Goal: Task Accomplishment & Management: Complete application form

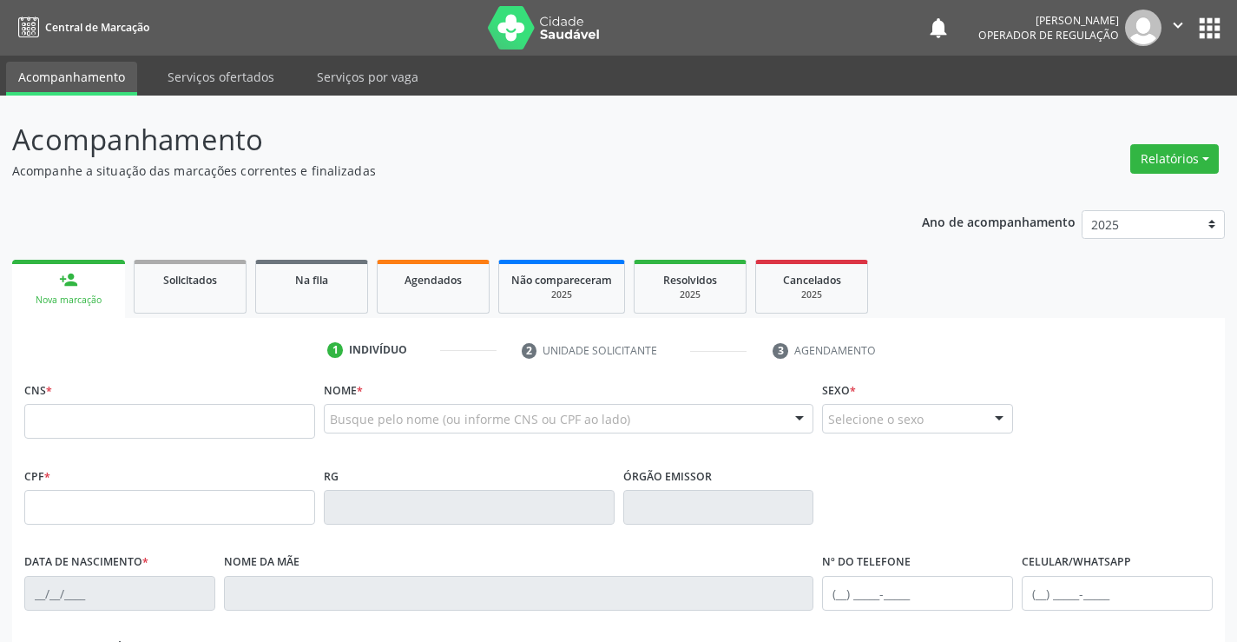
click at [292, 397] on div "CNS *" at bounding box center [169, 408] width 291 height 62
click at [286, 412] on input "text" at bounding box center [169, 421] width 291 height 35
click at [298, 283] on span "Na fila" at bounding box center [311, 280] width 33 height 15
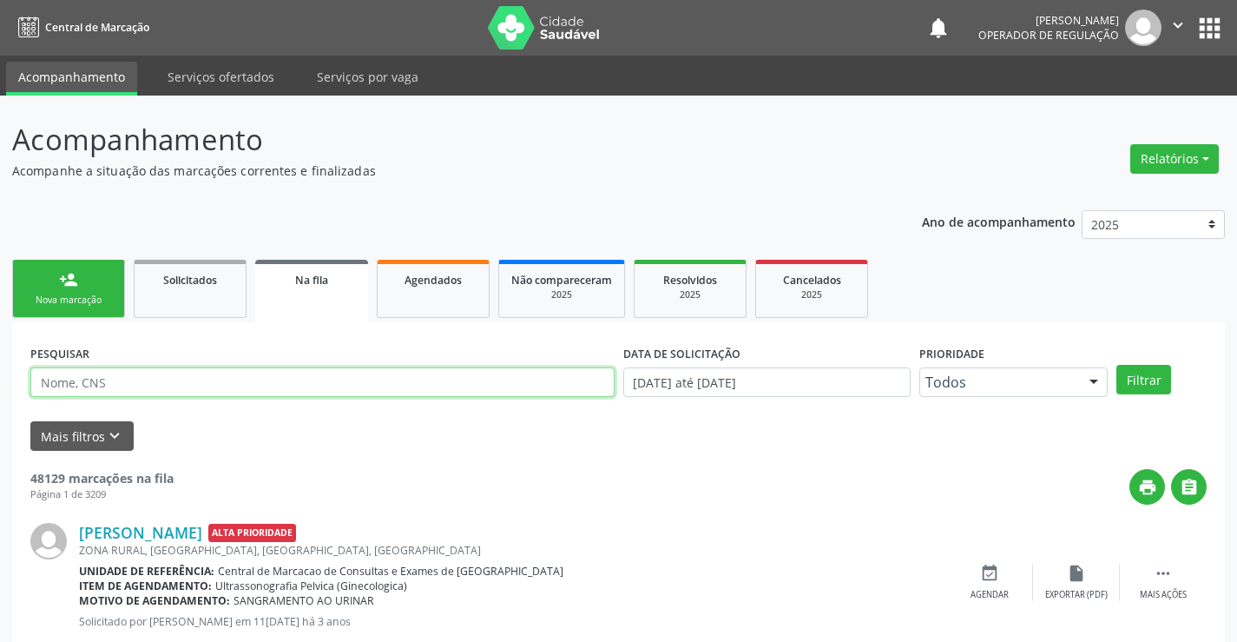
click at [445, 392] on input "text" at bounding box center [322, 382] width 584 height 30
type input "708401777617967"
click at [1125, 373] on button "Filtrar" at bounding box center [1143, 380] width 55 height 30
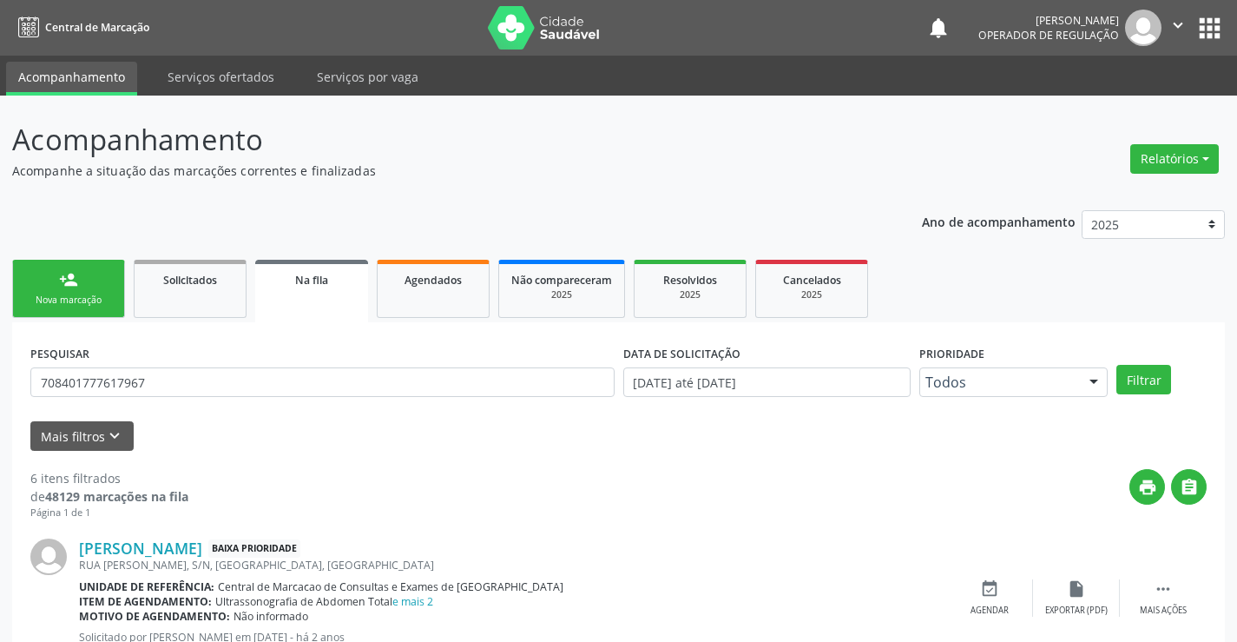
click at [82, 272] on link "person_add Nova marcação" at bounding box center [68, 289] width 113 height 58
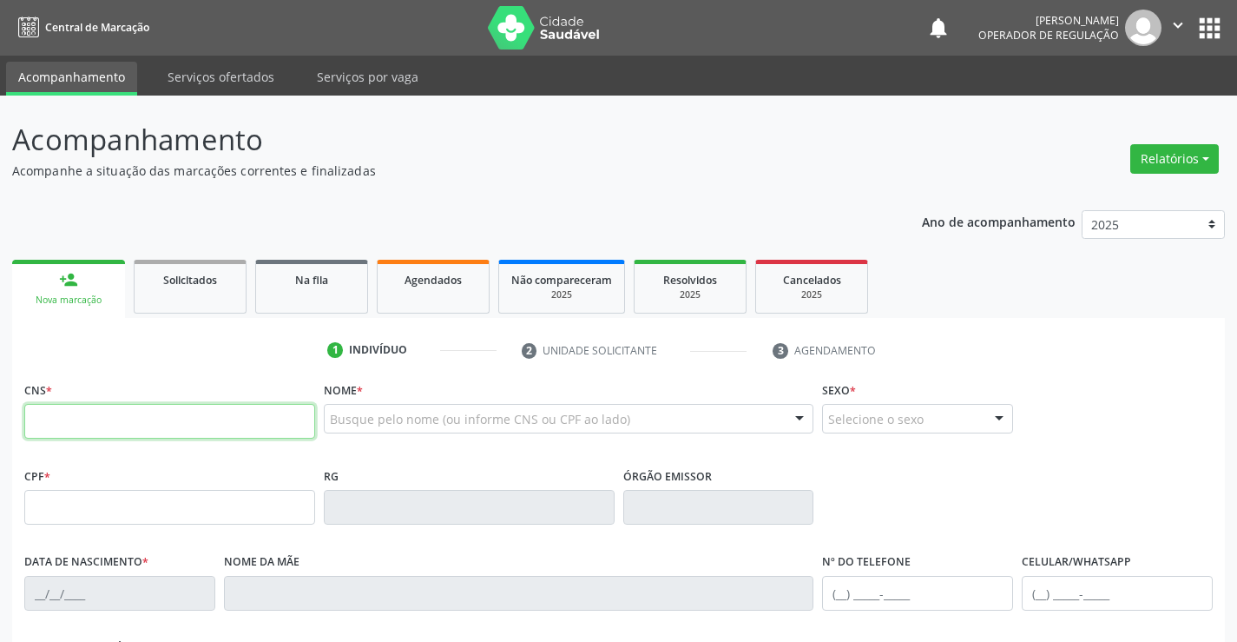
click at [193, 412] on input "text" at bounding box center [169, 421] width 291 height 35
click at [194, 429] on input "text" at bounding box center [169, 421] width 291 height 35
type input "703 6050 8315 7938"
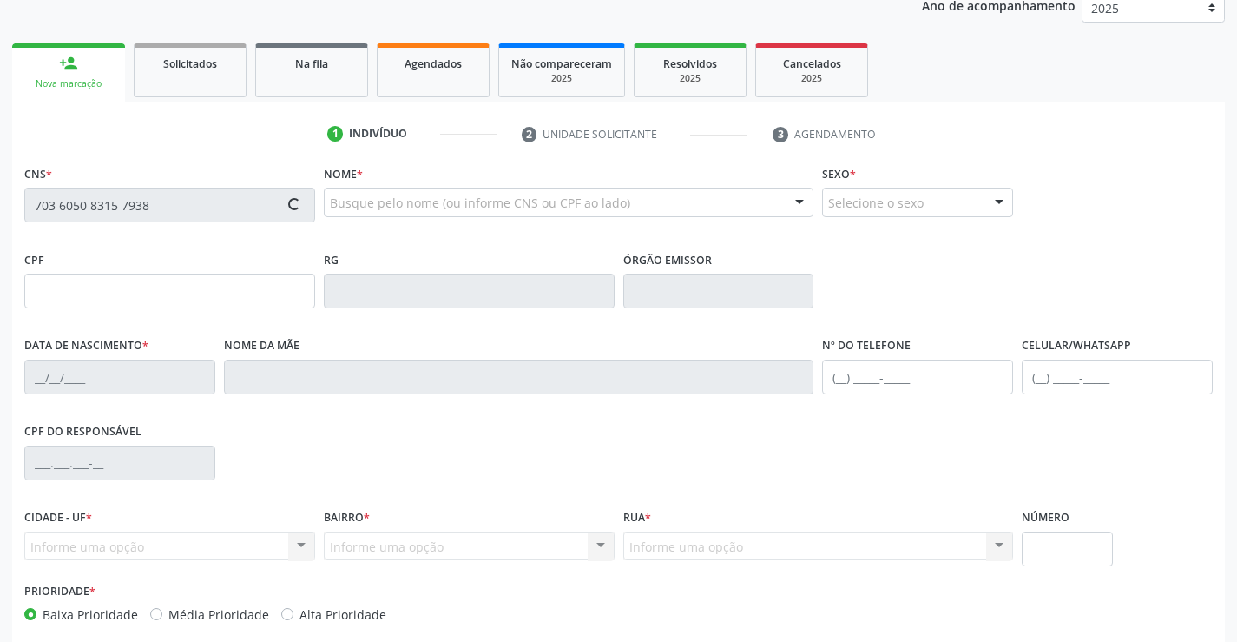
scroll to position [260, 0]
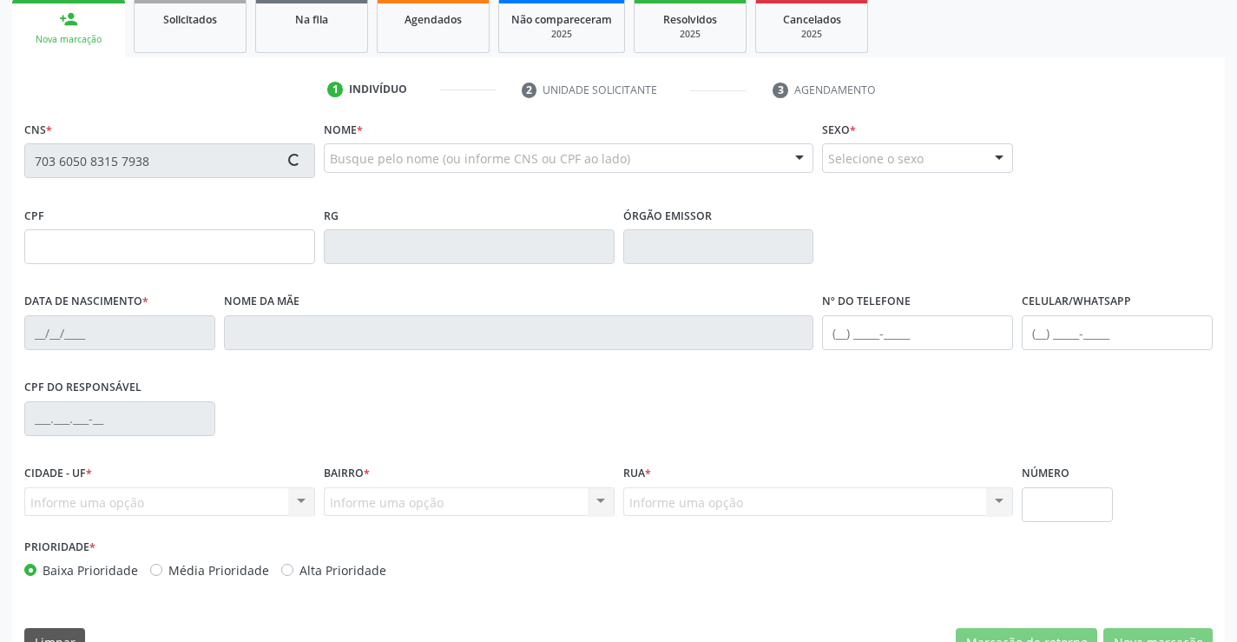
type input "2099159270"
type input "12/07/1997"
type input "(74) 99119-3266"
type input "S/N"
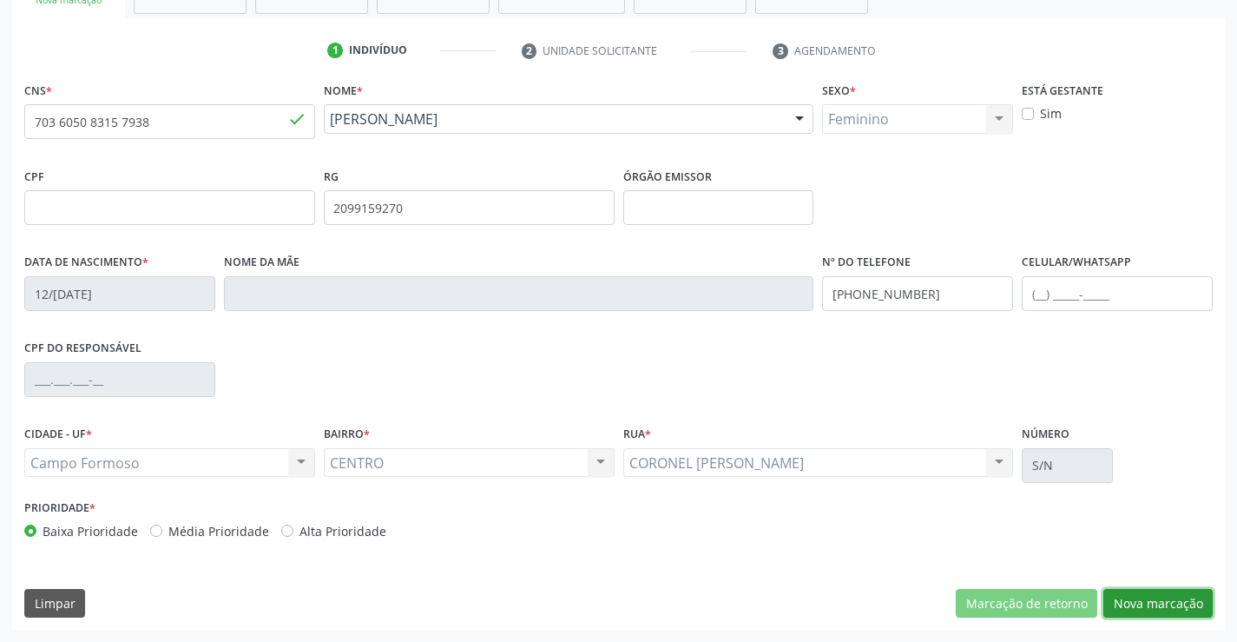
drag, startPoint x: 1199, startPoint y: 596, endPoint x: 339, endPoint y: 322, distance: 902.2
click at [1180, 596] on button "Nova marcação" at bounding box center [1157, 604] width 109 height 30
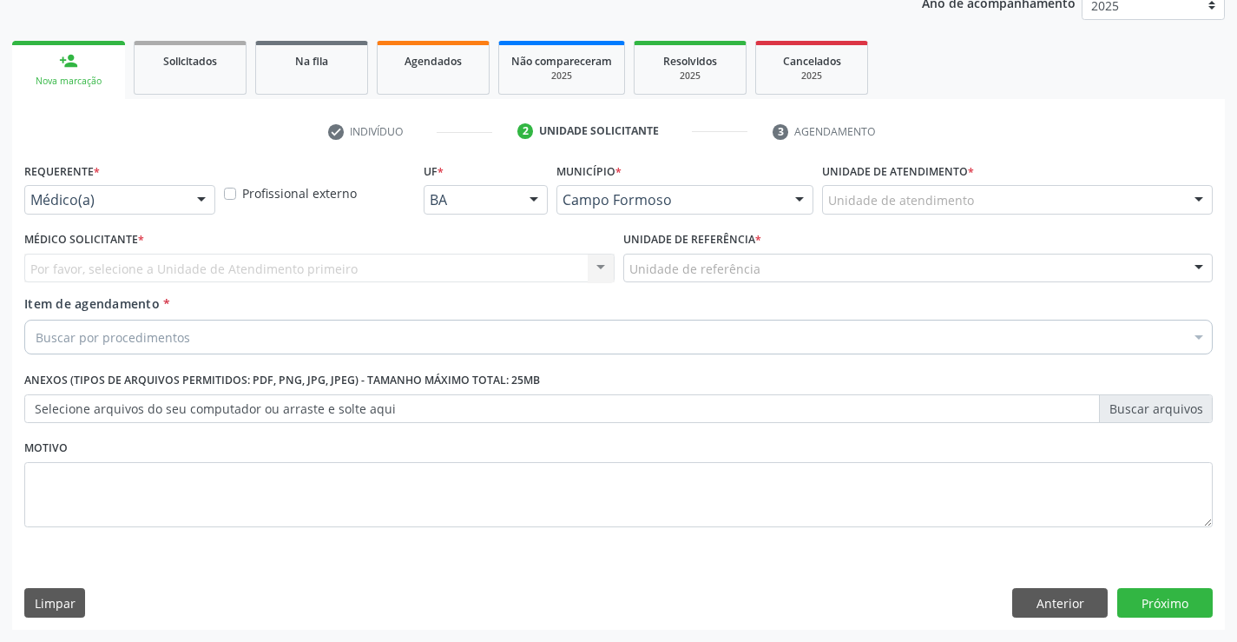
click at [181, 194] on div "Médico(a) Médico(a) Enfermeiro(a) Paciente Nenhum resultado encontrado para: " …" at bounding box center [119, 200] width 191 height 30
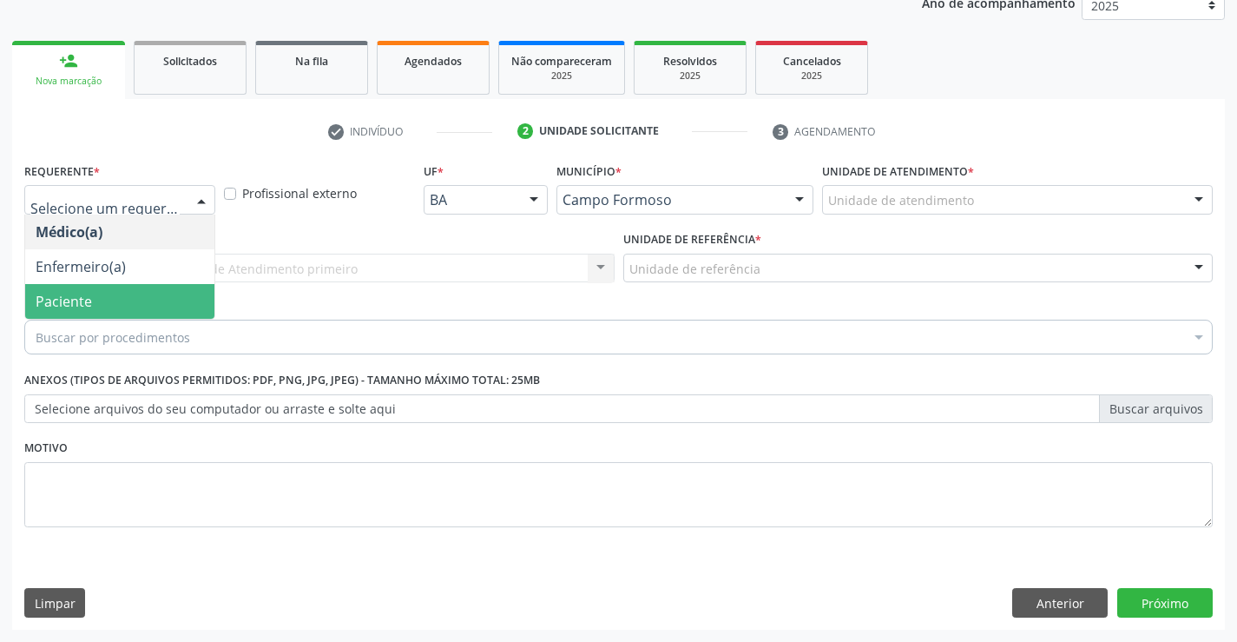
click at [158, 312] on span "Paciente" at bounding box center [119, 301] width 189 height 35
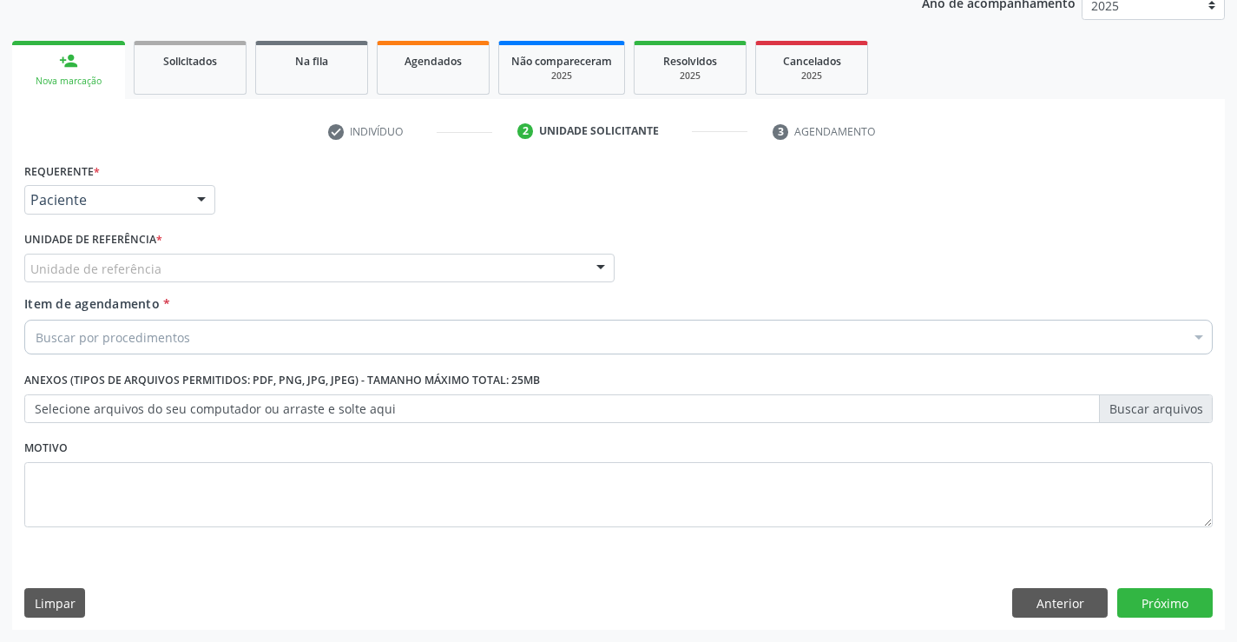
drag, startPoint x: 309, startPoint y: 264, endPoint x: 328, endPoint y: 345, distance: 83.0
click at [309, 266] on div "Unidade de referência" at bounding box center [319, 269] width 590 height 30
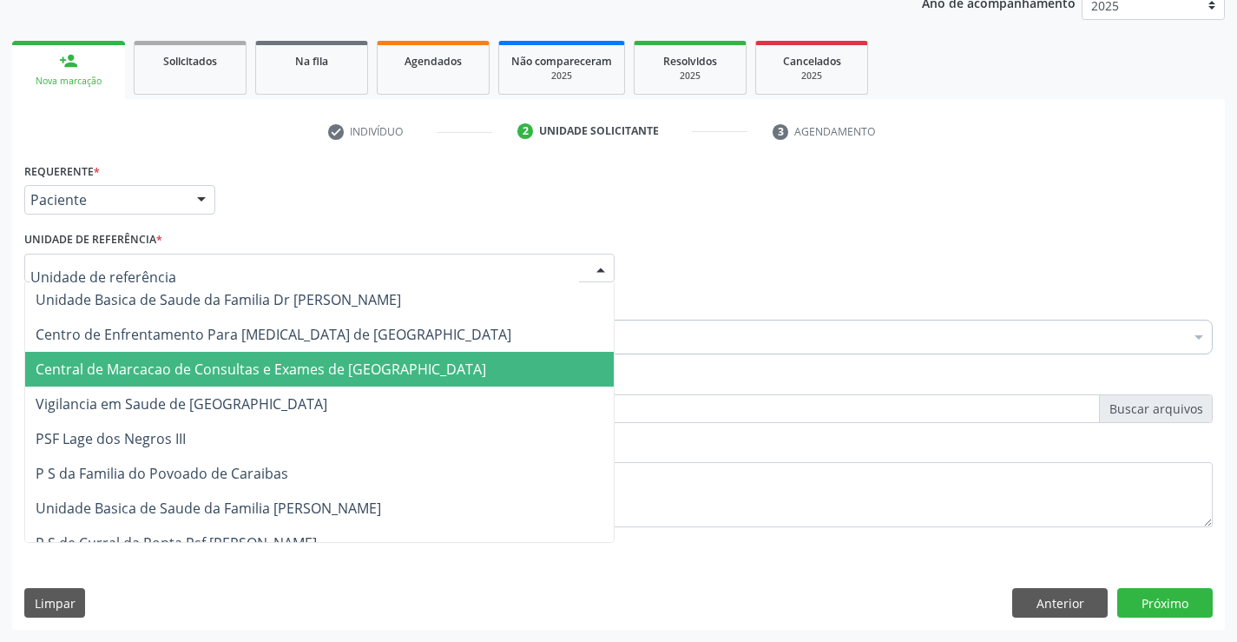
click at [331, 356] on span "Central de Marcacao de Consultas e Exames de [GEOGRAPHIC_DATA]" at bounding box center [319, 369] width 589 height 35
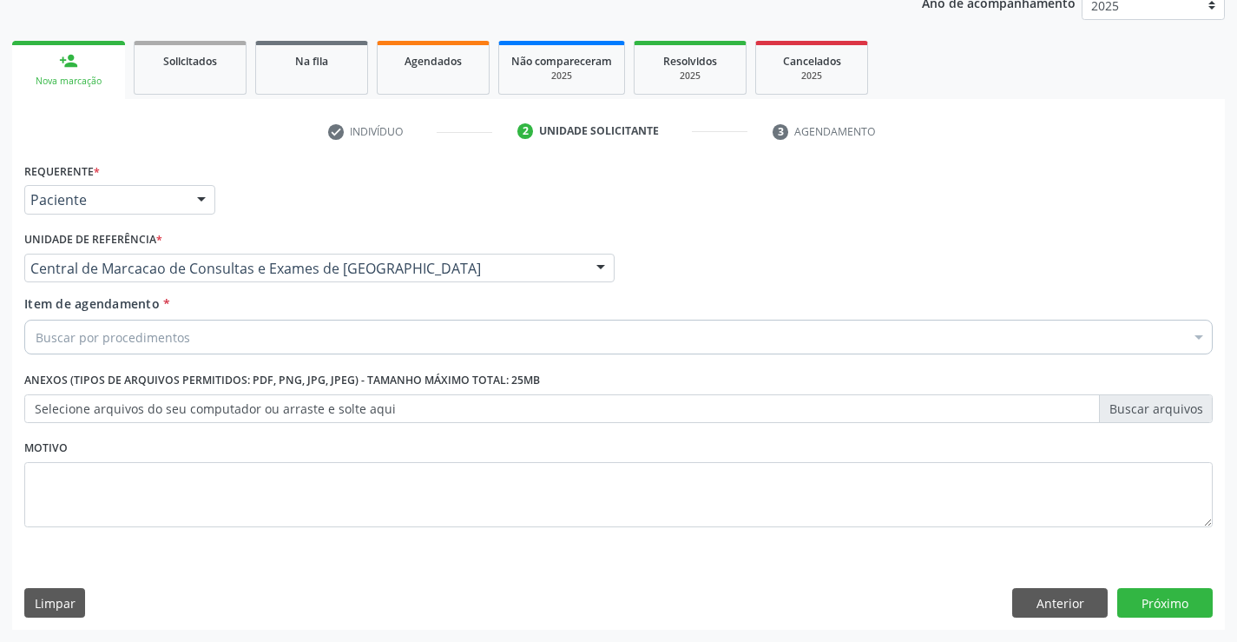
click at [339, 344] on div "Buscar por procedimentos" at bounding box center [618, 336] width 1189 height 35
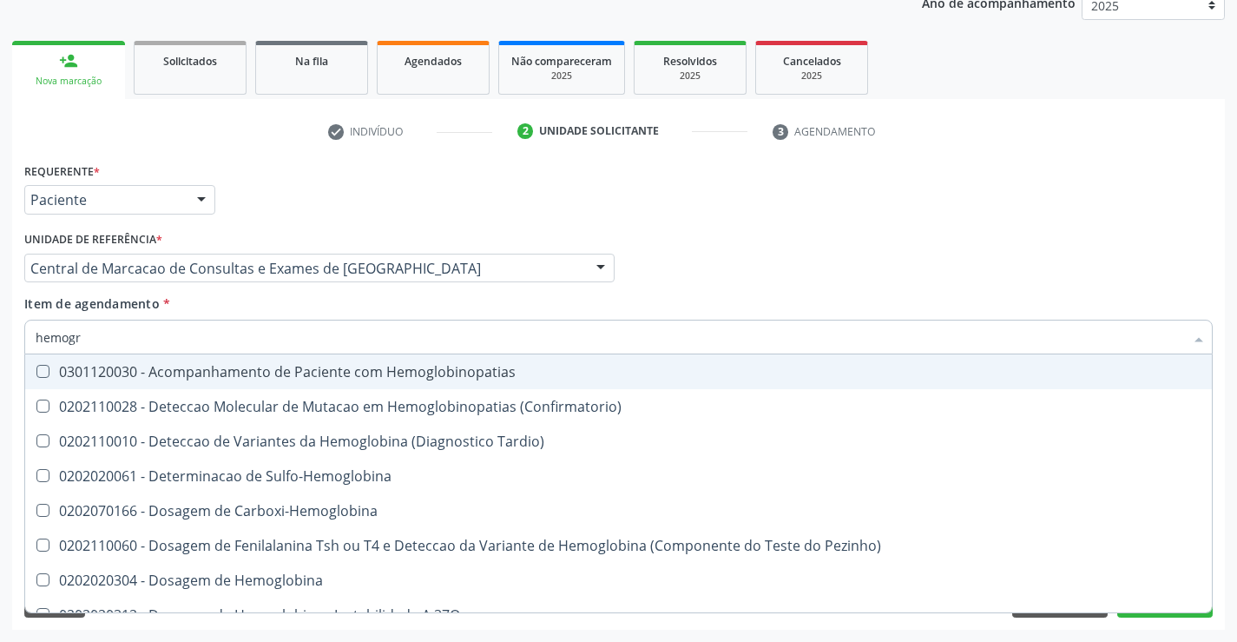
type input "hemogra"
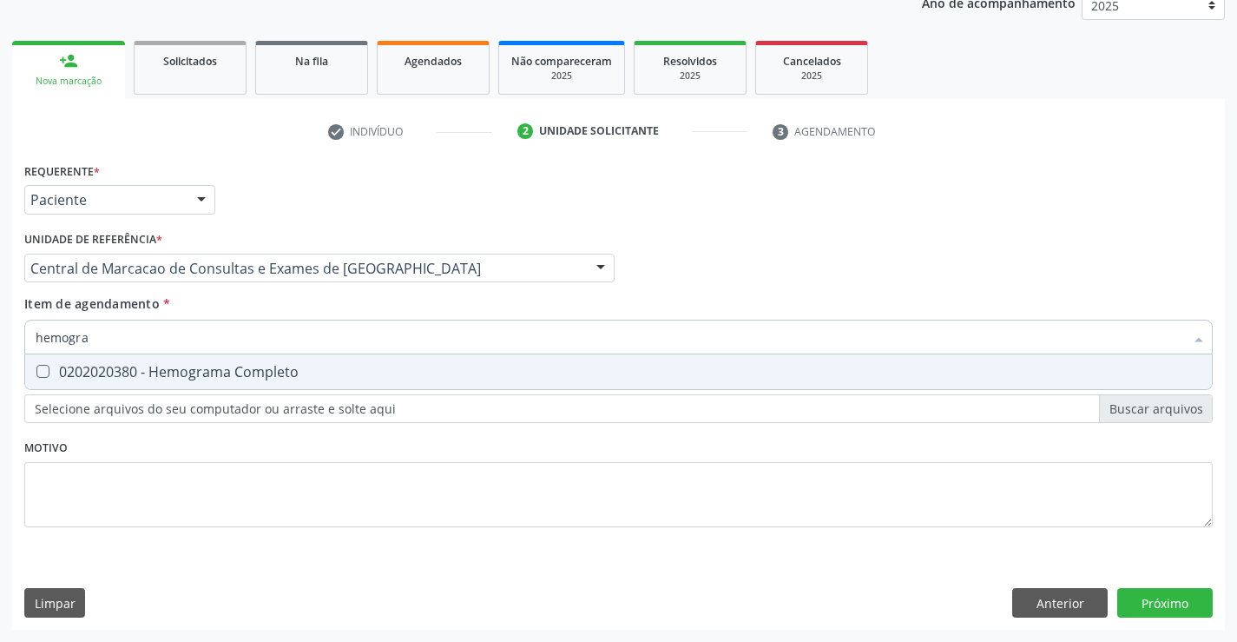
drag, startPoint x: 299, startPoint y: 371, endPoint x: 284, endPoint y: 343, distance: 31.5
click at [297, 370] on div "0202020380 - Hemograma Completo" at bounding box center [619, 372] width 1166 height 14
checkbox Completo "true"
click at [283, 337] on input "hemogra" at bounding box center [610, 336] width 1149 height 35
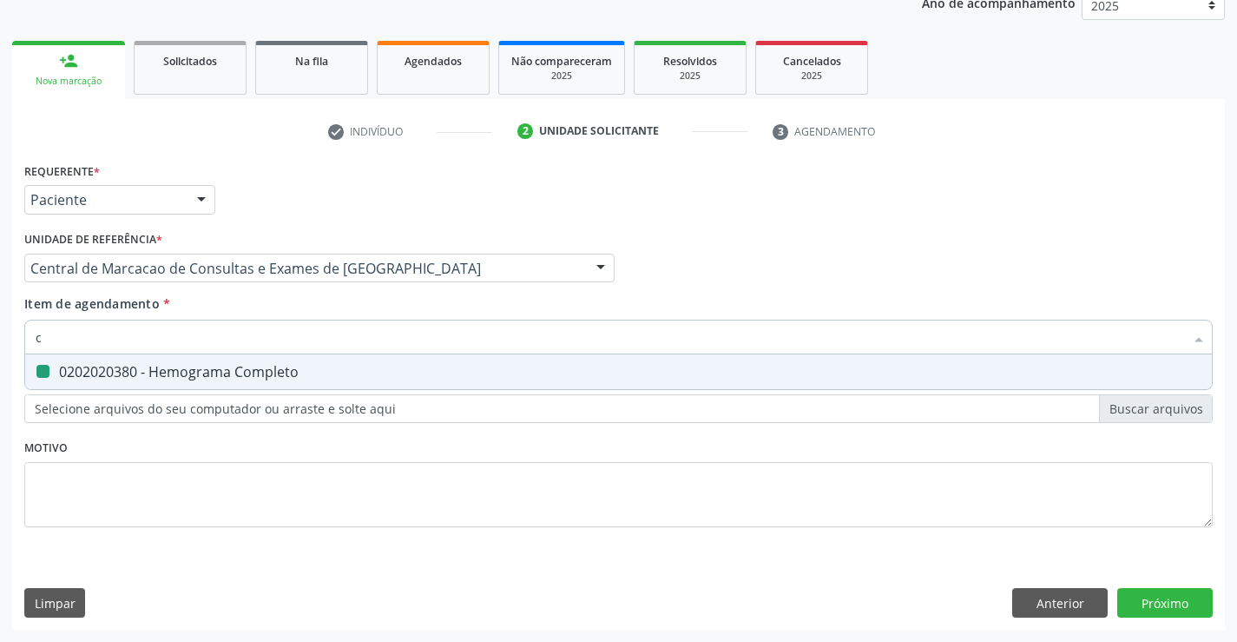
type input "co"
checkbox Completo "false"
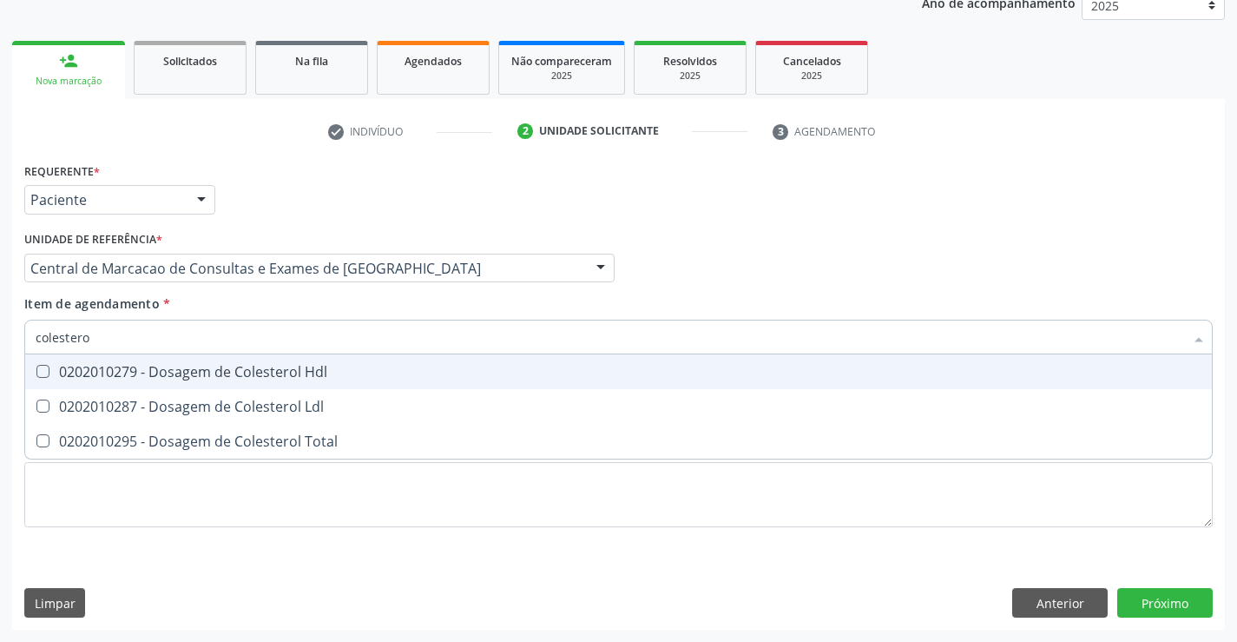
type input "colesterol"
drag, startPoint x: 268, startPoint y: 361, endPoint x: 273, endPoint y: 431, distance: 70.5
click at [268, 363] on span "0202010279 - Dosagem de Colesterol Hdl" at bounding box center [618, 371] width 1187 height 35
checkbox Hdl "true"
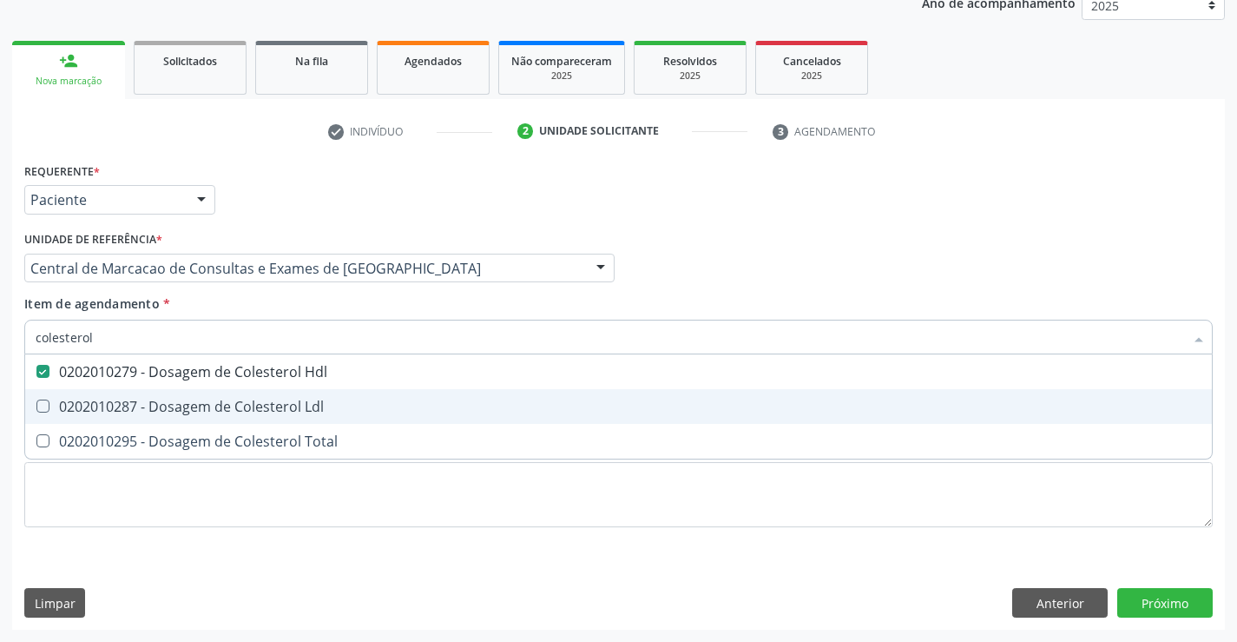
drag, startPoint x: 292, startPoint y: 407, endPoint x: 299, endPoint y: 444, distance: 37.1
click at [292, 409] on div "0202010287 - Dosagem de Colesterol Ldl" at bounding box center [619, 406] width 1166 height 14
checkbox Ldl "true"
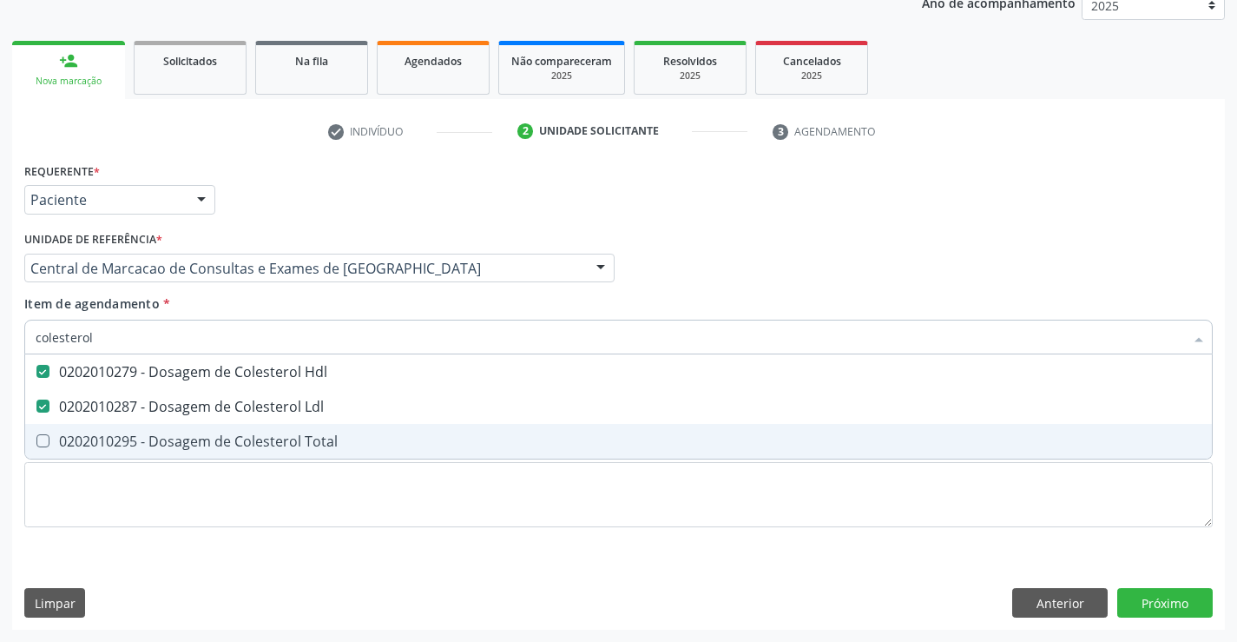
click at [299, 445] on div "0202010295 - Dosagem de Colesterol Total" at bounding box center [619, 441] width 1166 height 14
checkbox Total "true"
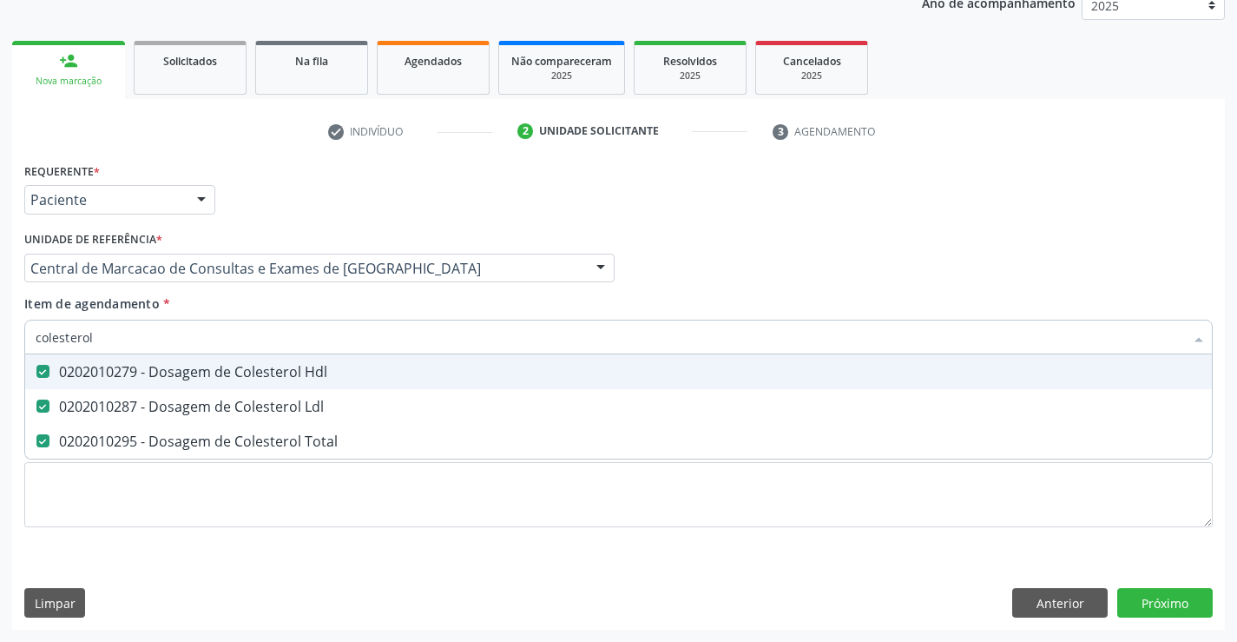
click at [249, 332] on input "colesterol" at bounding box center [610, 336] width 1149 height 35
type input "tr"
checkbox Hdl "false"
checkbox Ldl "false"
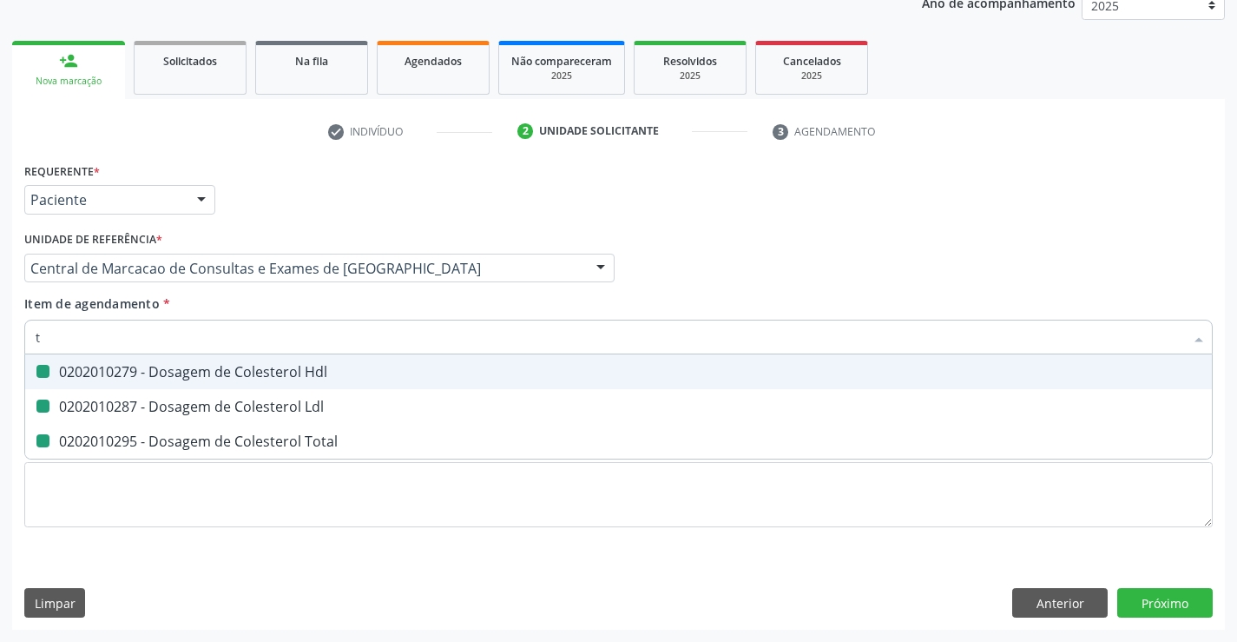
checkbox Total "false"
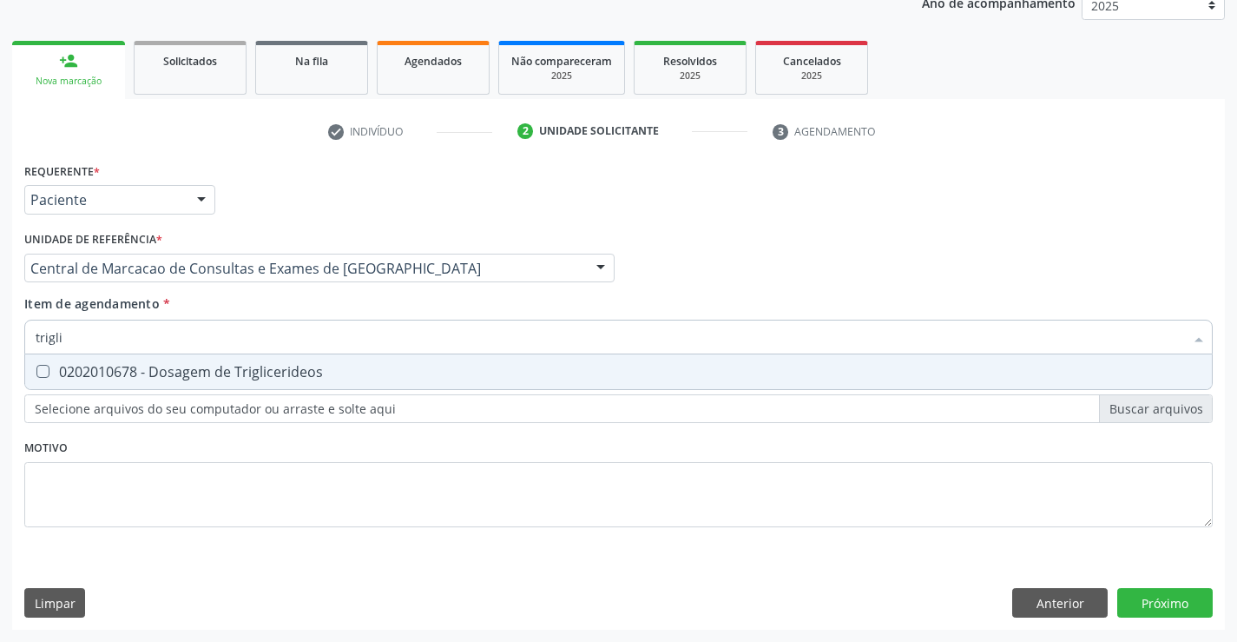
type input "triglic"
drag, startPoint x: 226, startPoint y: 370, endPoint x: 231, endPoint y: 349, distance: 21.5
click at [224, 370] on div "0202010678 - Dosagem de Triglicerideos" at bounding box center [619, 372] width 1166 height 14
checkbox Triglicerideos "true"
click at [233, 343] on input "triglic" at bounding box center [610, 336] width 1149 height 35
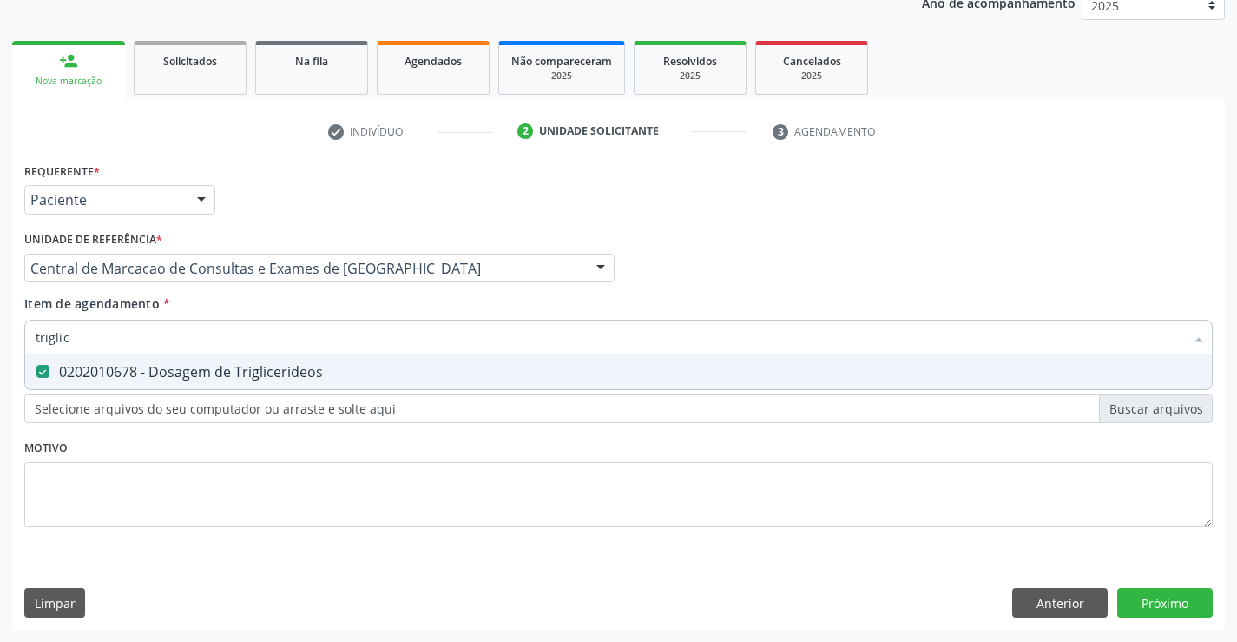
click at [233, 343] on input "triglic" at bounding box center [610, 336] width 1149 height 35
type input "urei"
checkbox Triglicerideos "false"
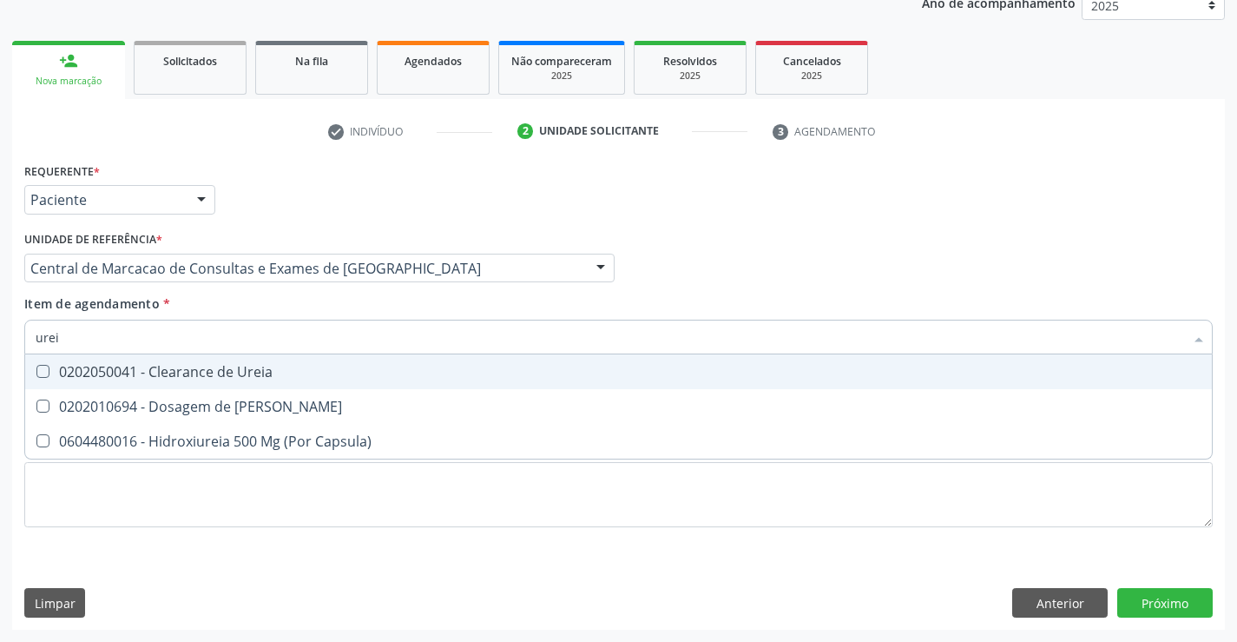
type input "ureia"
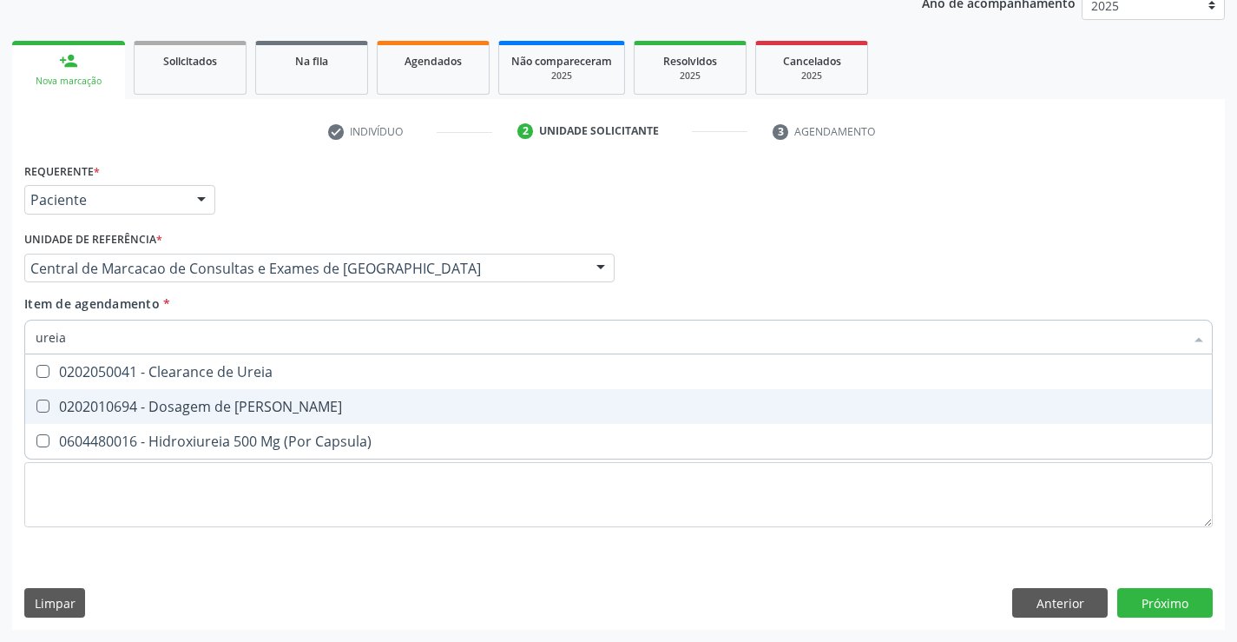
drag, startPoint x: 168, startPoint y: 406, endPoint x: 164, endPoint y: 353, distance: 53.1
click at [168, 401] on div "0202010694 - Dosagem de [PERSON_NAME]" at bounding box center [619, 406] width 1166 height 14
checkbox Ureia "true"
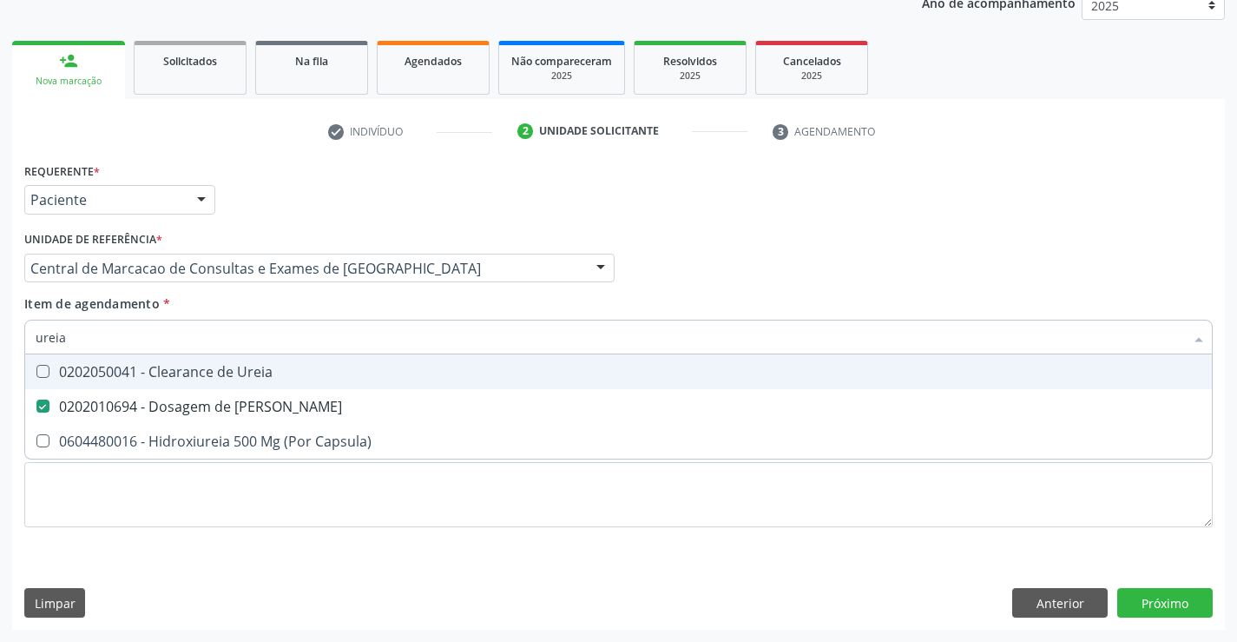
click at [165, 340] on input "ureia" at bounding box center [610, 336] width 1149 height 35
type input "c"
checkbox Ureia "false"
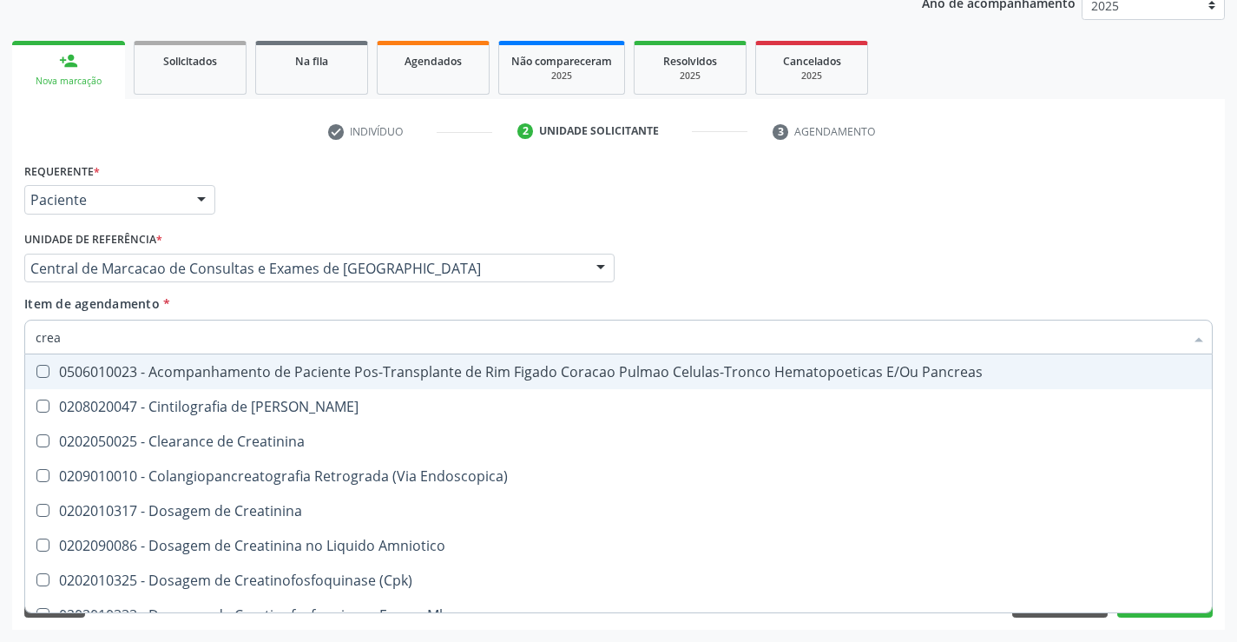
type input "creat"
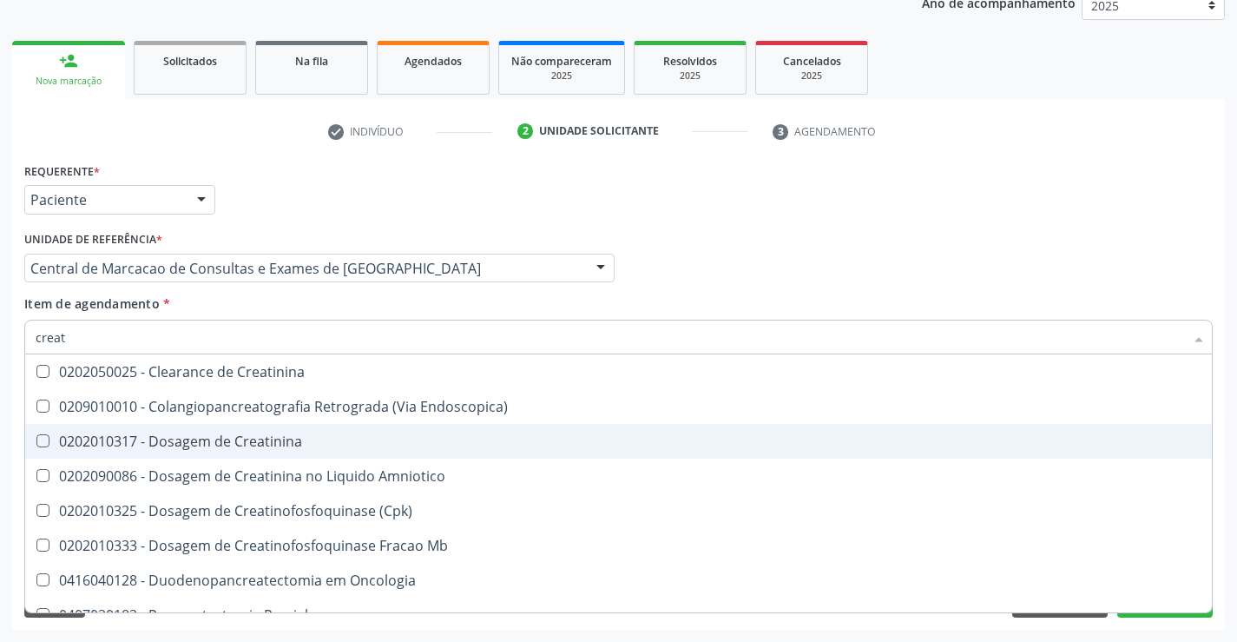
click at [187, 426] on span "0202010317 - Dosagem de Creatinina" at bounding box center [618, 441] width 1187 height 35
checkbox Creatinina "true"
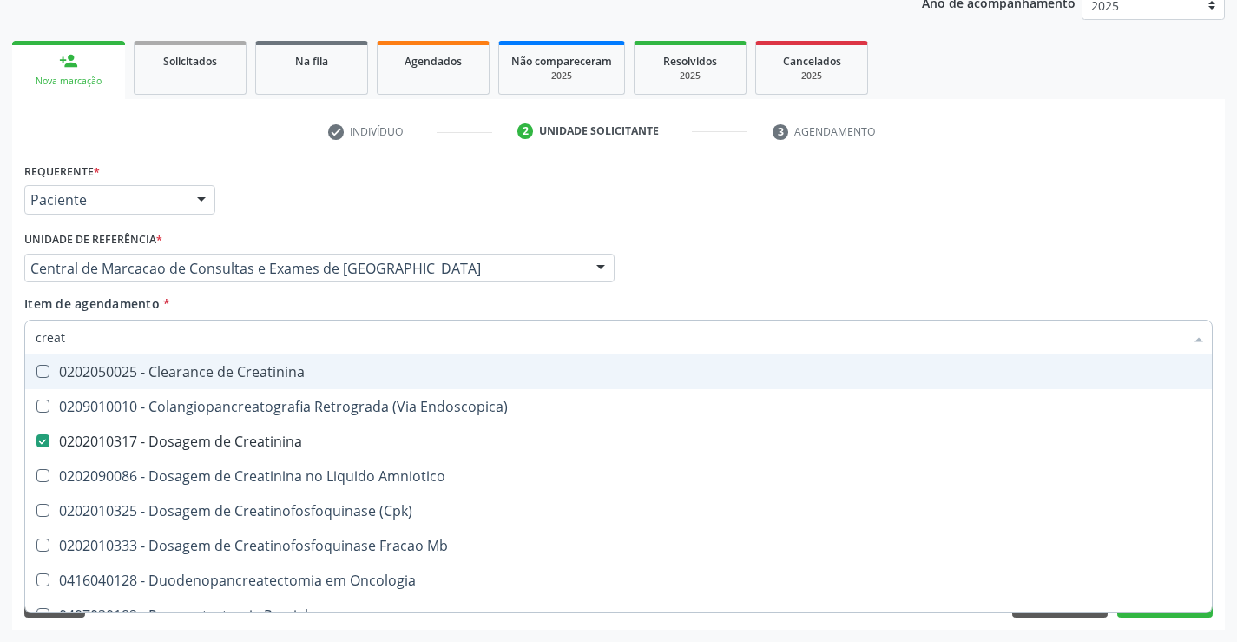
click at [181, 333] on input "creat" at bounding box center [610, 336] width 1149 height 35
type input "uri"
checkbox Creatinina "false"
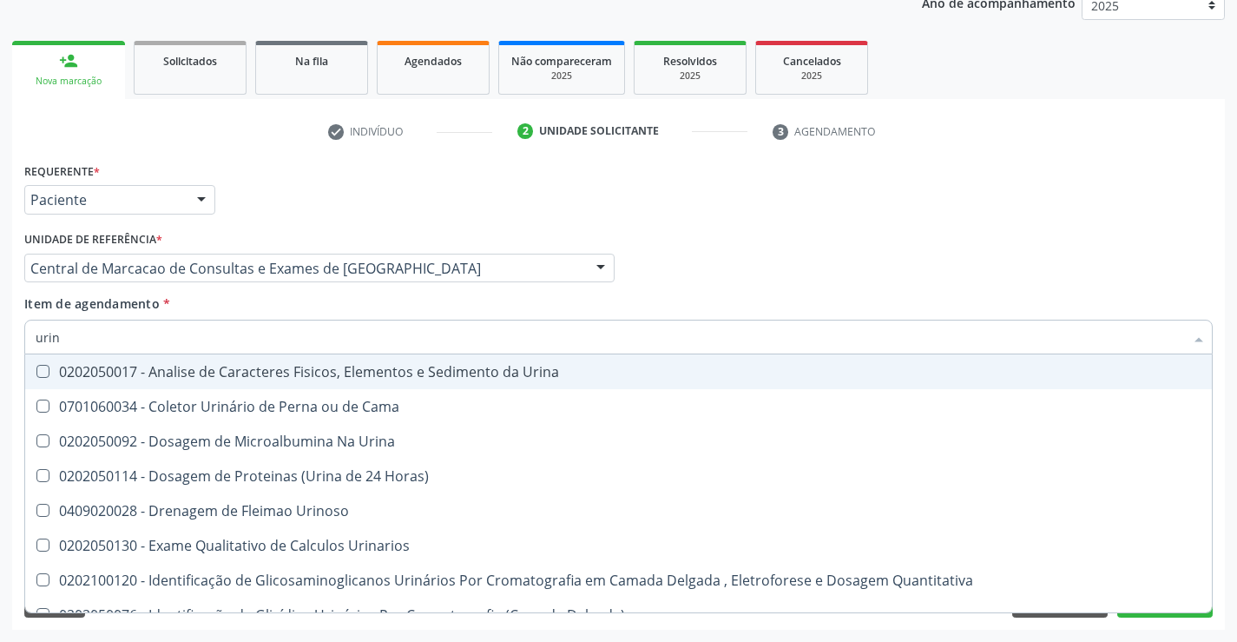
type input "urina"
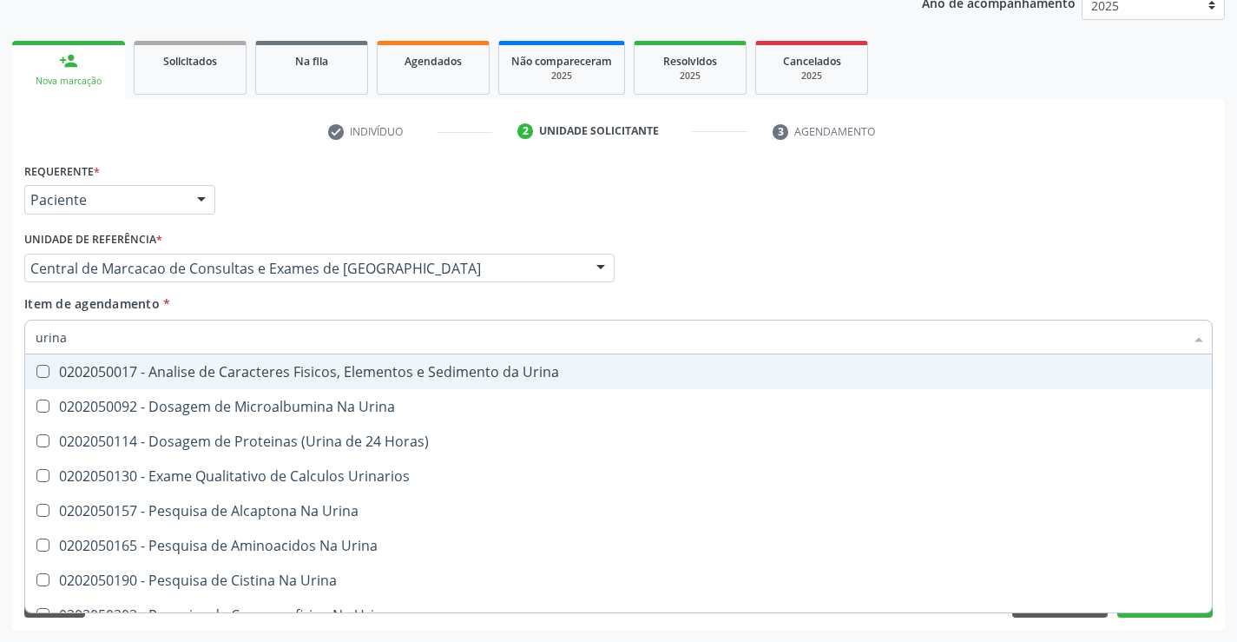
click at [300, 370] on div "0202050017 - Analise de Caracteres Fisicos, Elementos e Sedimento da Urina" at bounding box center [619, 372] width 1166 height 14
checkbox Urina "true"
click at [318, 320] on input "urina" at bounding box center [610, 336] width 1149 height 35
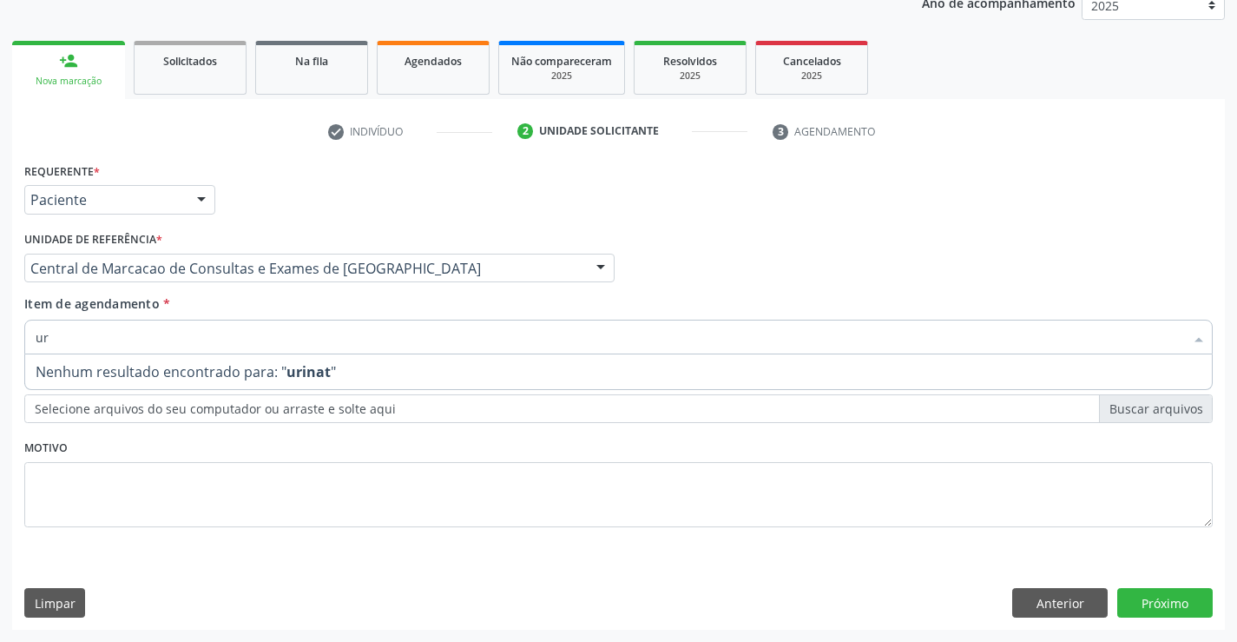
type input "u"
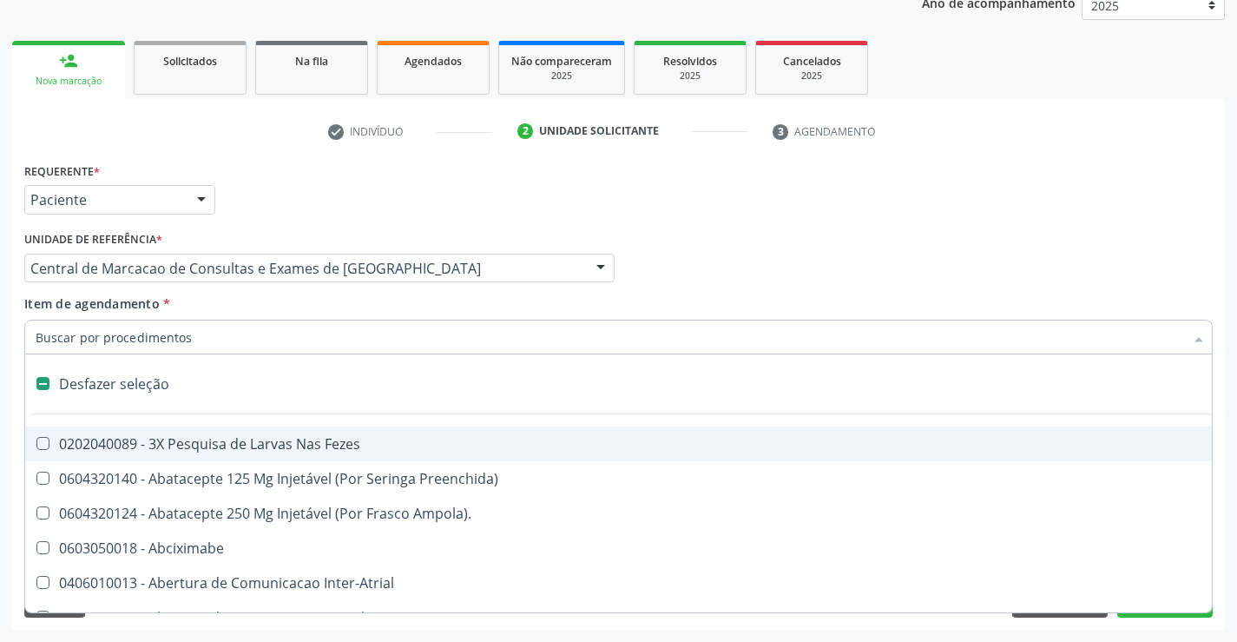
type input "t"
checkbox Oncologia "true"
checkbox Urina "false"
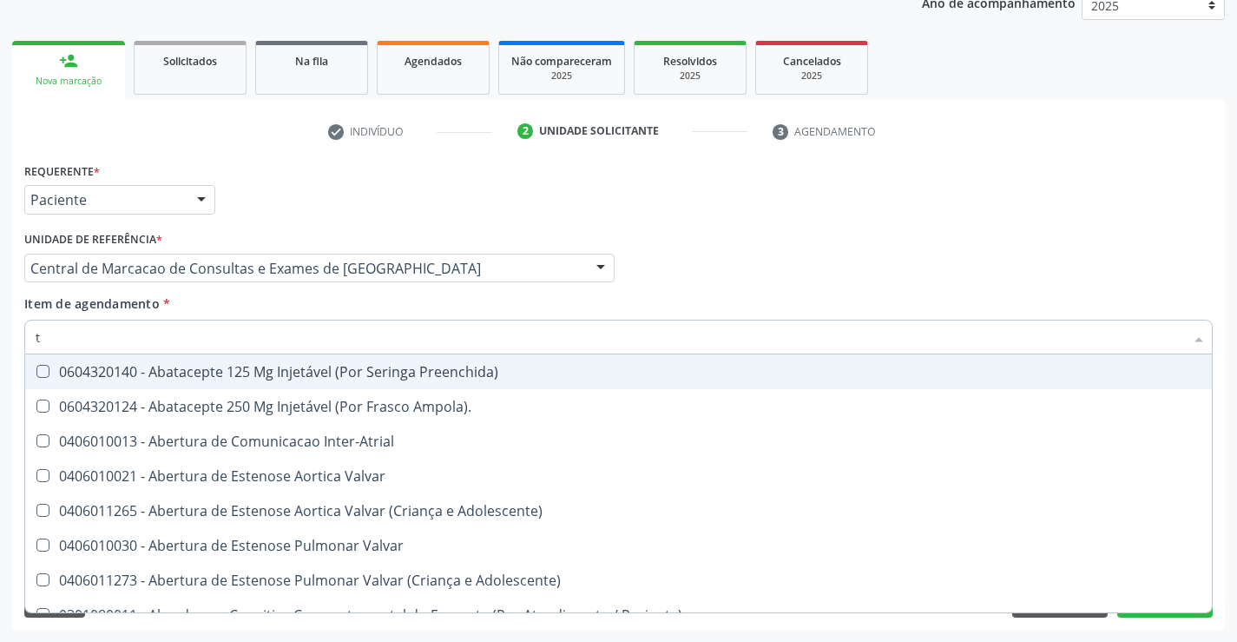
type input "tg"
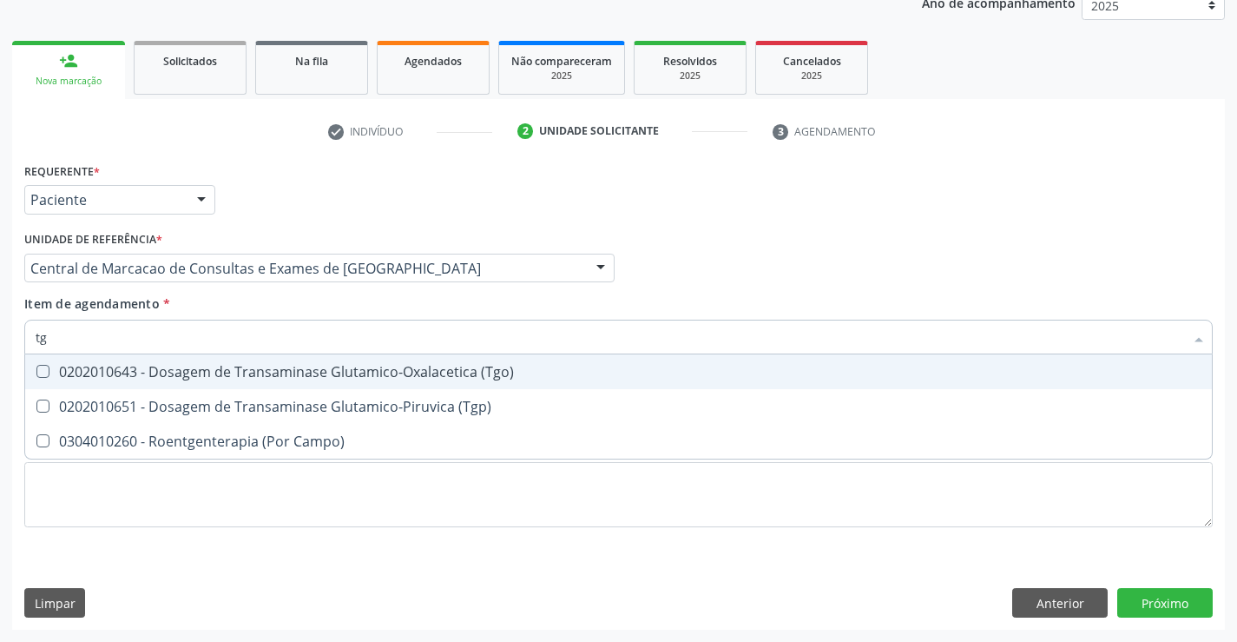
click at [266, 371] on div "0202010643 - Dosagem de Transaminase Glutamico-Oxalacetica (Tgo)" at bounding box center [619, 372] width 1166 height 14
checkbox \(Tgo\) "true"
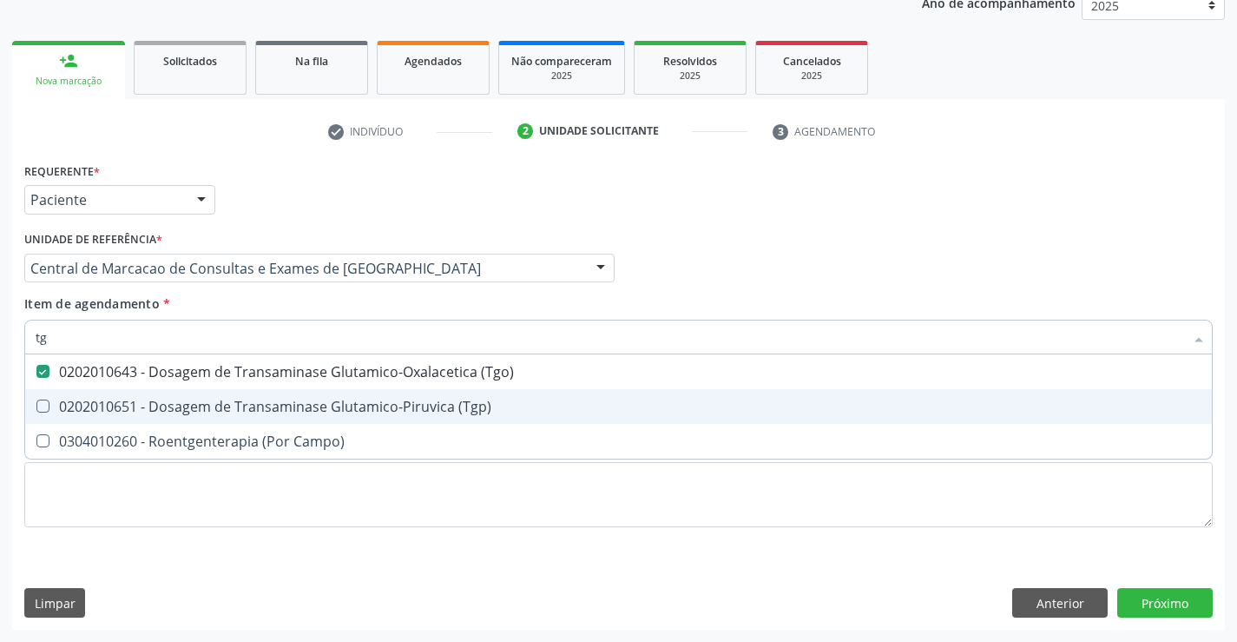
click at [256, 421] on span "0202010651 - Dosagem de Transaminase Glutamico-Piruvica (Tgp)" at bounding box center [618, 406] width 1187 height 35
checkbox \(Tgp\) "true"
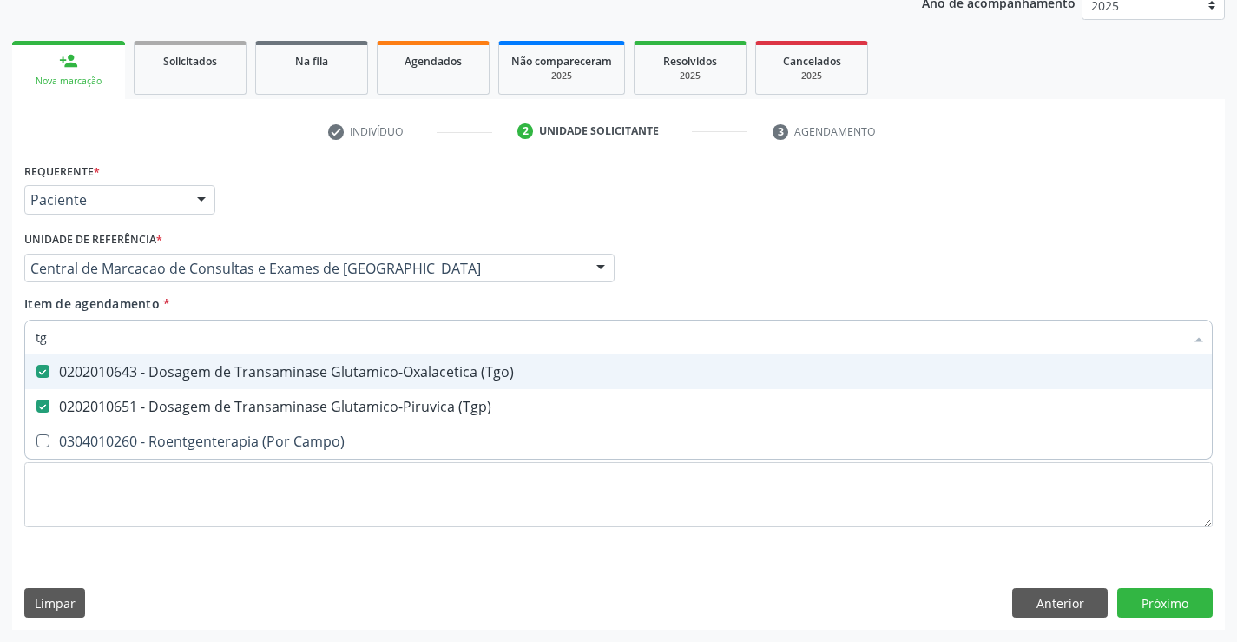
click at [264, 336] on input "tg" at bounding box center [610, 336] width 1149 height 35
type input "po"
checkbox \(Tgo\) "false"
checkbox \(Tgp\) "false"
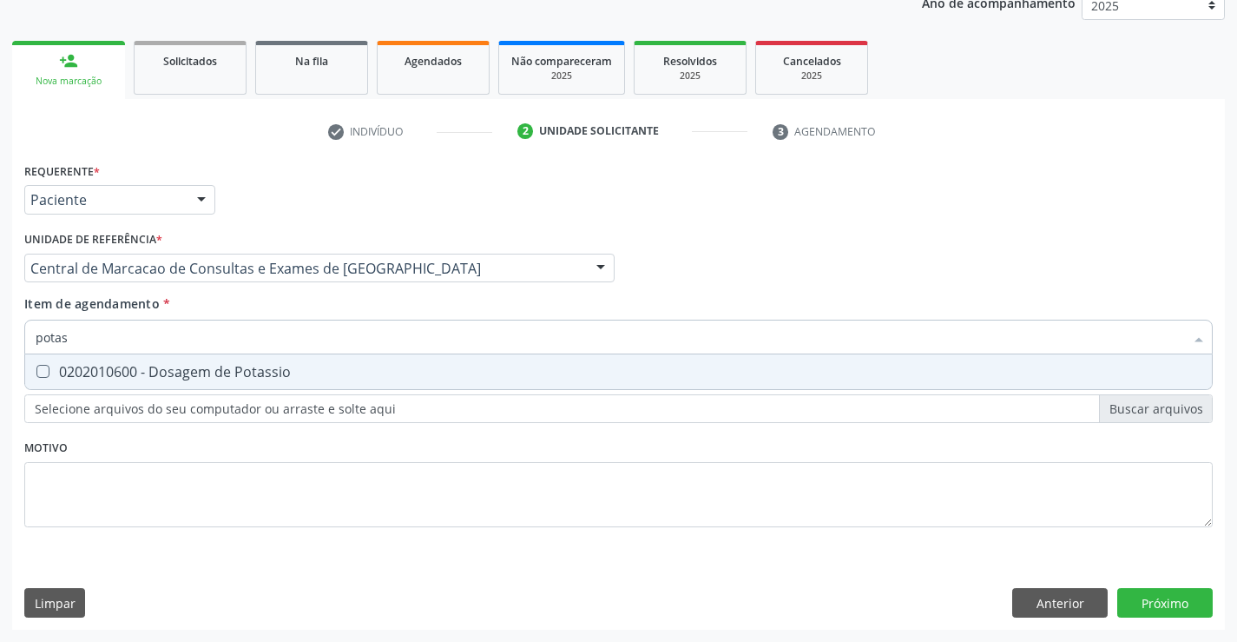
type input "potass"
drag, startPoint x: 244, startPoint y: 373, endPoint x: 245, endPoint y: 341, distance: 32.1
click at [244, 367] on div "0202010600 - Dosagem de Potassio" at bounding box center [619, 372] width 1166 height 14
checkbox Potassio "true"
click at [254, 326] on input "potass" at bounding box center [610, 336] width 1149 height 35
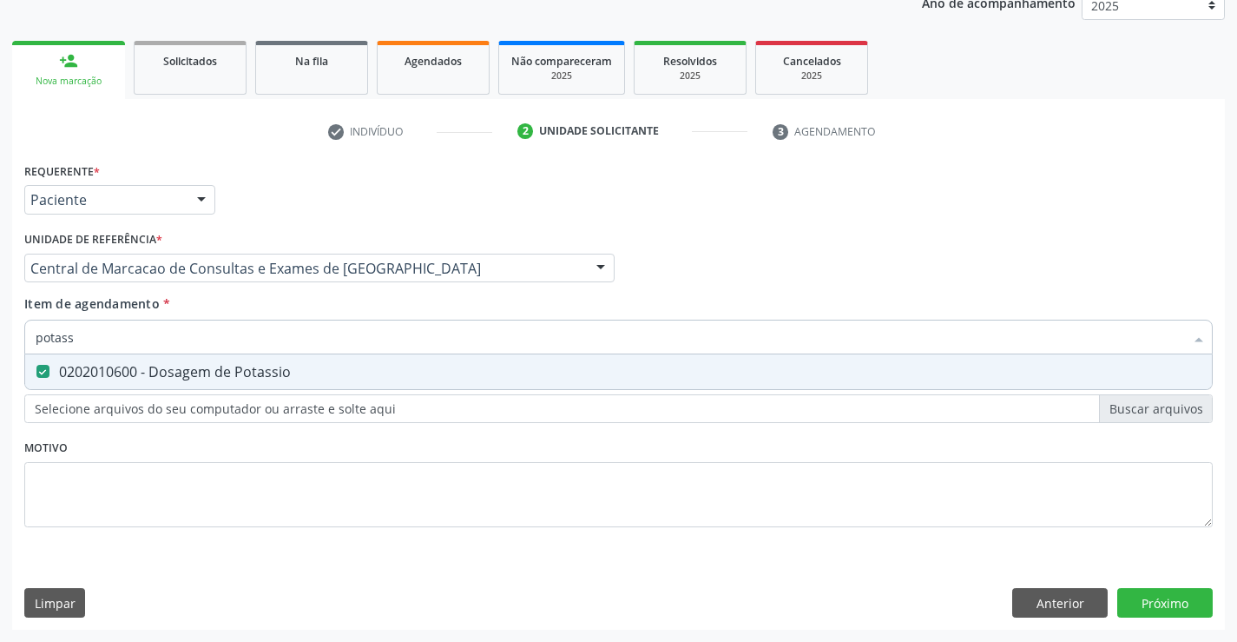
click at [254, 326] on input "potass" at bounding box center [610, 336] width 1149 height 35
type input "a"
checkbox Potassio "false"
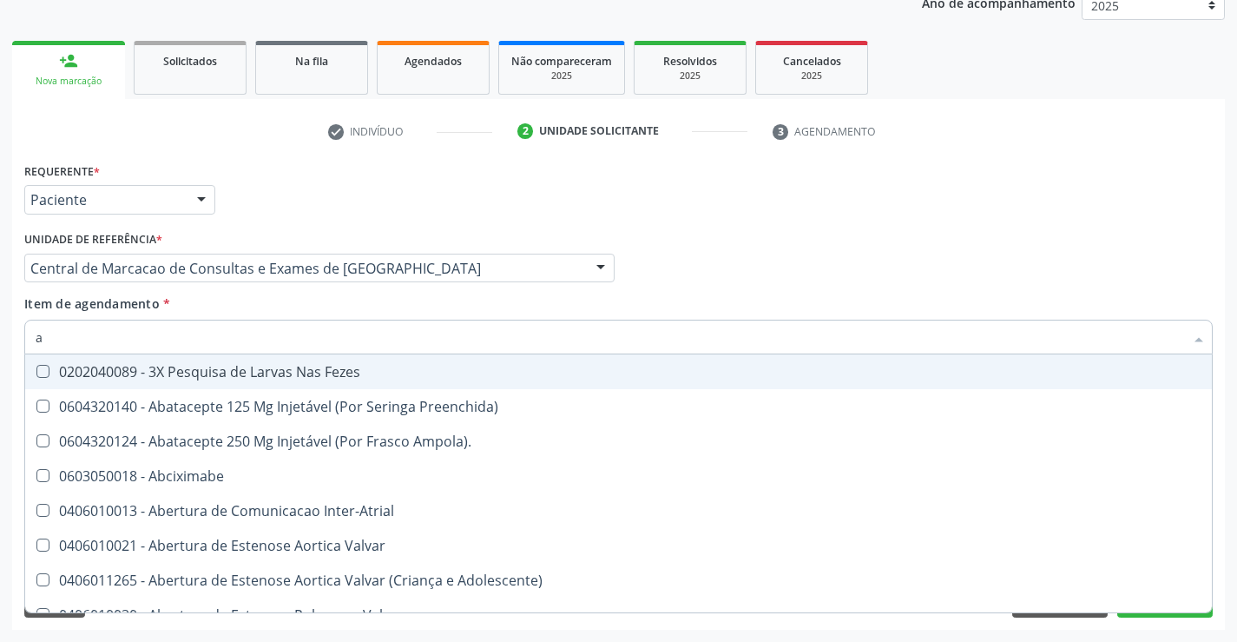
type input "ac"
checkbox Paciente "true"
checkbox Urina "false"
checkbox População "true"
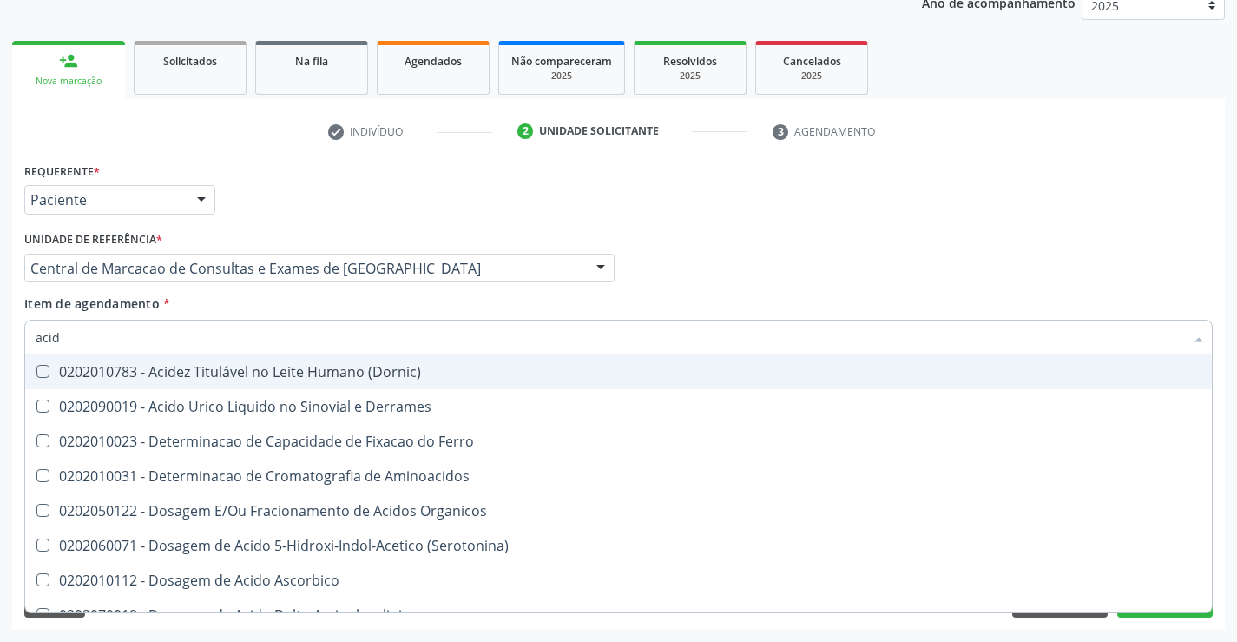
type input "acido"
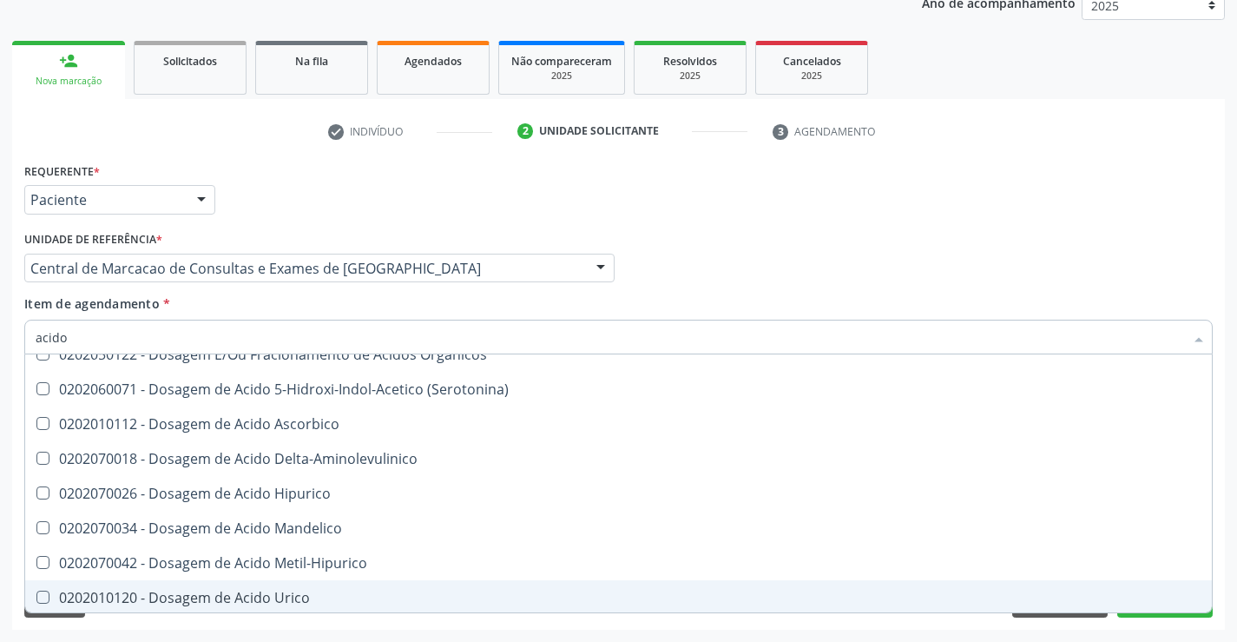
scroll to position [174, 0]
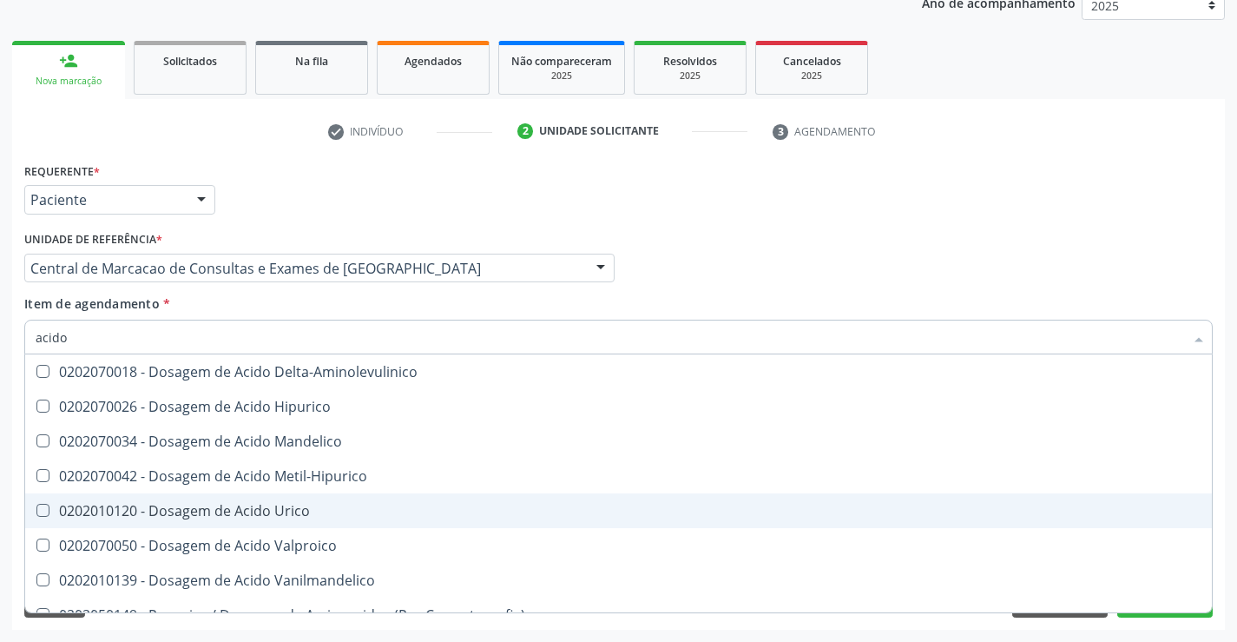
click at [248, 509] on div "0202010120 - Dosagem de Acido Urico" at bounding box center [619, 511] width 1166 height 14
checkbox Urico "true"
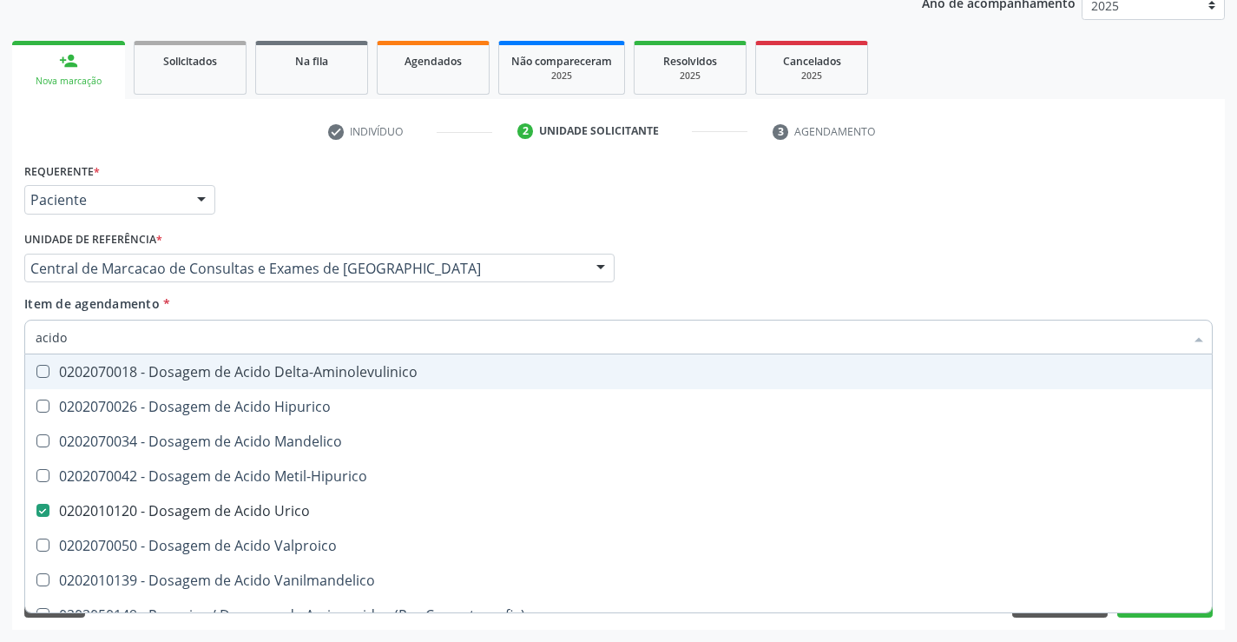
click at [225, 330] on input "acido" at bounding box center [610, 336] width 1149 height 35
type input "g"
checkbox Urico "false"
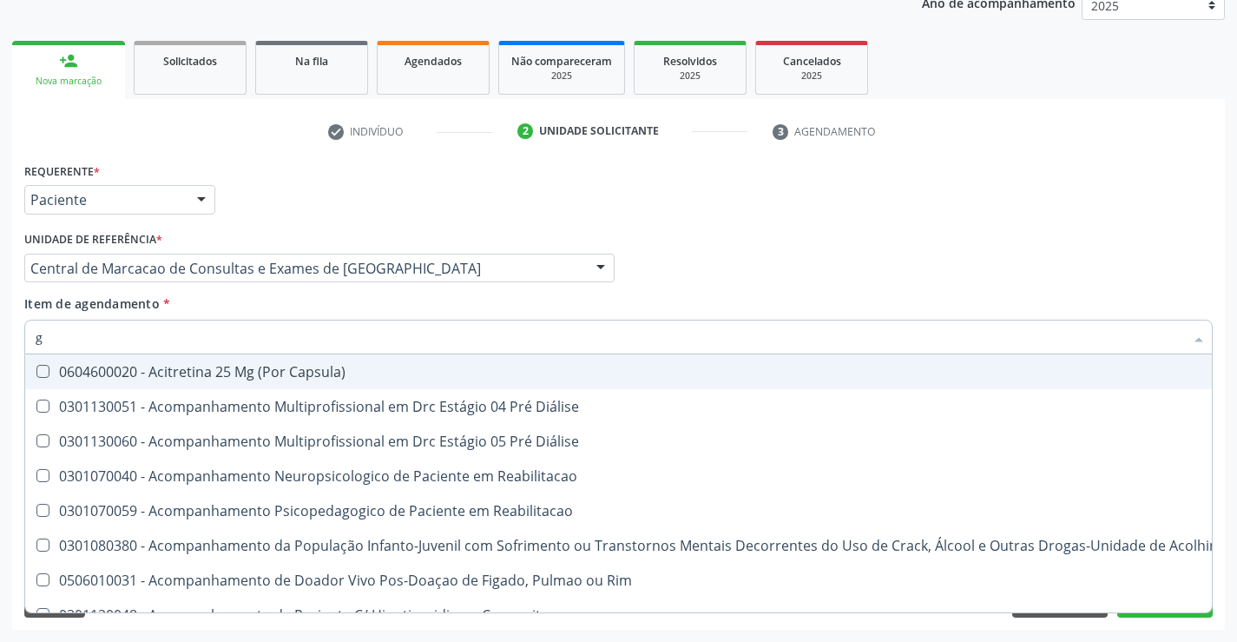
type input "gl"
checkbox Pé\) "true"
checkbox Columela "true"
checkbox Bucomaxilofacial "true"
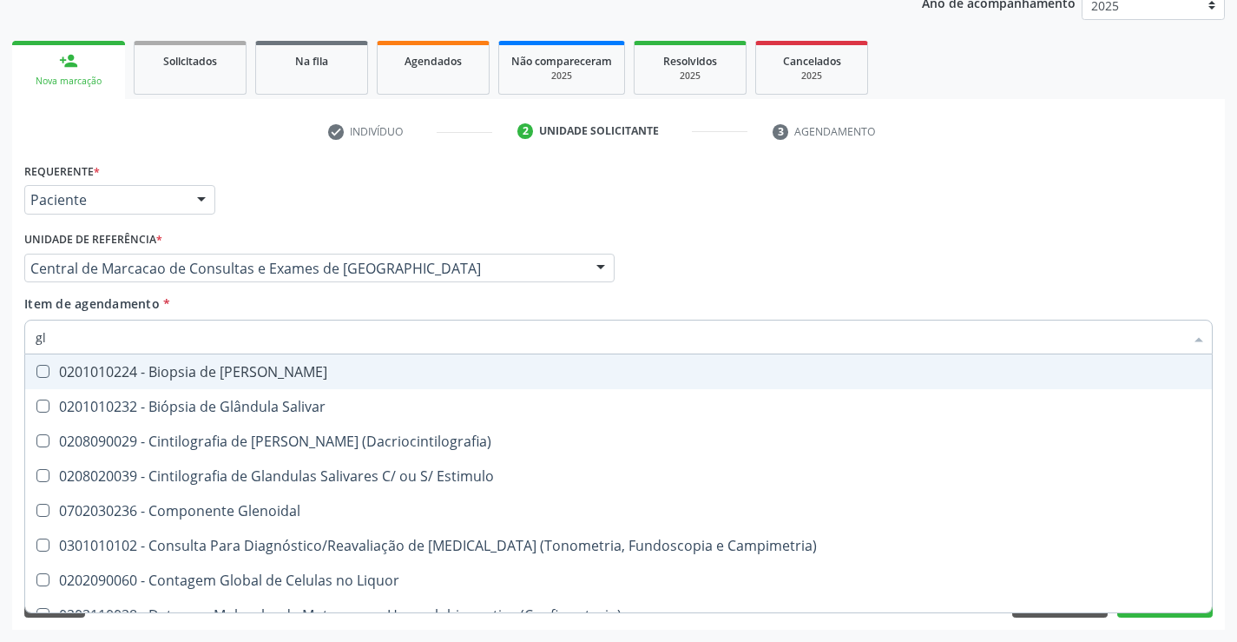
type input "gli"
checkbox Dosagens\) "true"
type input "glic"
checkbox Tardio\) "true"
checkbox Dosagens\) "false"
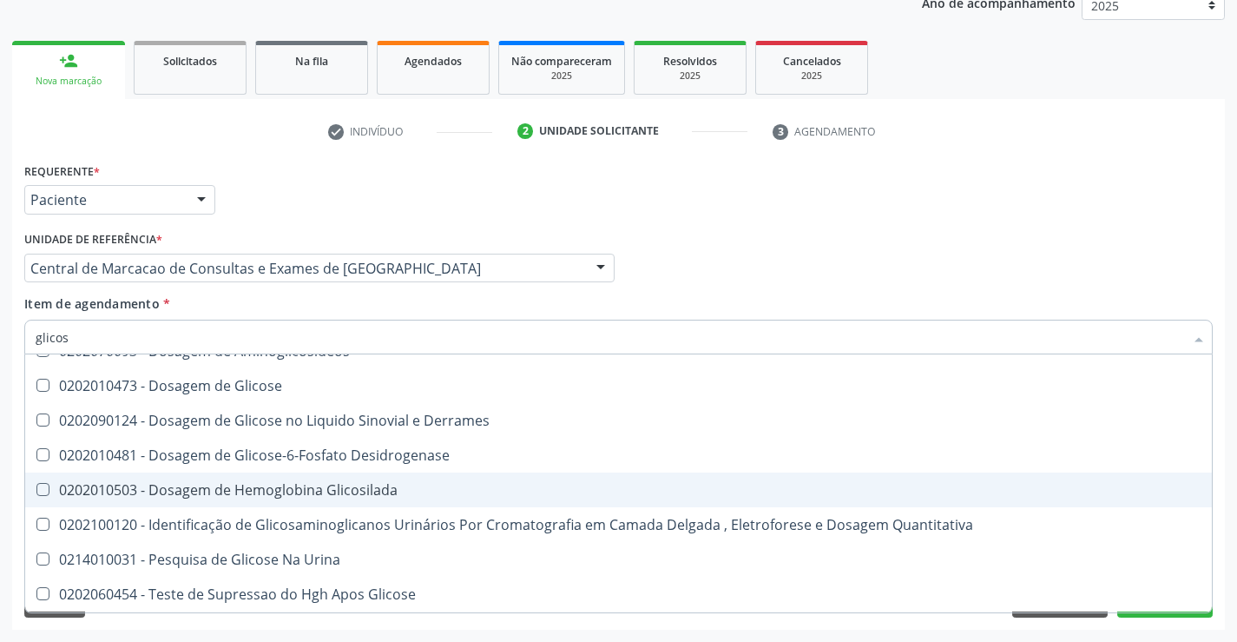
scroll to position [21, 0]
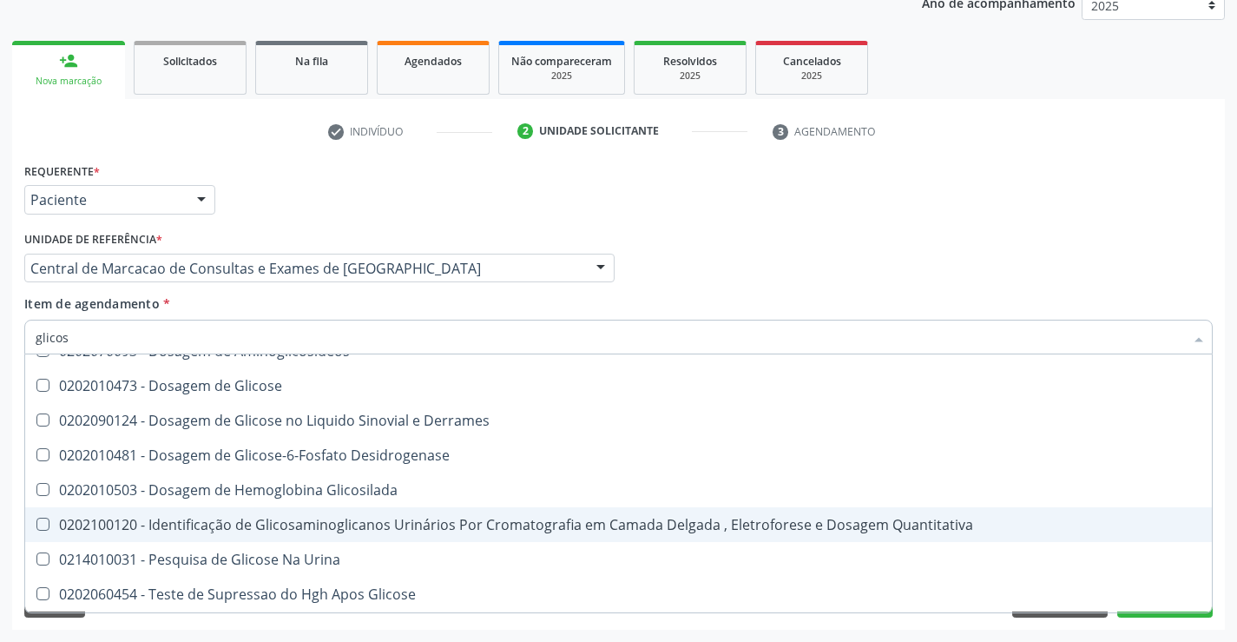
type input "glicose"
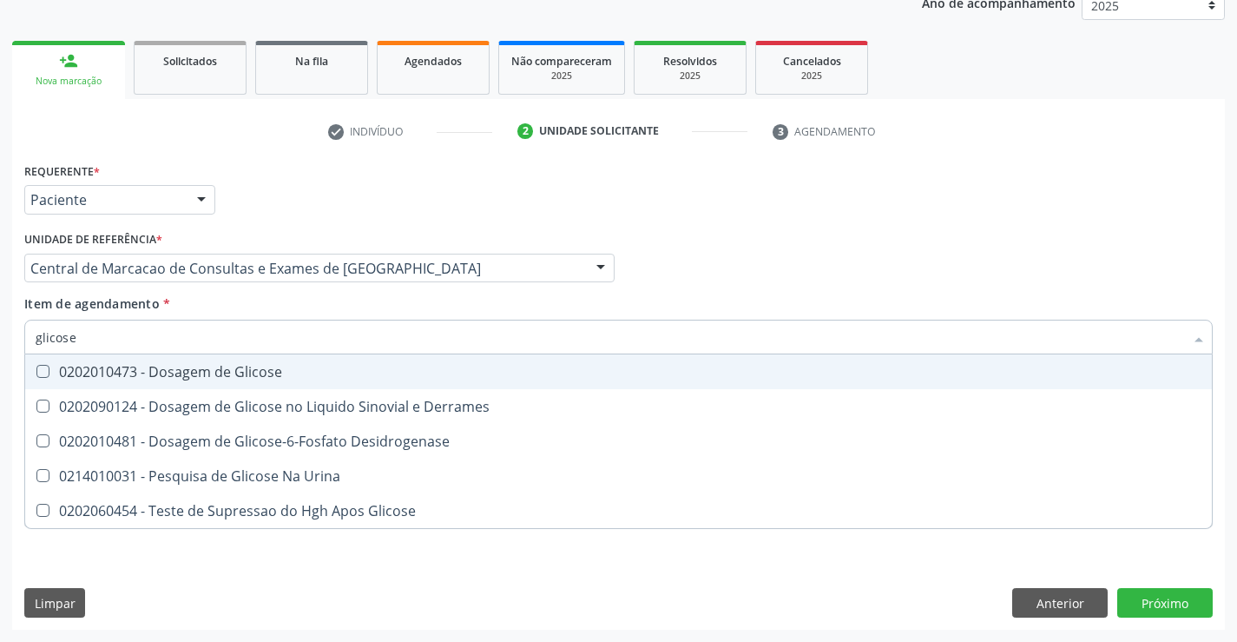
click at [240, 386] on span "0202010473 - Dosagem de Glicose" at bounding box center [618, 371] width 1187 height 35
checkbox Glicose "true"
click at [254, 348] on input "glicose" at bounding box center [610, 336] width 1149 height 35
type input "fe"
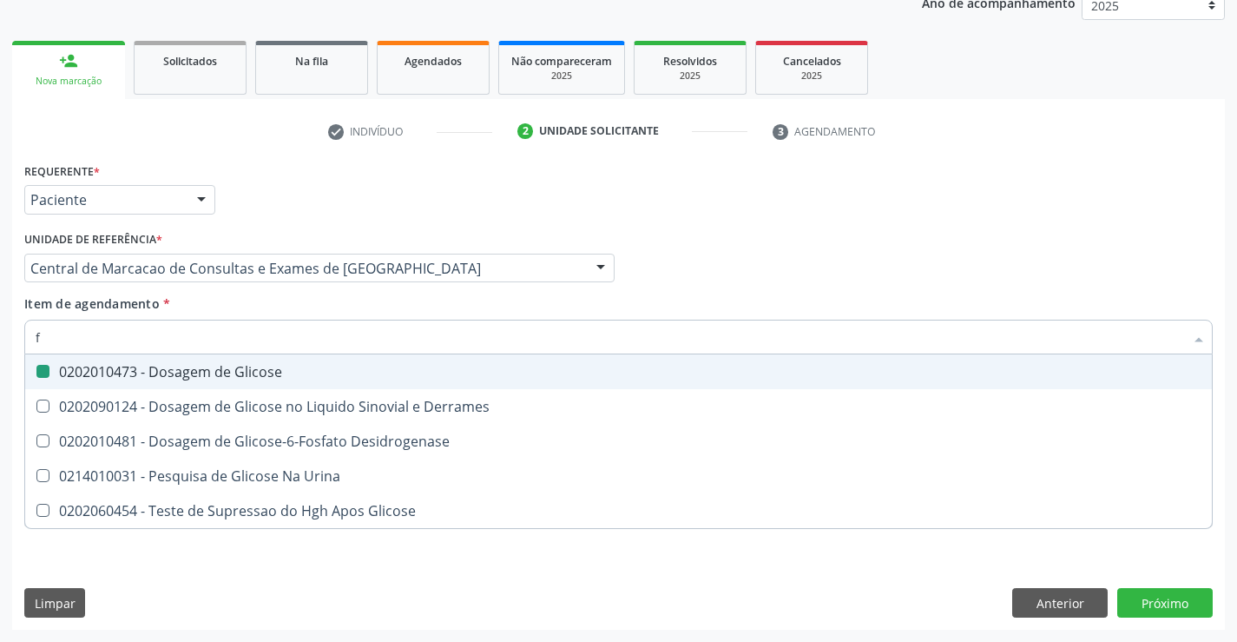
checkbox Glicose "false"
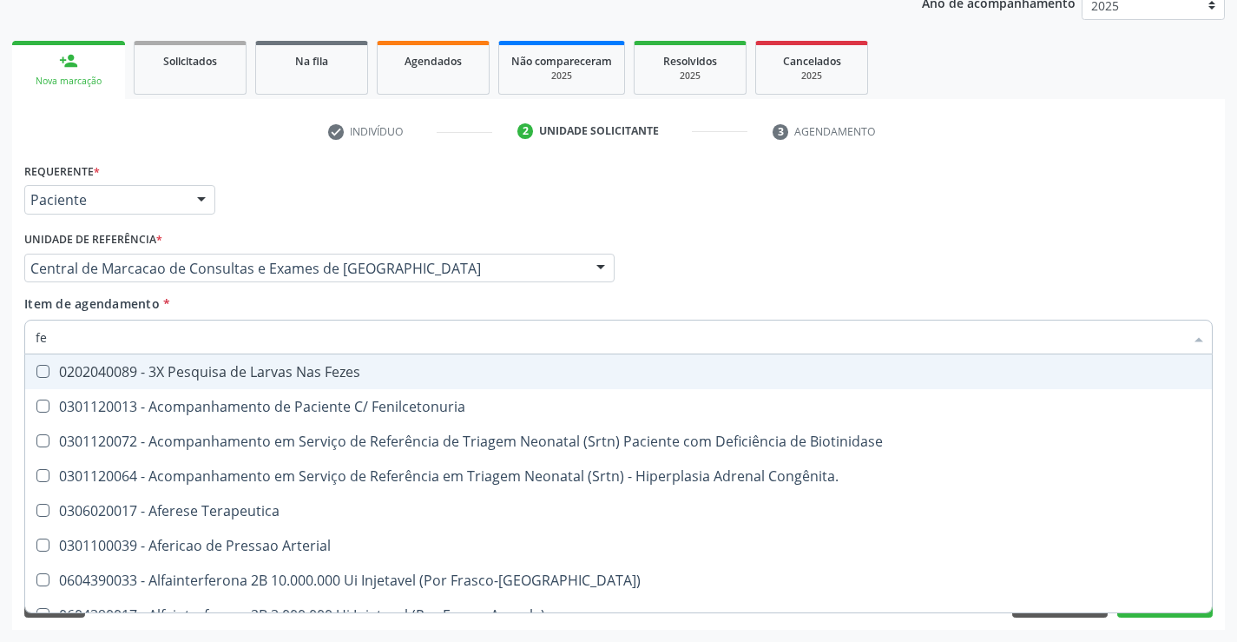
type input "fez"
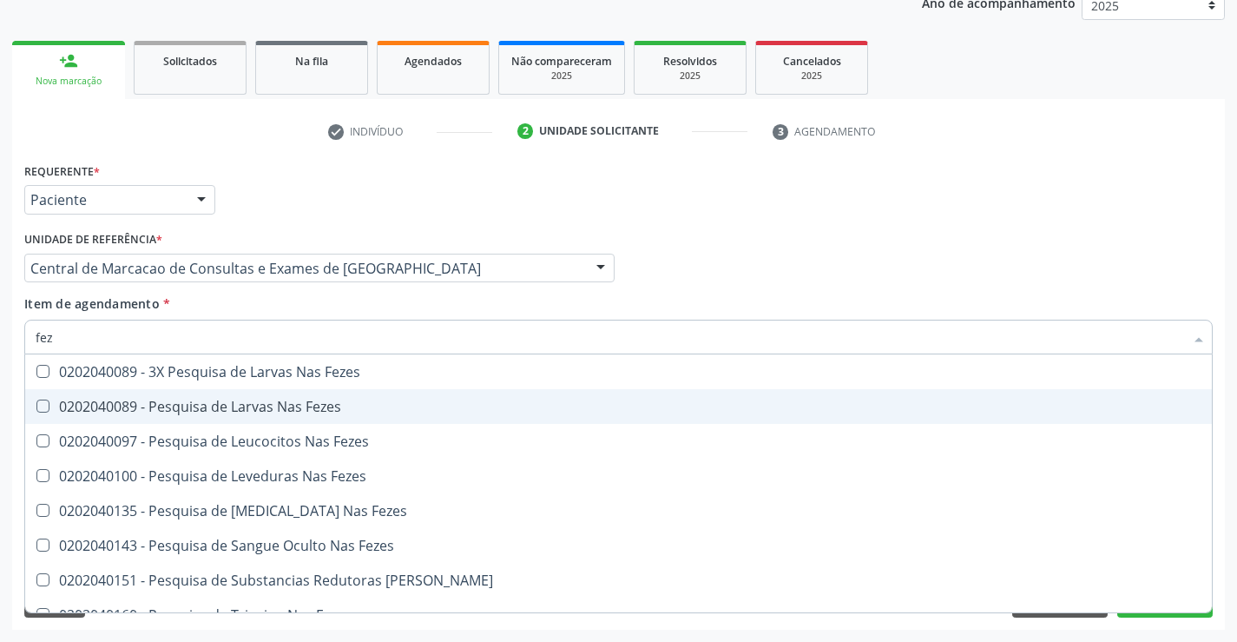
click at [224, 407] on div "0202040089 - Pesquisa de Larvas Nas Fezes" at bounding box center [619, 406] width 1166 height 14
checkbox Fezes "true"
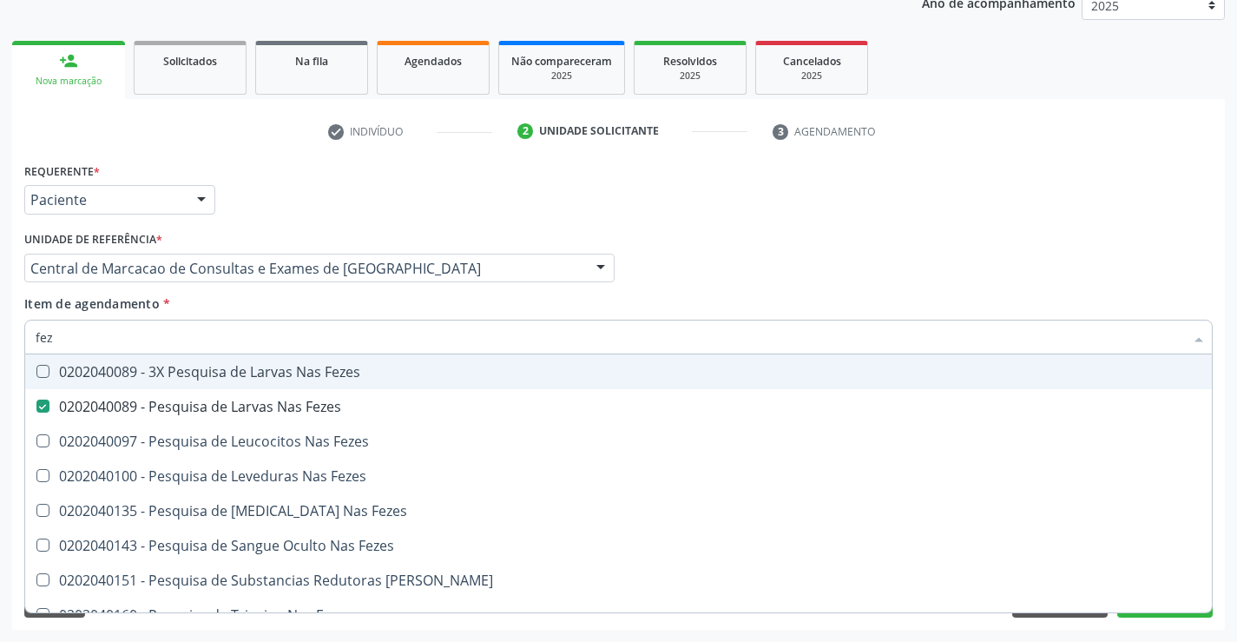
click at [157, 340] on input "fez" at bounding box center [610, 336] width 1149 height 35
type input "f"
checkbox Fezes "false"
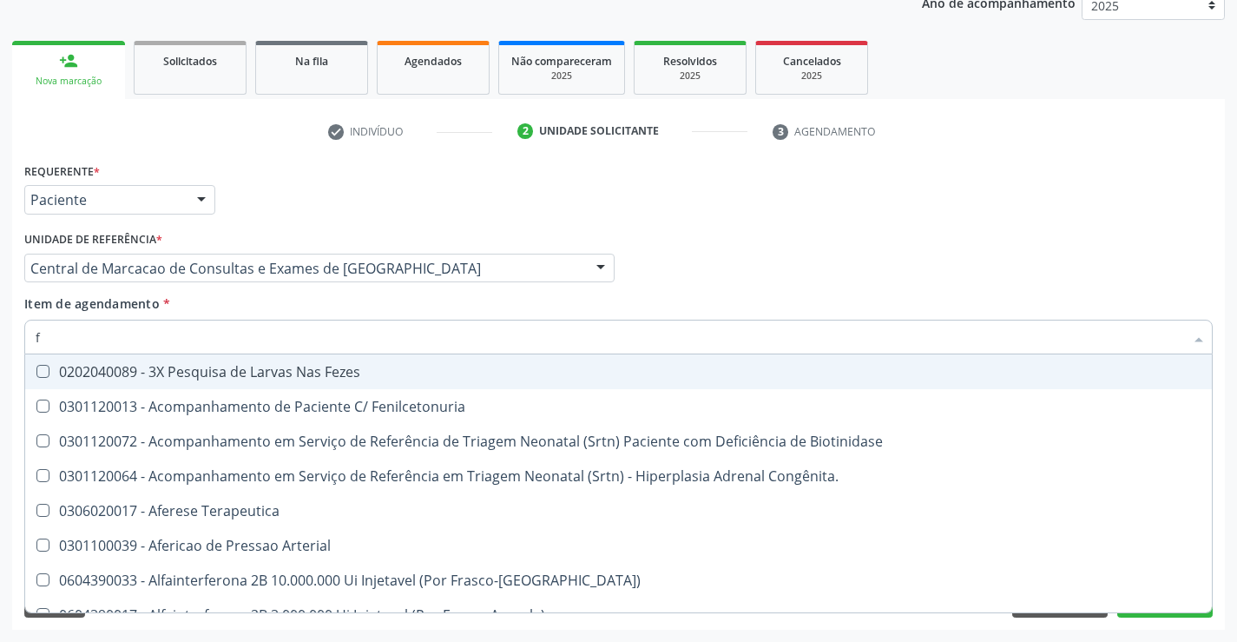
type input "fe"
checkbox Comprimido\) "false"
checkbox Fezes "true"
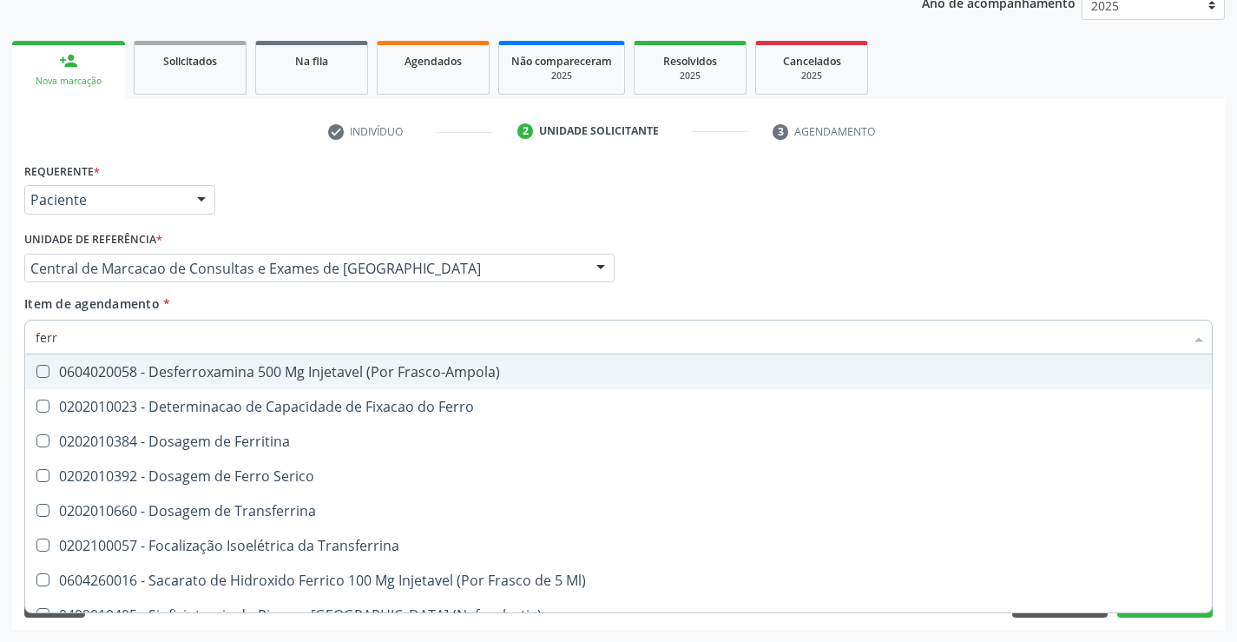
type input "ferro"
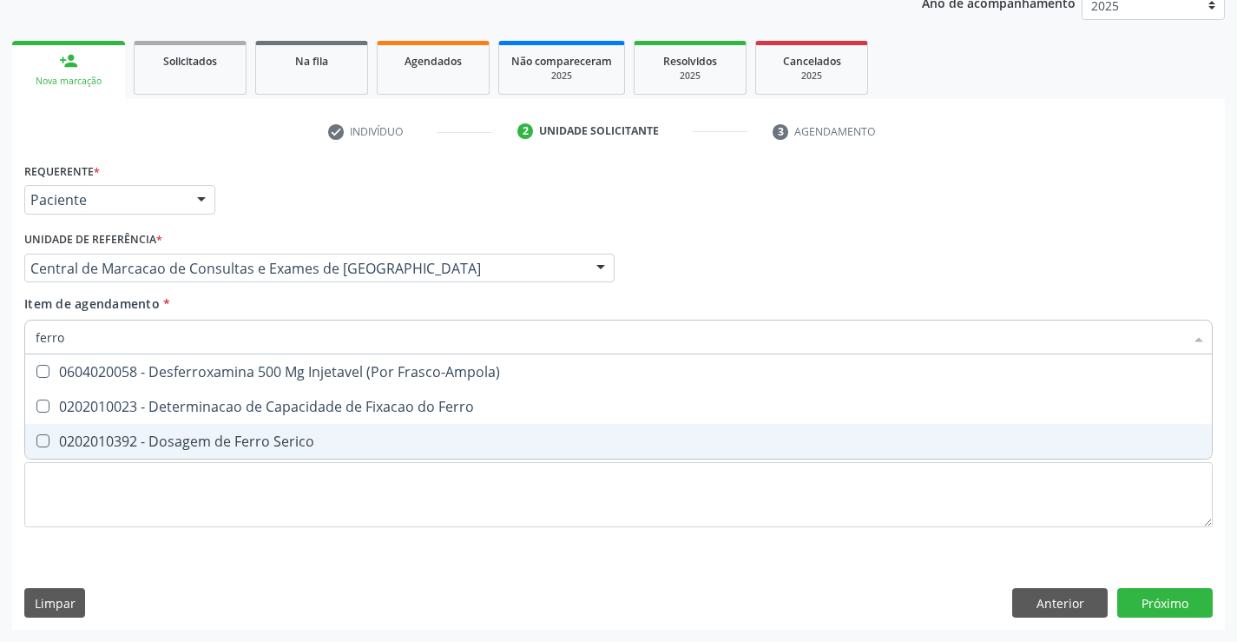
click at [180, 434] on div "0202010392 - Dosagem de Ferro Serico" at bounding box center [619, 441] width 1166 height 14
checkbox Serico "true"
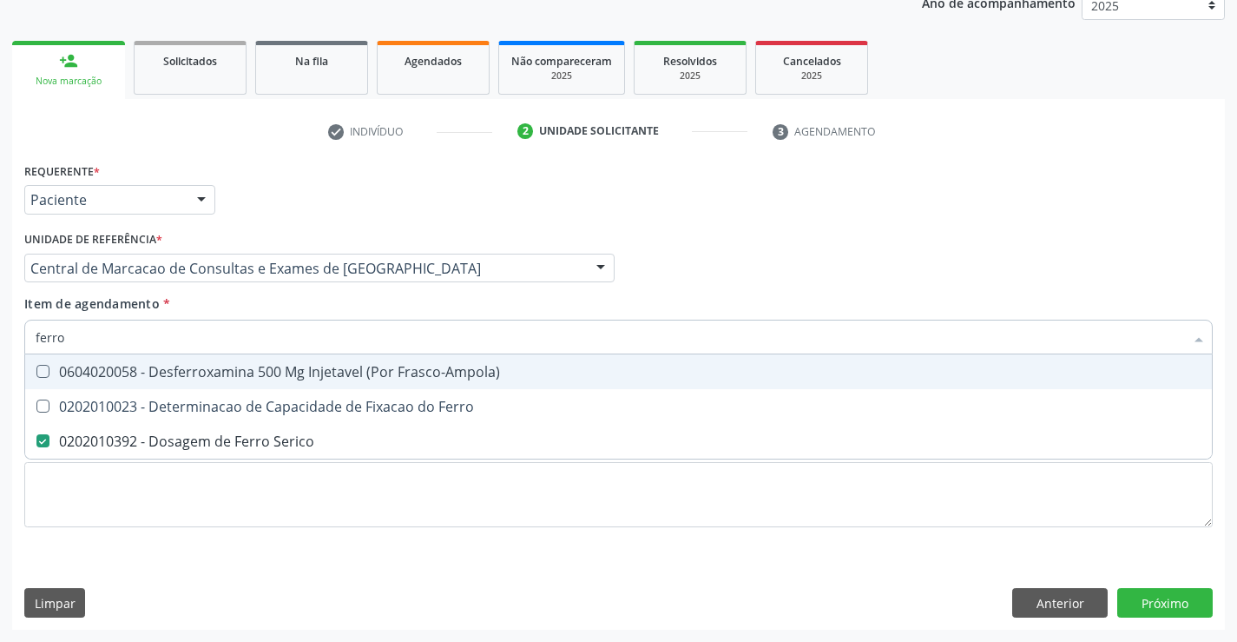
click at [797, 252] on div "Médico Solicitante Por favor, selecione a Unidade de Atendimento primeiro Nenhu…" at bounding box center [618, 261] width 1197 height 68
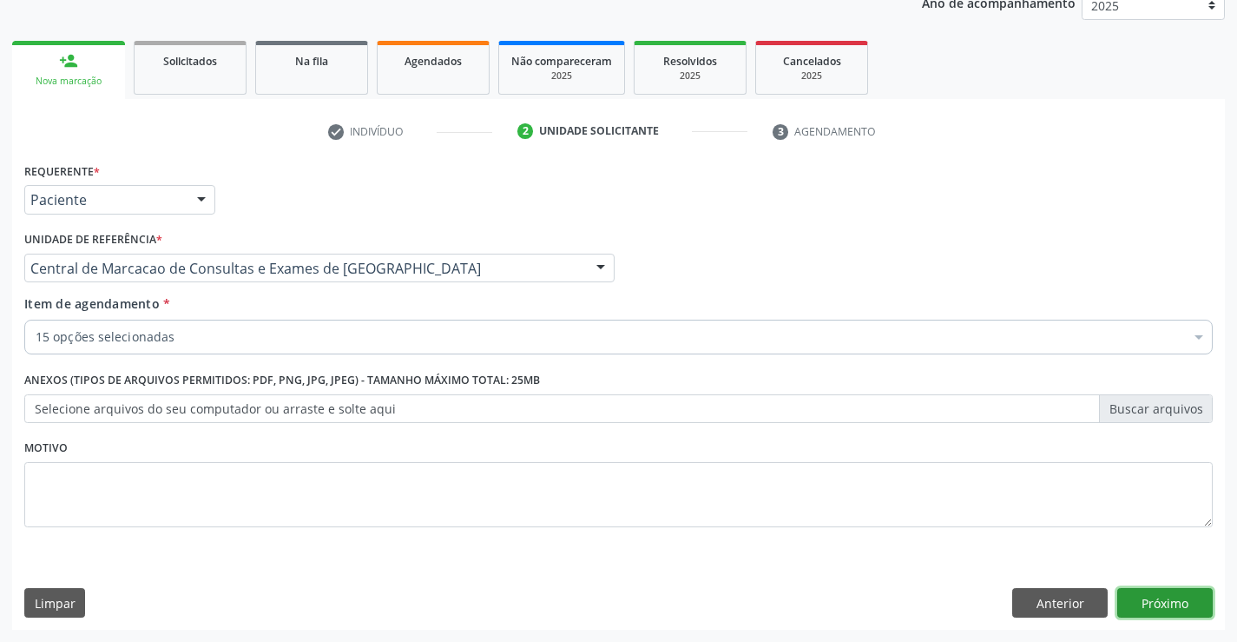
click at [1174, 601] on button "Próximo" at bounding box center [1164, 603] width 95 height 30
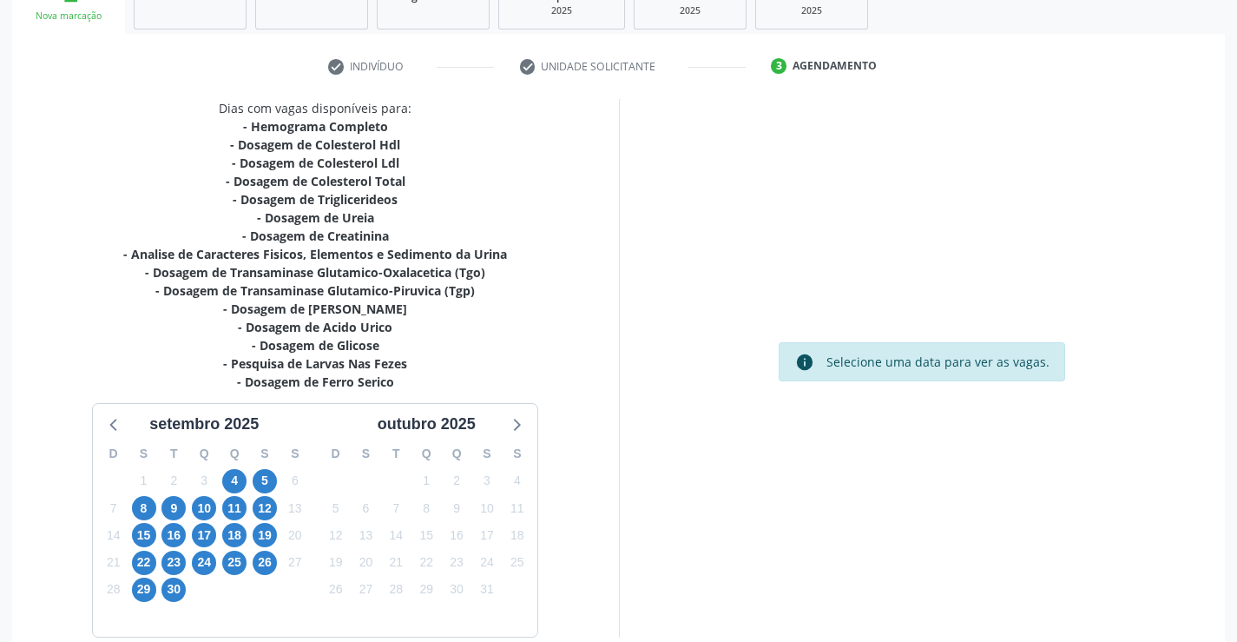
scroll to position [369, 0]
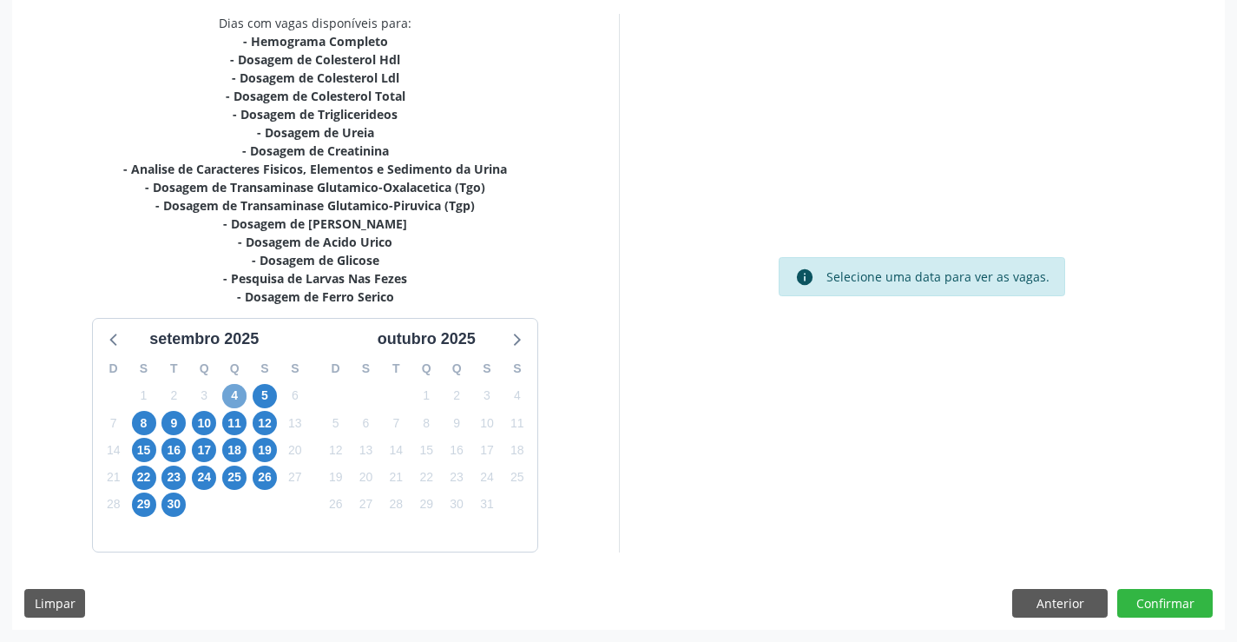
click at [232, 385] on span "4" at bounding box center [234, 396] width 24 height 24
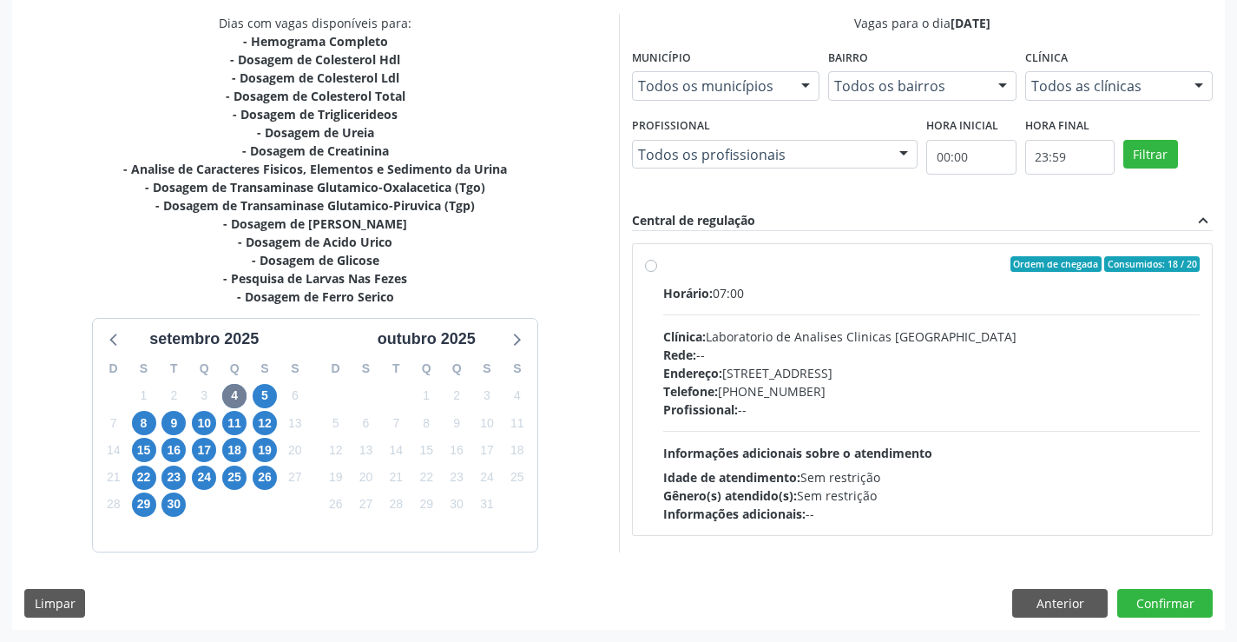
click at [886, 331] on div "Clínica: Laboratorio de Analises Clinicas Sao Francisco" at bounding box center [931, 336] width 537 height 18
click at [657, 272] on input "Ordem de chegada Consumidos: 18 / 20 Horário: 07:00 Clínica: Laboratorio de Ana…" at bounding box center [651, 264] width 12 height 16
radio input "true"
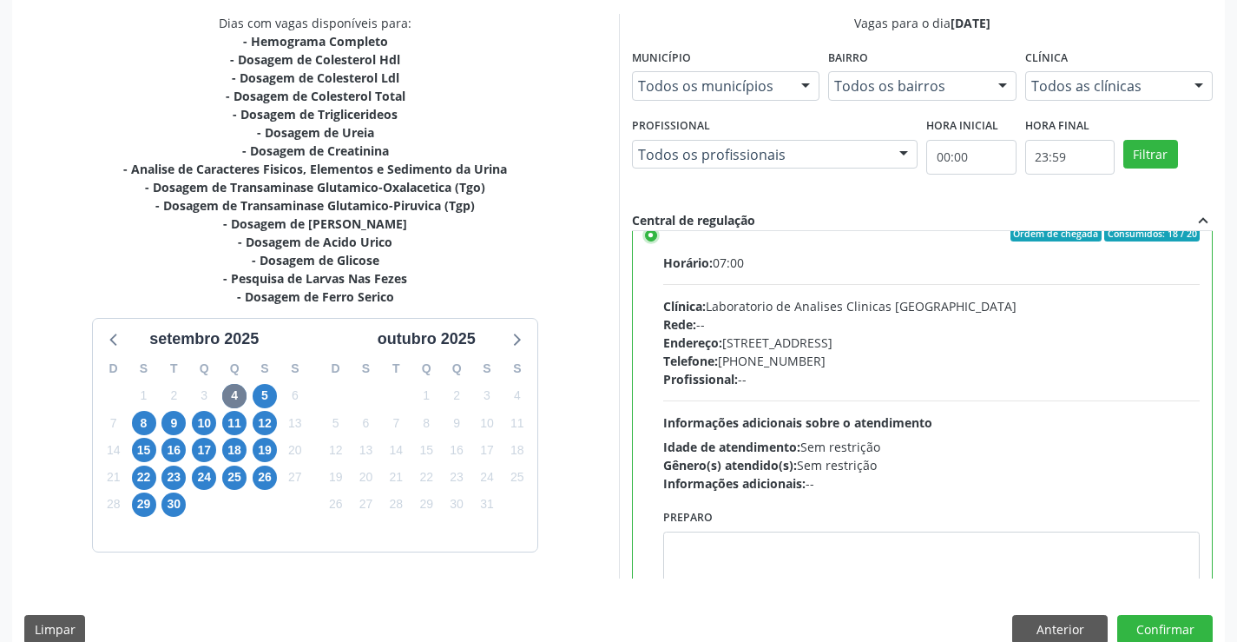
scroll to position [0, 0]
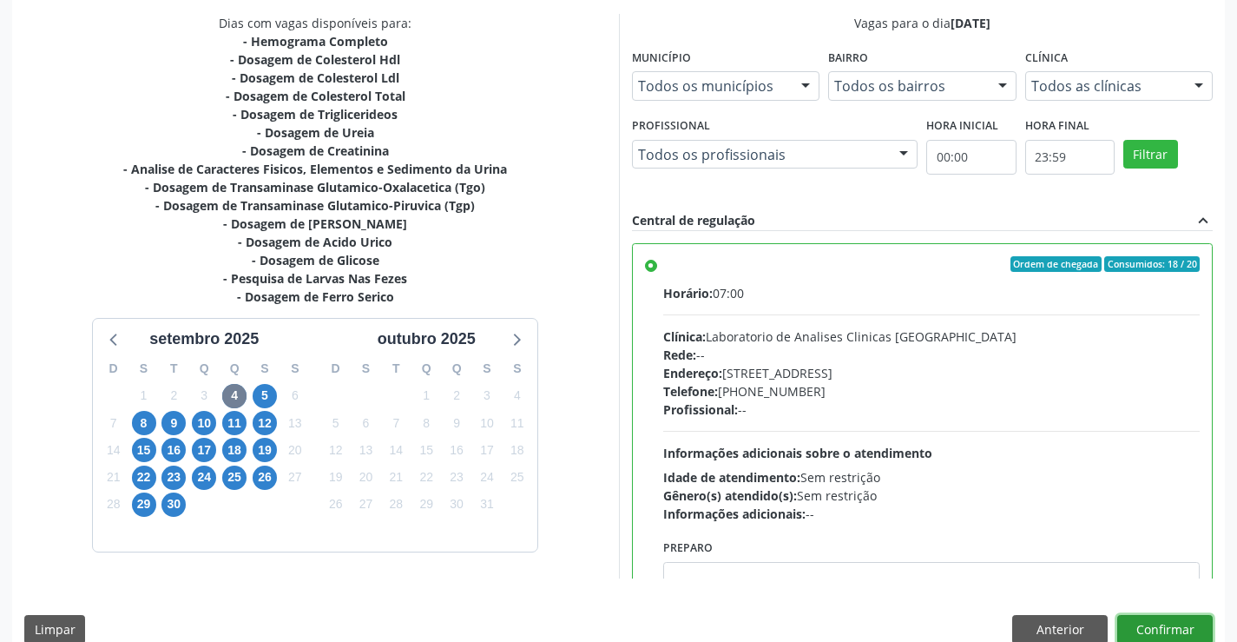
click at [1149, 627] on button "Confirmar" at bounding box center [1164, 630] width 95 height 30
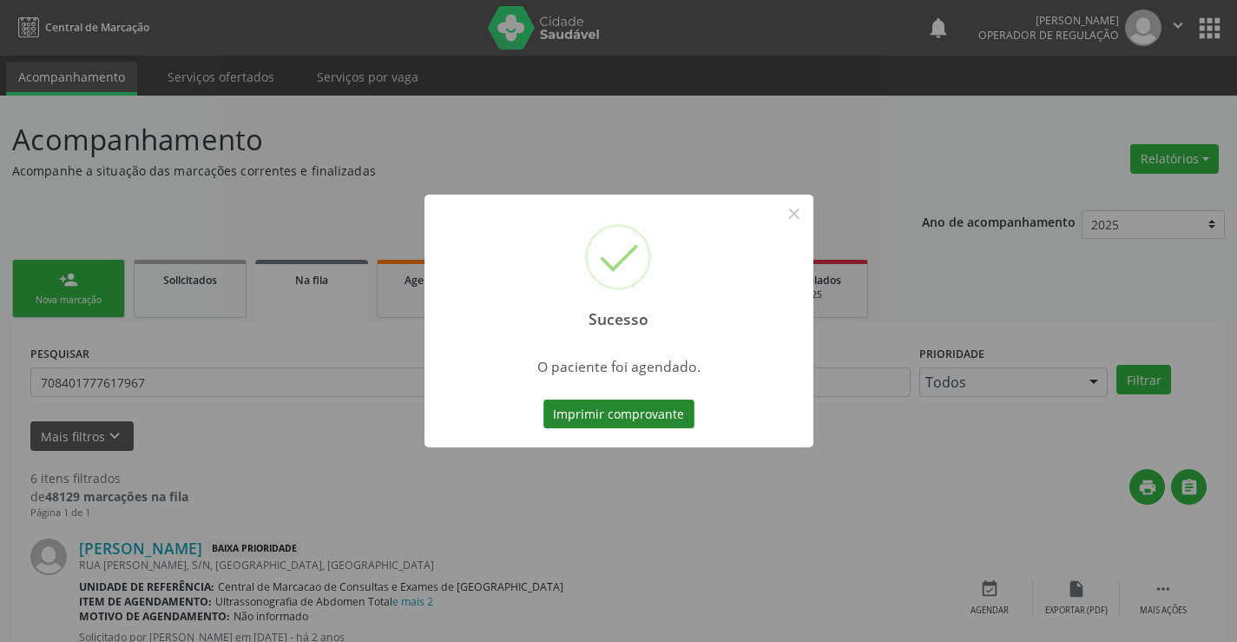
click at [635, 416] on button "Imprimir comprovante" at bounding box center [618, 414] width 151 height 30
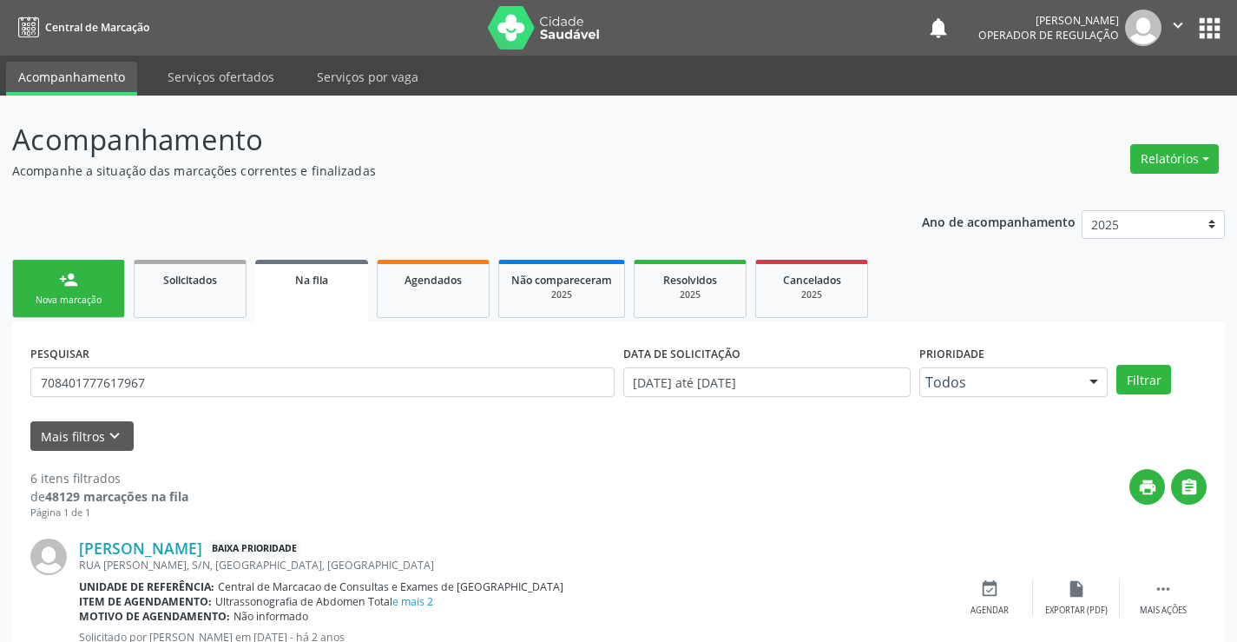
click at [100, 302] on div "Nova marcação" at bounding box center [68, 299] width 87 height 13
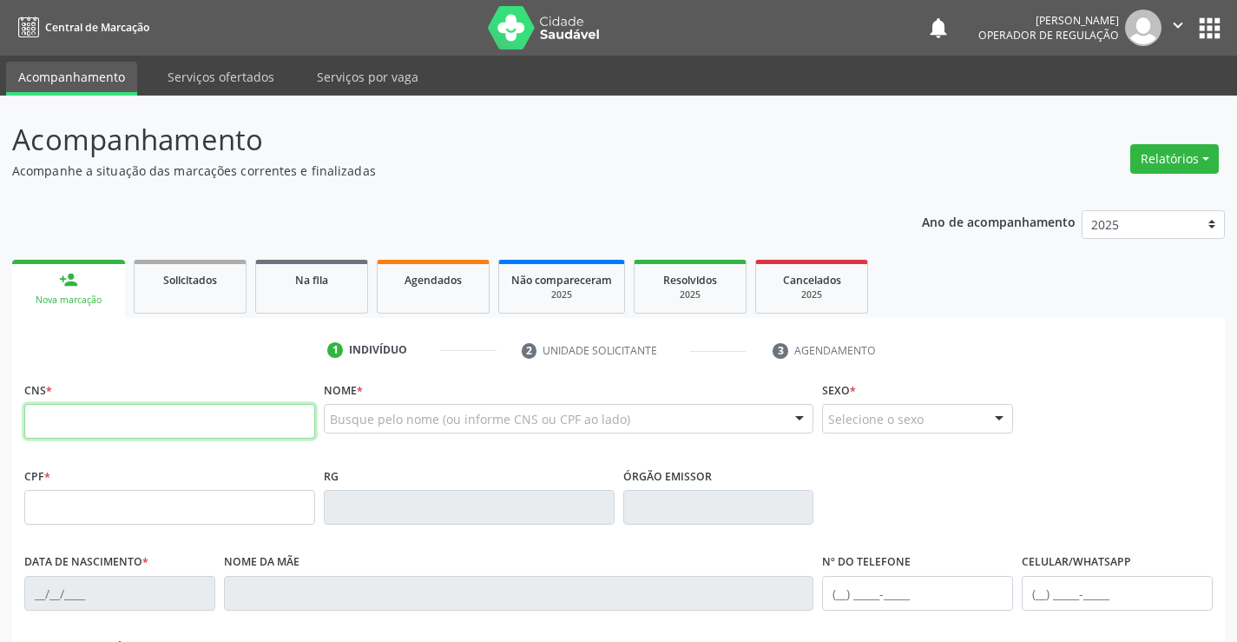
click at [111, 421] on input "text" at bounding box center [169, 421] width 291 height 35
type input "708 1068 2921 7910"
type input "22812576"
type input "02/06/1997"
type input "S/N"
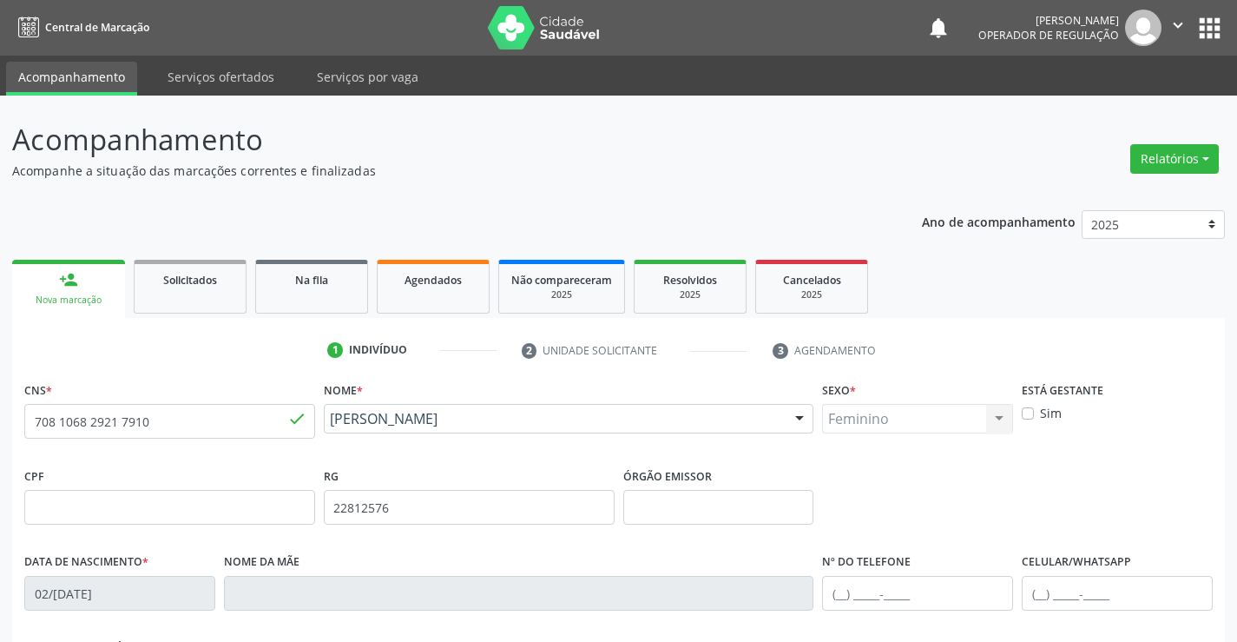
scroll to position [260, 0]
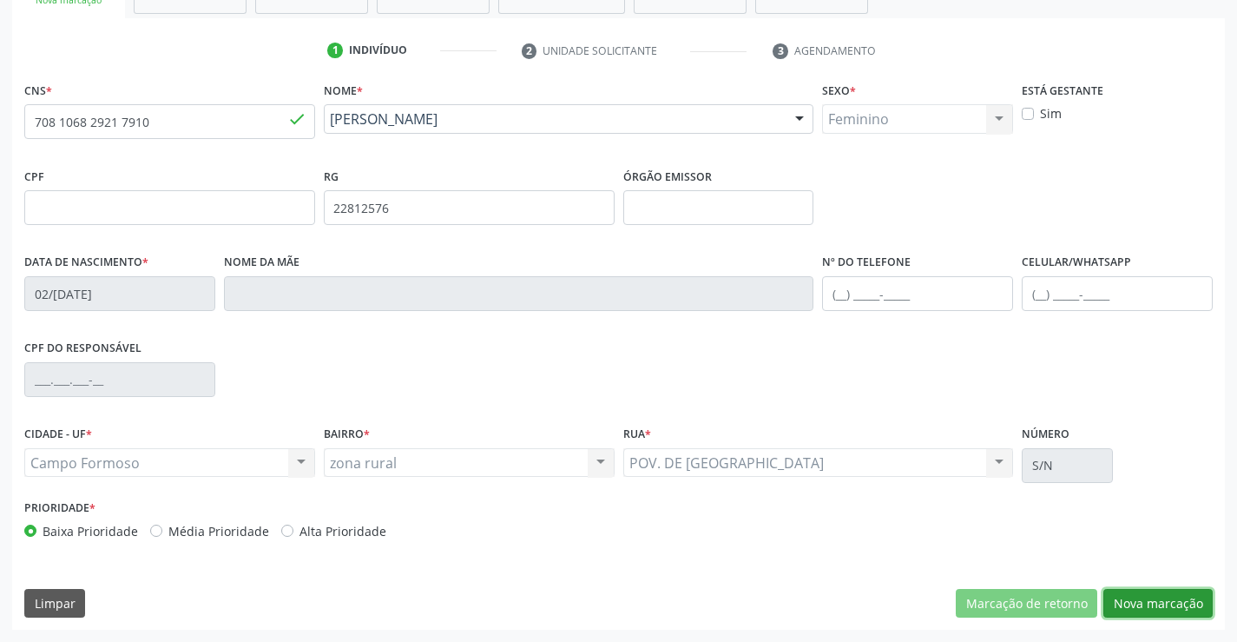
click at [1135, 602] on button "Nova marcação" at bounding box center [1157, 604] width 109 height 30
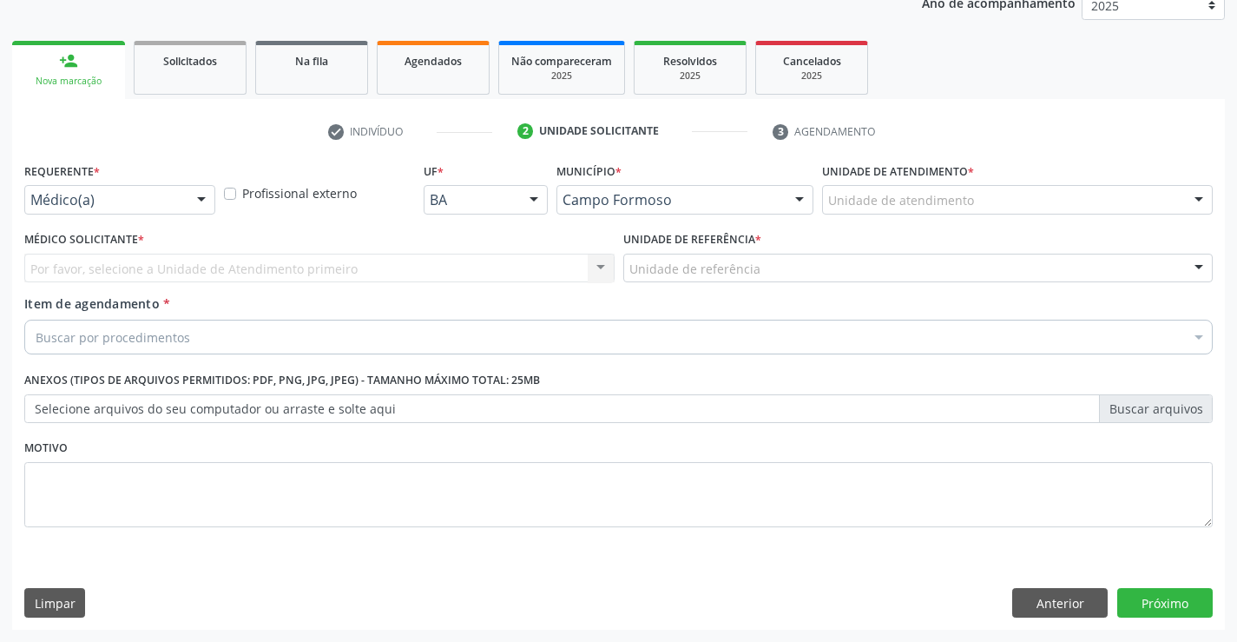
scroll to position [219, 0]
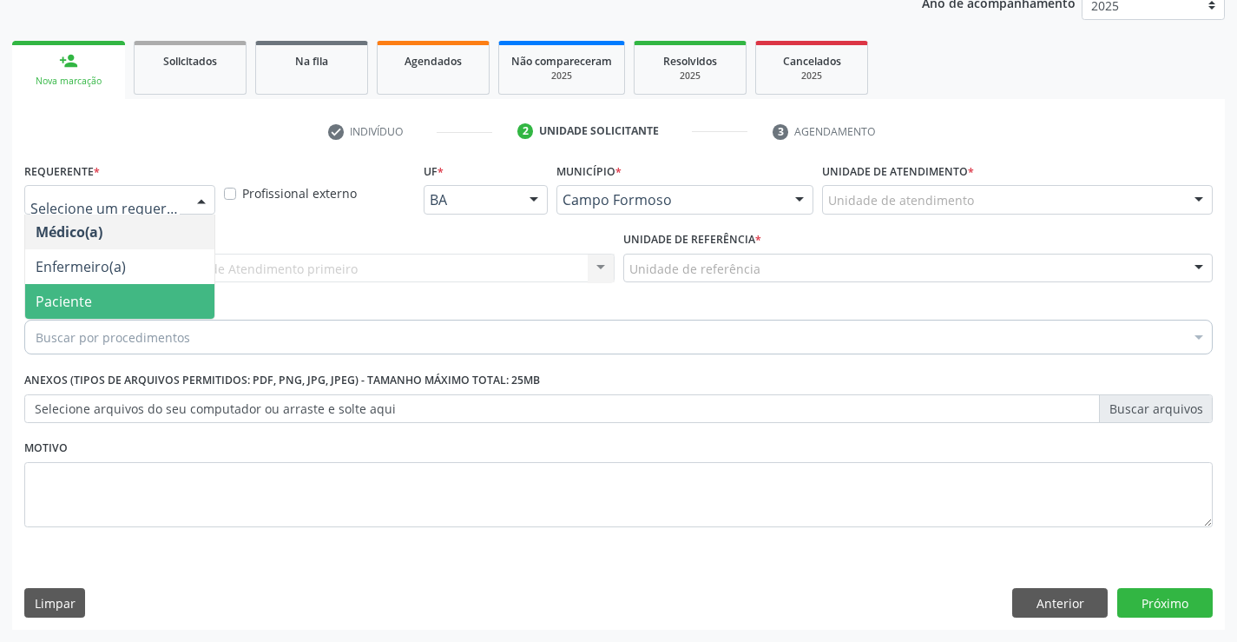
click at [173, 297] on span "Paciente" at bounding box center [119, 301] width 189 height 35
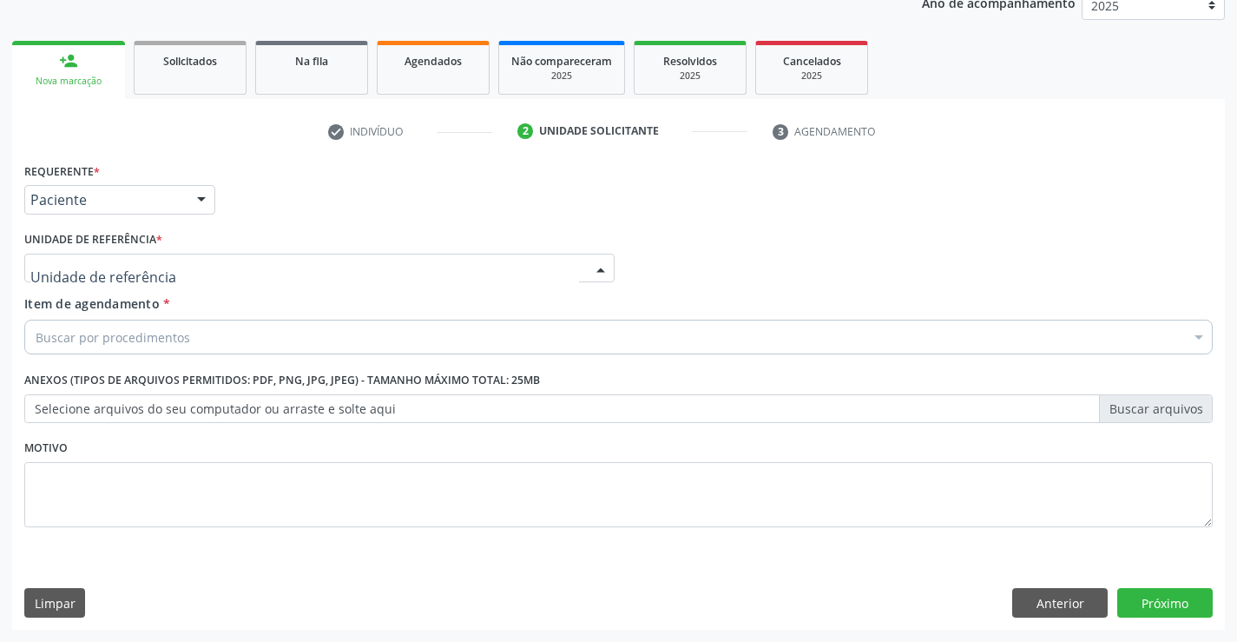
drag, startPoint x: 296, startPoint y: 273, endPoint x: 313, endPoint y: 352, distance: 80.9
click at [296, 283] on div "Unidade Basica de Saude da Familia Dr Paulo Sudre Centro de Enfrentamento Para …" at bounding box center [319, 269] width 590 height 30
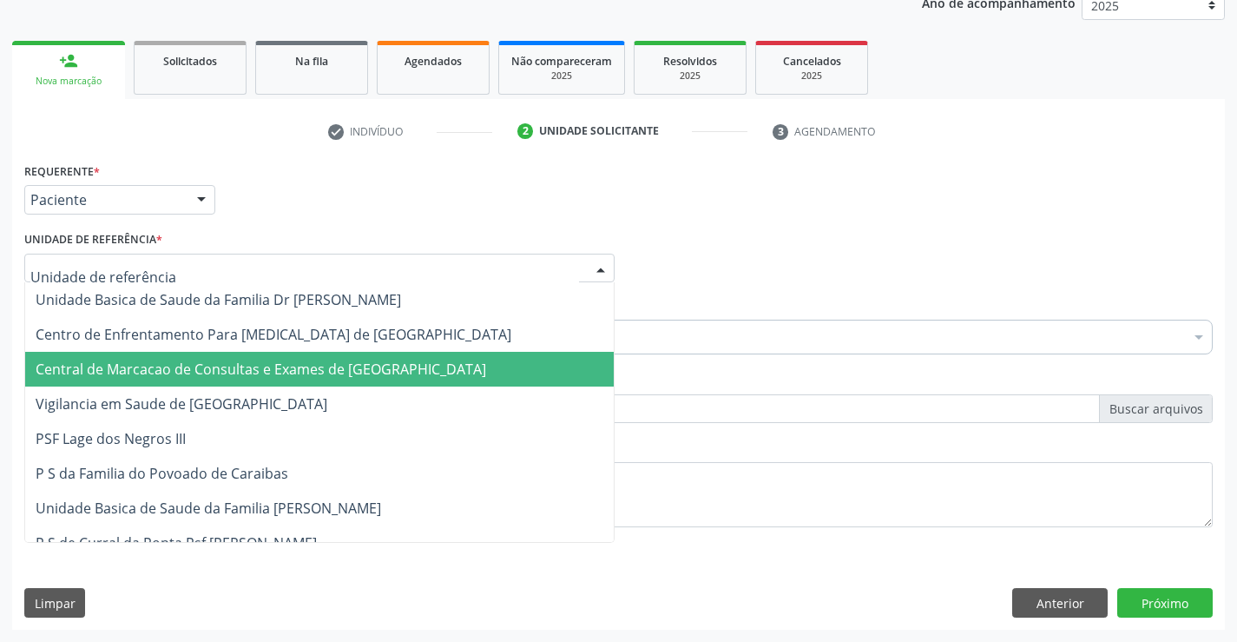
click at [312, 364] on span "Central de Marcacao de Consultas e Exames de [GEOGRAPHIC_DATA]" at bounding box center [261, 368] width 451 height 19
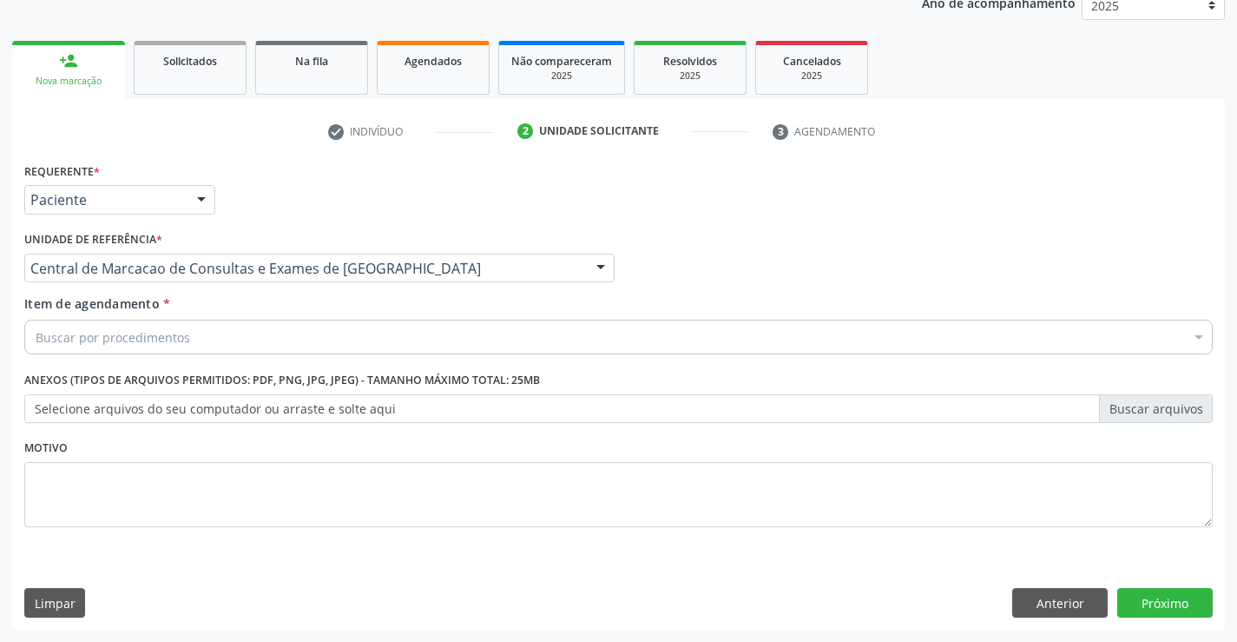
click at [333, 334] on div "Buscar por procedimentos" at bounding box center [618, 336] width 1189 height 35
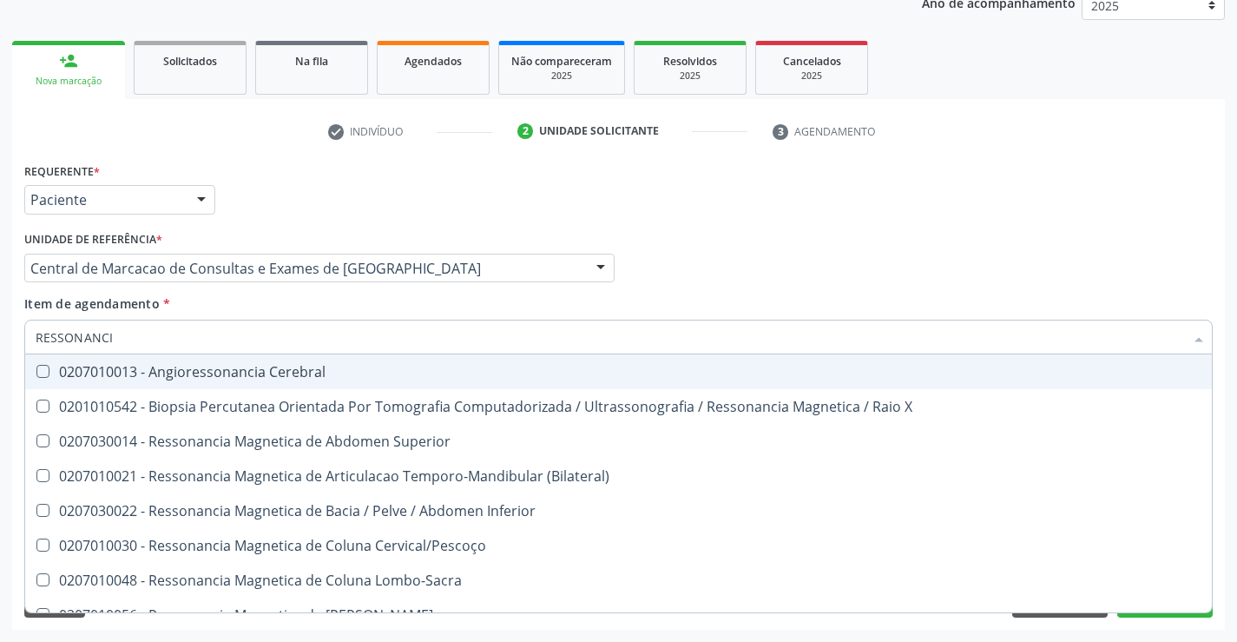
type input "RESSONANCIA"
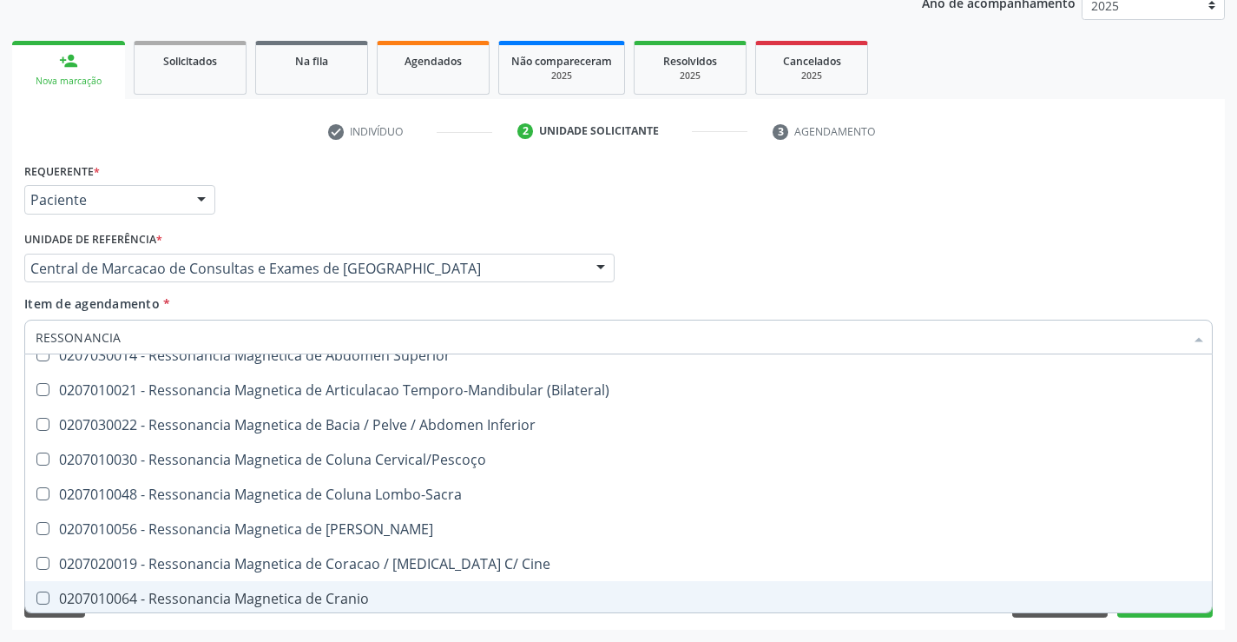
scroll to position [87, 0]
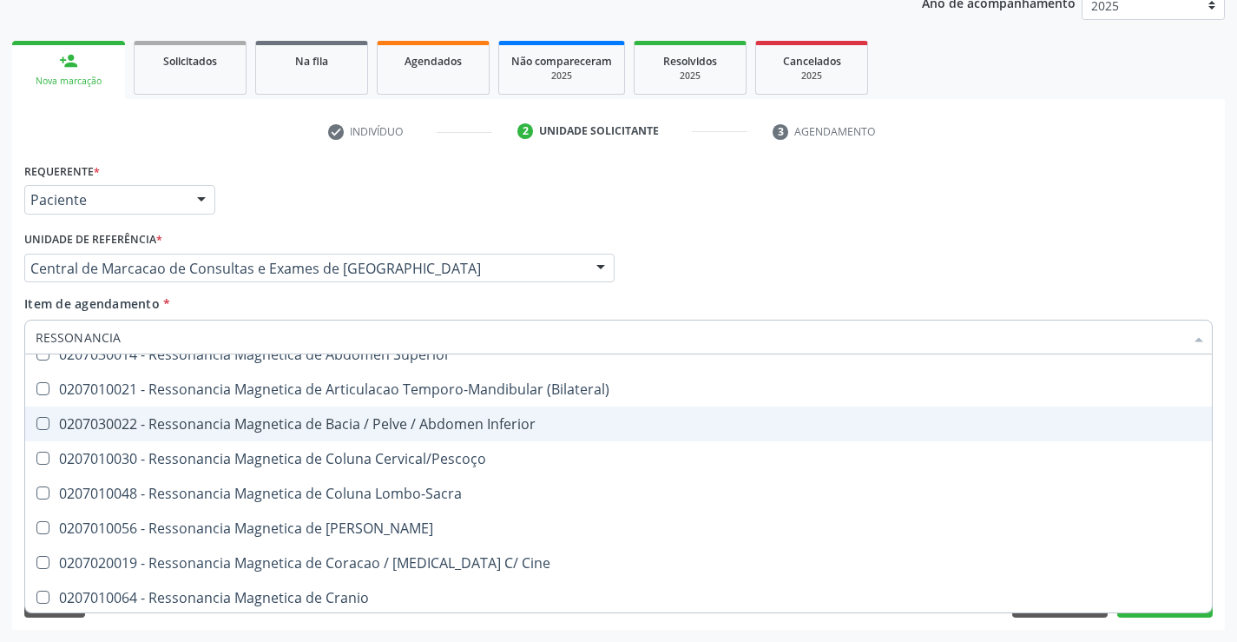
click at [407, 425] on div "0207030022 - Ressonancia Magnetica de Bacia / Pelve / Abdomen Inferior" at bounding box center [619, 424] width 1166 height 14
checkbox Inferior "true"
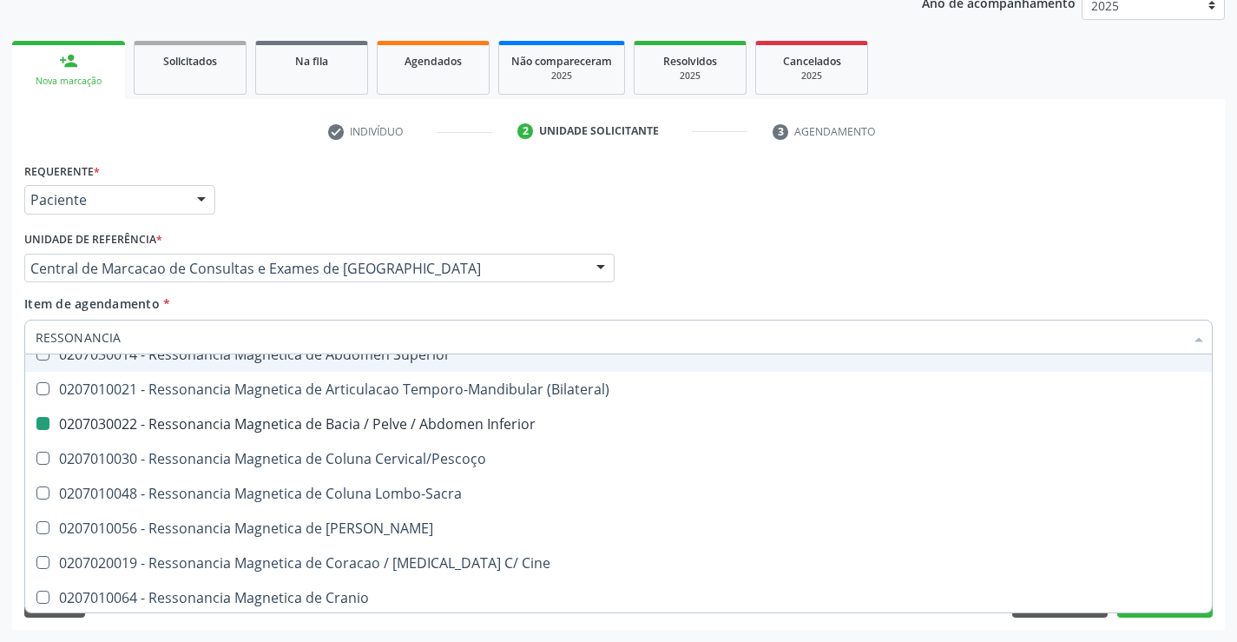
click at [791, 247] on div "Médico Solicitante Por favor, selecione a Unidade de Atendimento primeiro Nenhu…" at bounding box center [618, 261] width 1197 height 68
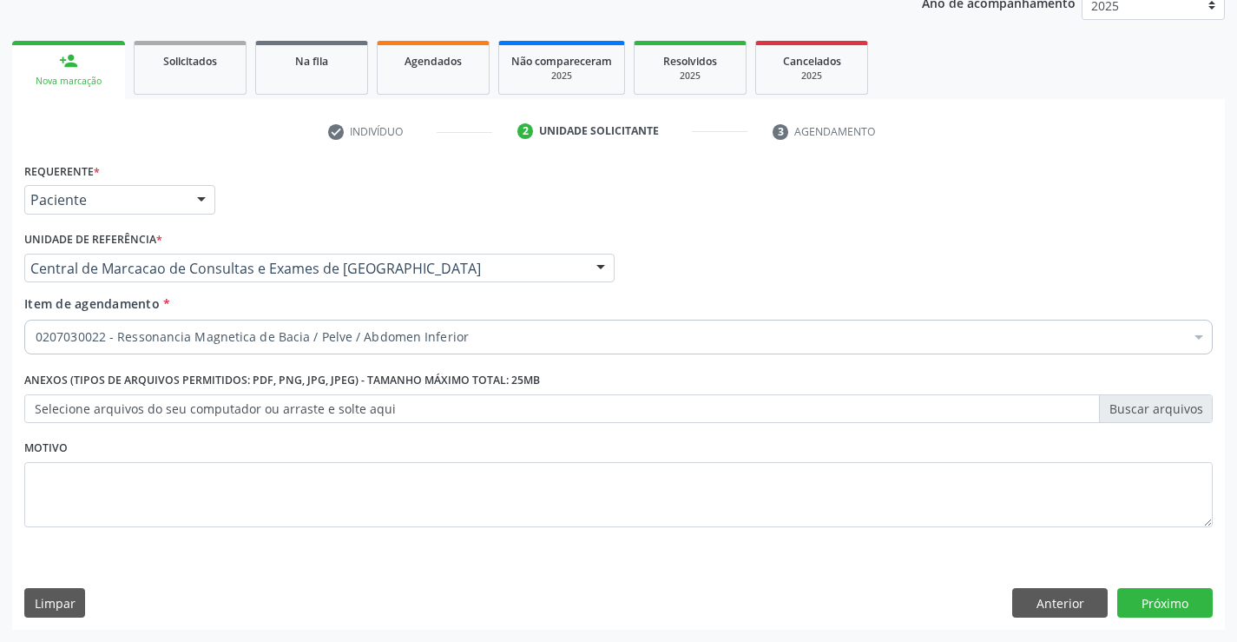
scroll to position [0, 0]
click at [1129, 610] on button "Próximo" at bounding box center [1164, 603] width 95 height 30
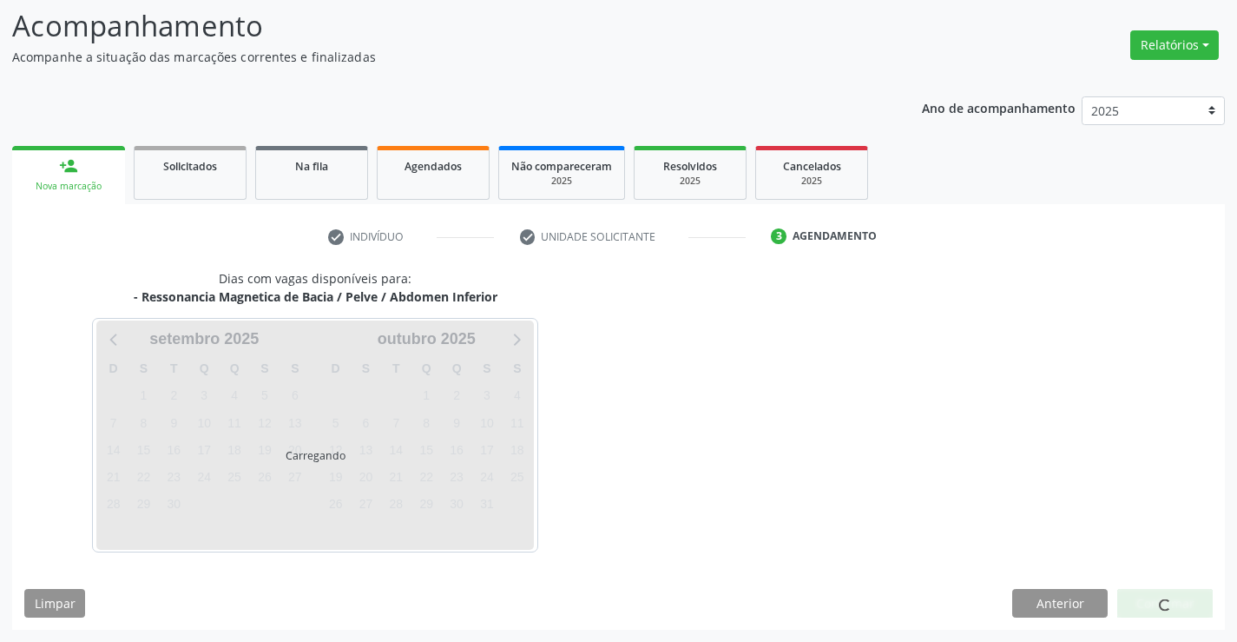
scroll to position [165, 0]
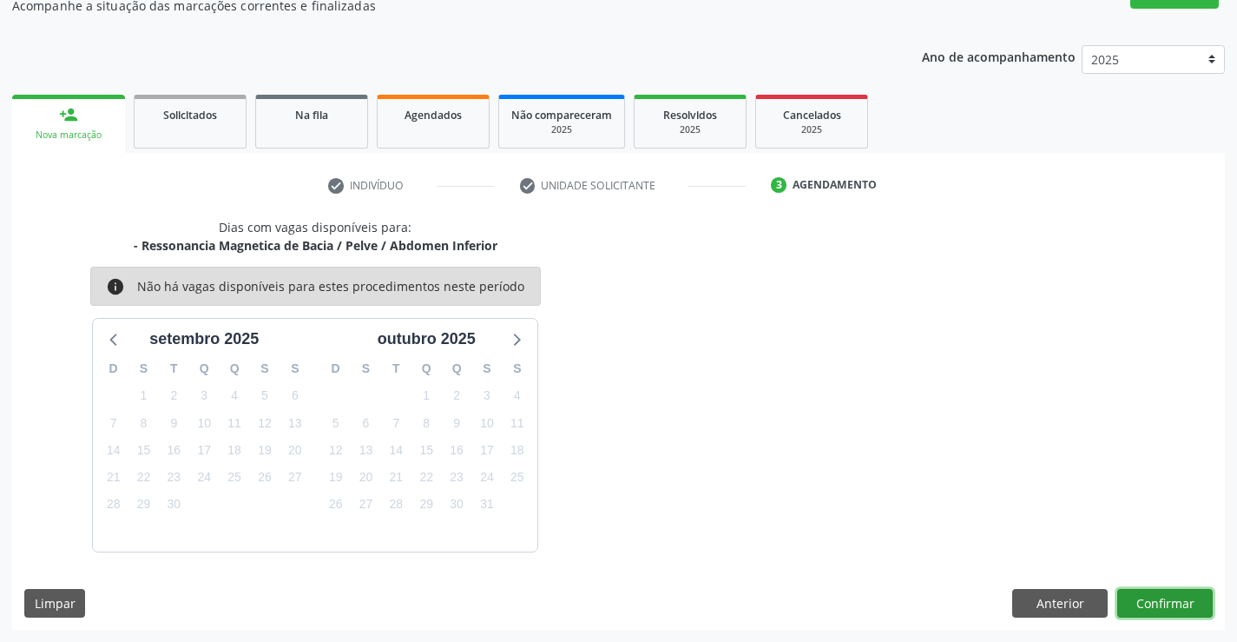
click at [1170, 605] on button "Confirmar" at bounding box center [1164, 604] width 95 height 30
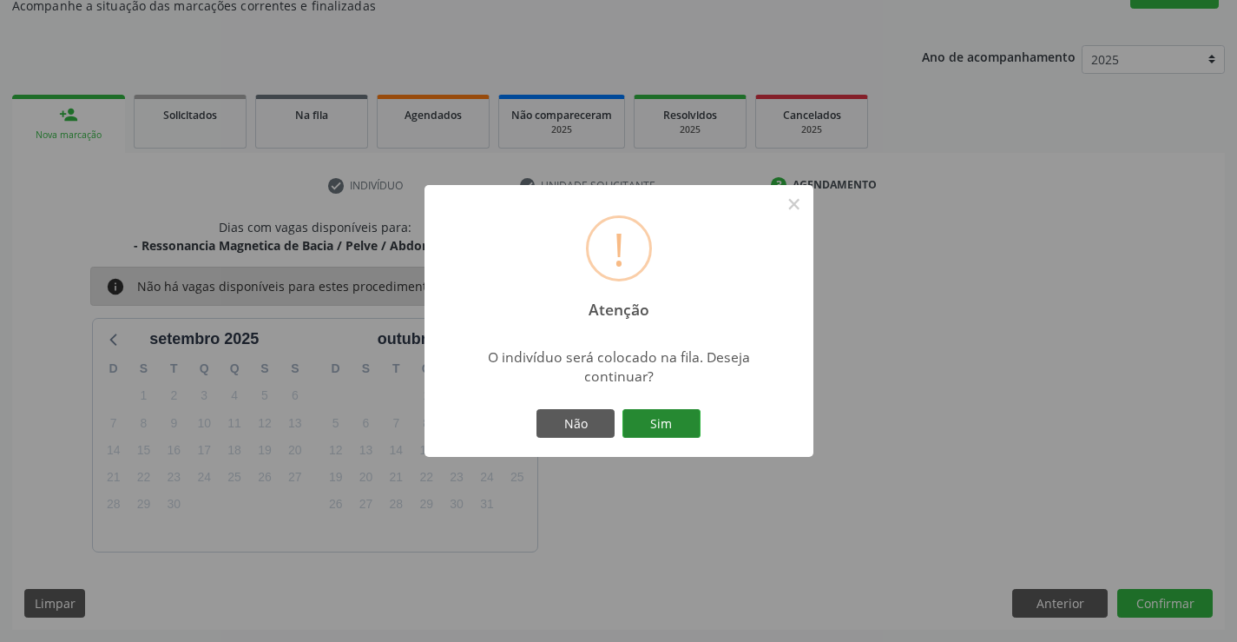
click at [647, 420] on button "Sim" at bounding box center [661, 424] width 78 height 30
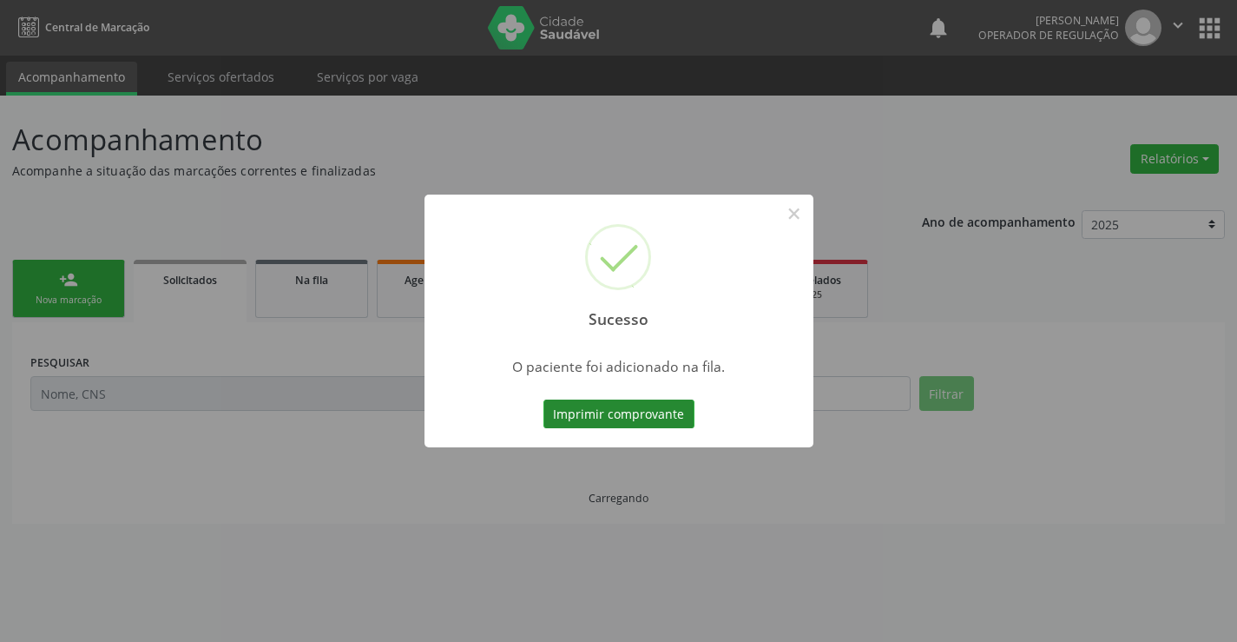
scroll to position [0, 0]
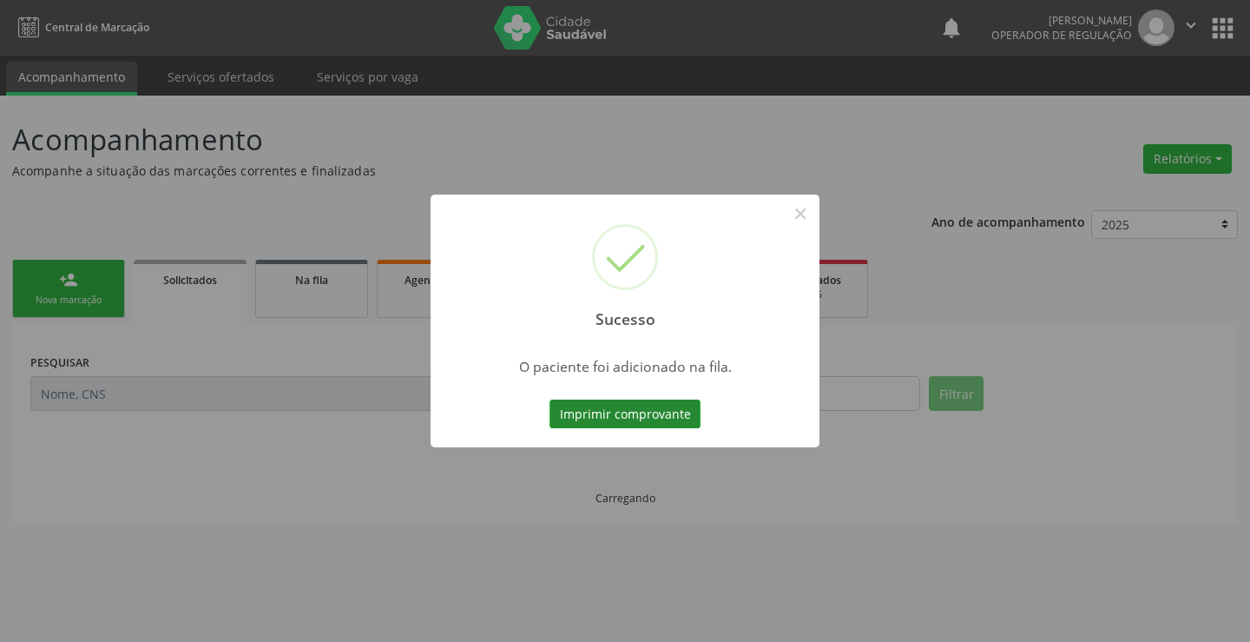
click at [689, 415] on button "Imprimir comprovante" at bounding box center [625, 414] width 151 height 30
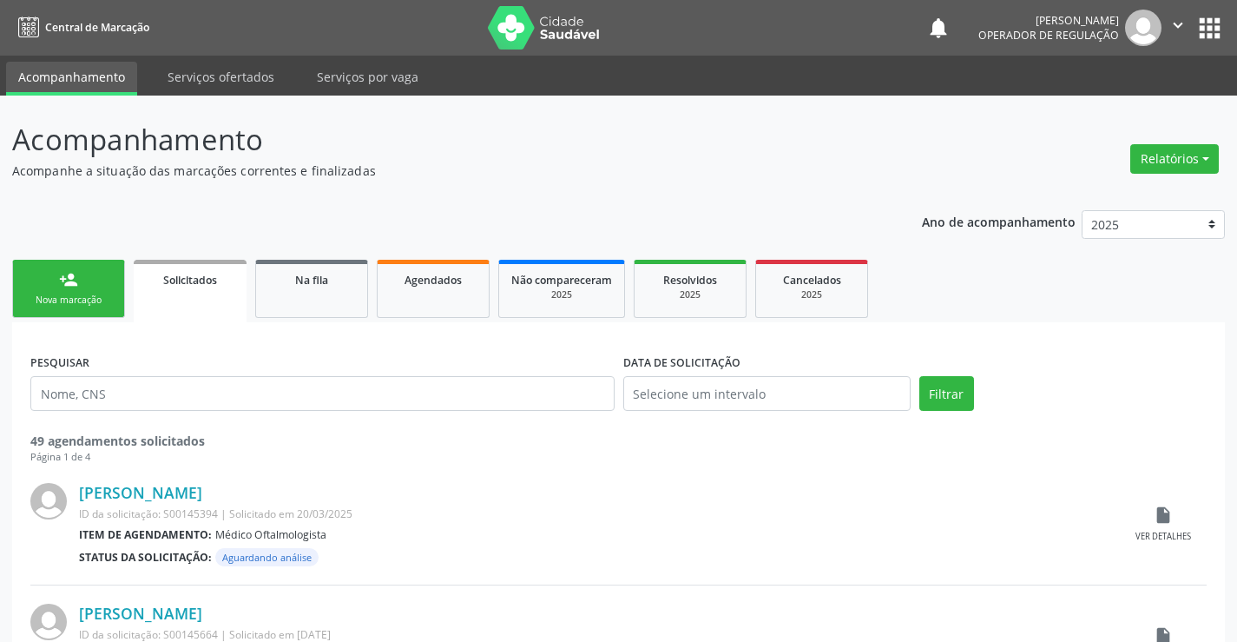
click at [20, 300] on link "person_add Nova marcação" at bounding box center [68, 289] width 113 height 58
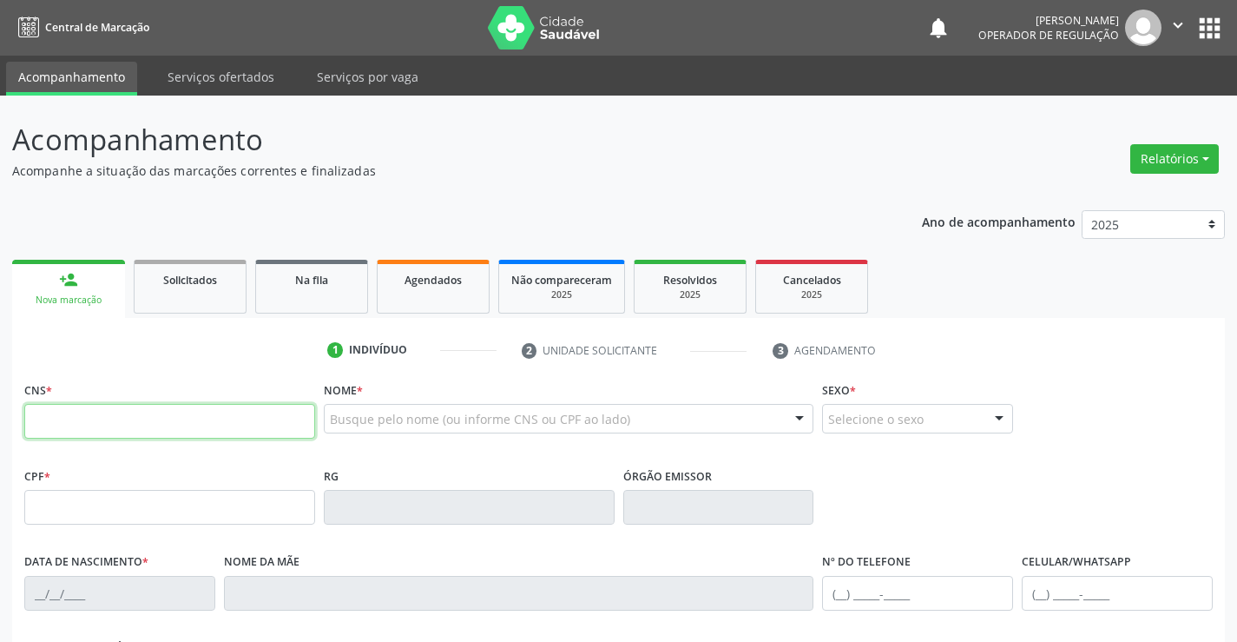
click at [157, 406] on input "text" at bounding box center [169, 421] width 291 height 35
click at [169, 398] on div "CNS *" at bounding box center [169, 408] width 291 height 62
click at [111, 419] on input "text" at bounding box center [169, 421] width 291 height 35
type input "706 4086 1914 7188"
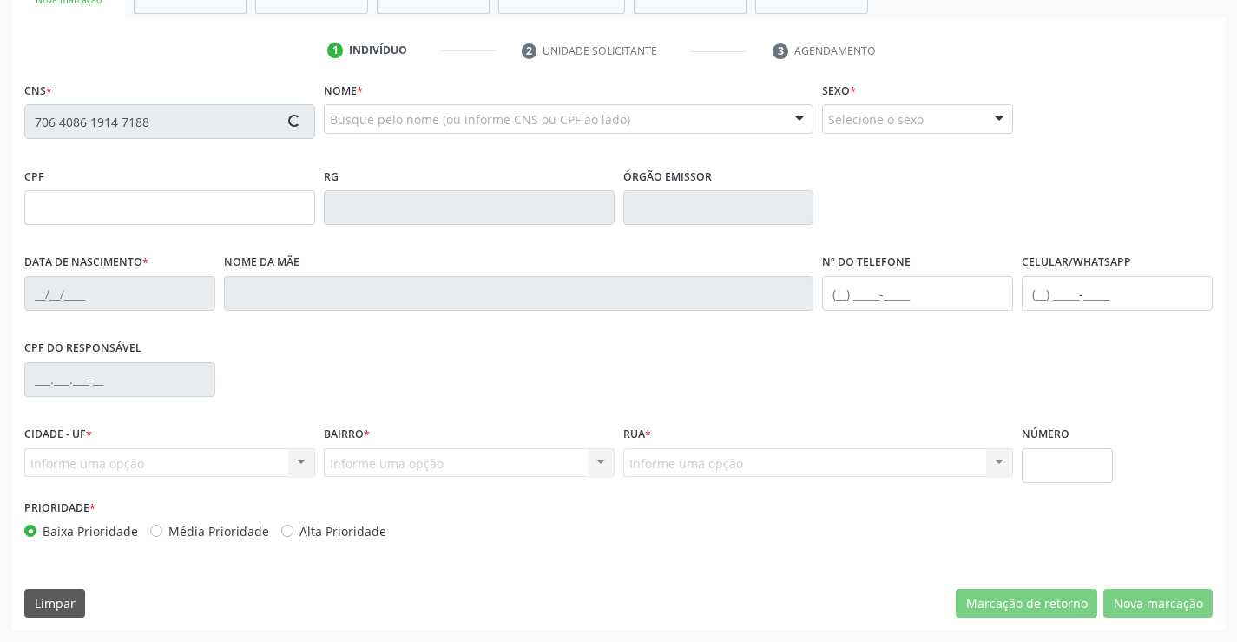
type input "05024469240"
type input "24/10/1967"
type input "(74) 99965-7683"
type input "S/N"
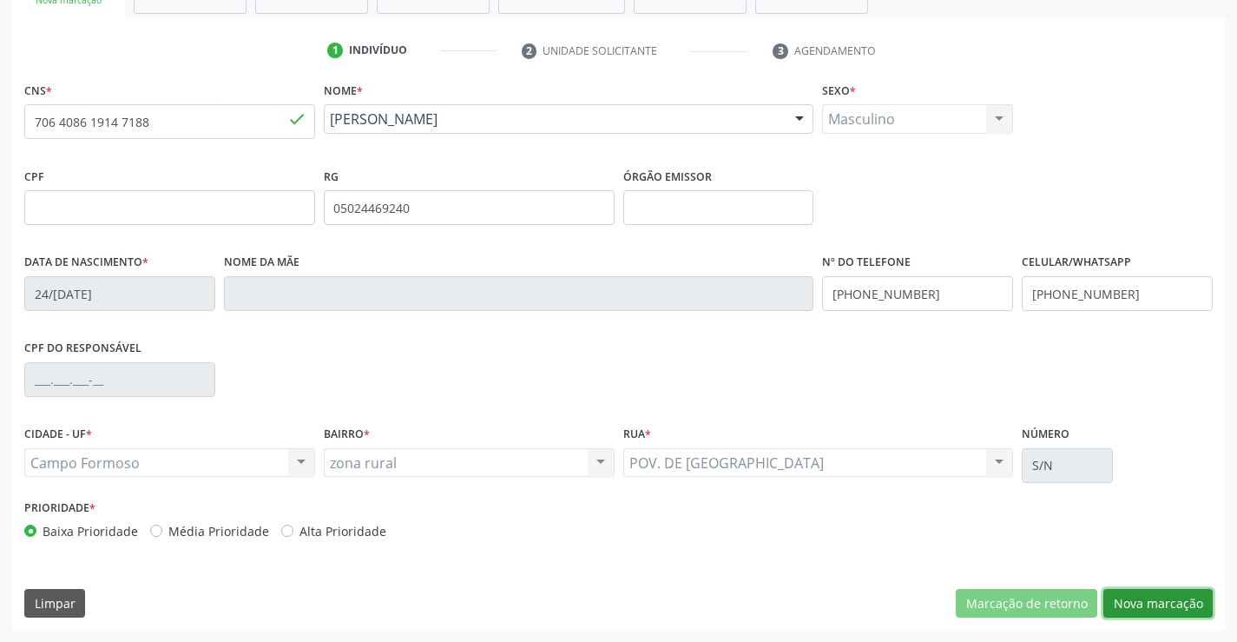
click at [1143, 603] on button "Nova marcação" at bounding box center [1157, 604] width 109 height 30
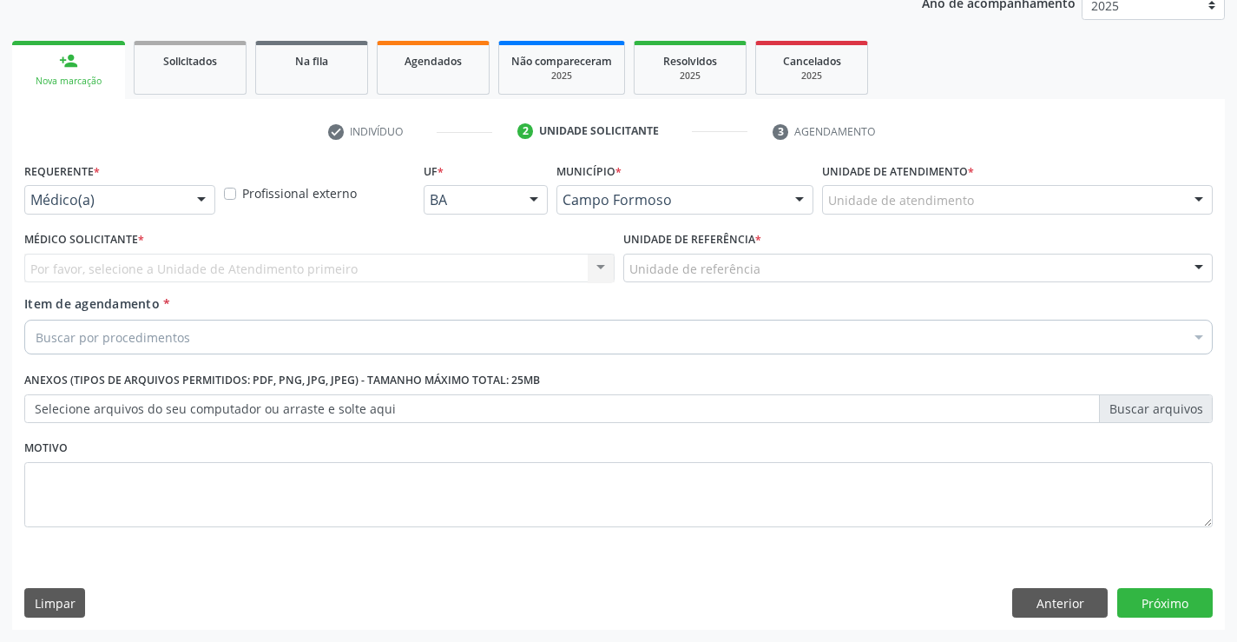
scroll to position [219, 0]
drag, startPoint x: 209, startPoint y: 208, endPoint x: 171, endPoint y: 261, distance: 65.3
click at [207, 207] on div at bounding box center [201, 201] width 26 height 30
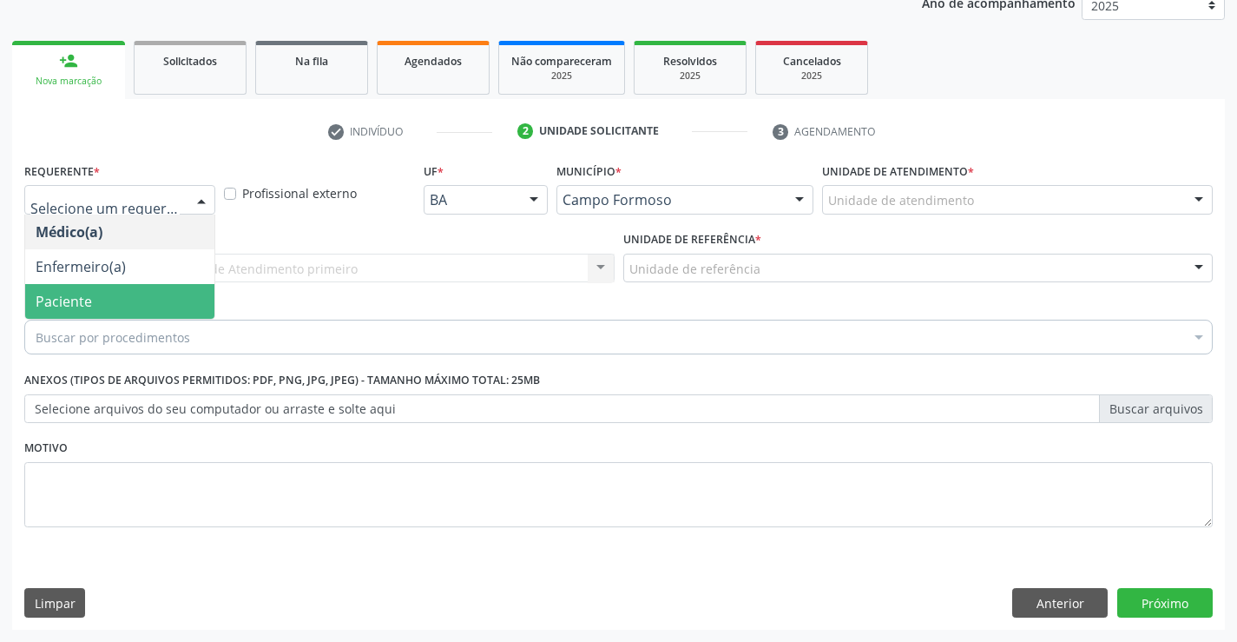
drag, startPoint x: 145, startPoint y: 304, endPoint x: 239, endPoint y: 266, distance: 101.2
click at [145, 305] on span "Paciente" at bounding box center [119, 301] width 189 height 35
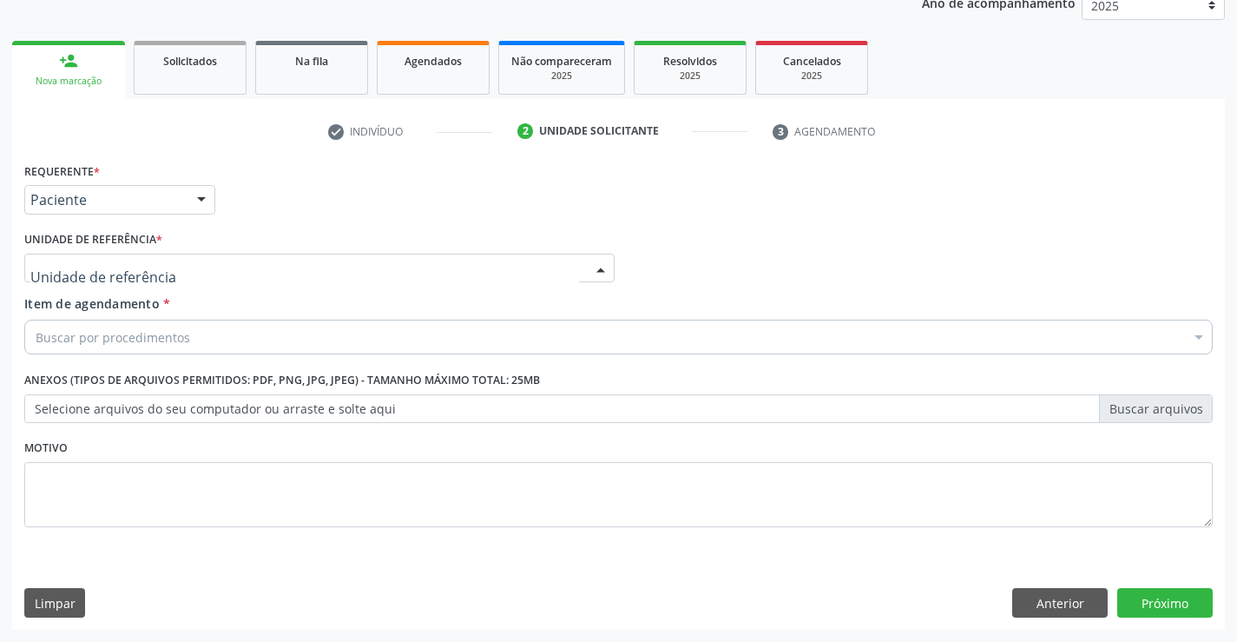
click at [244, 264] on div at bounding box center [319, 269] width 590 height 30
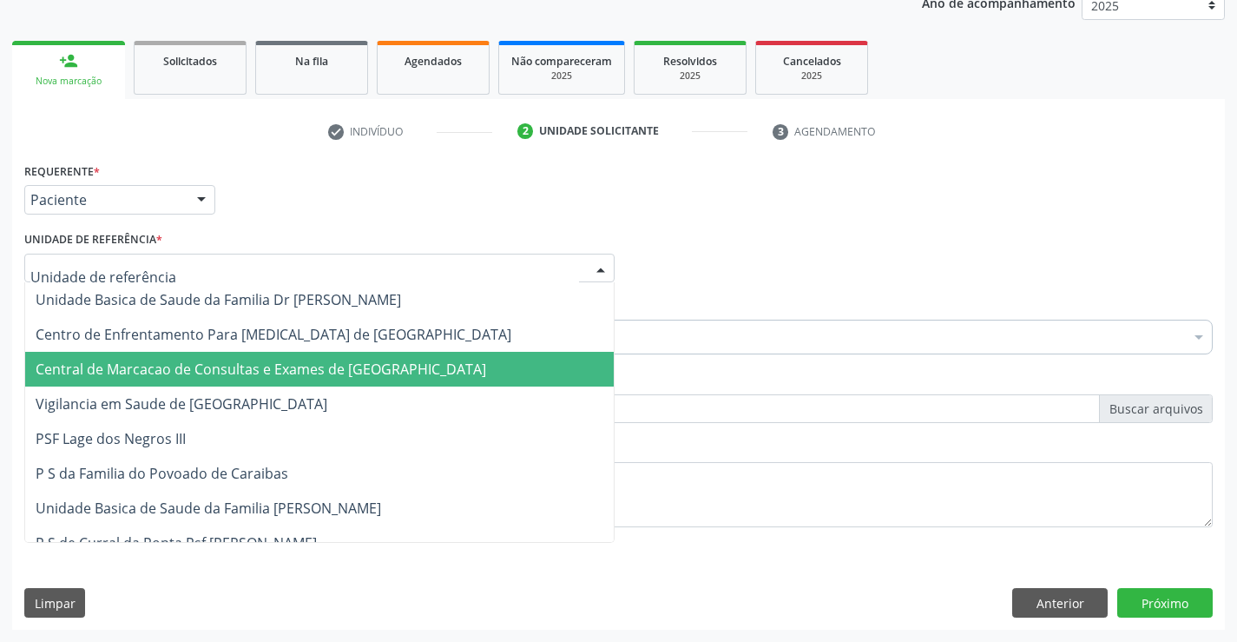
click at [268, 378] on span "Central de Marcacao de Consultas e Exames de [GEOGRAPHIC_DATA]" at bounding box center [261, 368] width 451 height 19
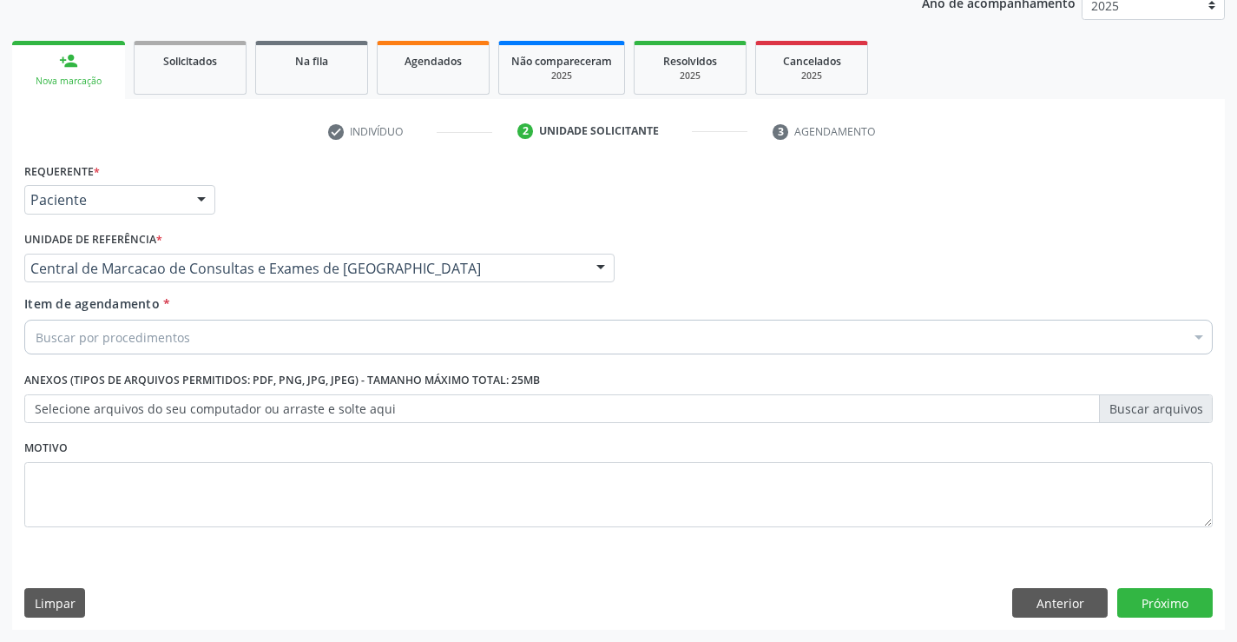
click at [317, 335] on div "Buscar por procedimentos" at bounding box center [618, 336] width 1189 height 35
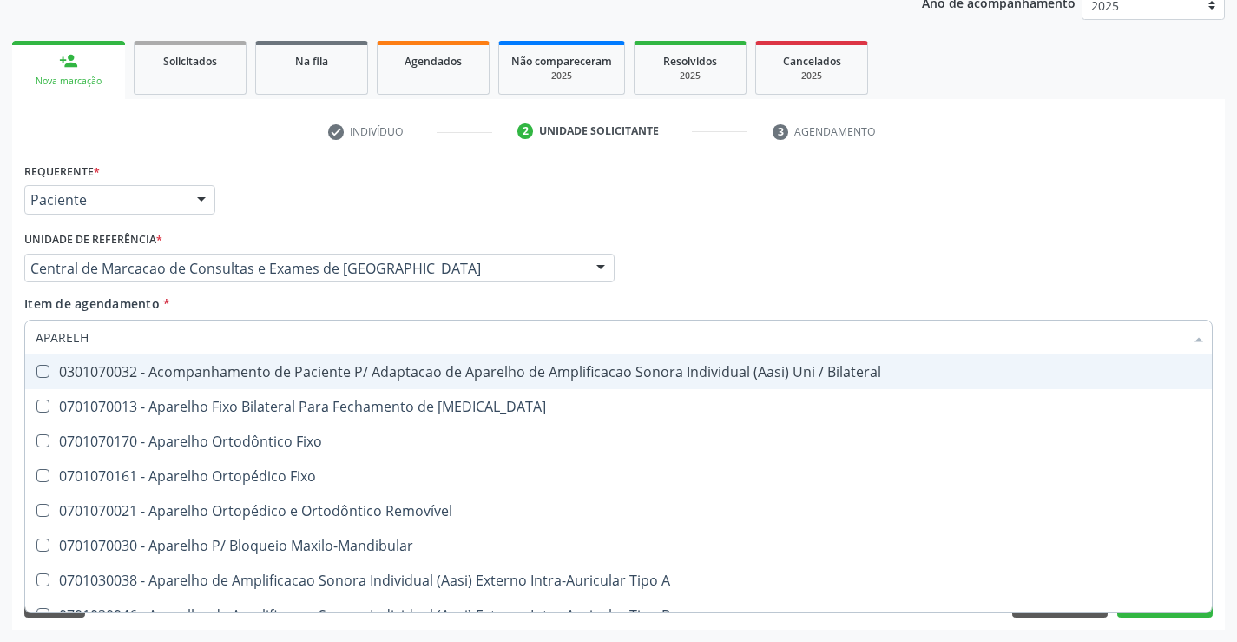
type input "APARELHO"
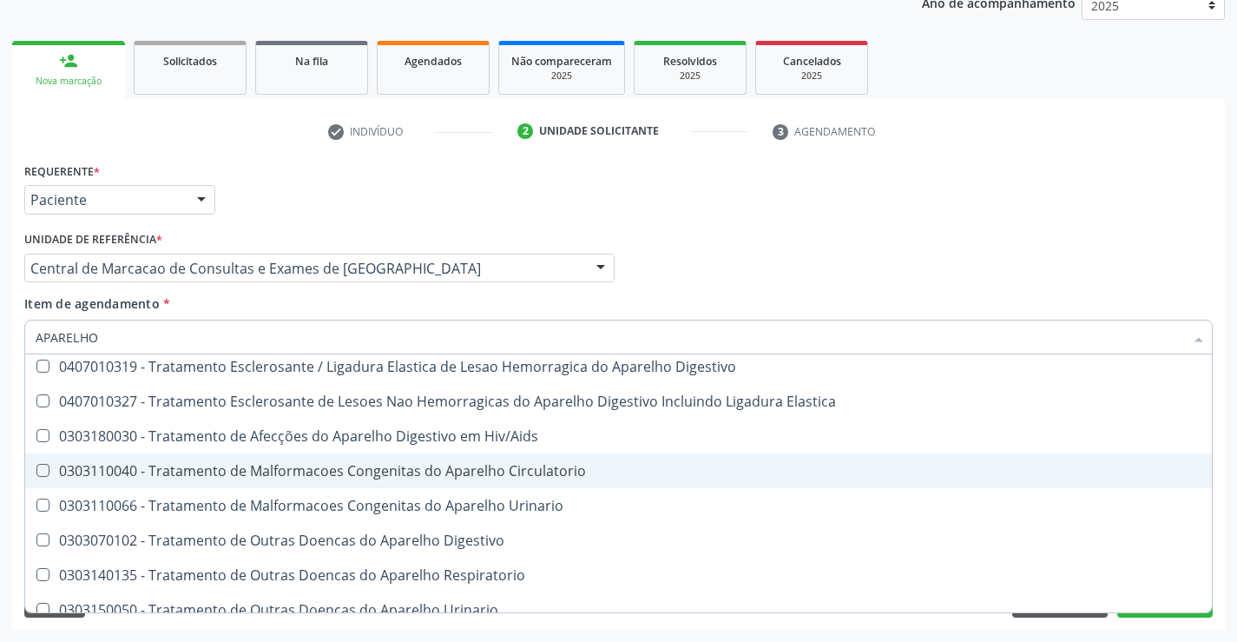
scroll to position [1062, 0]
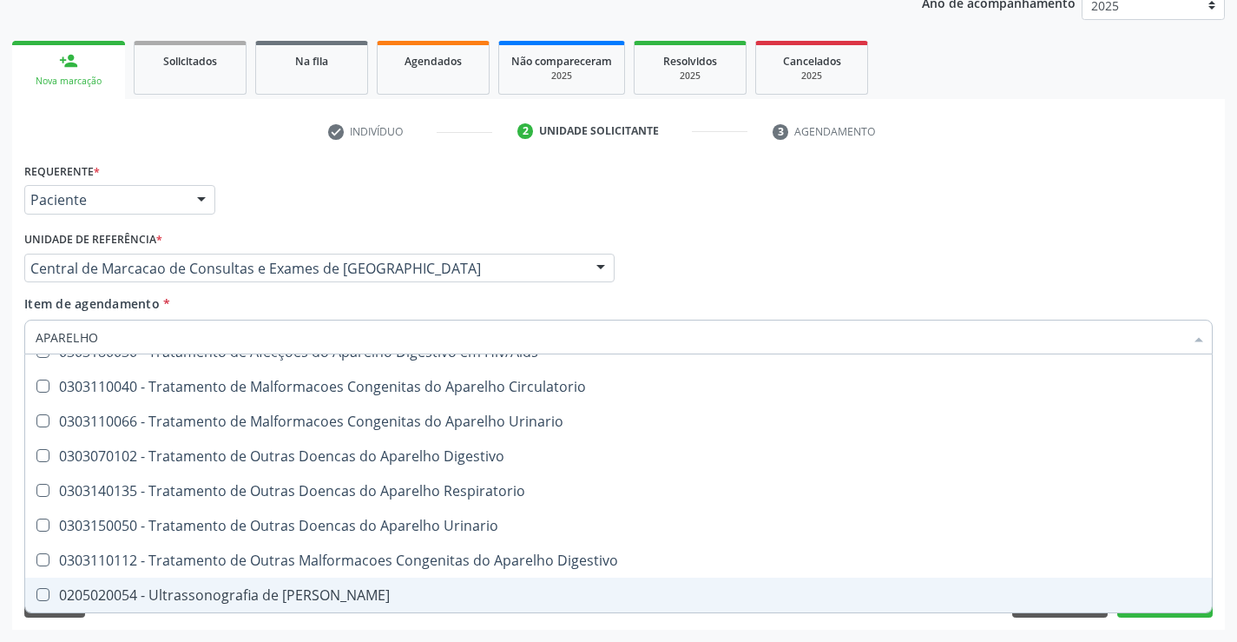
click at [283, 593] on div "0205020054 - Ultrassonografia de [PERSON_NAME]" at bounding box center [619, 595] width 1166 height 14
checkbox Urinario "true"
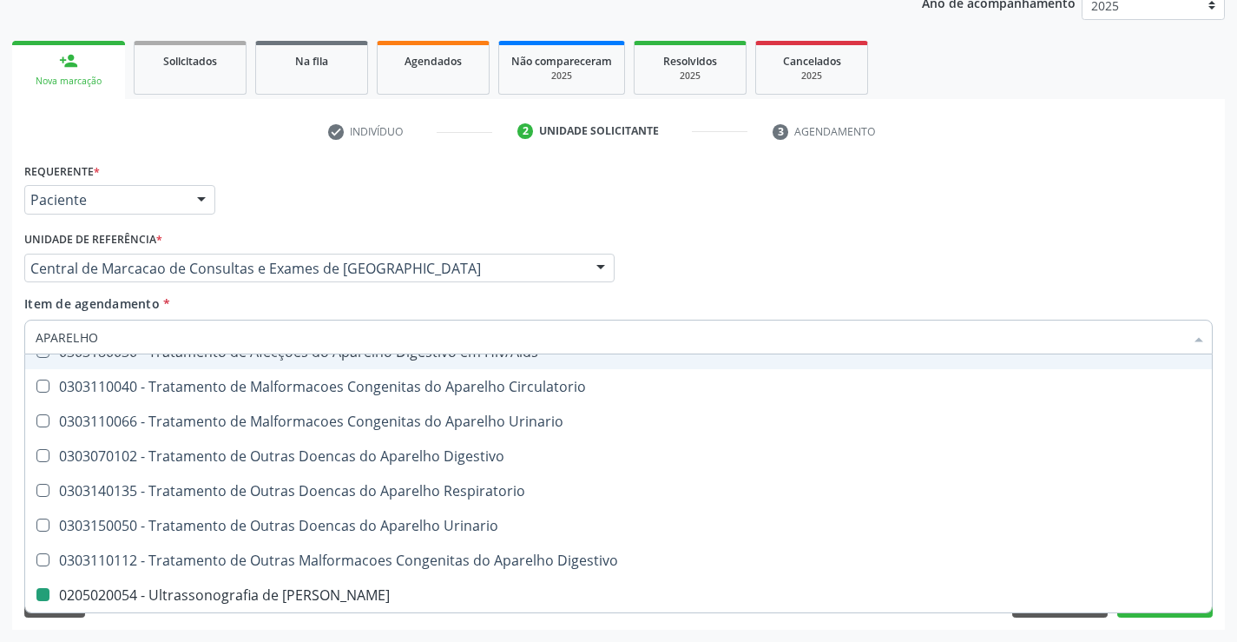
click at [736, 295] on div "Item de agendamento * APARELHO Desfazer seleção 0301070032 - Acompanhamento de …" at bounding box center [618, 321] width 1189 height 55
checkbox Diastema "true"
checkbox Urinario "false"
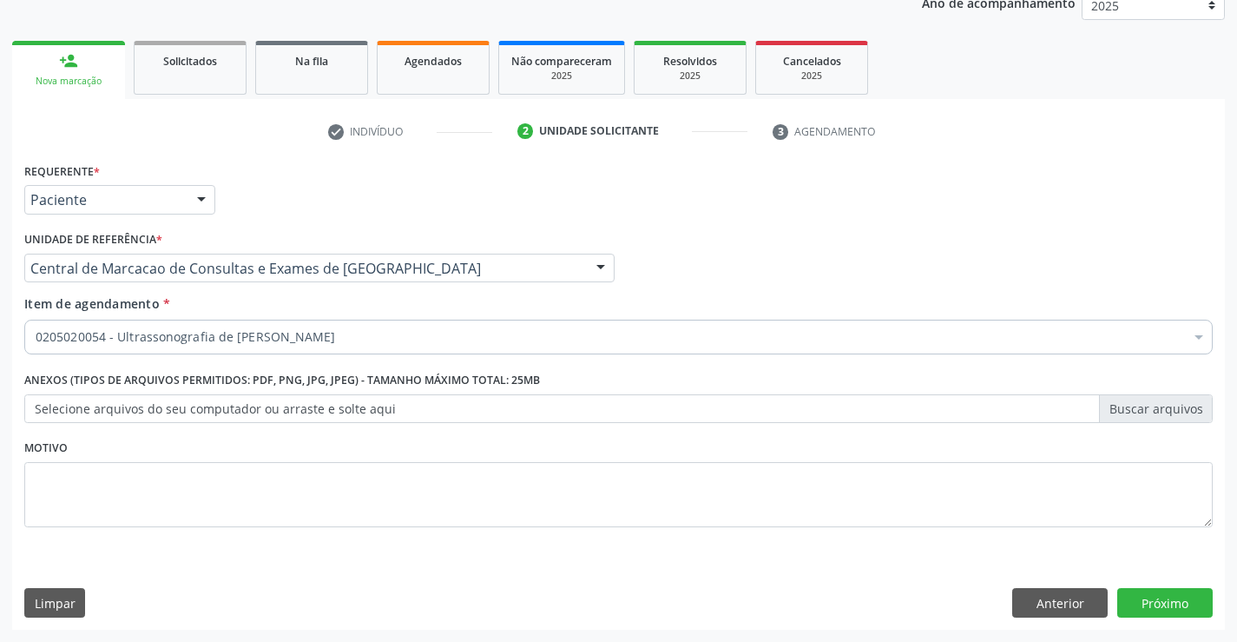
scroll to position [0, 0]
click at [1183, 616] on button "Próximo" at bounding box center [1164, 603] width 95 height 30
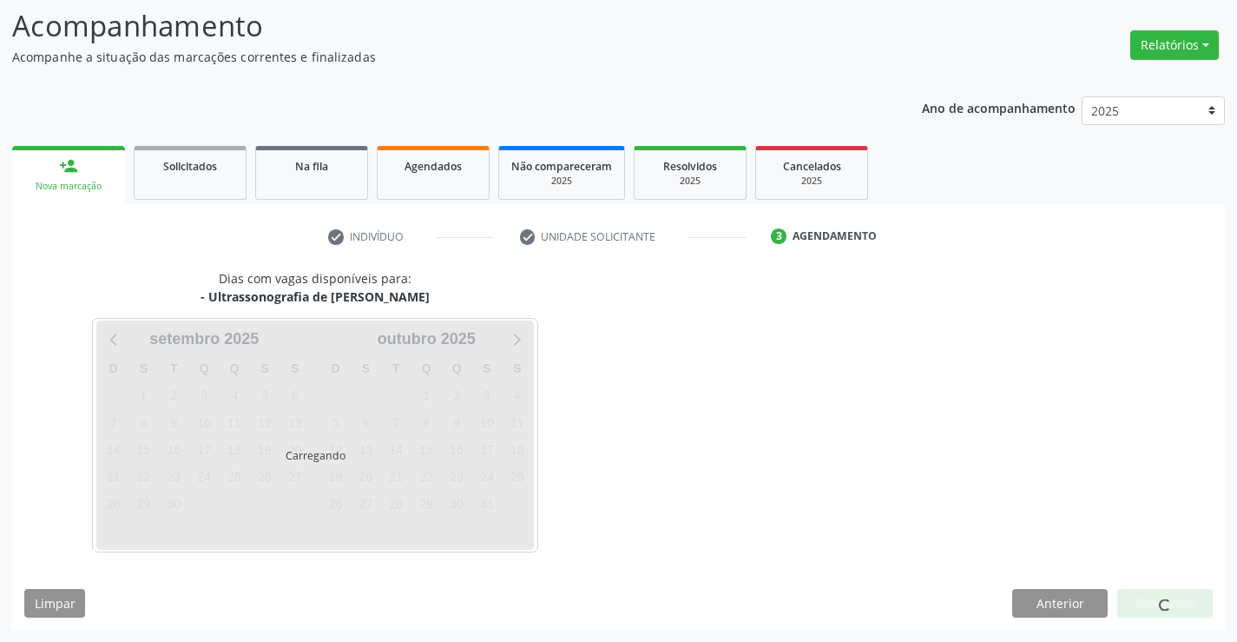
scroll to position [114, 0]
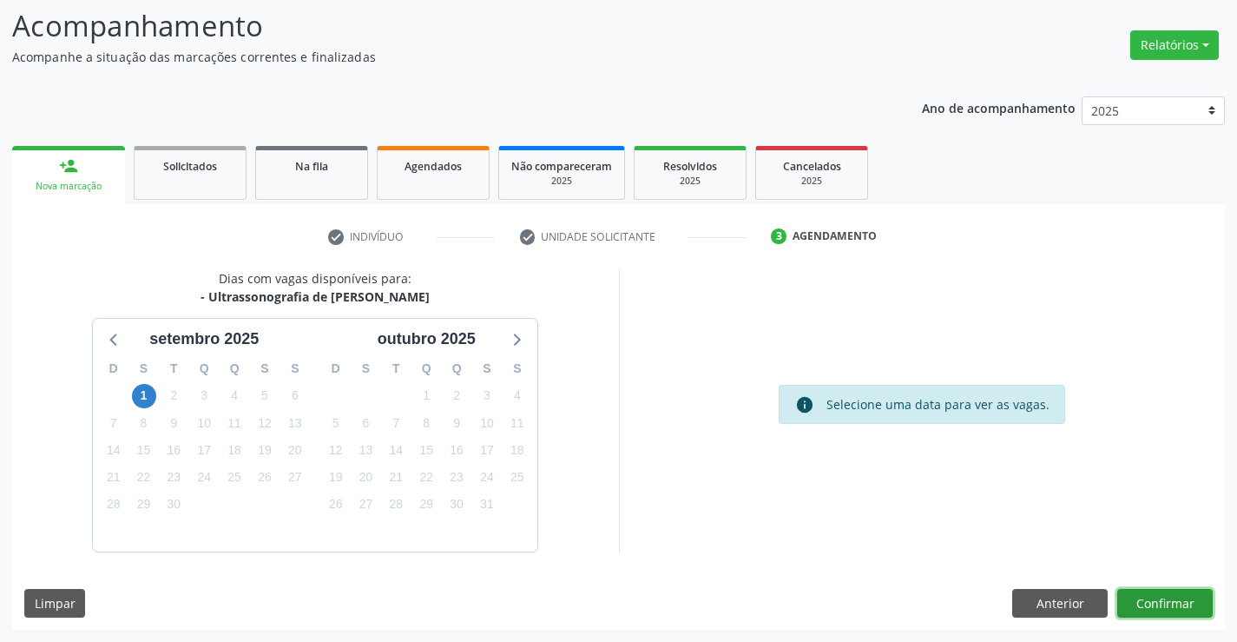
click at [1156, 603] on button "Confirmar" at bounding box center [1164, 604] width 95 height 30
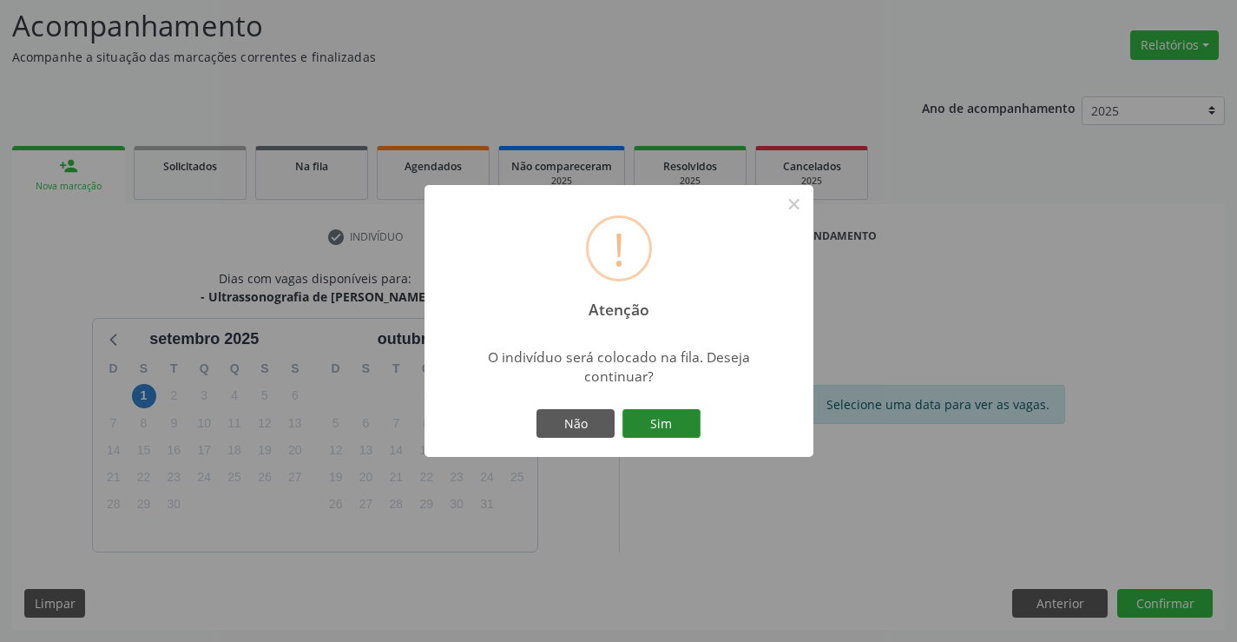
click at [675, 412] on button "Sim" at bounding box center [661, 424] width 78 height 30
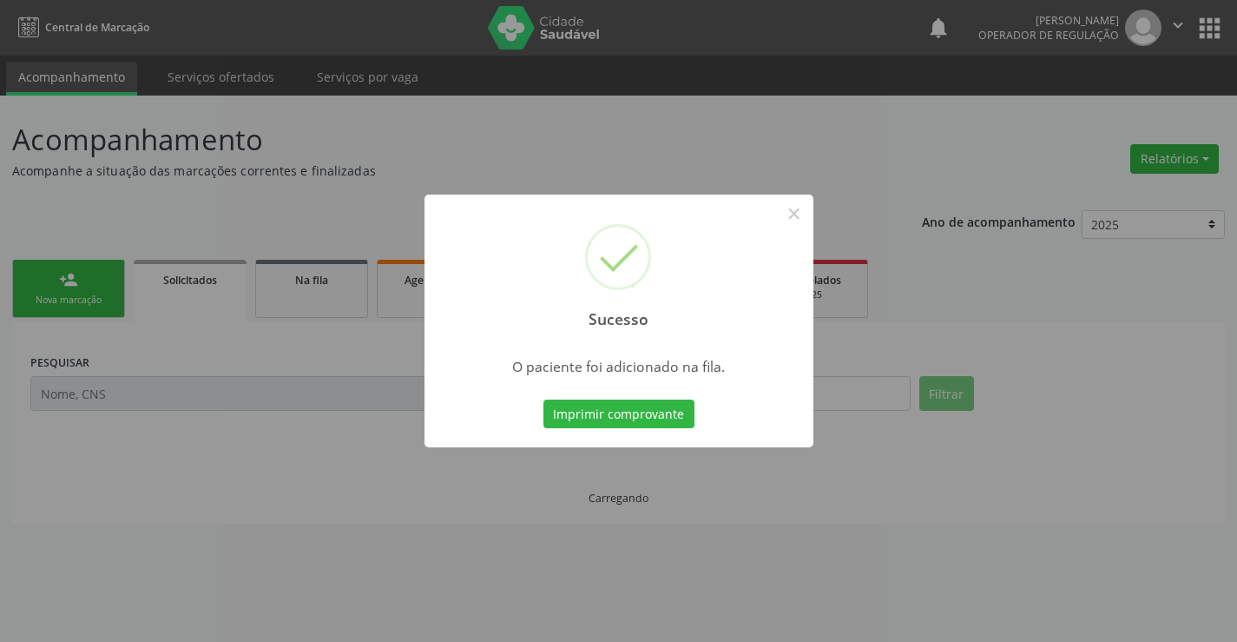
scroll to position [0, 0]
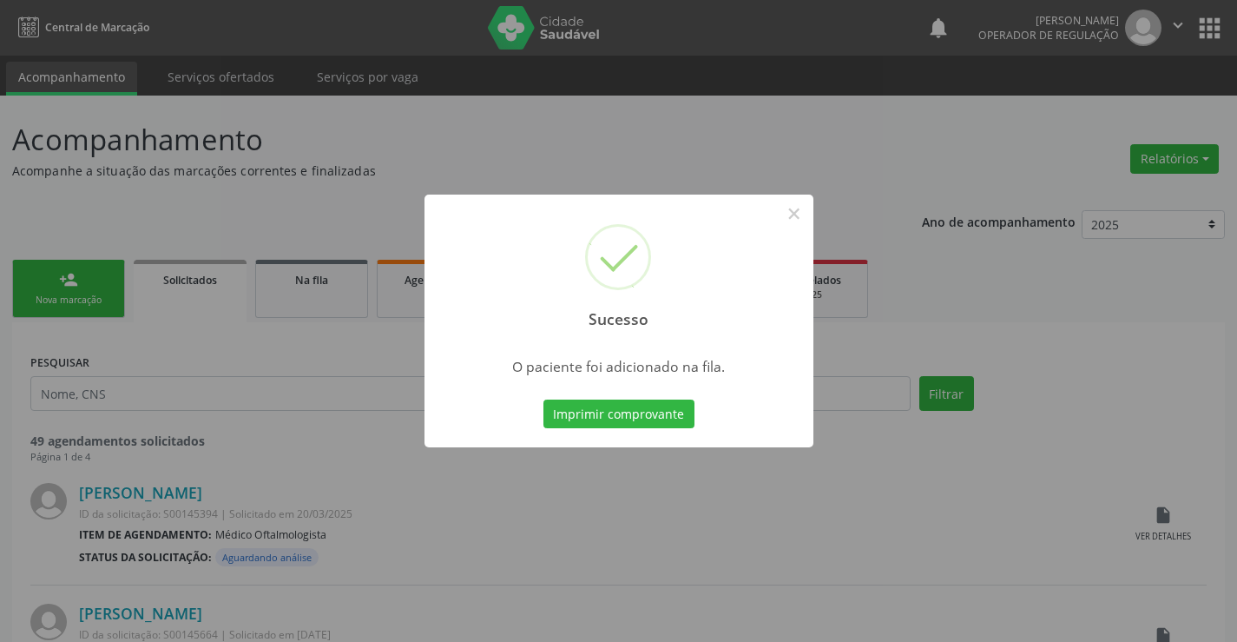
click at [543, 399] on button "Imprimir comprovante" at bounding box center [618, 414] width 151 height 30
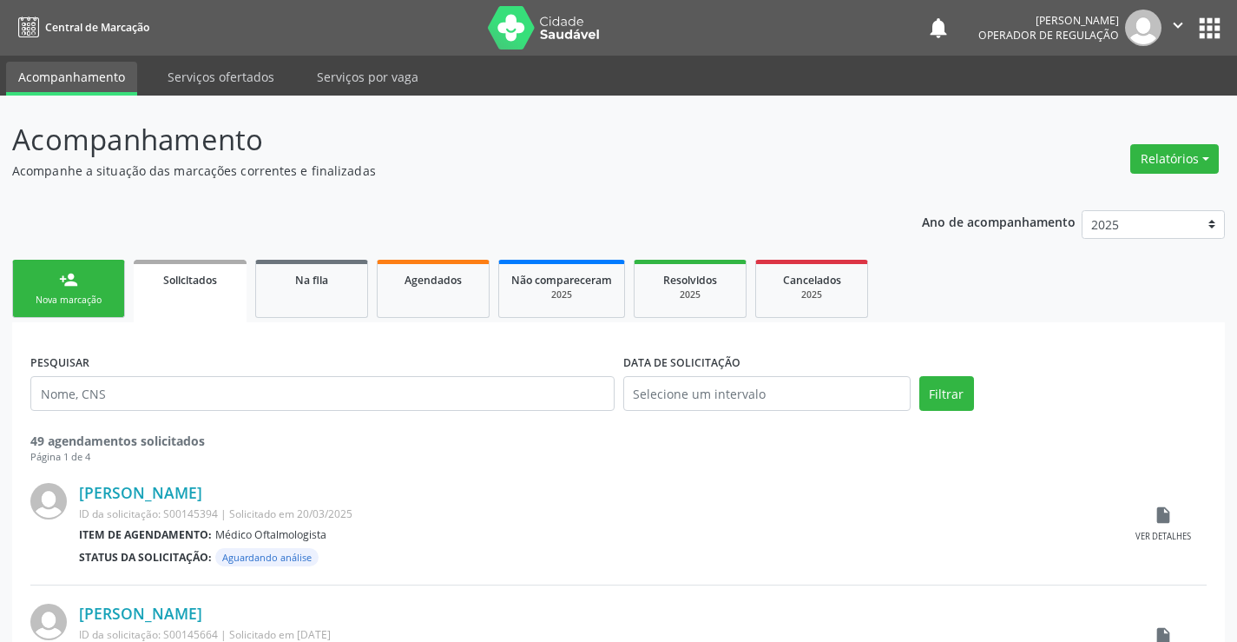
click at [76, 281] on div "person_add" at bounding box center [68, 279] width 19 height 19
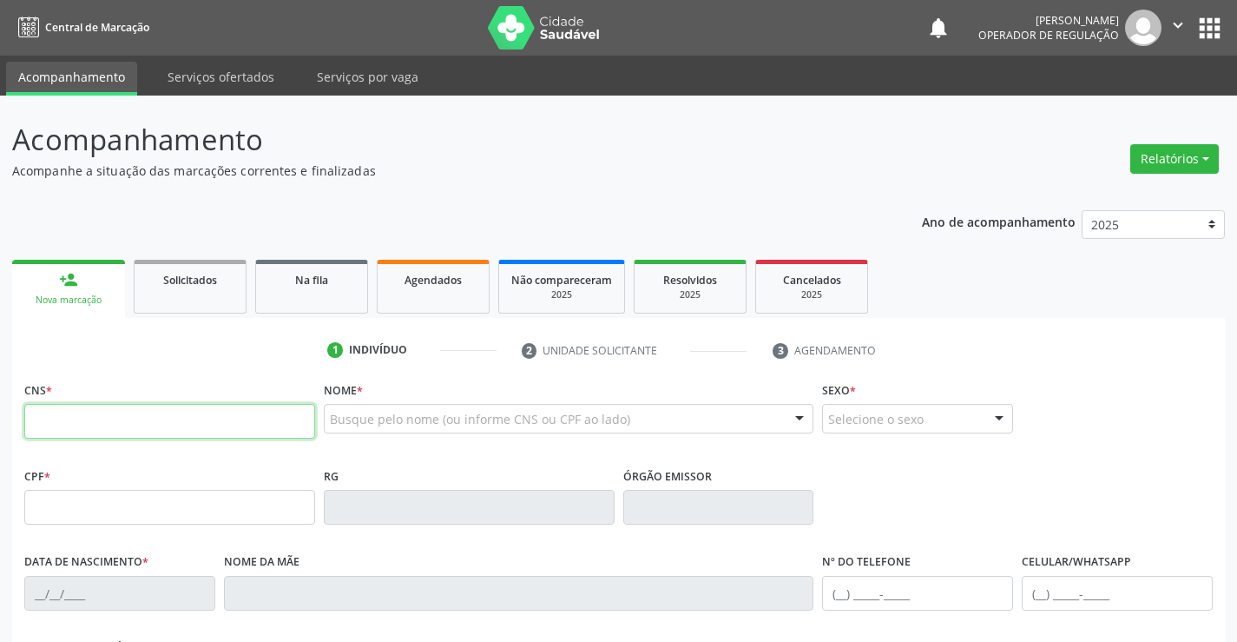
drag, startPoint x: 116, startPoint y: 431, endPoint x: 129, endPoint y: 417, distance: 19.0
click at [116, 430] on input "text" at bounding box center [169, 421] width 291 height 35
type input "700 4069 8655 7745"
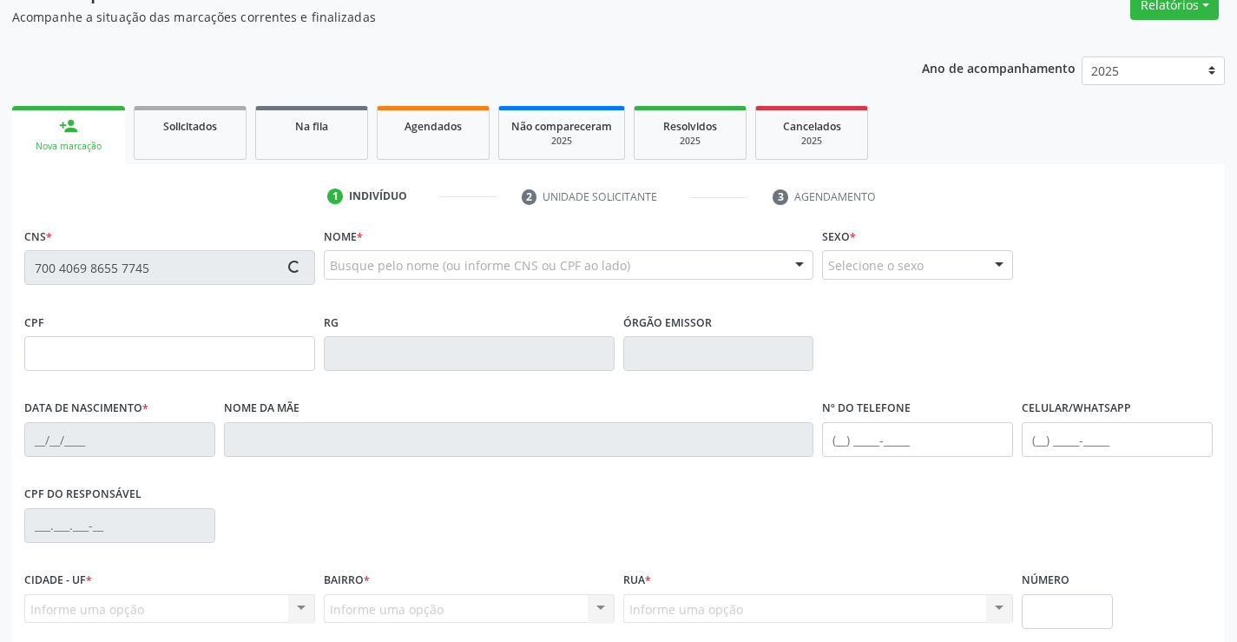
scroll to position [300, 0]
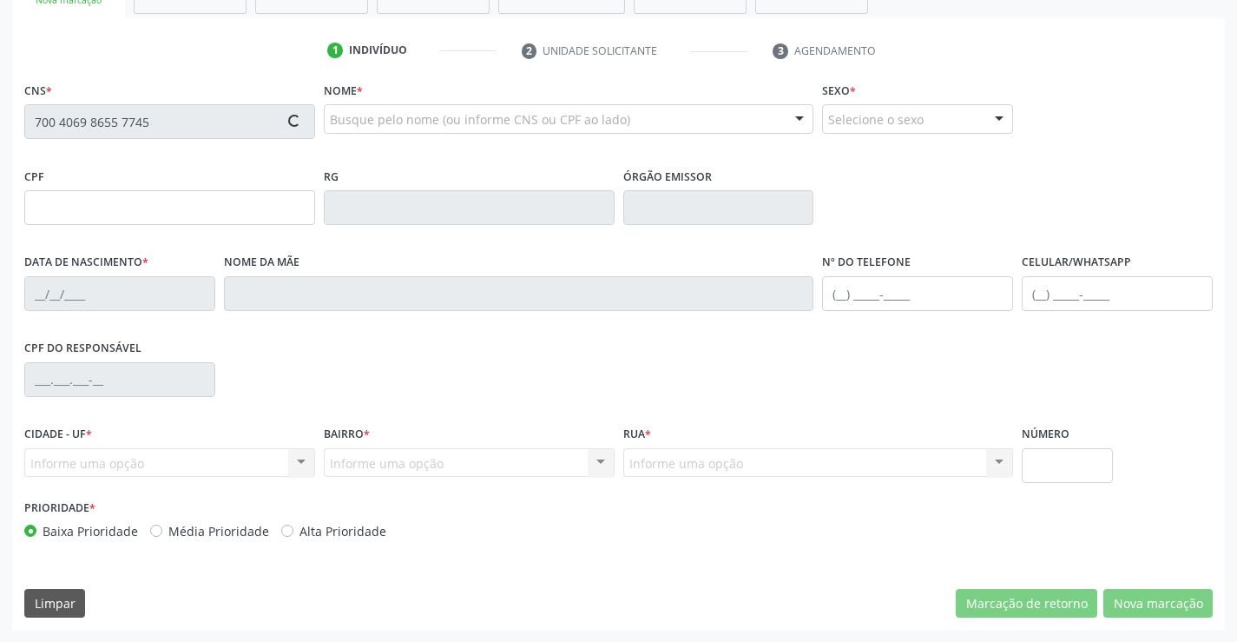
type input "022.350.225-10"
type input "0947742930"
type input "27/10/1977"
type input "(74) 98847-2407"
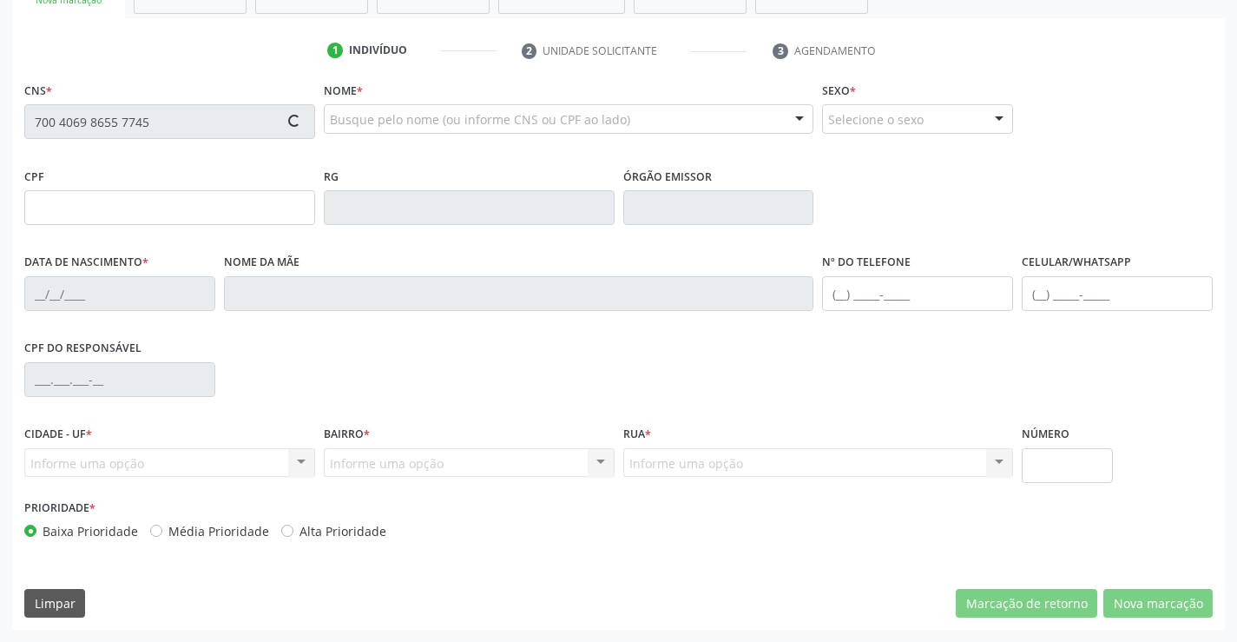
type input "022.350.225-10"
type input "S/N"
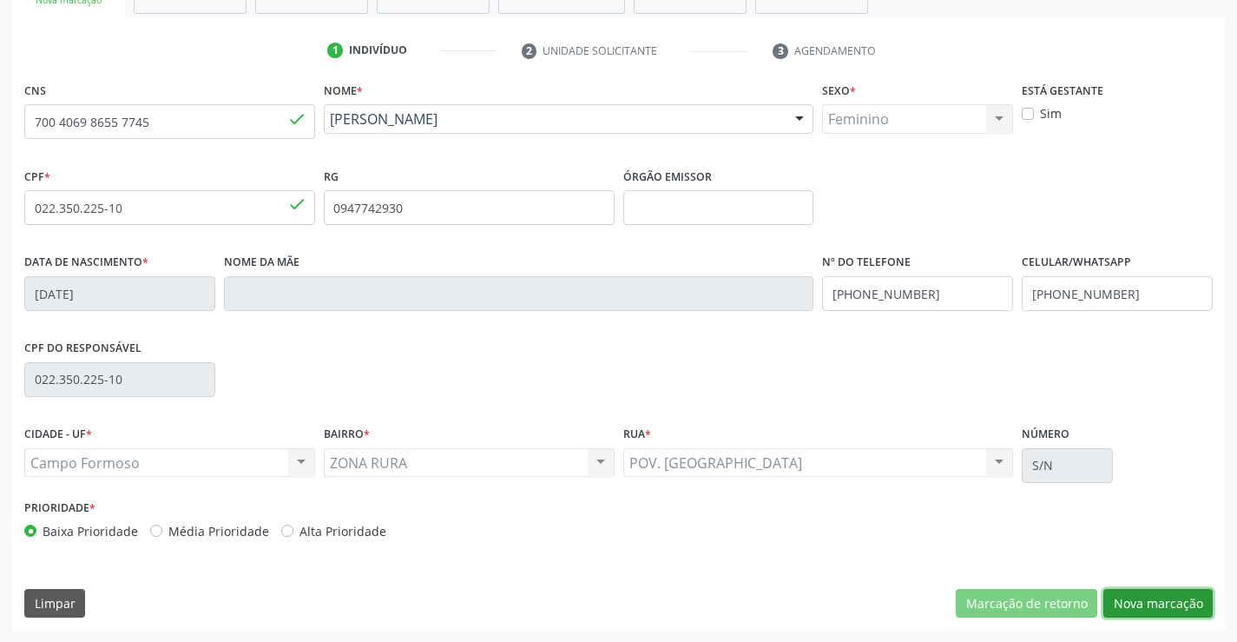
click at [1144, 603] on button "Nova marcação" at bounding box center [1157, 604] width 109 height 30
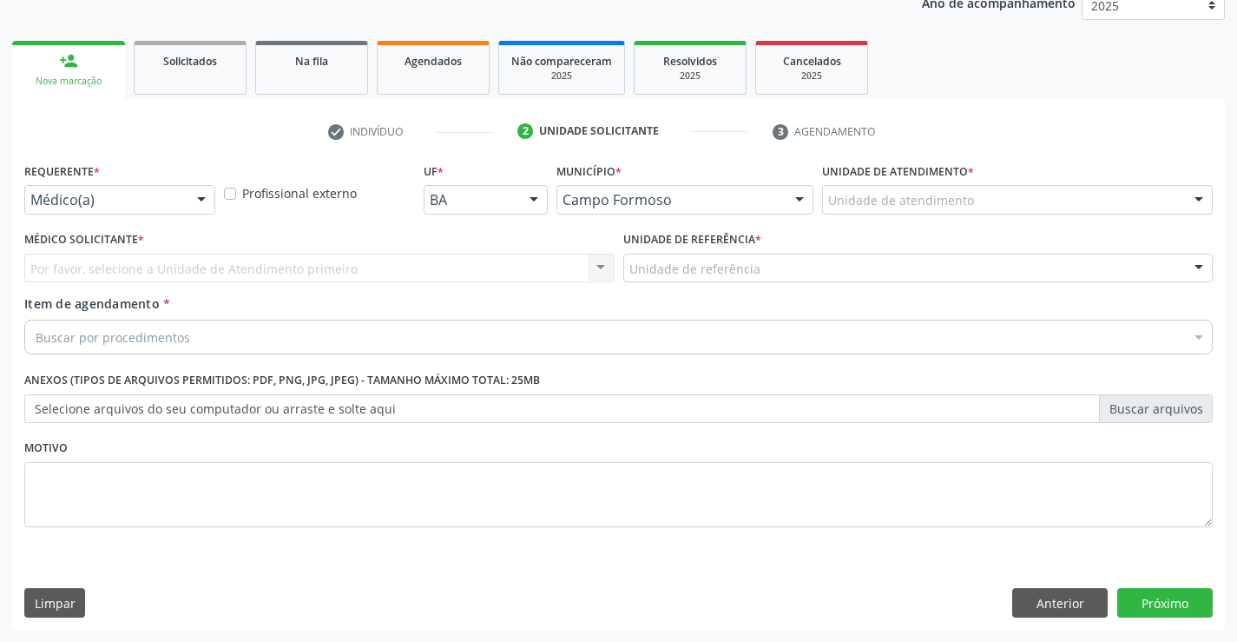
scroll to position [219, 0]
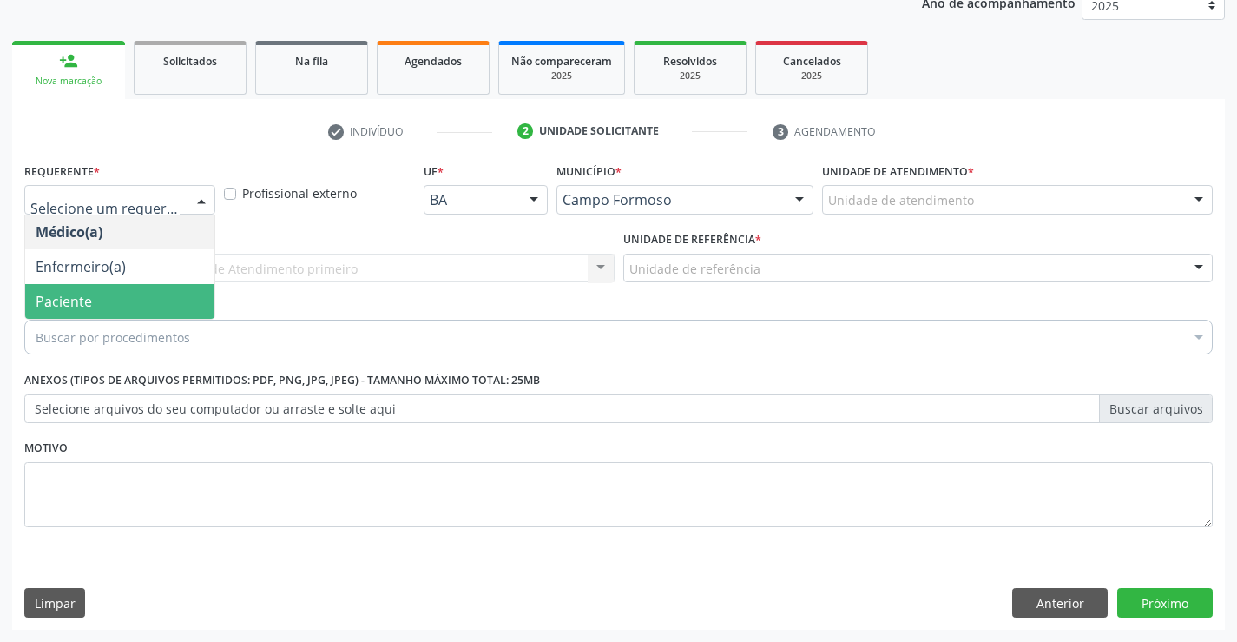
click at [94, 300] on span "Paciente" at bounding box center [119, 301] width 189 height 35
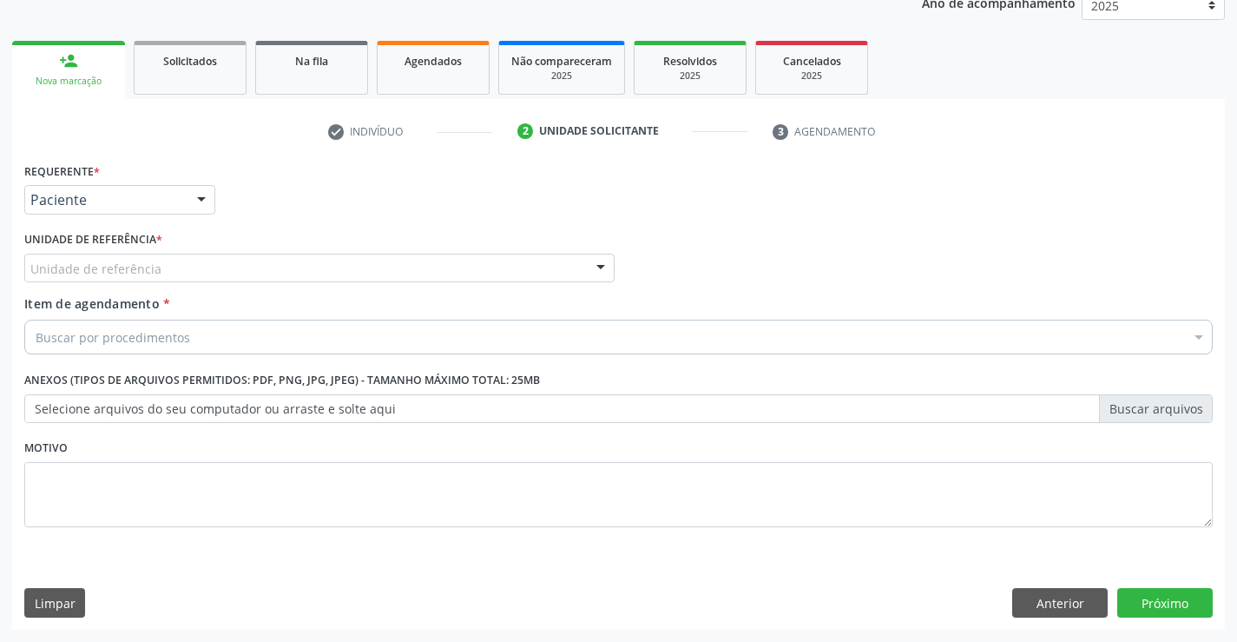
drag, startPoint x: 251, startPoint y: 266, endPoint x: 243, endPoint y: 335, distance: 69.9
click at [250, 268] on div "Unidade de referência" at bounding box center [319, 269] width 590 height 30
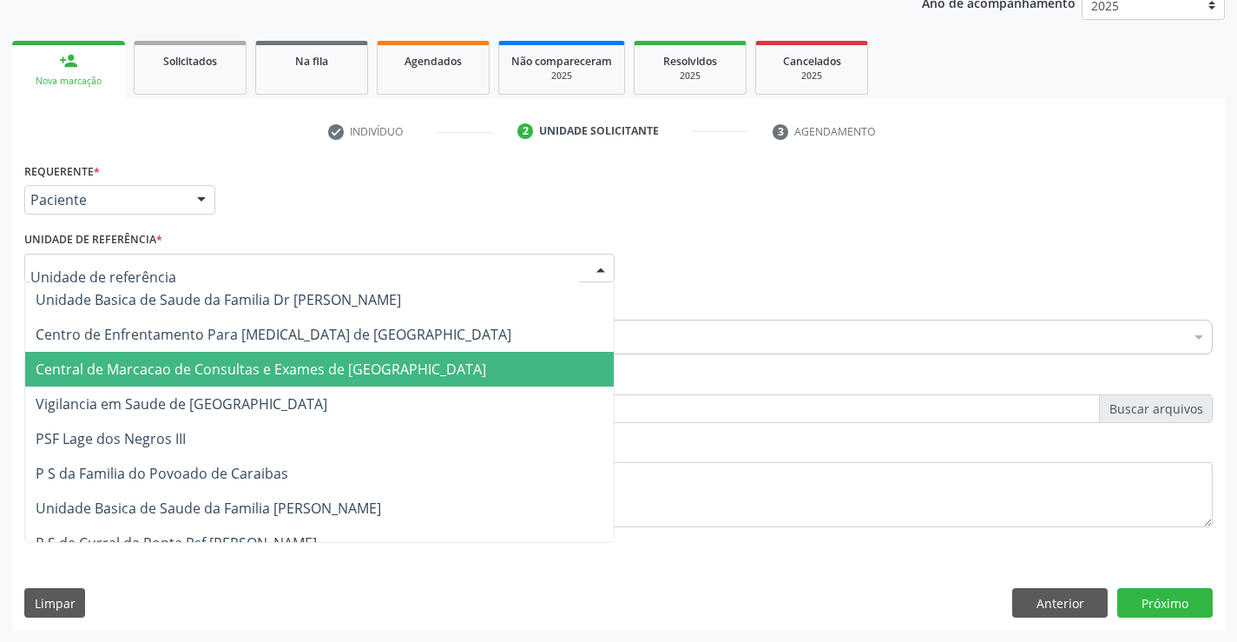
drag, startPoint x: 240, startPoint y: 368, endPoint x: 260, endPoint y: 333, distance: 40.8
click at [240, 369] on span "Central de Marcacao de Consultas e Exames de [GEOGRAPHIC_DATA]" at bounding box center [261, 368] width 451 height 19
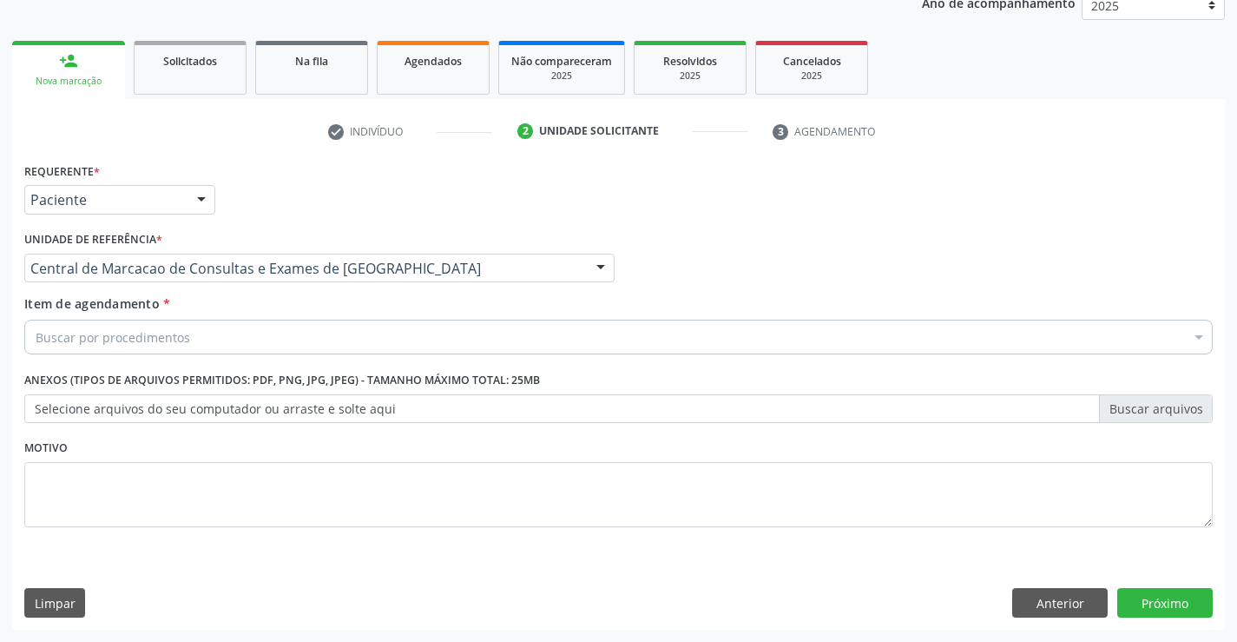
click at [264, 326] on div "Buscar por procedimentos" at bounding box center [618, 336] width 1189 height 35
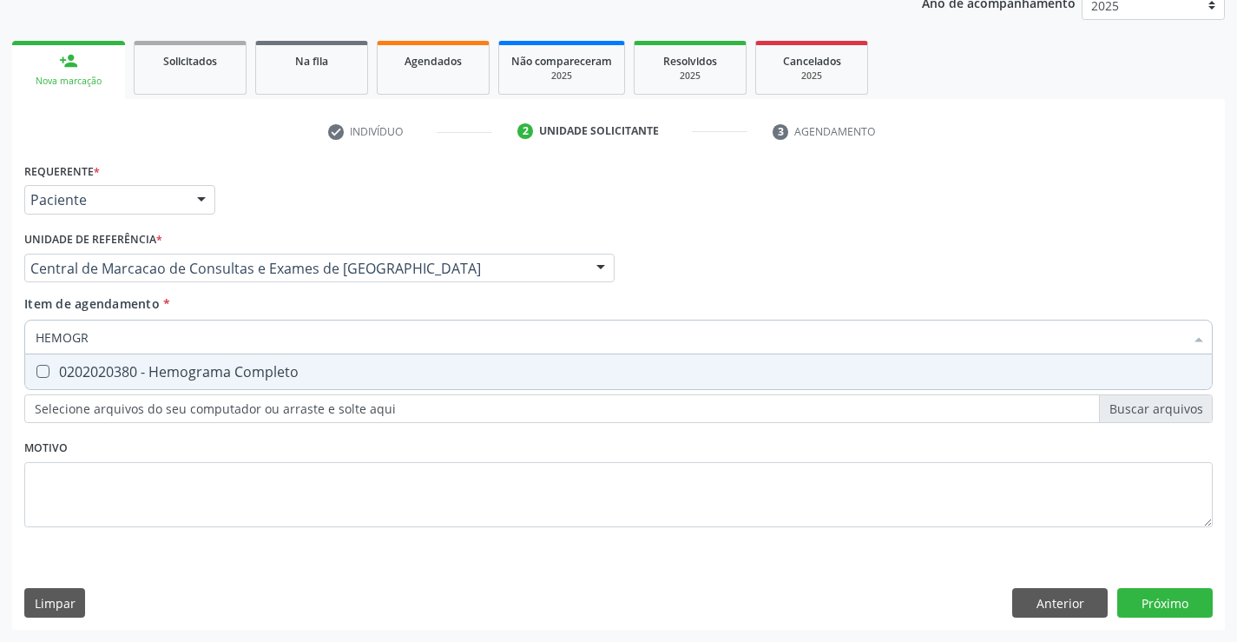
type input "HEMOGRA"
click at [257, 375] on div "0202020380 - Hemograma Completo" at bounding box center [619, 372] width 1166 height 14
checkbox Completo "true"
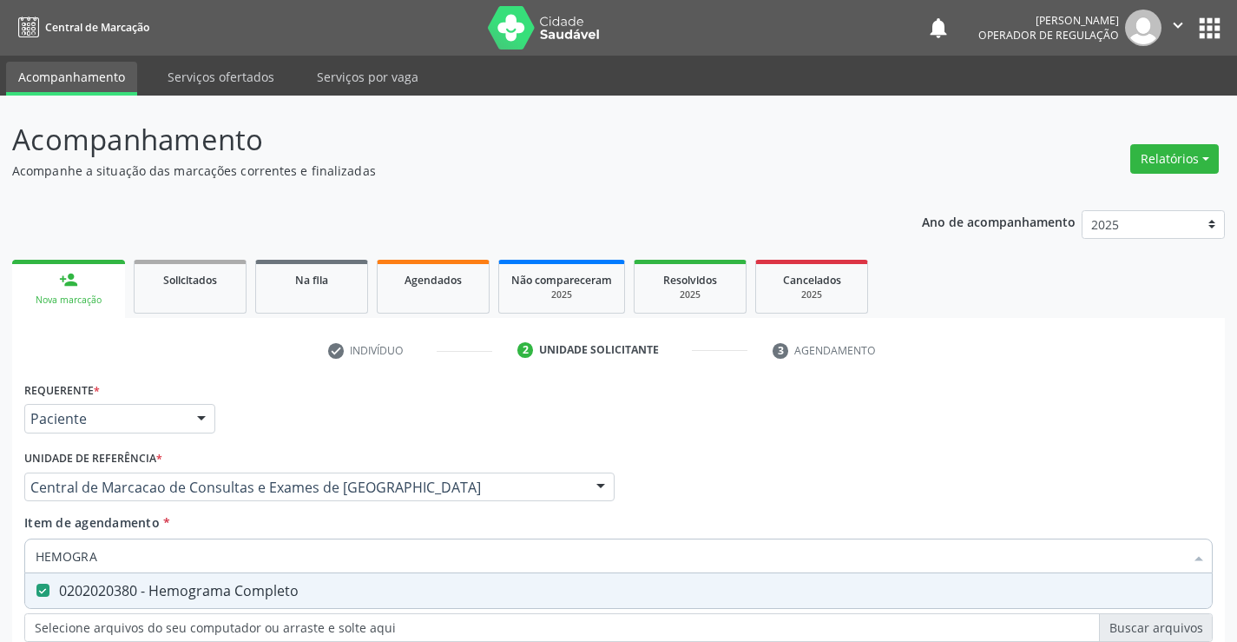
scroll to position [219, 0]
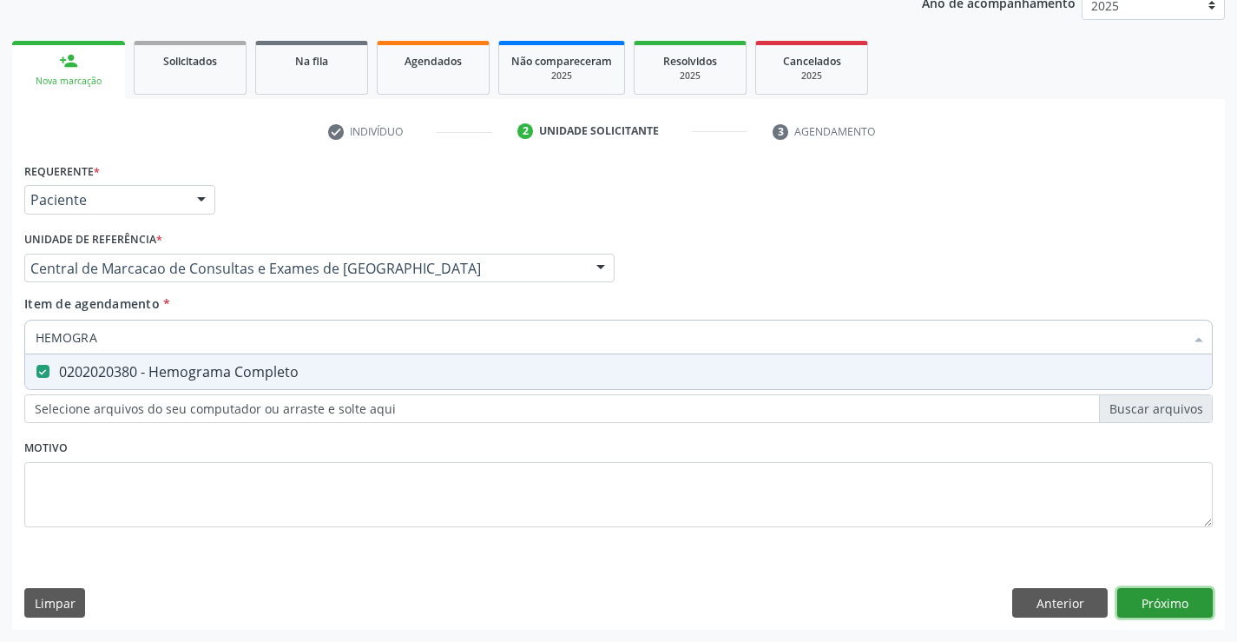
click at [1163, 605] on div "Requerente * Paciente Médico(a) Enfermeiro(a) Paciente Nenhum resultado encontr…" at bounding box center [618, 393] width 1213 height 471
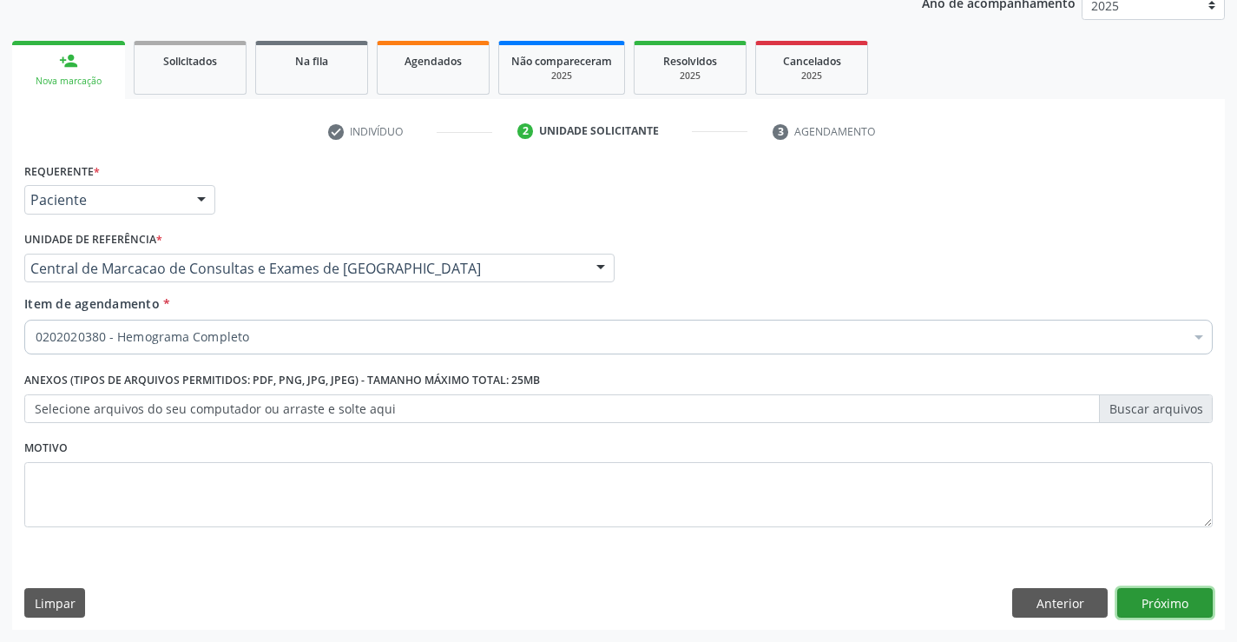
click at [1155, 602] on button "Próximo" at bounding box center [1164, 603] width 95 height 30
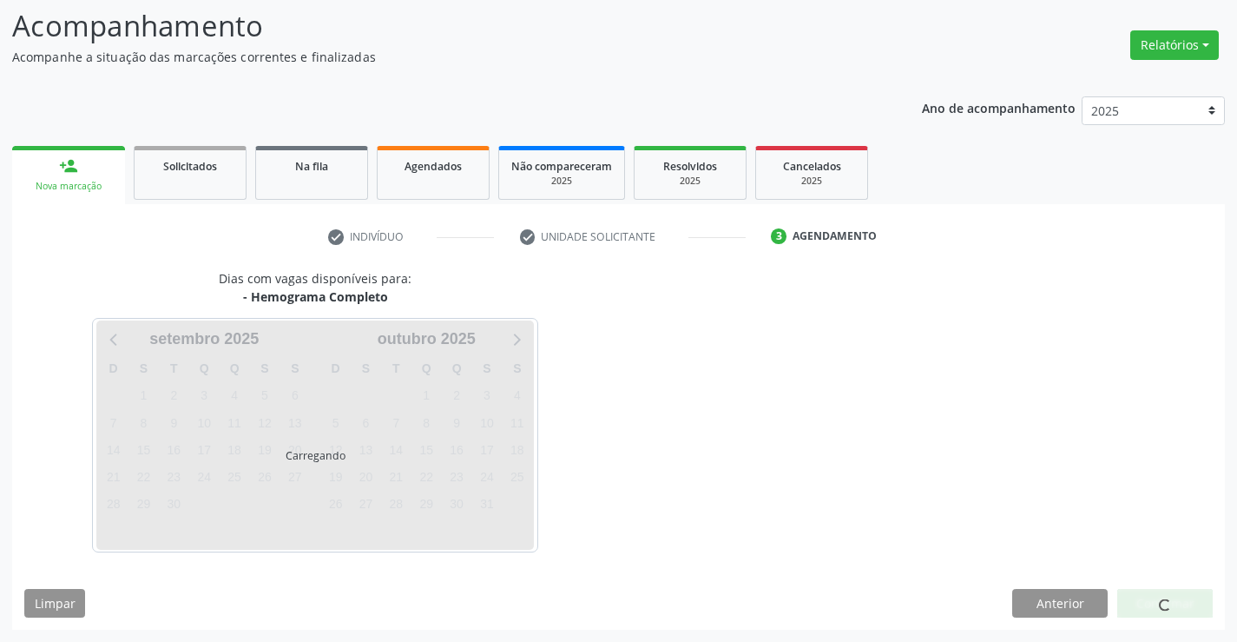
scroll to position [114, 0]
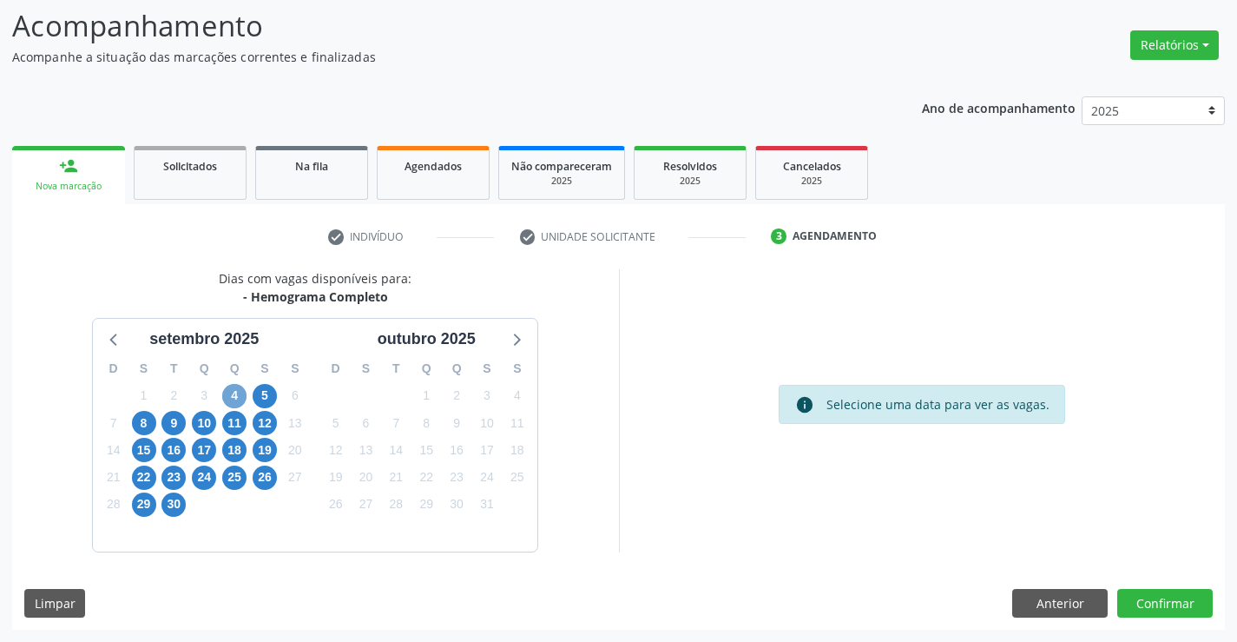
click at [227, 395] on span "4" at bounding box center [234, 396] width 24 height 24
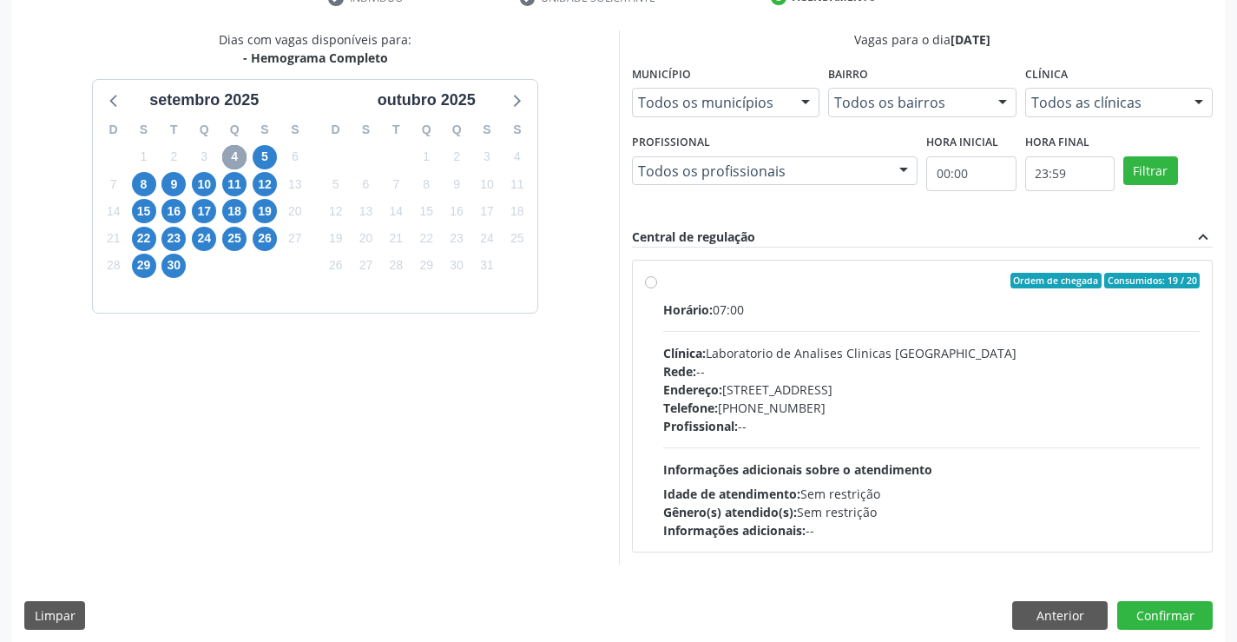
scroll to position [365, 0]
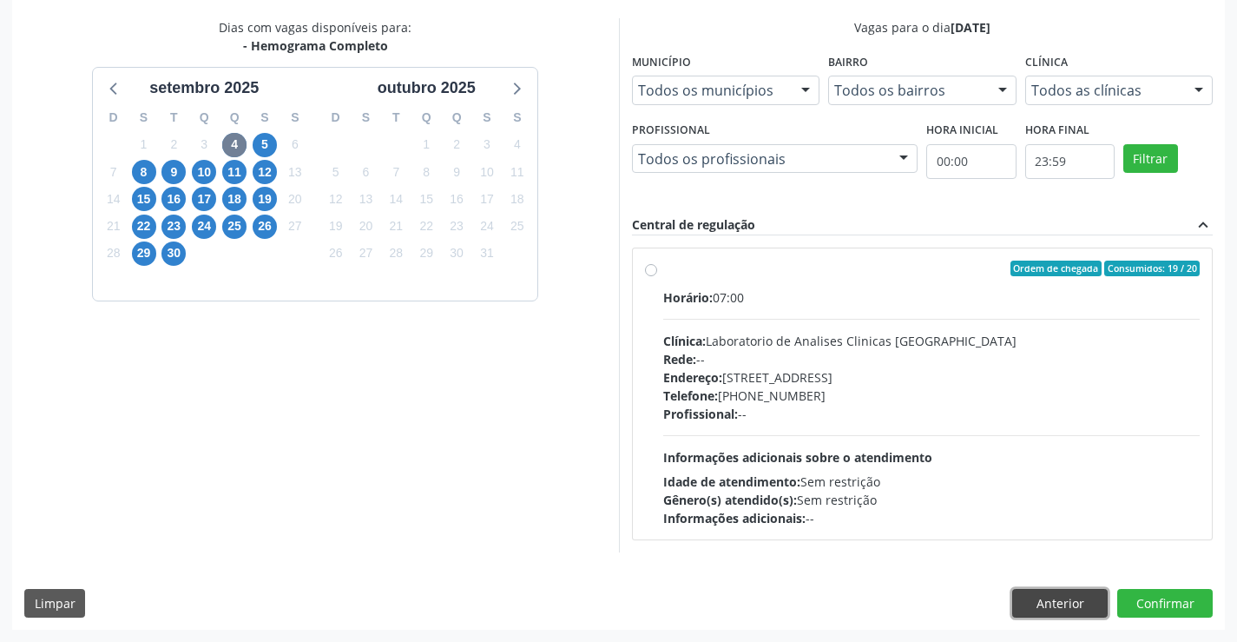
click at [1060, 602] on button "Anterior" at bounding box center [1059, 604] width 95 height 30
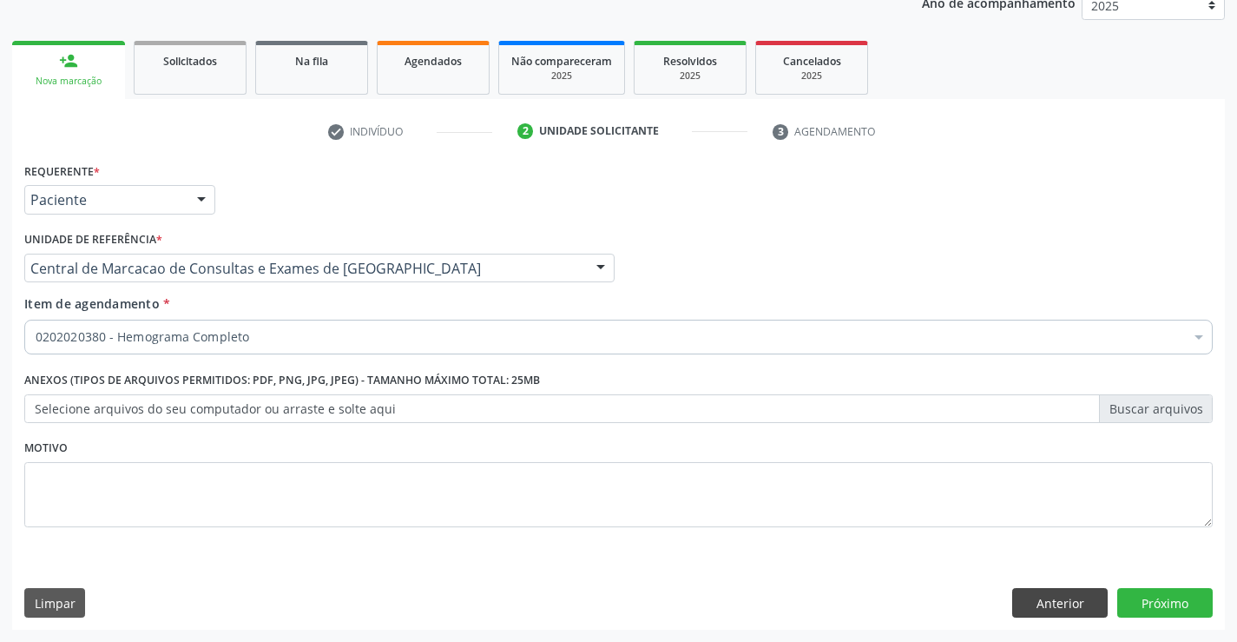
scroll to position [219, 0]
click at [65, 80] on div "Nova marcação" at bounding box center [68, 81] width 89 height 13
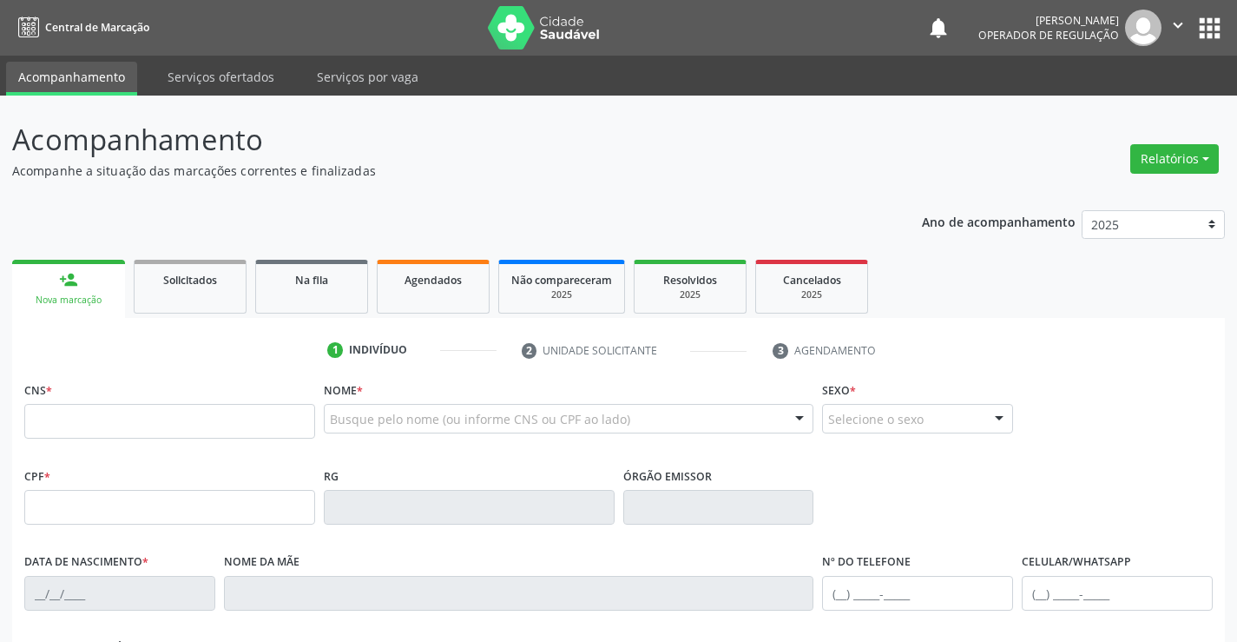
click at [97, 432] on input "text" at bounding box center [169, 421] width 291 height 35
type input "700 5079 6756 6254"
type input "0[DATE]"
type input "[PERSON_NAME]"
type input "[PHONE_NUMBER]"
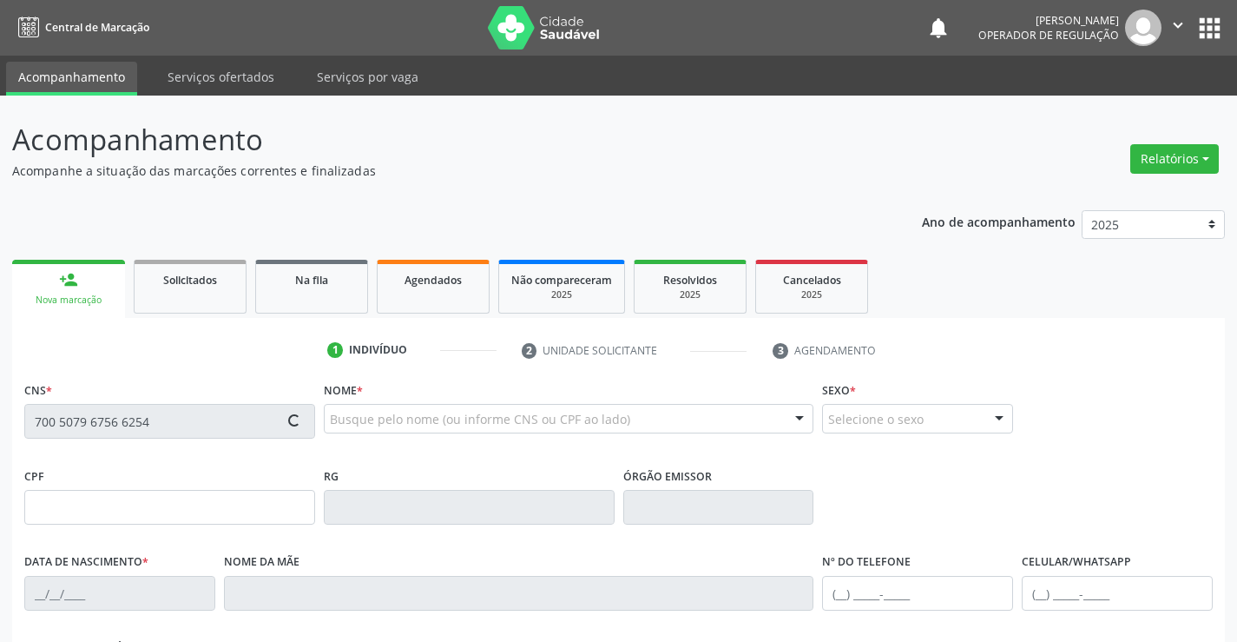
type input "S/N"
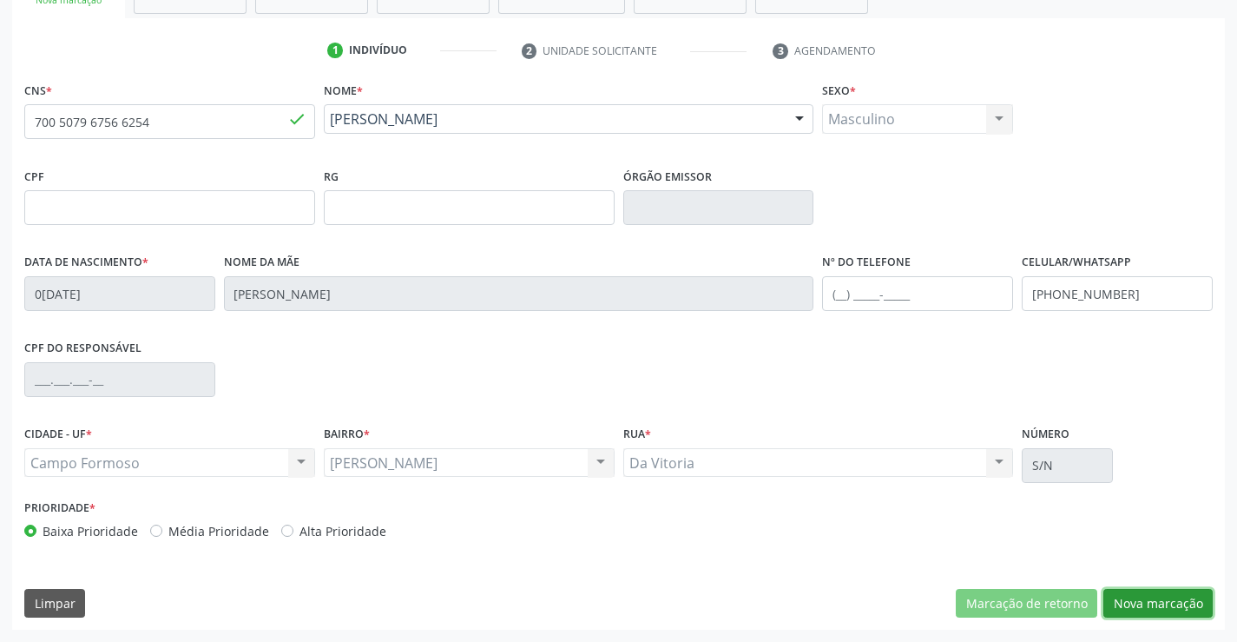
click at [1121, 601] on button "Nova marcação" at bounding box center [1157, 604] width 109 height 30
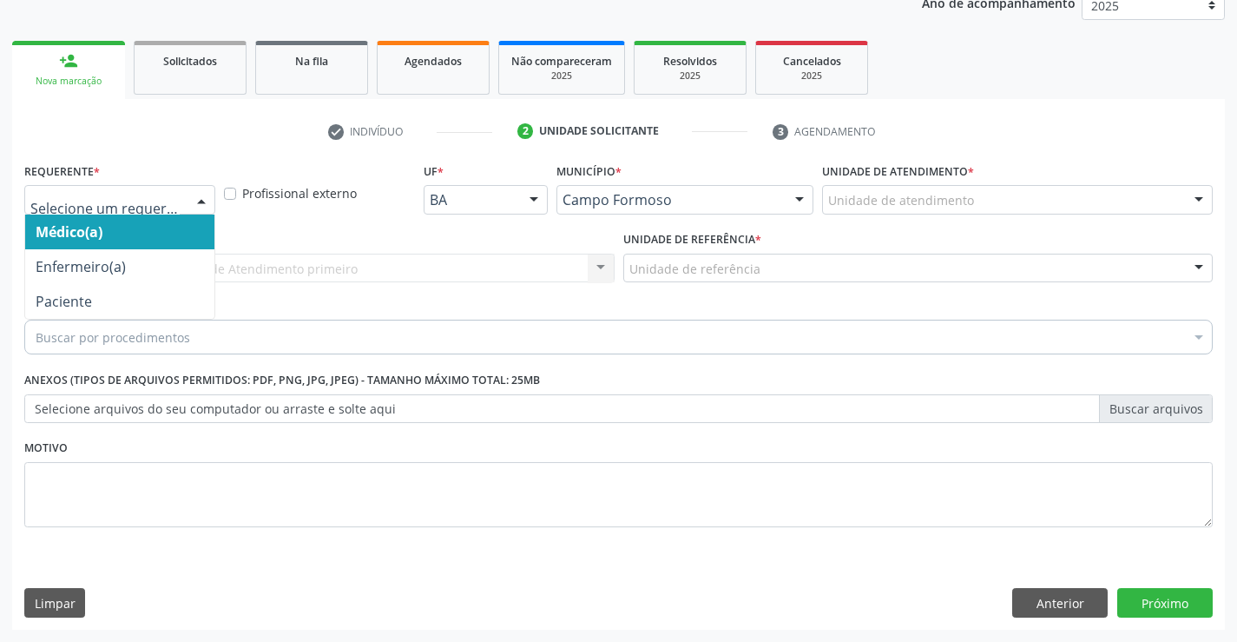
click at [194, 204] on div at bounding box center [201, 201] width 26 height 30
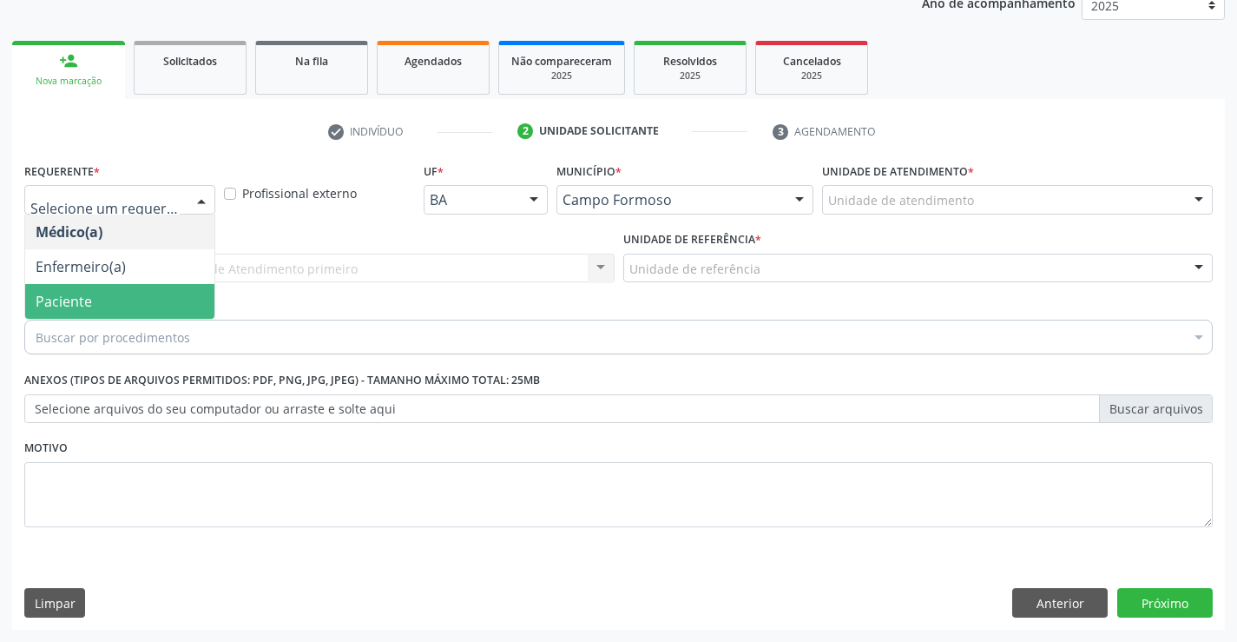
click at [152, 294] on span "Paciente" at bounding box center [119, 301] width 189 height 35
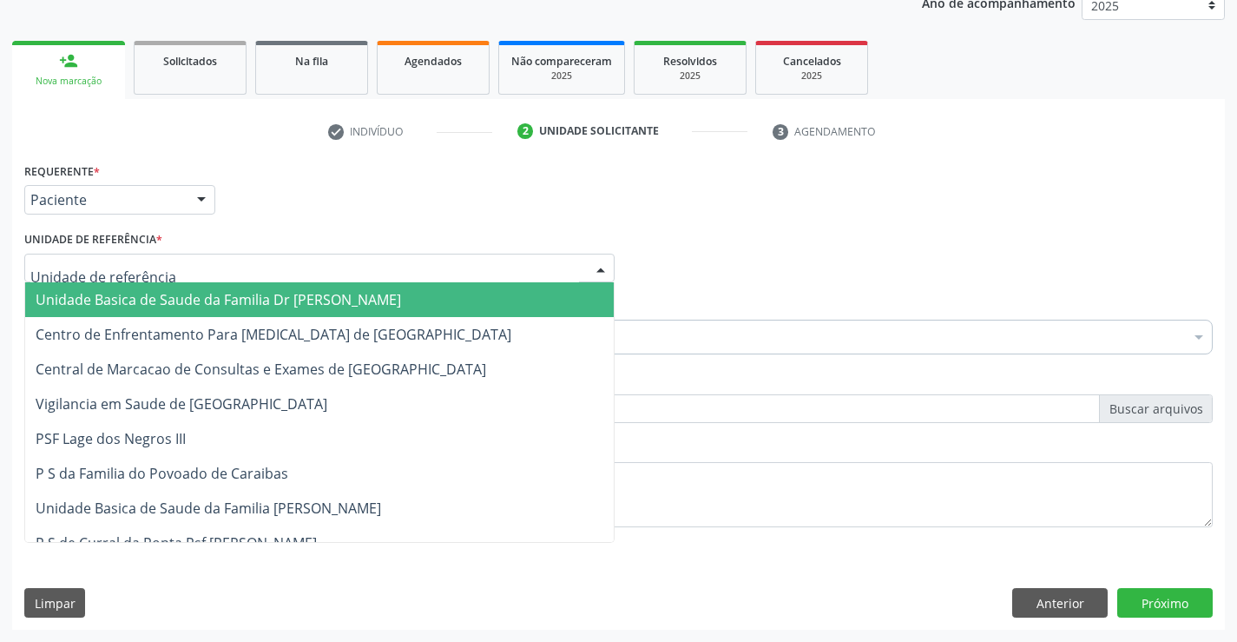
click at [239, 270] on div at bounding box center [319, 269] width 590 height 30
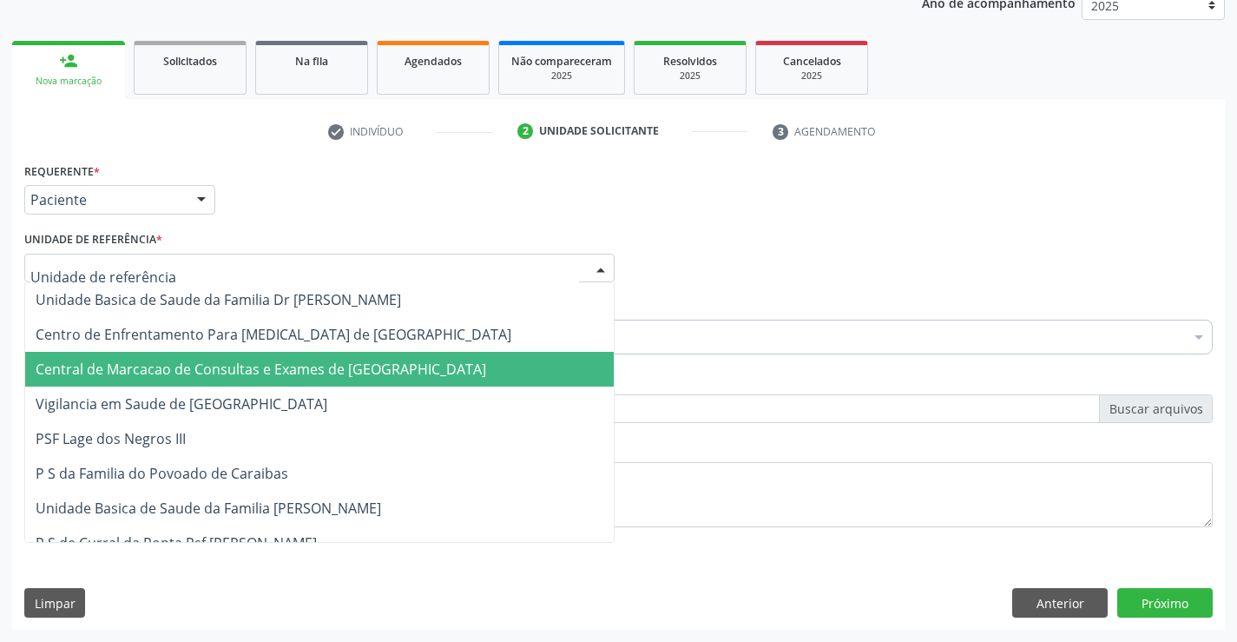
drag, startPoint x: 267, startPoint y: 363, endPoint x: 305, endPoint y: 349, distance: 39.8
click at [279, 363] on span "Central de Marcacao de Consultas e Exames de [GEOGRAPHIC_DATA]" at bounding box center [261, 368] width 451 height 19
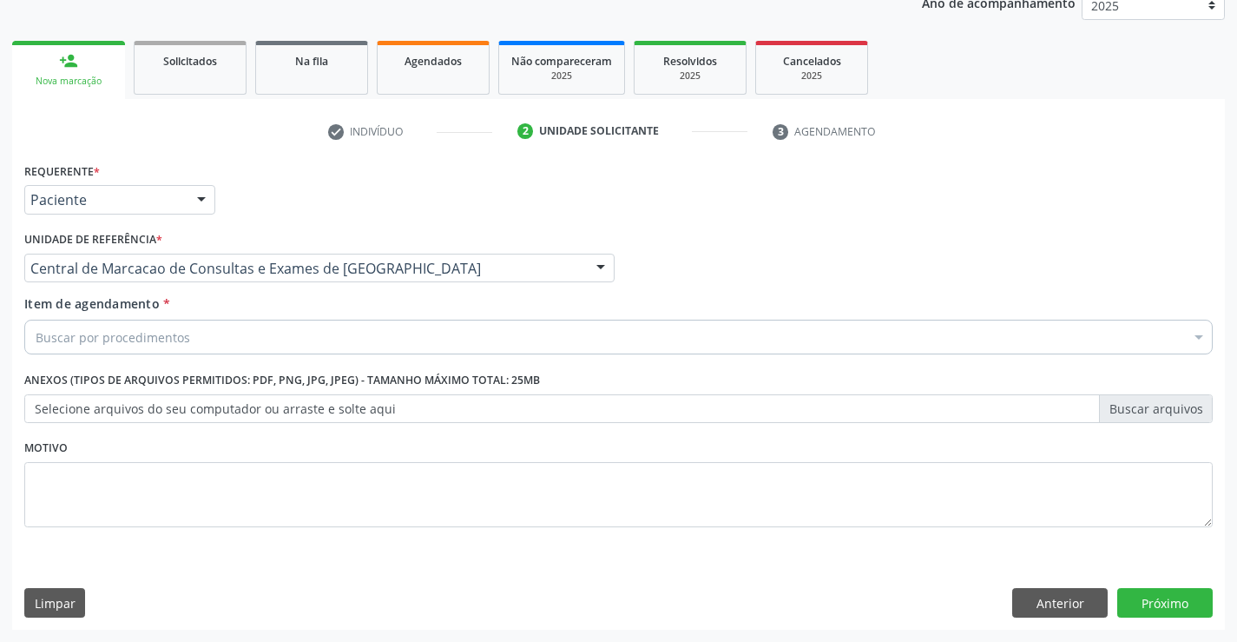
click at [313, 339] on div "Buscar por procedimentos" at bounding box center [618, 336] width 1189 height 35
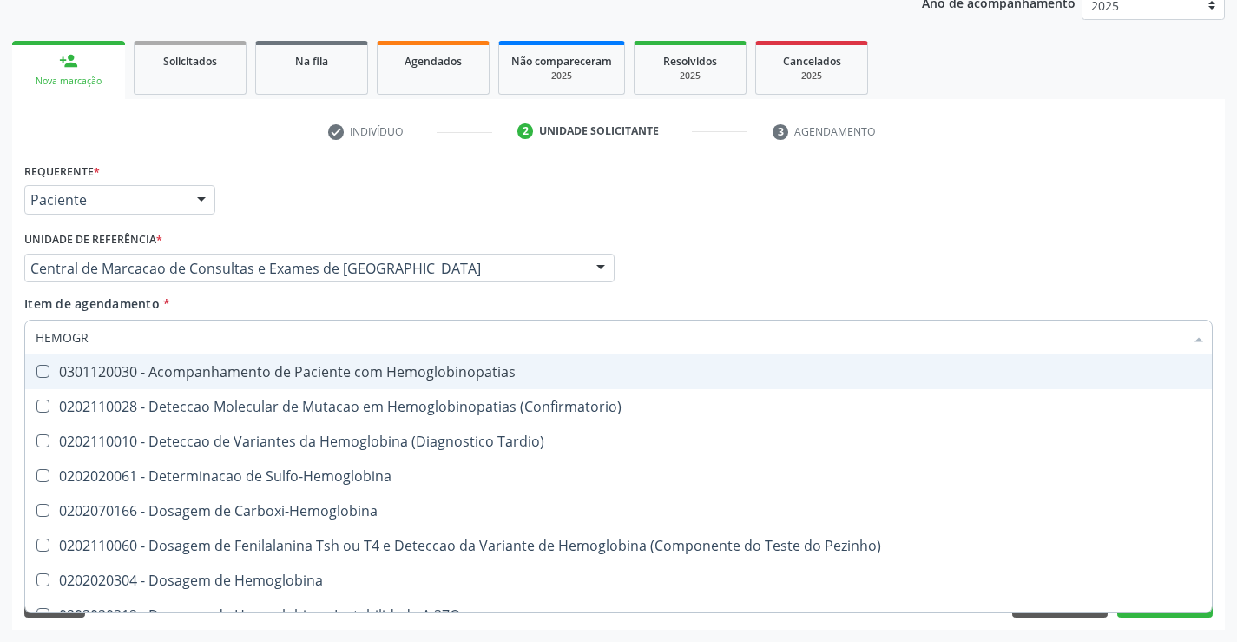
type input "HEMOGRA"
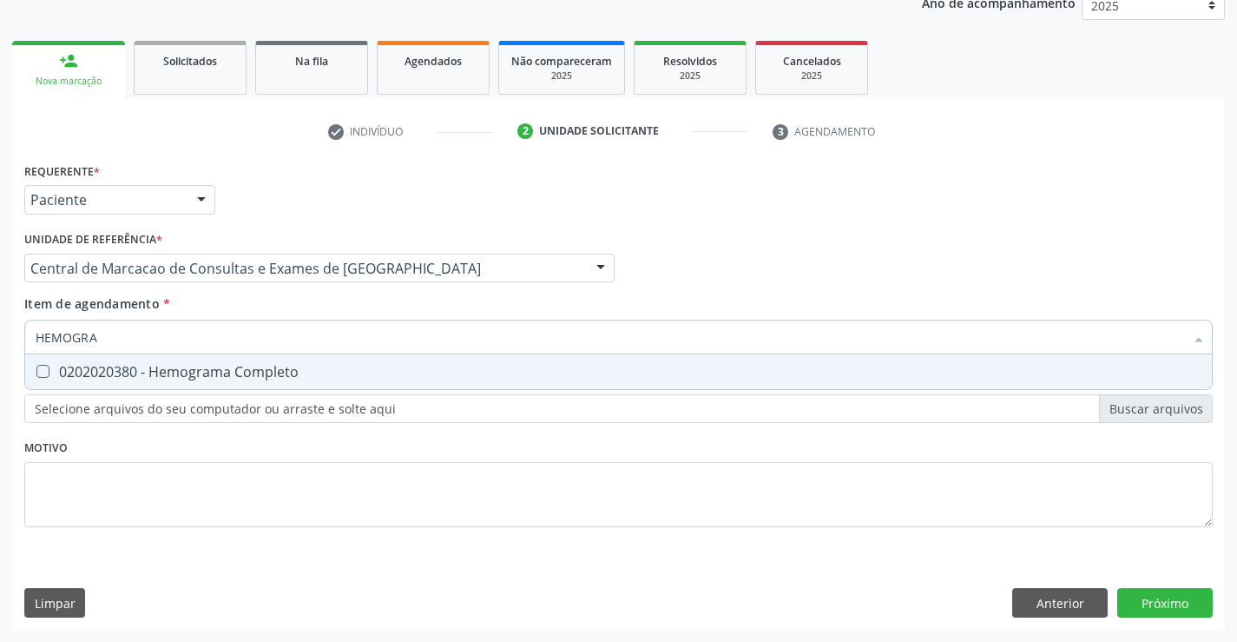
click at [324, 381] on span "0202020380 - Hemograma Completo" at bounding box center [618, 371] width 1187 height 35
checkbox Completo "true"
click at [324, 344] on input "HEMOGRA" at bounding box center [610, 336] width 1149 height 35
type input "G"
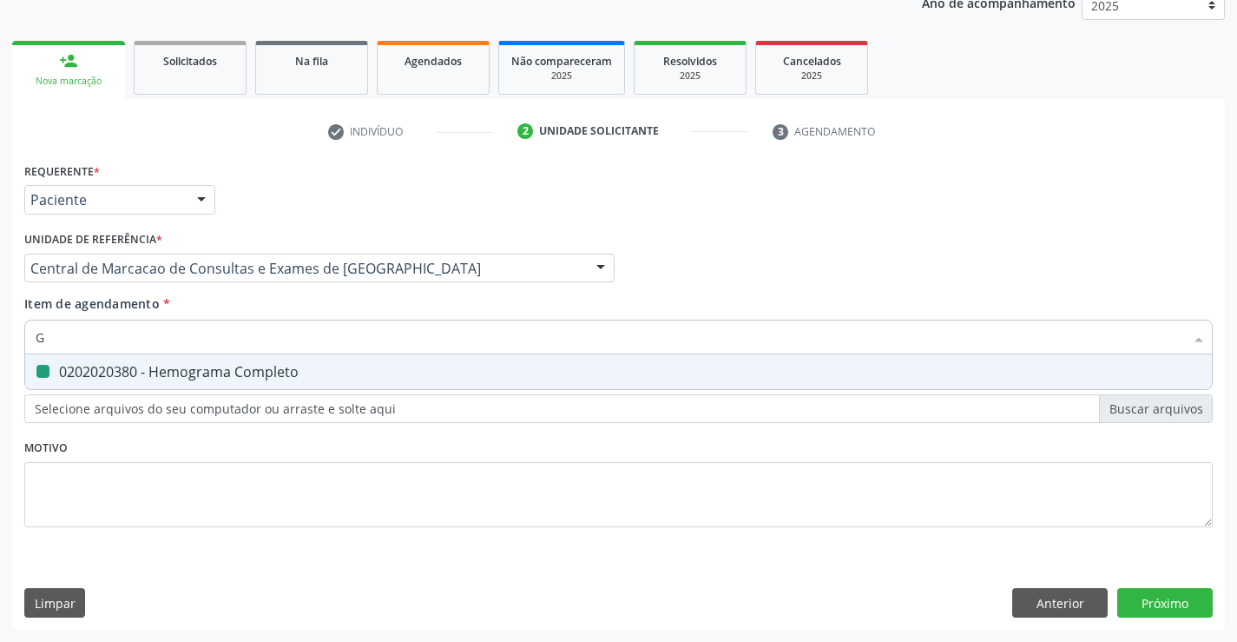
checkbox Completo "false"
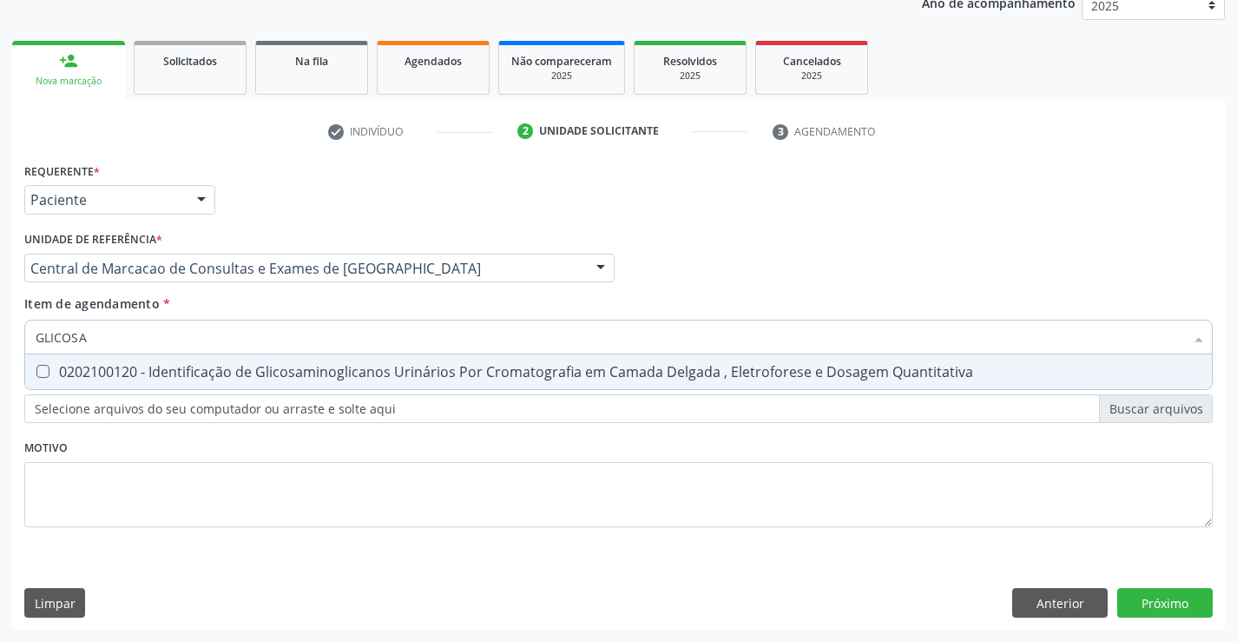
type input "GLICOS"
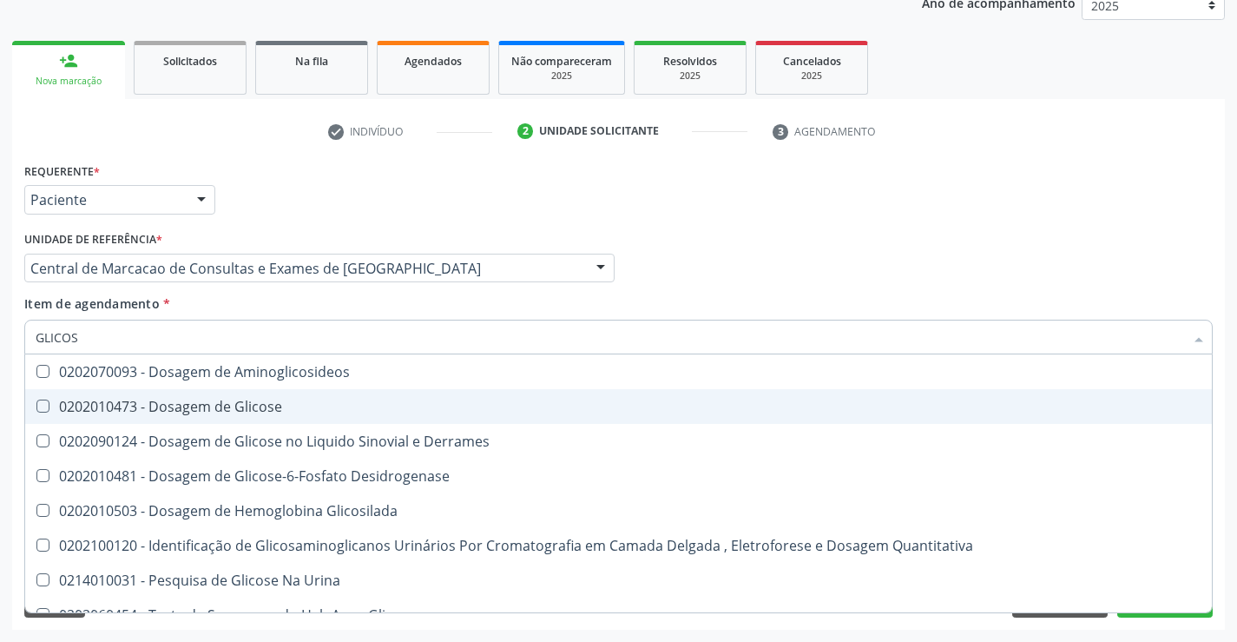
click at [325, 409] on div "0202010473 - Dosagem de Glicose" at bounding box center [619, 406] width 1166 height 14
checkbox Glicose "true"
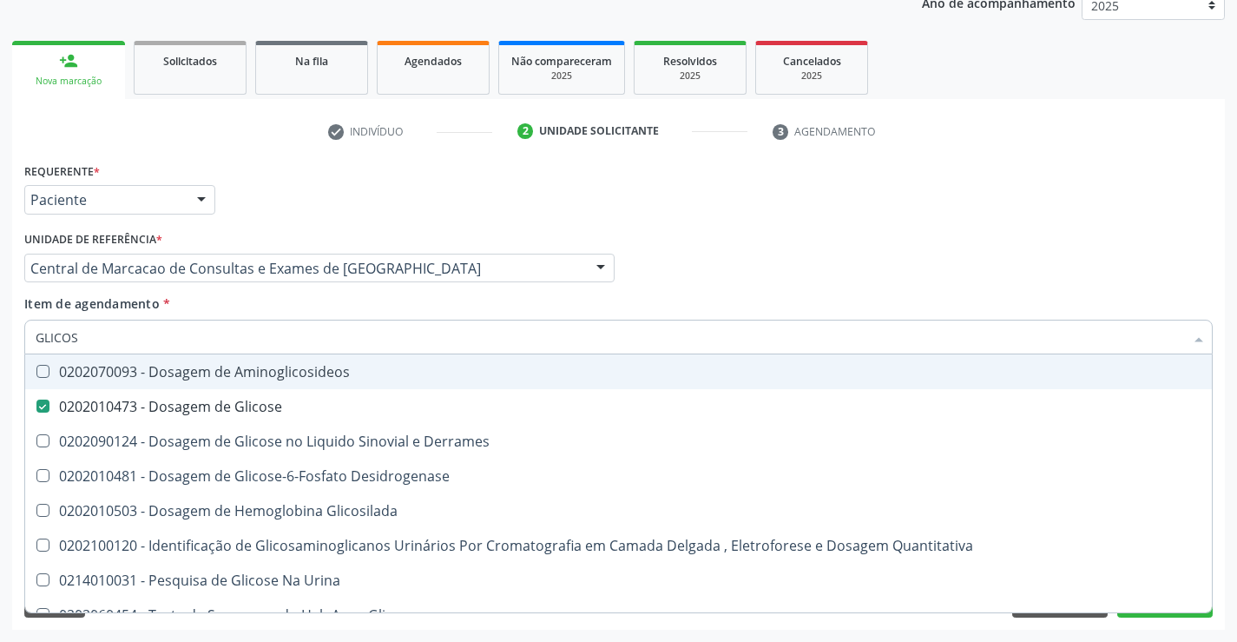
click at [328, 330] on input "GLICOS" at bounding box center [610, 336] width 1149 height 35
type input "C"
checkbox Glicose "false"
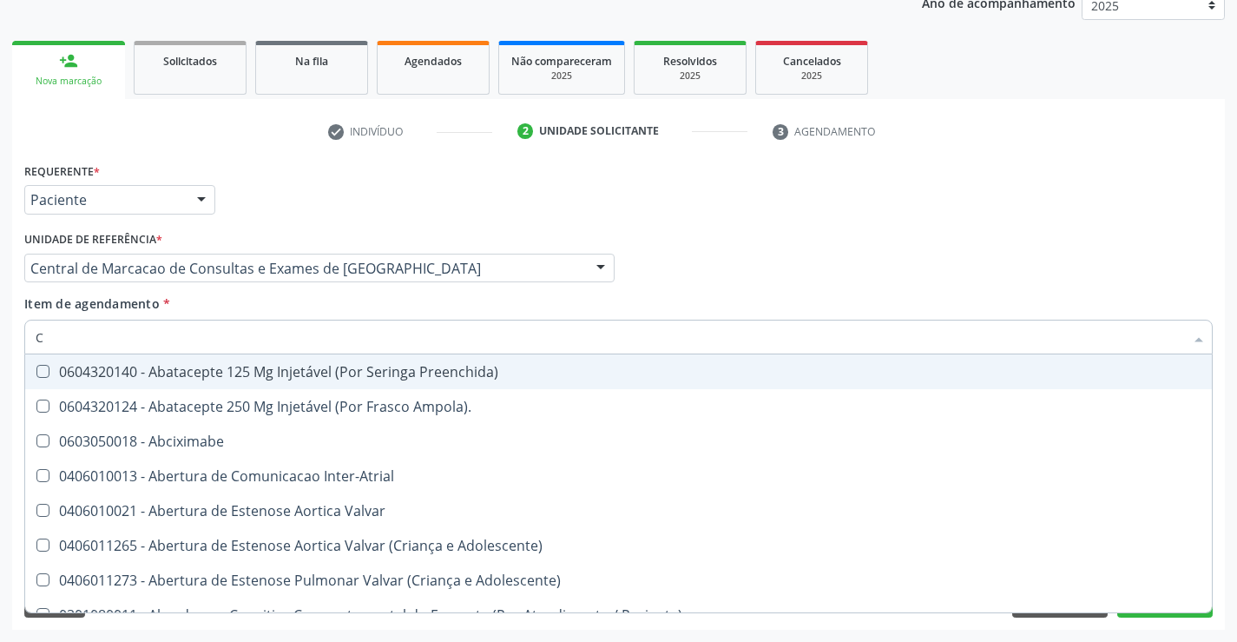
type input "CO"
checkbox Comprimido\) "true"
checkbox Osseo "true"
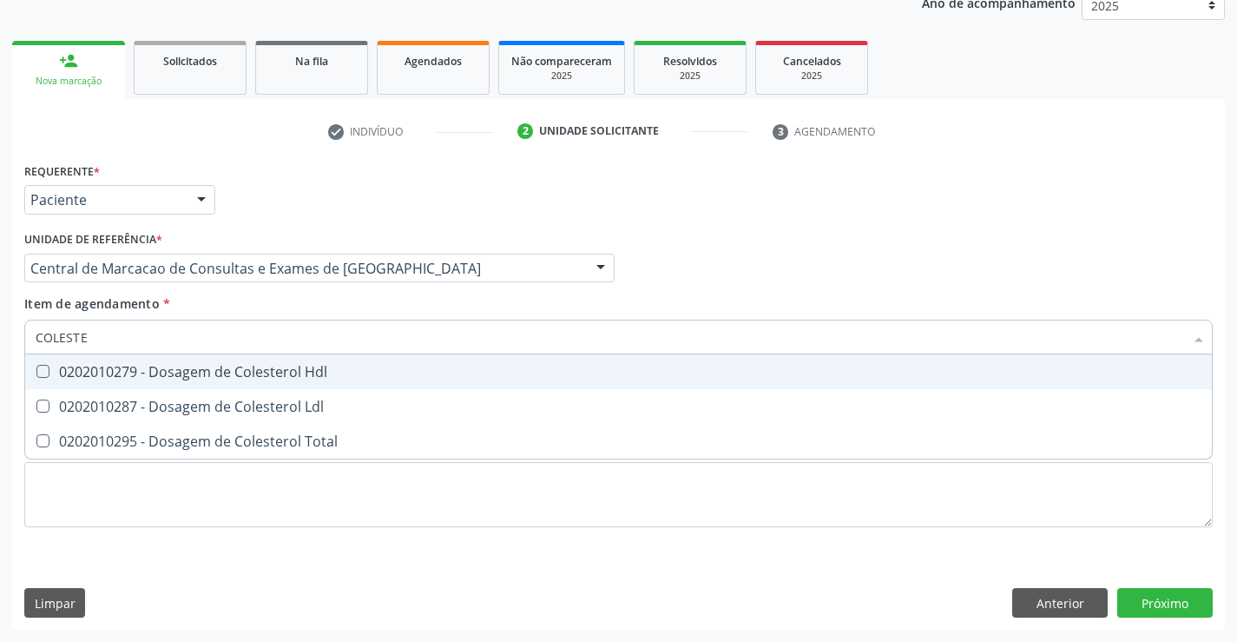
type input "COLESTER"
drag, startPoint x: 323, startPoint y: 368, endPoint x: 320, endPoint y: 414, distance: 46.1
click at [322, 372] on div "0202010279 - Dosagem de Colesterol Hdl" at bounding box center [619, 372] width 1166 height 14
checkbox Hdl "true"
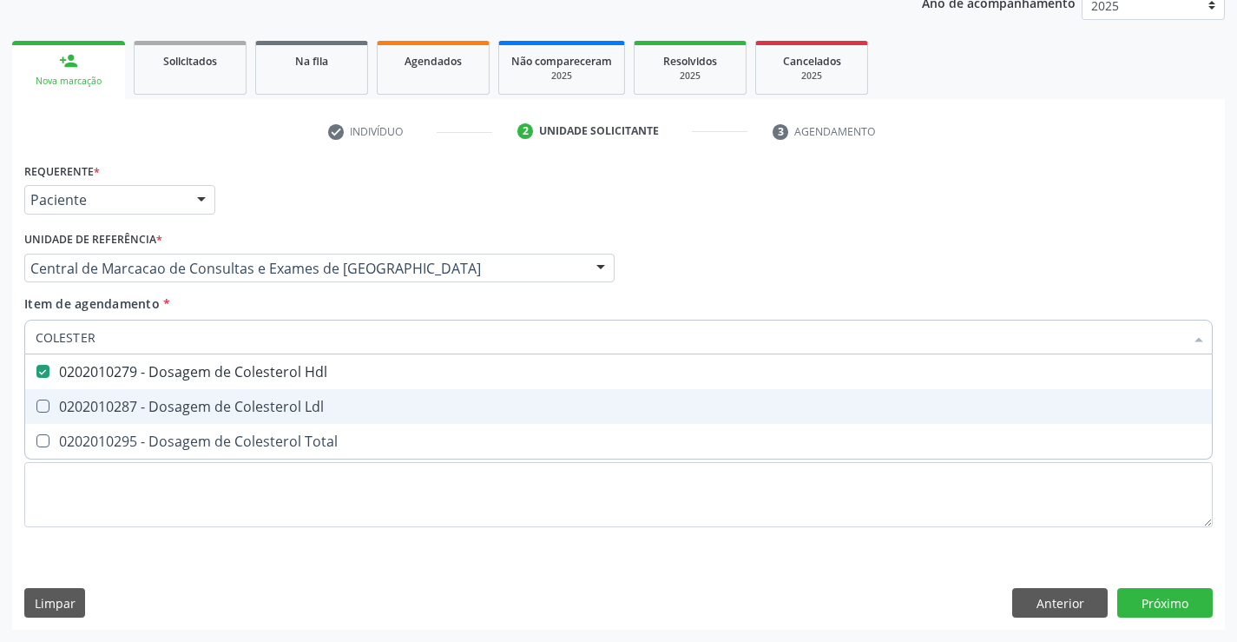
drag, startPoint x: 320, startPoint y: 412, endPoint x: 335, endPoint y: 447, distance: 38.5
click at [320, 412] on div "0202010287 - Dosagem de Colesterol Ldl" at bounding box center [619, 406] width 1166 height 14
checkbox Ldl "true"
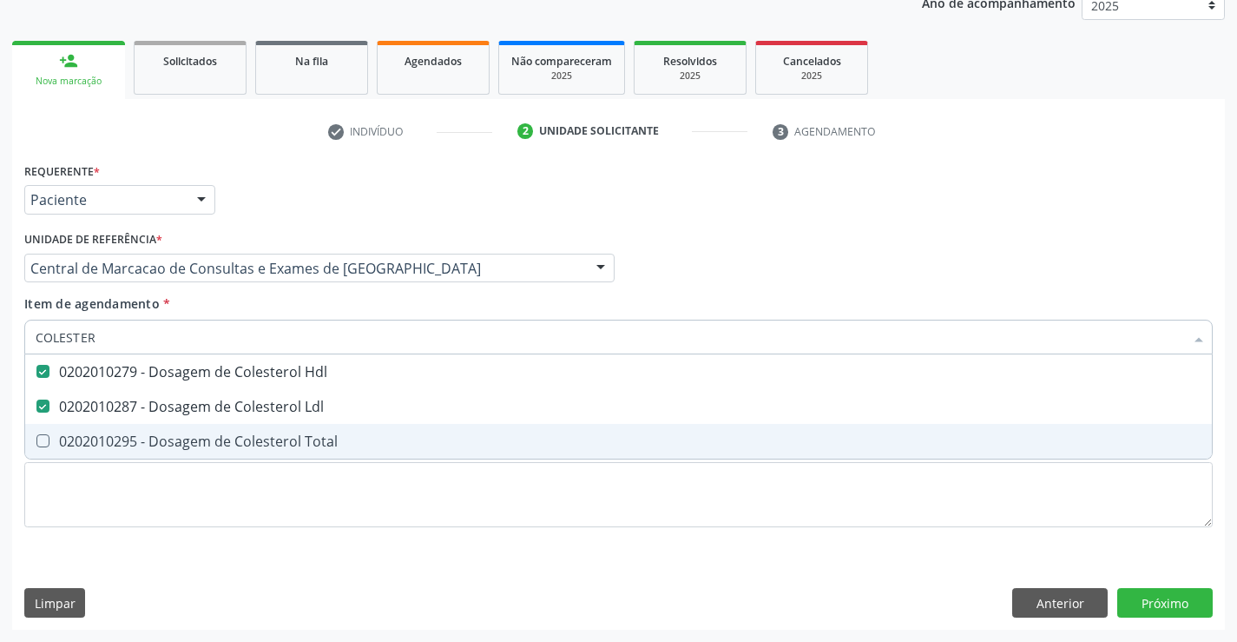
drag, startPoint x: 336, startPoint y: 446, endPoint x: 319, endPoint y: 412, distance: 37.7
click at [336, 444] on div "0202010295 - Dosagem de Colesterol Total" at bounding box center [619, 441] width 1166 height 14
checkbox Total "true"
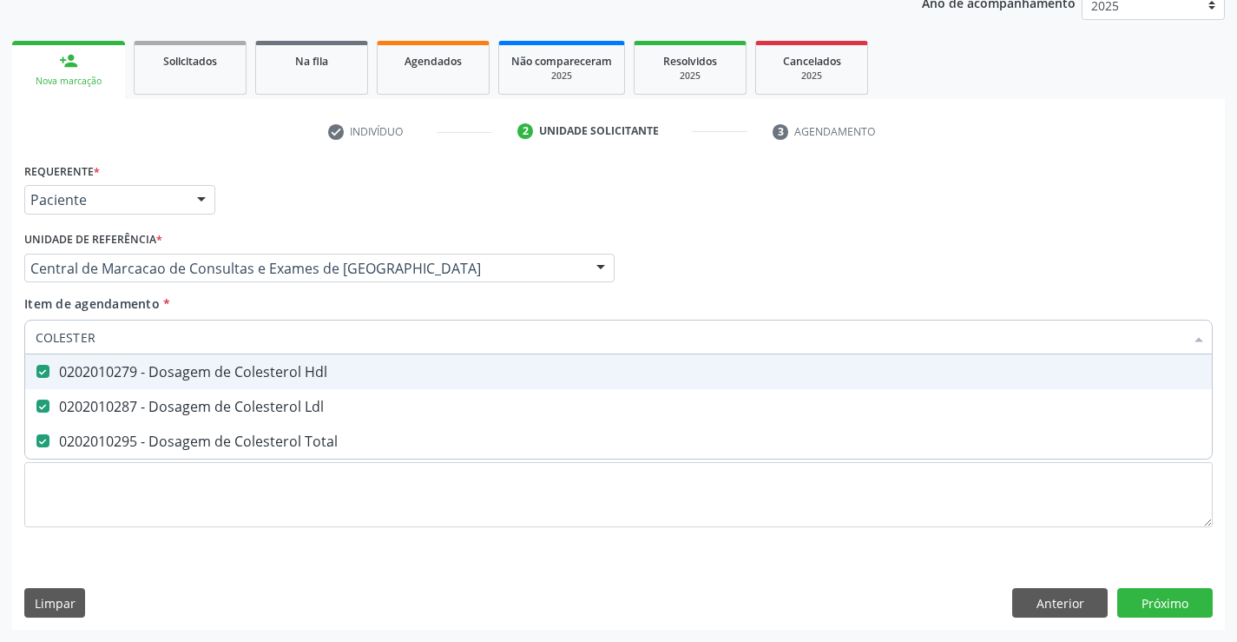
click at [223, 341] on input "COLESTER" at bounding box center [610, 336] width 1149 height 35
click at [223, 340] on input "COLESTER" at bounding box center [610, 336] width 1149 height 35
type input "TR"
checkbox Hdl "false"
checkbox Ldl "false"
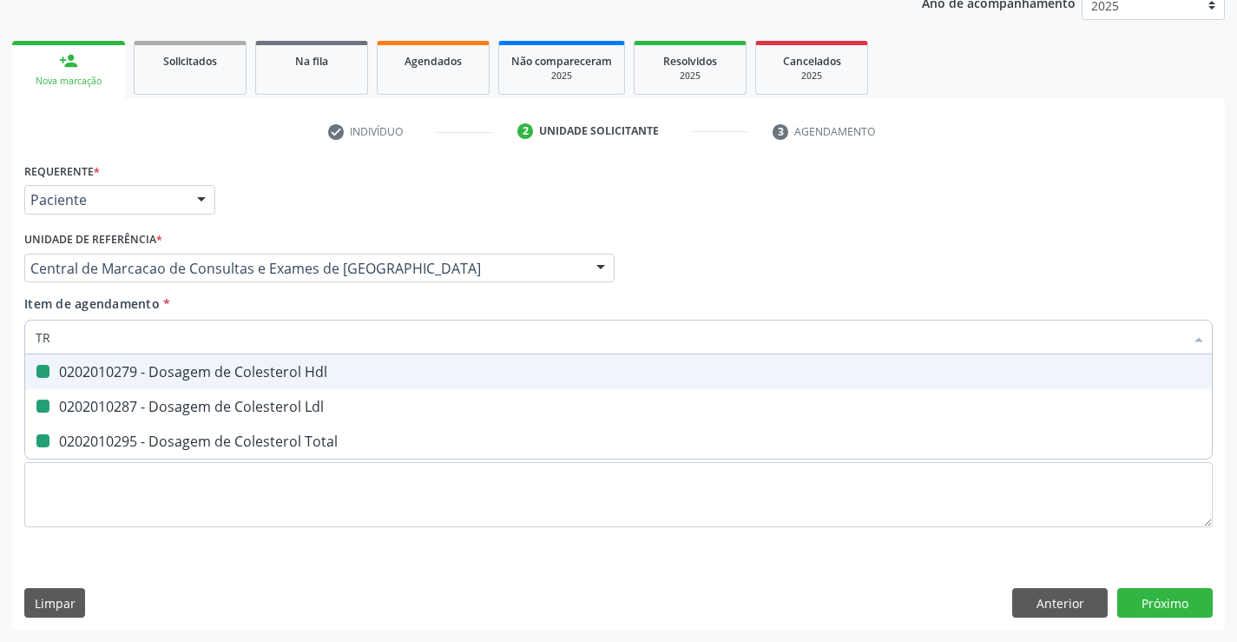
checkbox Total "false"
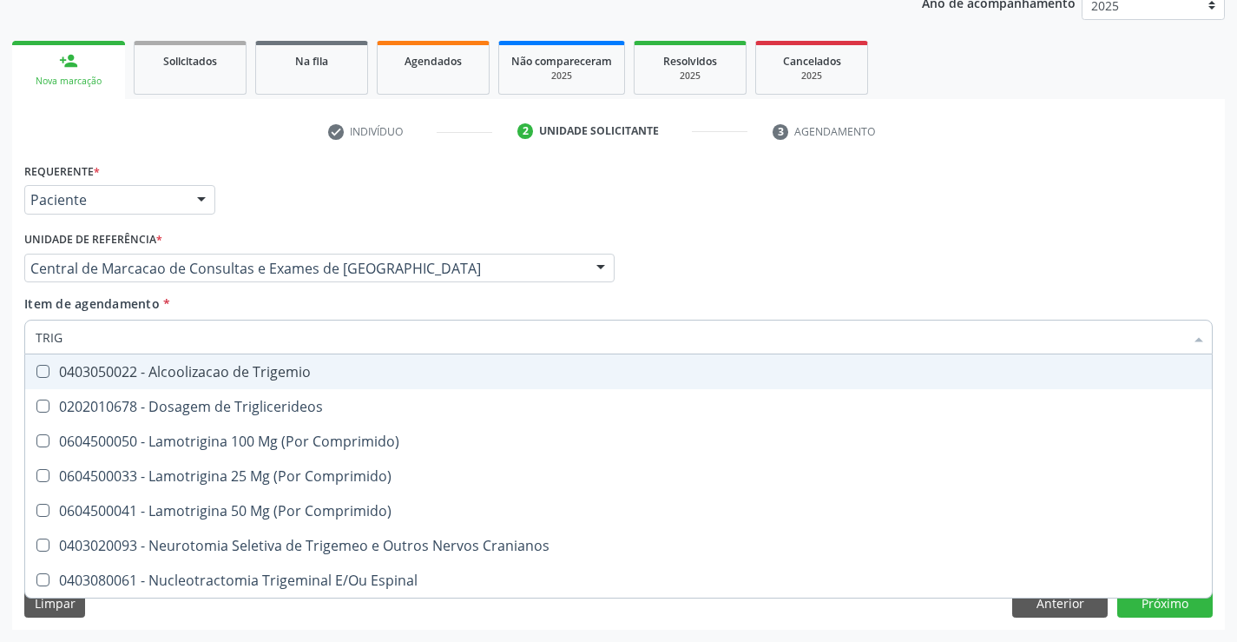
type input "TRIGL"
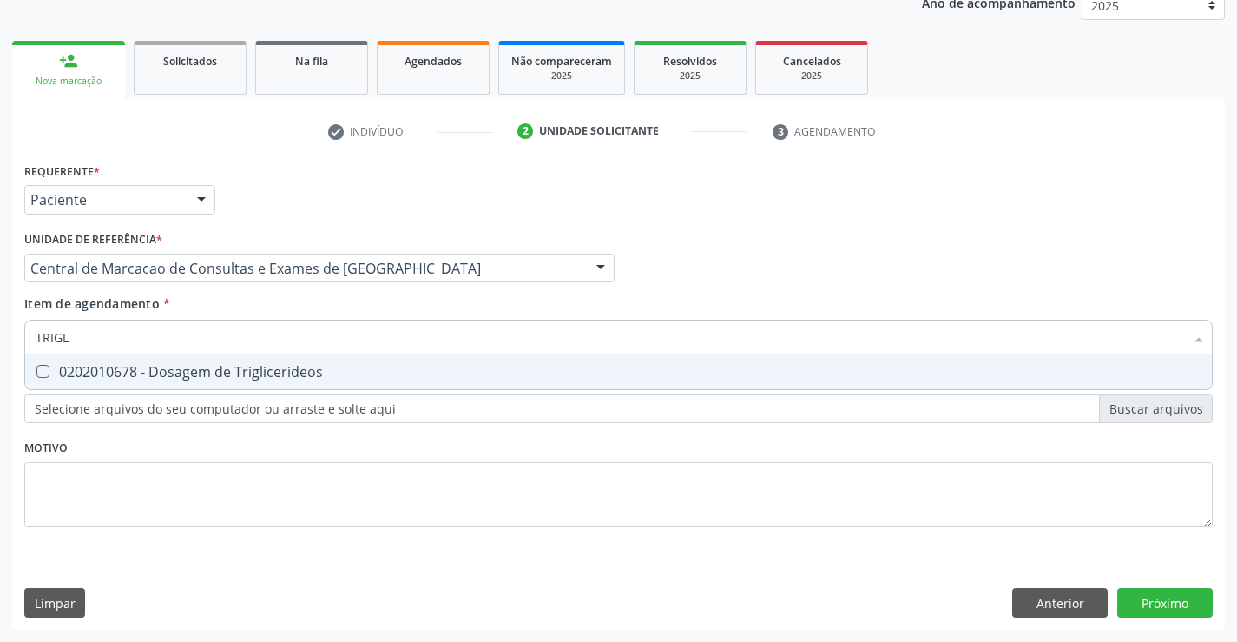
click at [252, 366] on div "0202010678 - Dosagem de Triglicerideos" at bounding box center [619, 372] width 1166 height 14
checkbox Triglicerideos "true"
click at [260, 332] on input "TRIGL" at bounding box center [610, 336] width 1149 height 35
type input "TG"
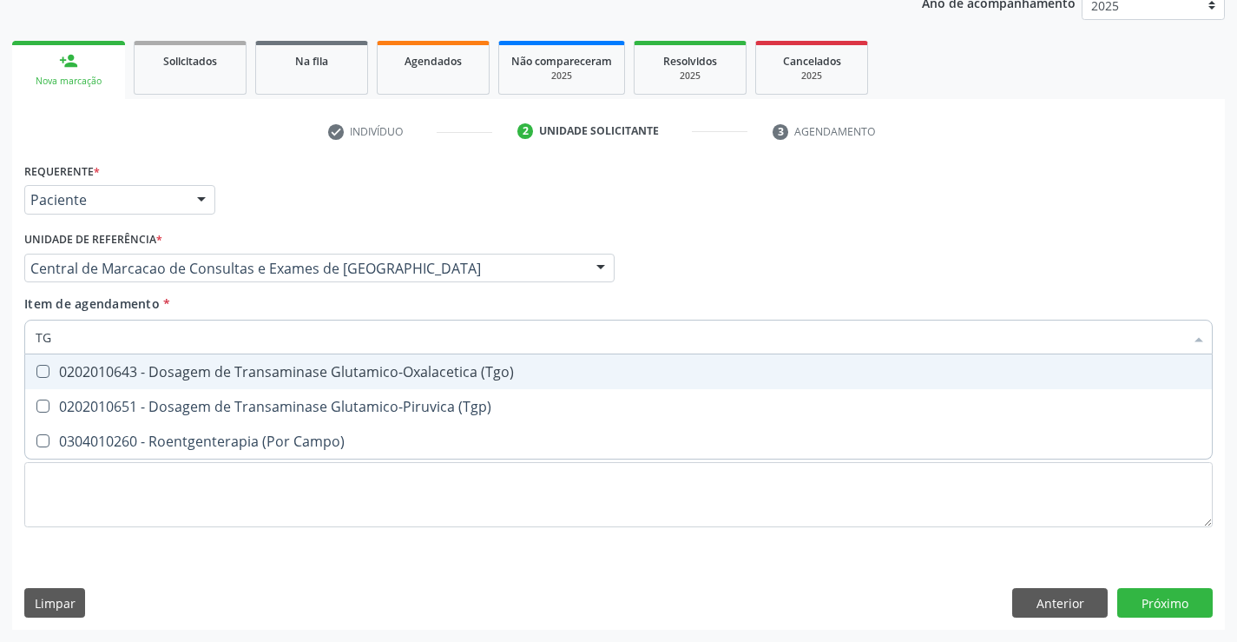
click at [311, 375] on div "0202010643 - Dosagem de Transaminase Glutamico-Oxalacetica (Tgo)" at bounding box center [619, 372] width 1166 height 14
checkbox \(Tgo\) "true"
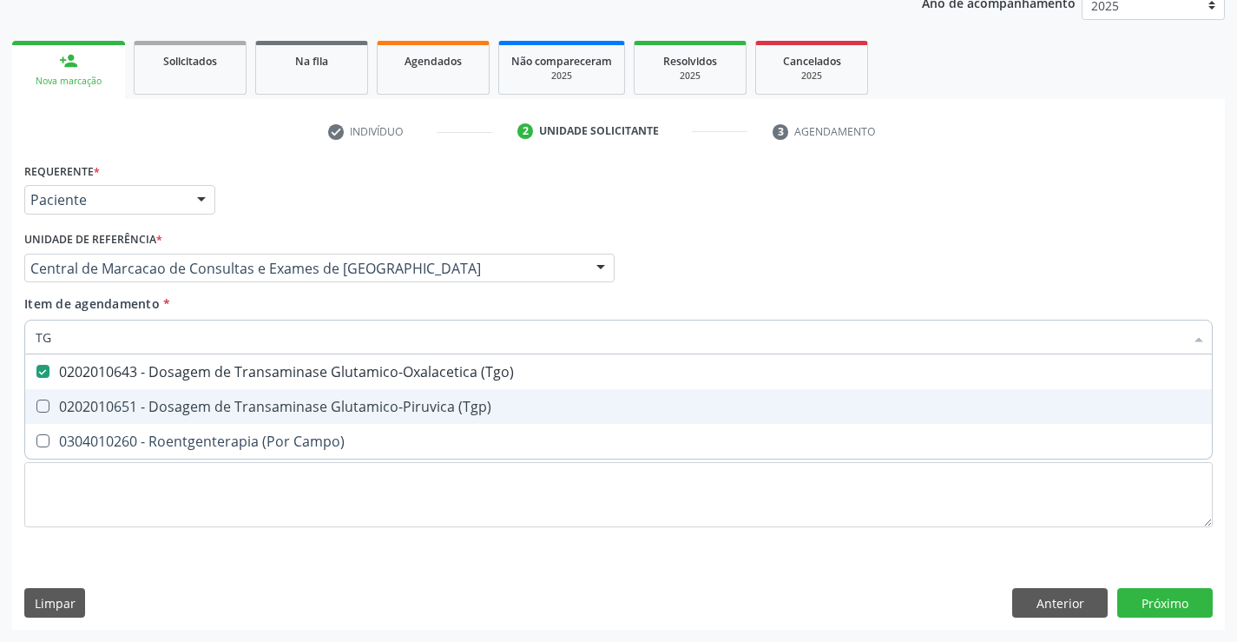
click at [307, 401] on div "0202010651 - Dosagem de Transaminase Glutamico-Piruvica (Tgp)" at bounding box center [619, 406] width 1166 height 14
checkbox \(Tgp\) "true"
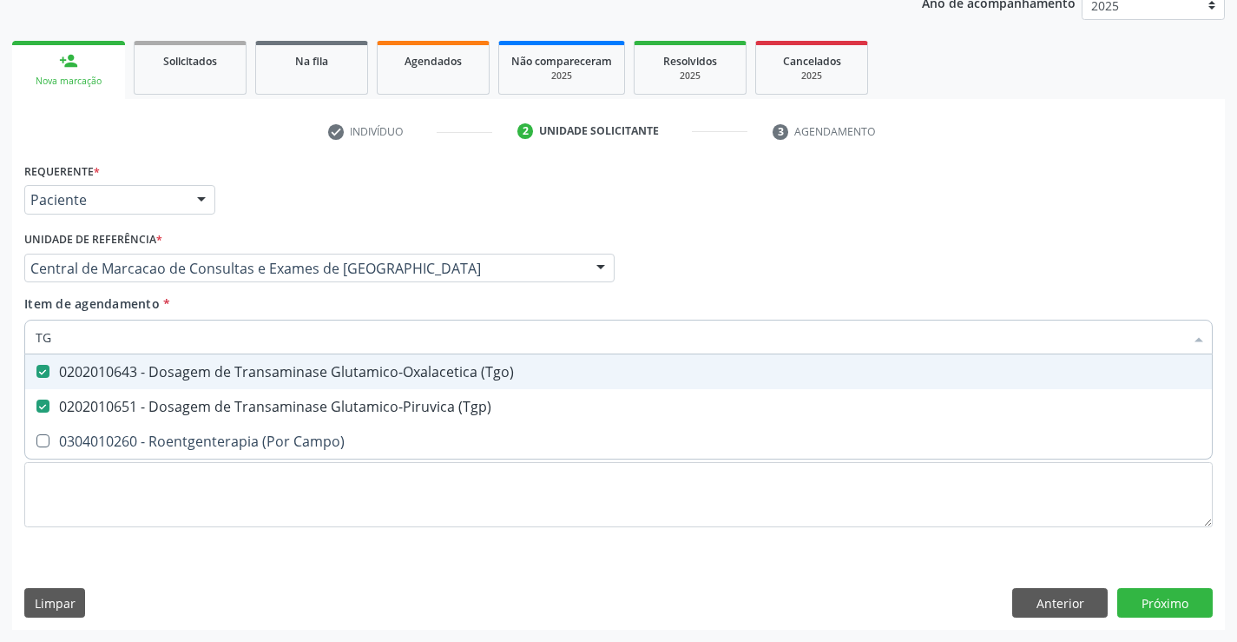
click at [304, 341] on input "TG" at bounding box center [610, 336] width 1149 height 35
type input "U"
checkbox \(Tgo\) "false"
checkbox \(Tgp\) "false"
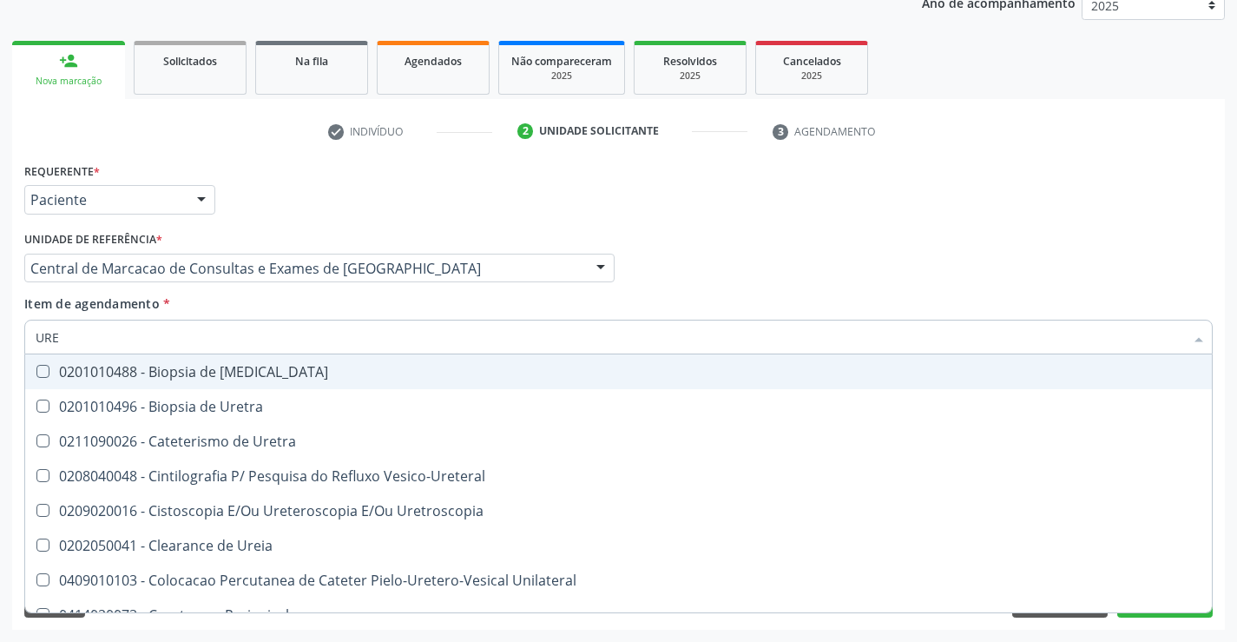
type input "UREI"
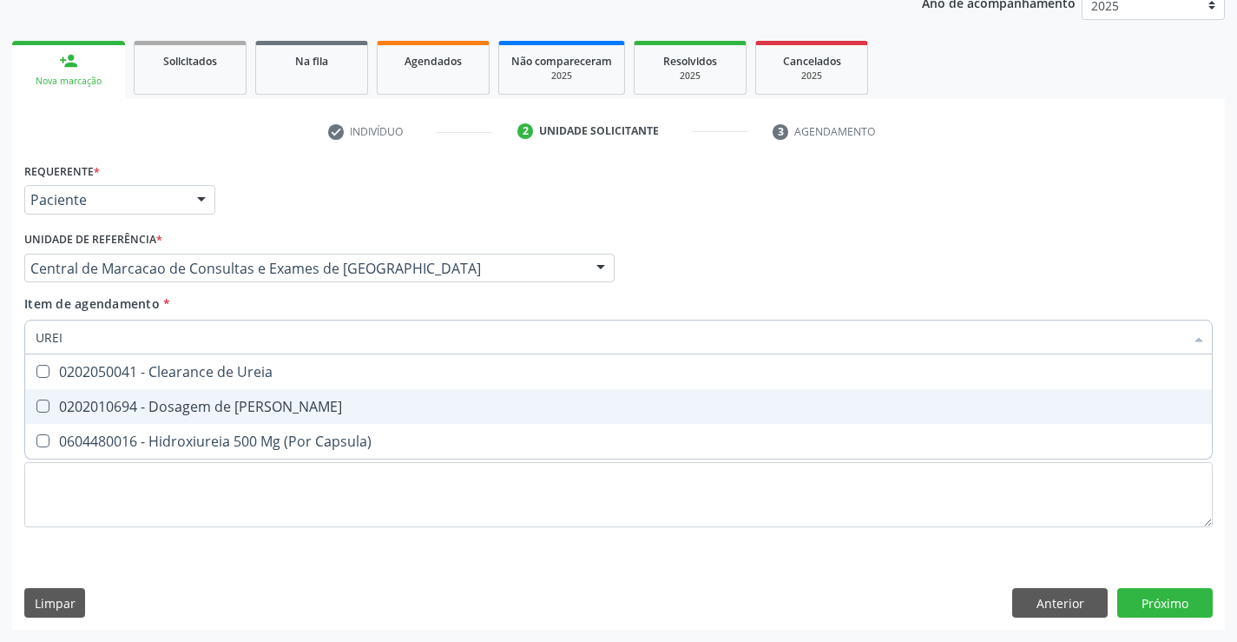
click at [282, 393] on span "0202010694 - Dosagem de [PERSON_NAME]" at bounding box center [618, 406] width 1187 height 35
checkbox Ureia "true"
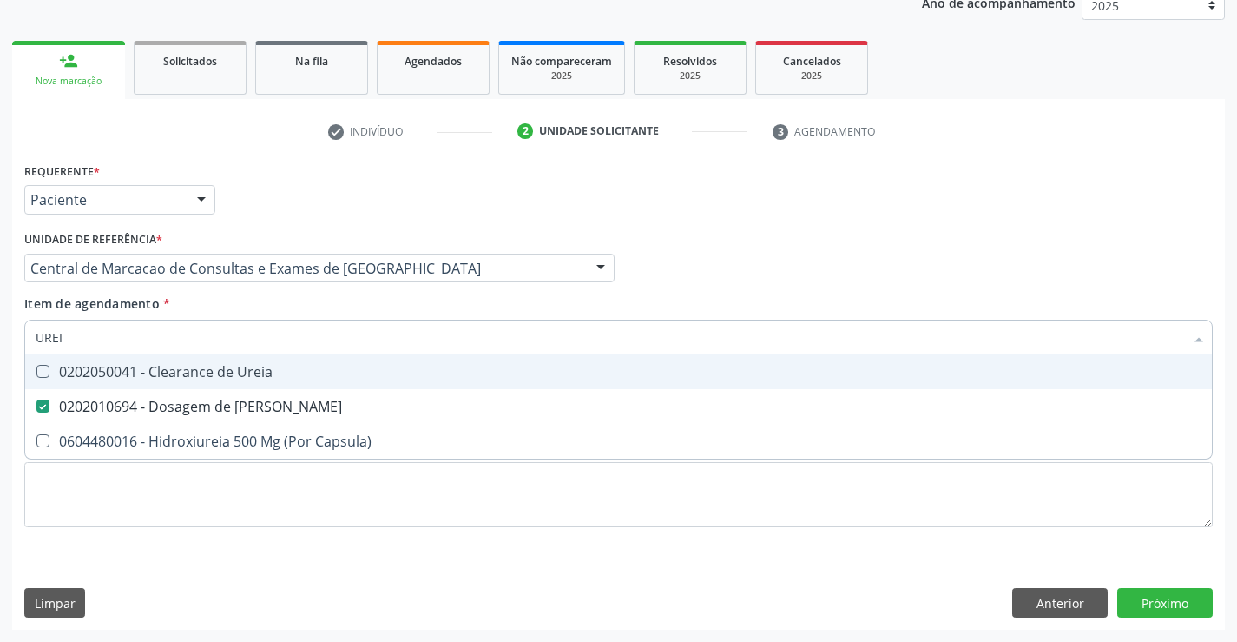
click at [295, 349] on input "UREI" at bounding box center [610, 336] width 1149 height 35
type input "C"
checkbox Ureia "false"
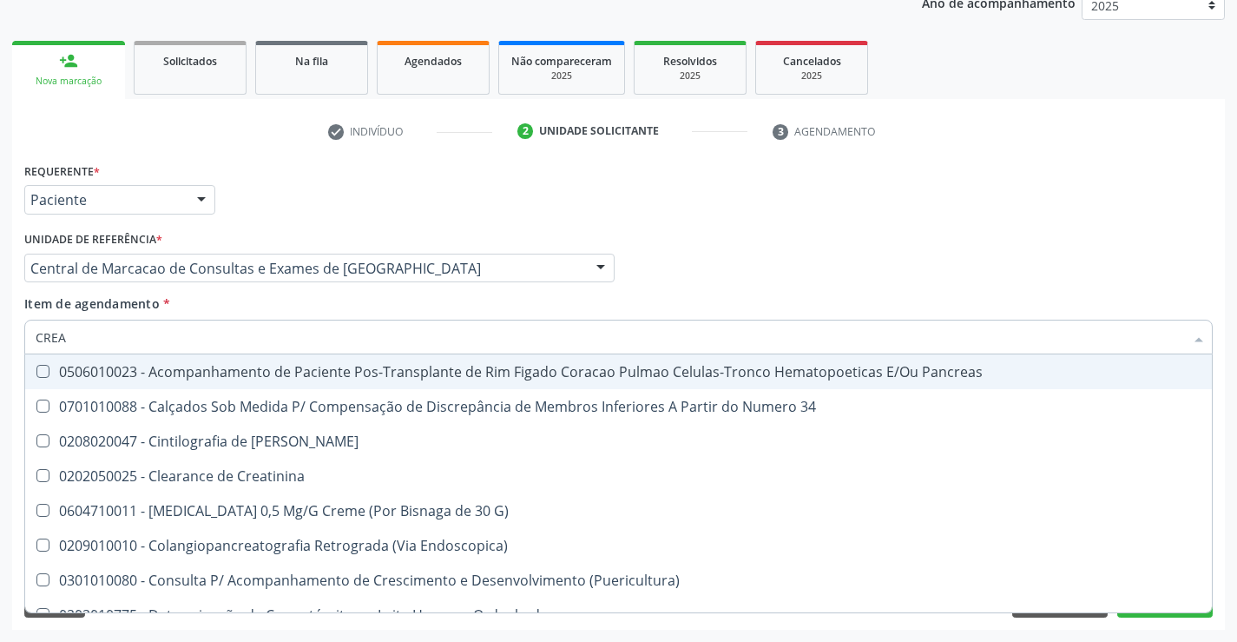
type input "CREAT"
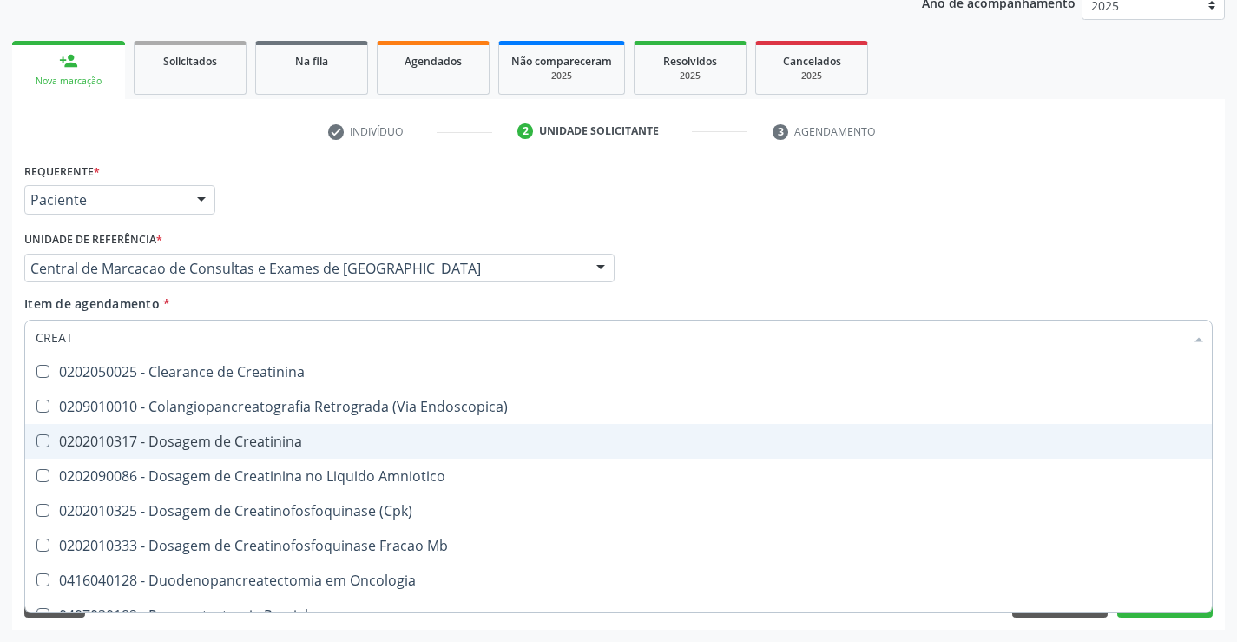
click at [249, 436] on div "0202010317 - Dosagem de Creatinina" at bounding box center [619, 441] width 1166 height 14
checkbox Creatinina "true"
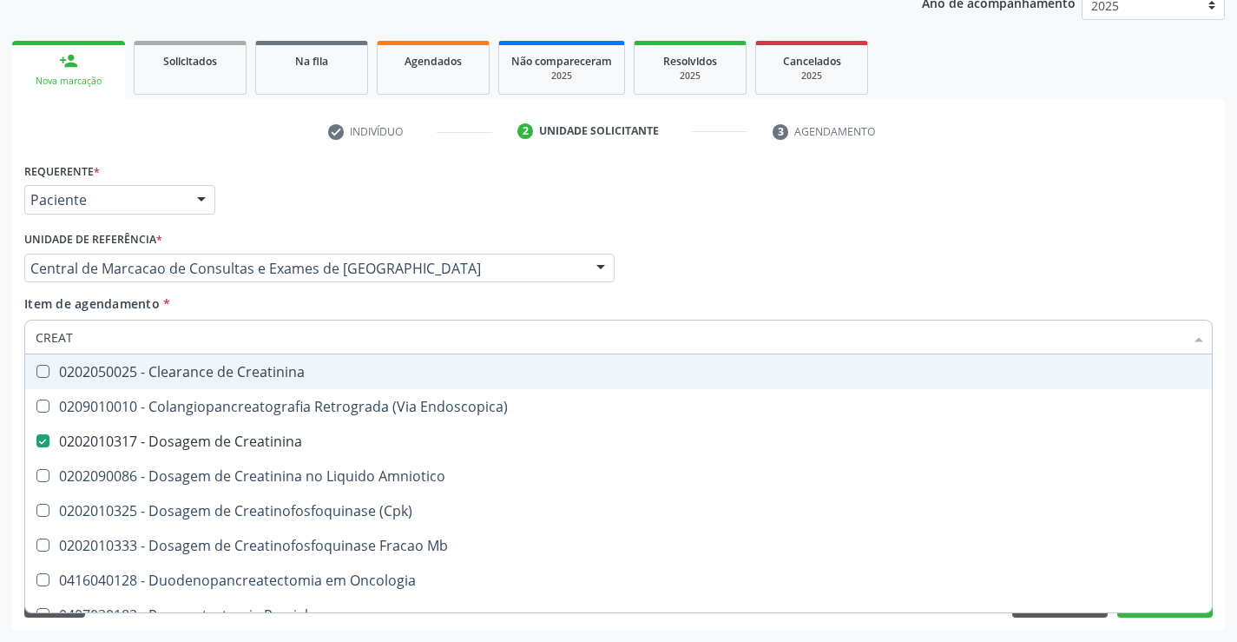
click at [198, 346] on input "CREAT" at bounding box center [610, 336] width 1149 height 35
type input "PO"
checkbox Creatinina "false"
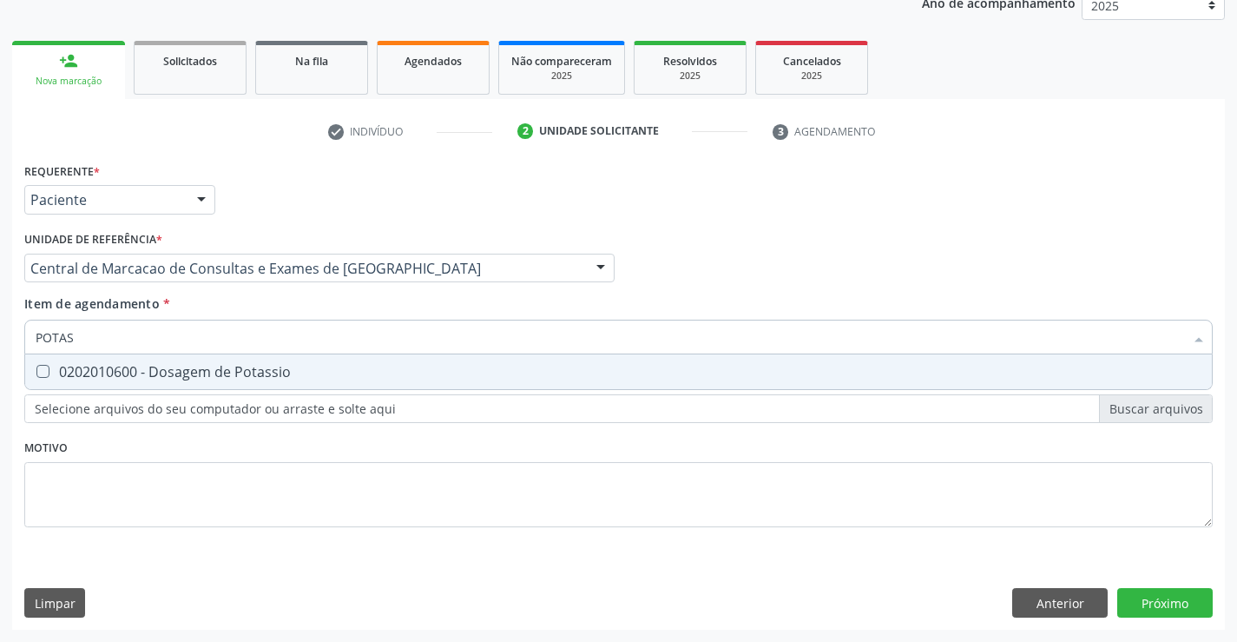
type input "POTASS"
drag, startPoint x: 235, startPoint y: 376, endPoint x: 204, endPoint y: 369, distance: 32.0
click at [235, 375] on div "0202010600 - Dosagem de Potassio" at bounding box center [619, 372] width 1166 height 14
checkbox Potassio "true"
click at [201, 336] on input "POTASS" at bounding box center [610, 336] width 1149 height 35
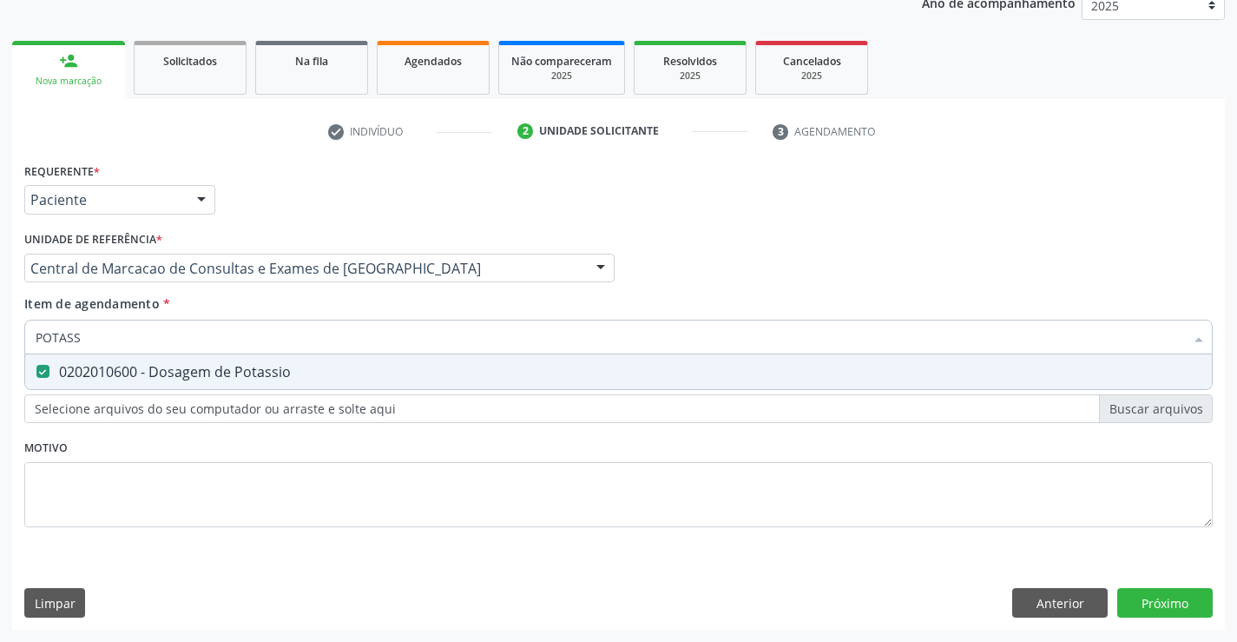
click at [201, 336] on input "POTASS" at bounding box center [610, 336] width 1149 height 35
type input "S"
checkbox Potassio "false"
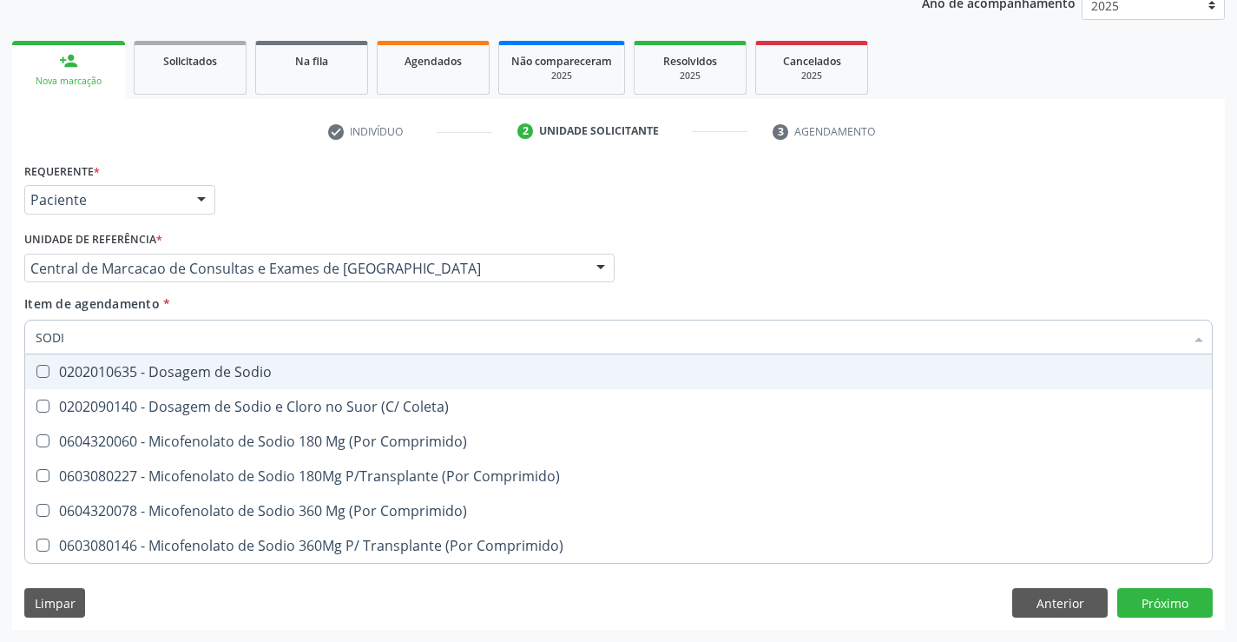
type input "SODIO"
click at [269, 367] on div "0202010635 - Dosagem de Sodio" at bounding box center [619, 372] width 1166 height 14
checkbox Sodio "true"
click at [260, 332] on input "SODIO" at bounding box center [610, 336] width 1149 height 35
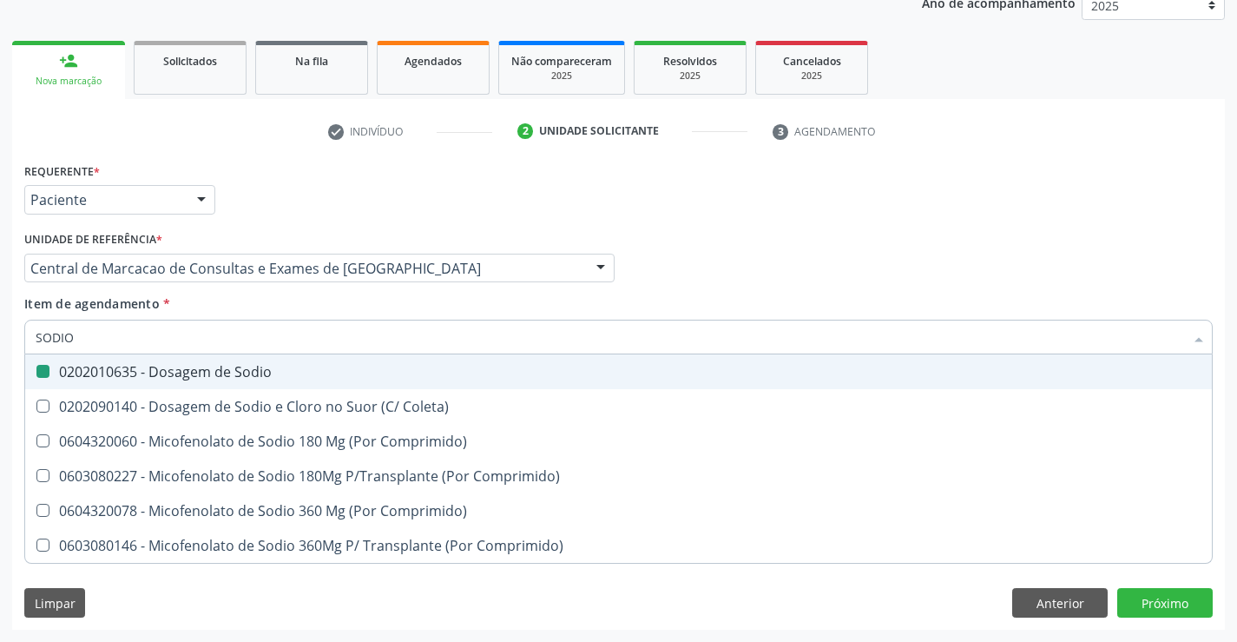
type input "F"
checkbox Sodio "false"
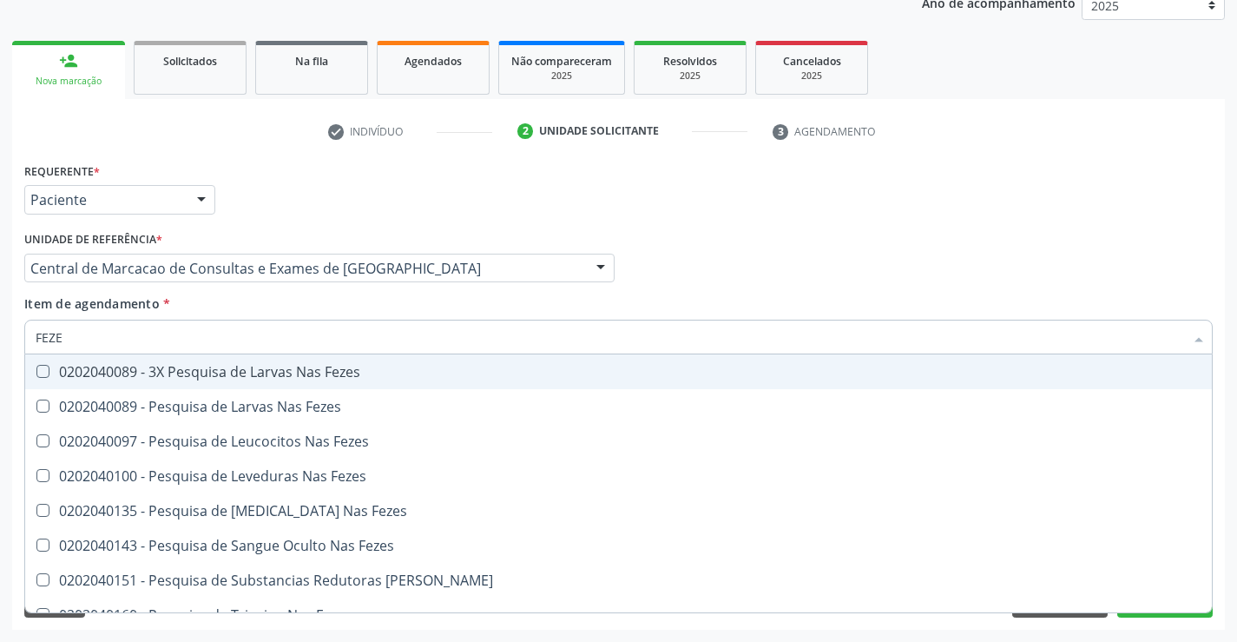
type input "FEZES"
click at [239, 379] on div "0202040089 - 3X Pesquisa de Larvas Nas Fezes" at bounding box center [619, 372] width 1166 height 14
checkbox Fezes "true"
click at [254, 352] on input "FEZES" at bounding box center [610, 336] width 1149 height 35
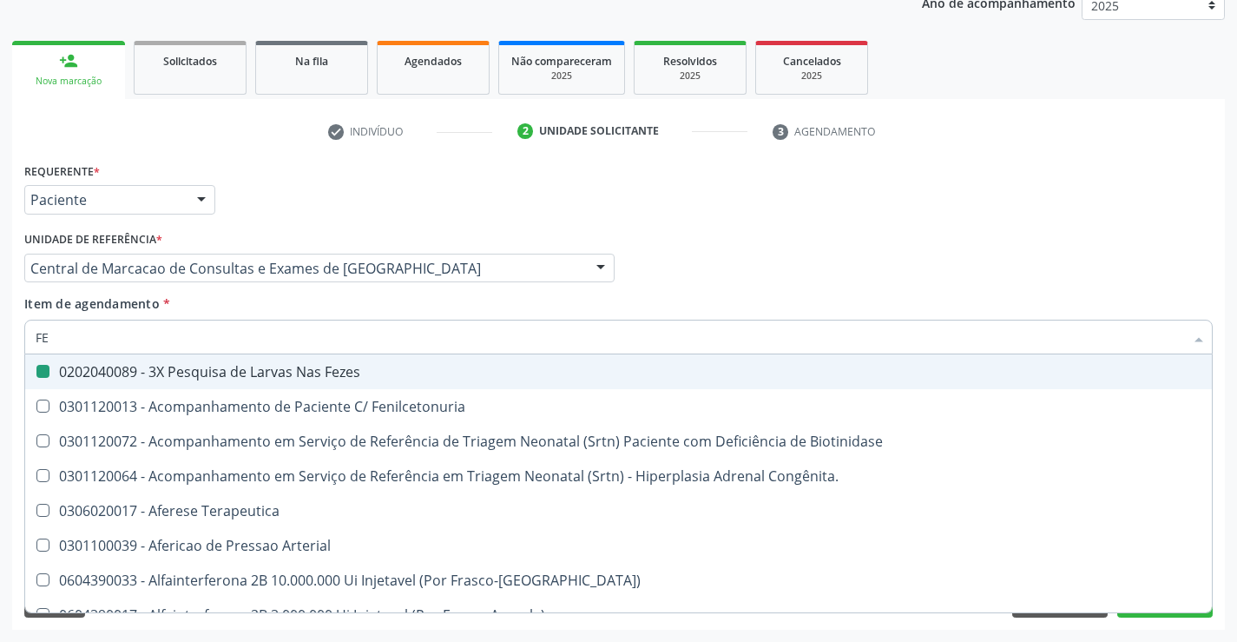
type input "FER"
checkbox Fezes "false"
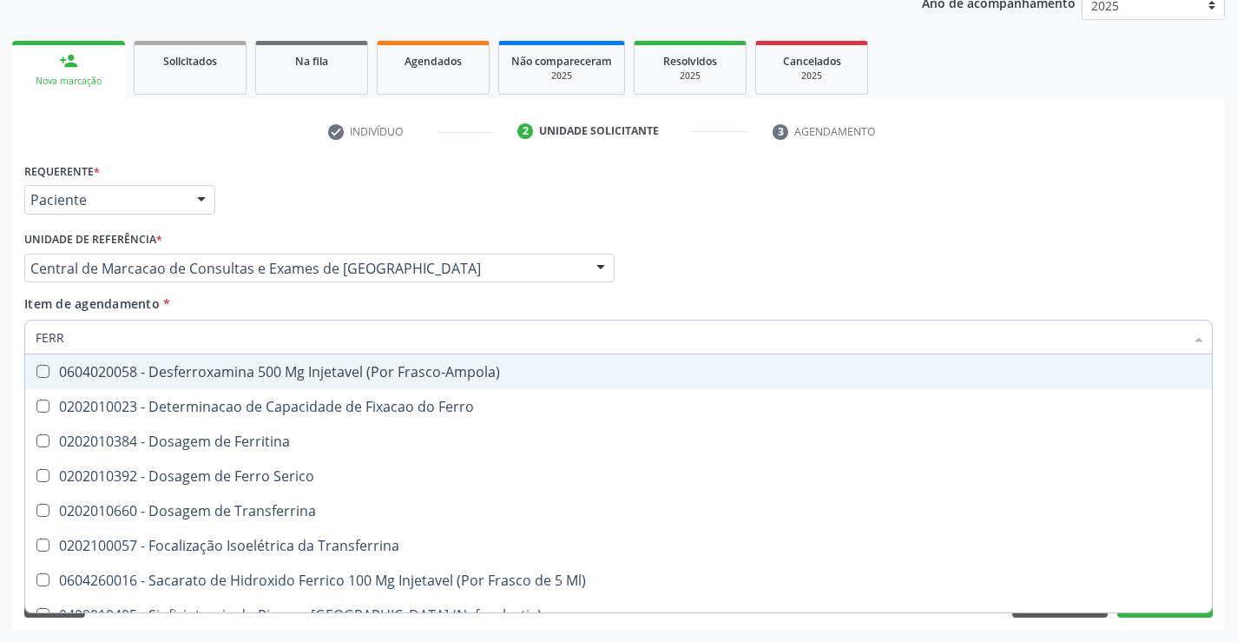
type input "FERRO"
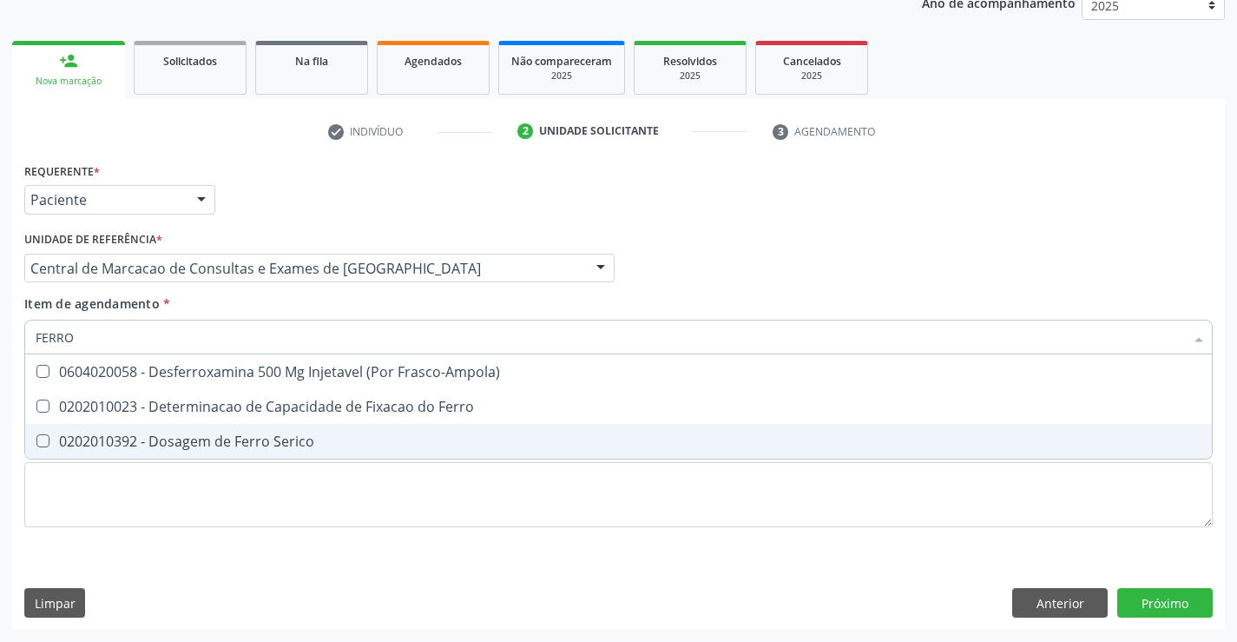
click at [288, 434] on div "0202010392 - Dosagem de Ferro Serico" at bounding box center [619, 441] width 1166 height 14
checkbox Serico "true"
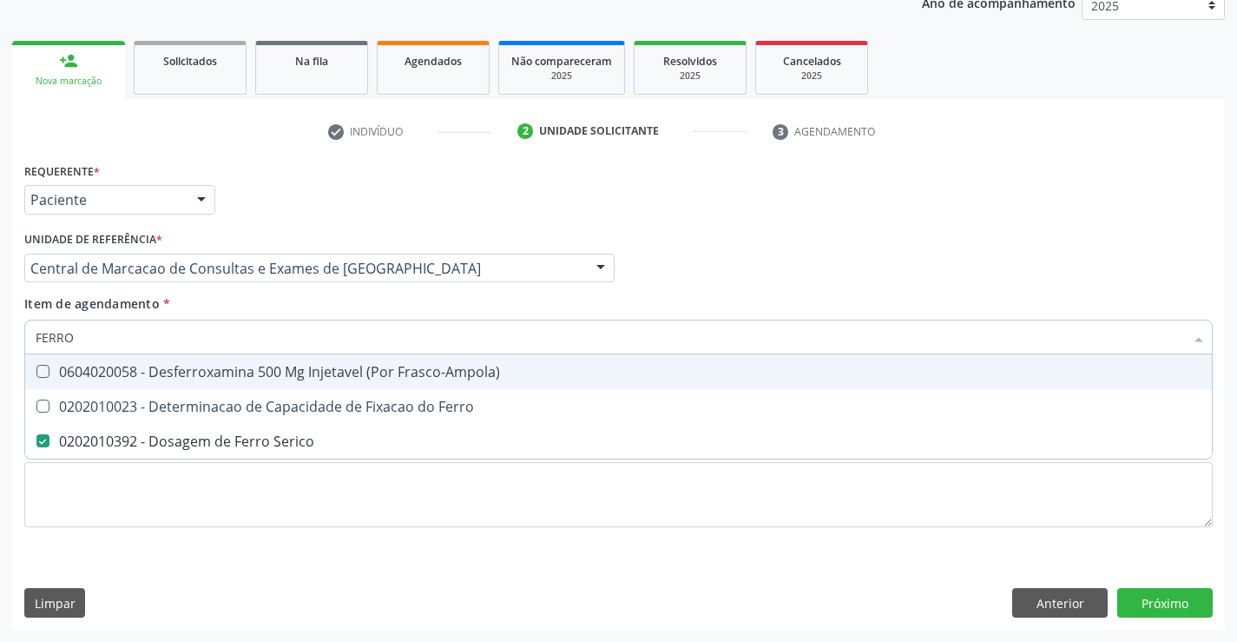
click at [280, 346] on input "FERRO" at bounding box center [610, 336] width 1149 height 35
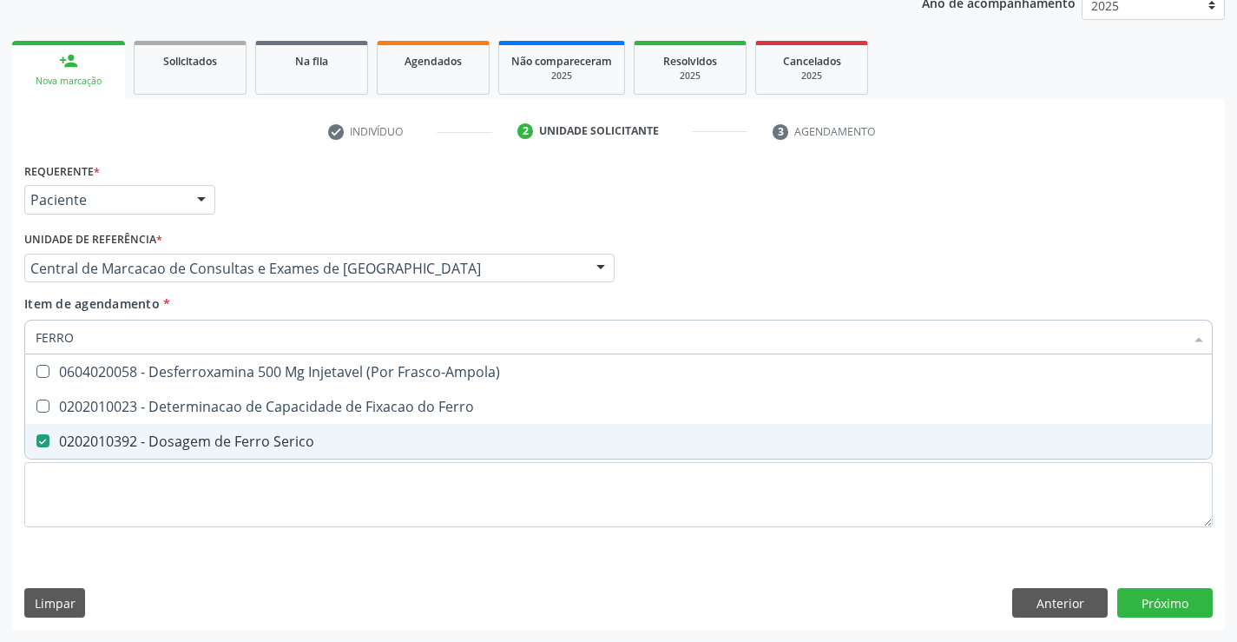
click at [1148, 583] on div "Requerente * Paciente Médico(a) Enfermeiro(a) Paciente Nenhum resultado encontr…" at bounding box center [618, 393] width 1213 height 471
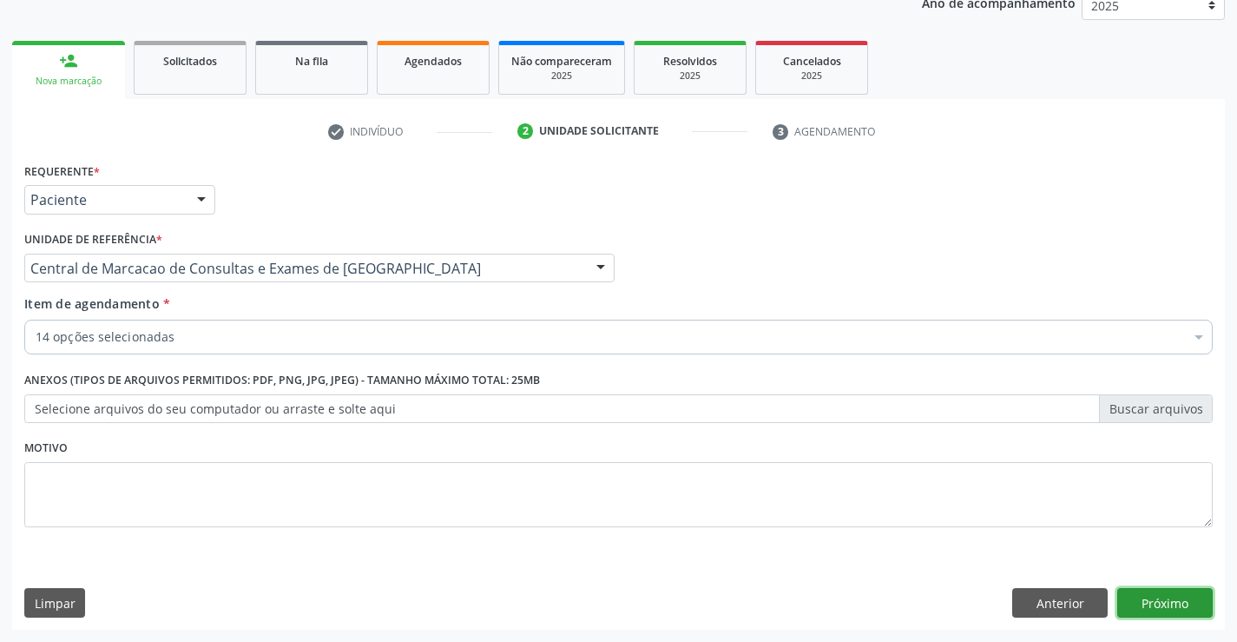
click at [1148, 595] on button "Próximo" at bounding box center [1164, 603] width 95 height 30
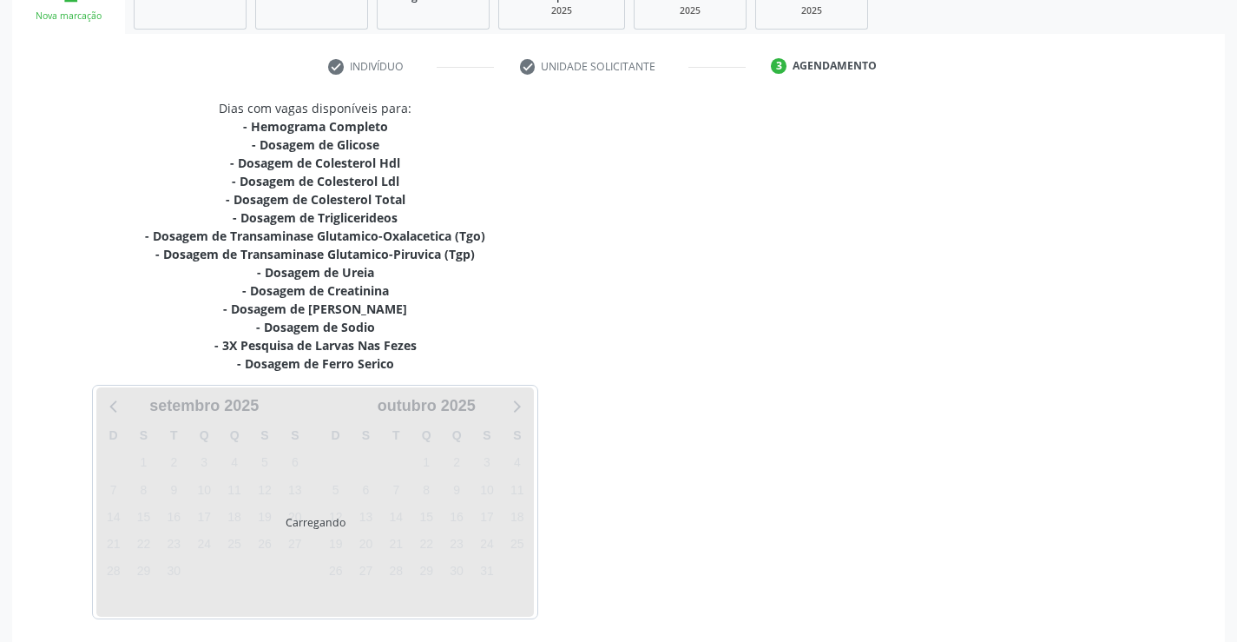
scroll to position [351, 0]
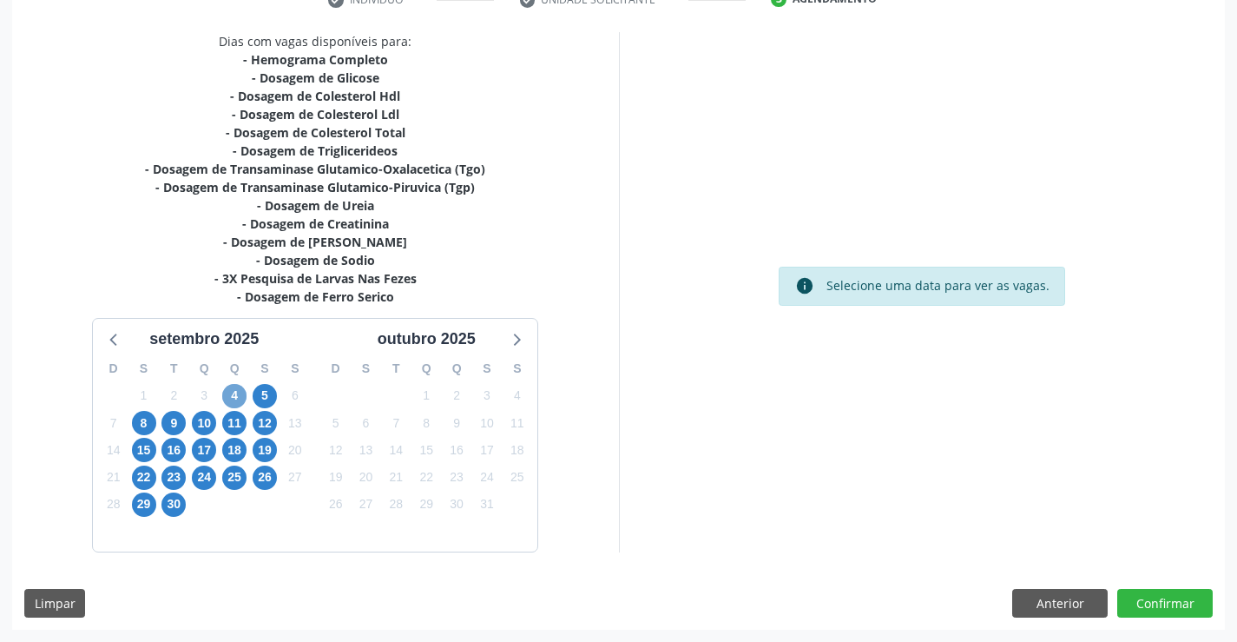
click at [233, 391] on span "4" at bounding box center [234, 396] width 24 height 24
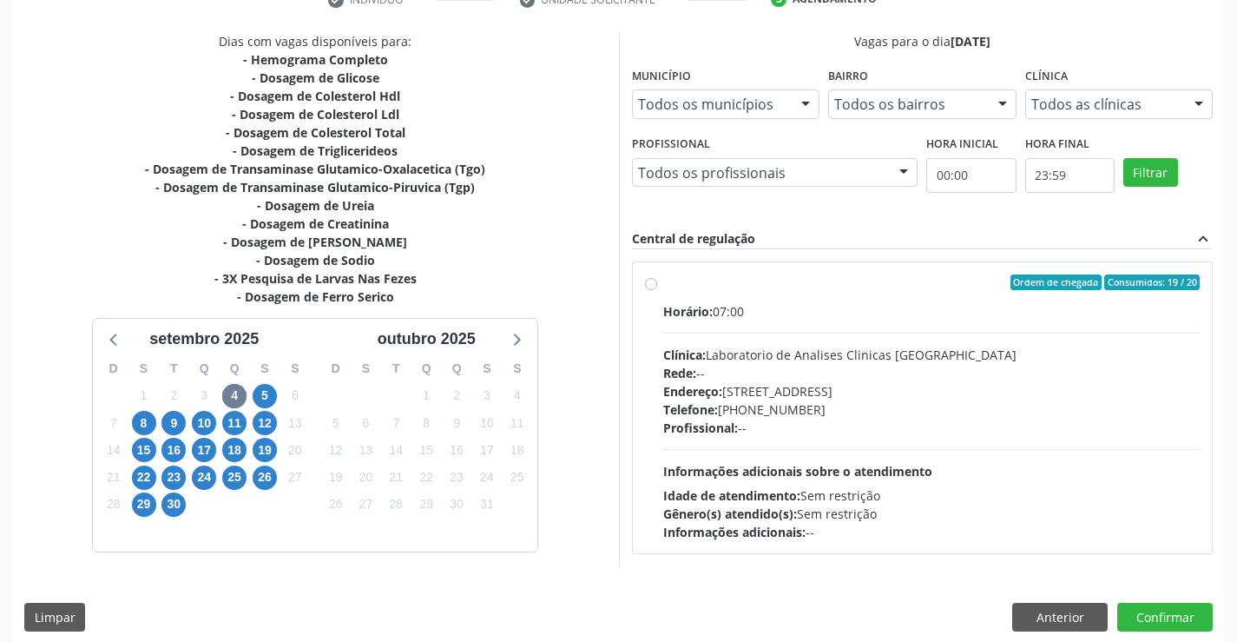
click at [779, 388] on div "Endereço: [STREET_ADDRESS]" at bounding box center [931, 391] width 537 height 18
click at [657, 290] on input "Ordem de chegada Consumidos: 19 / 20 Horário: 07:00 Clínica: Laboratorio de Ana…" at bounding box center [651, 282] width 12 height 16
radio input "true"
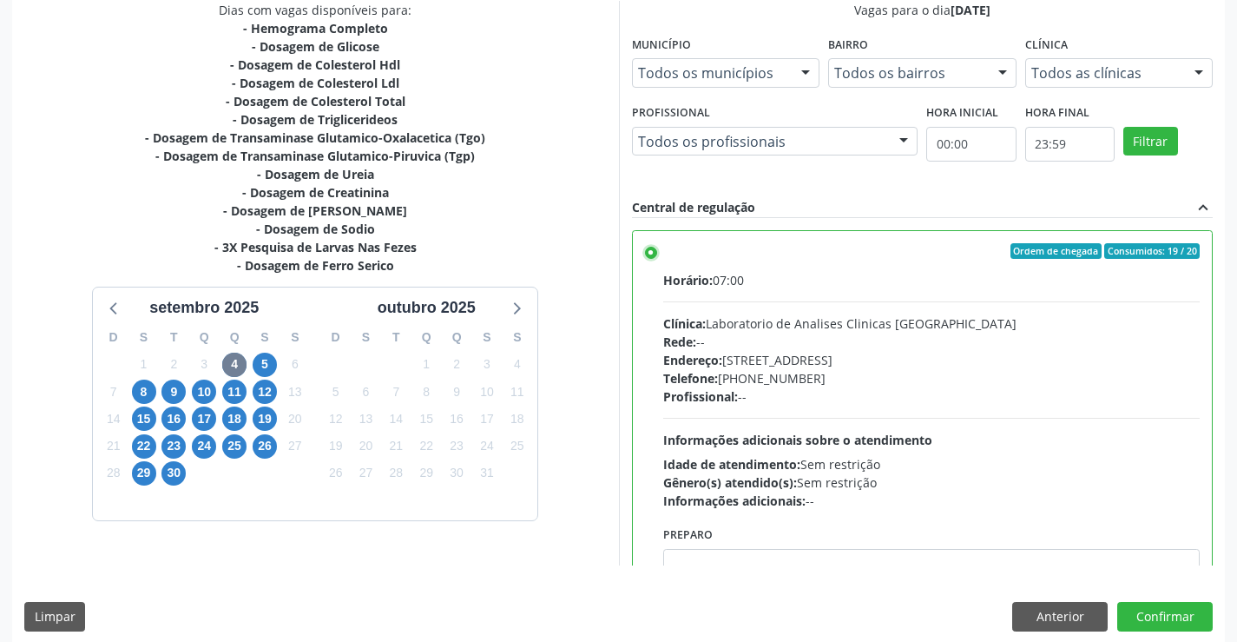
scroll to position [396, 0]
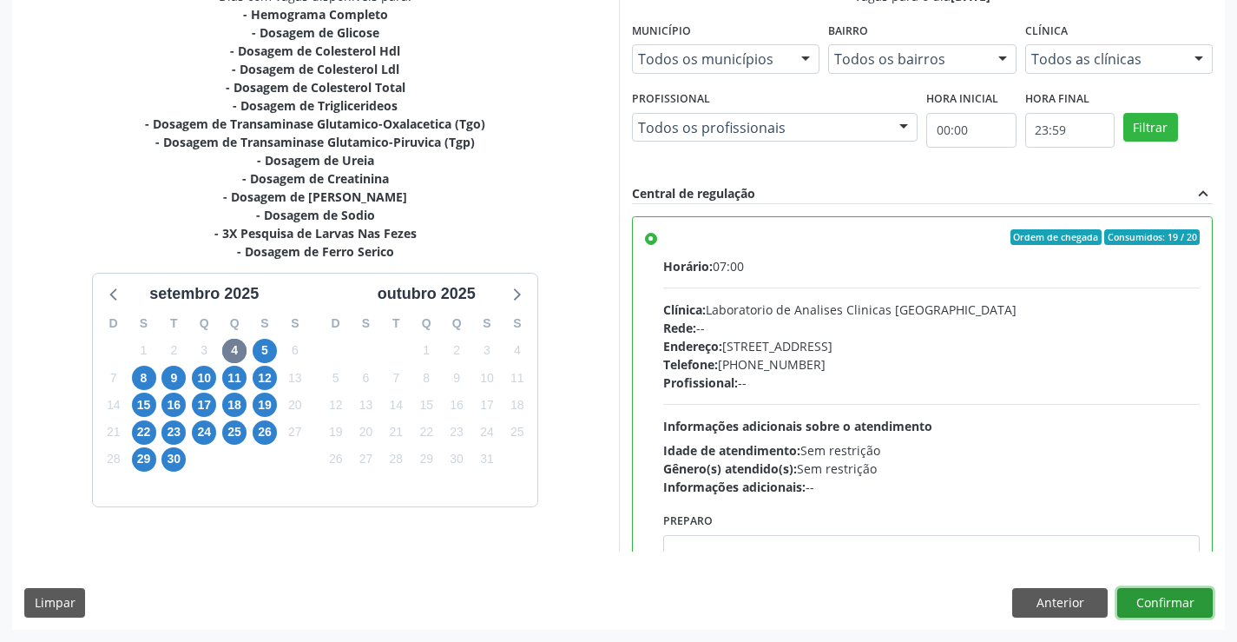
click at [1156, 604] on button "Confirmar" at bounding box center [1164, 603] width 95 height 30
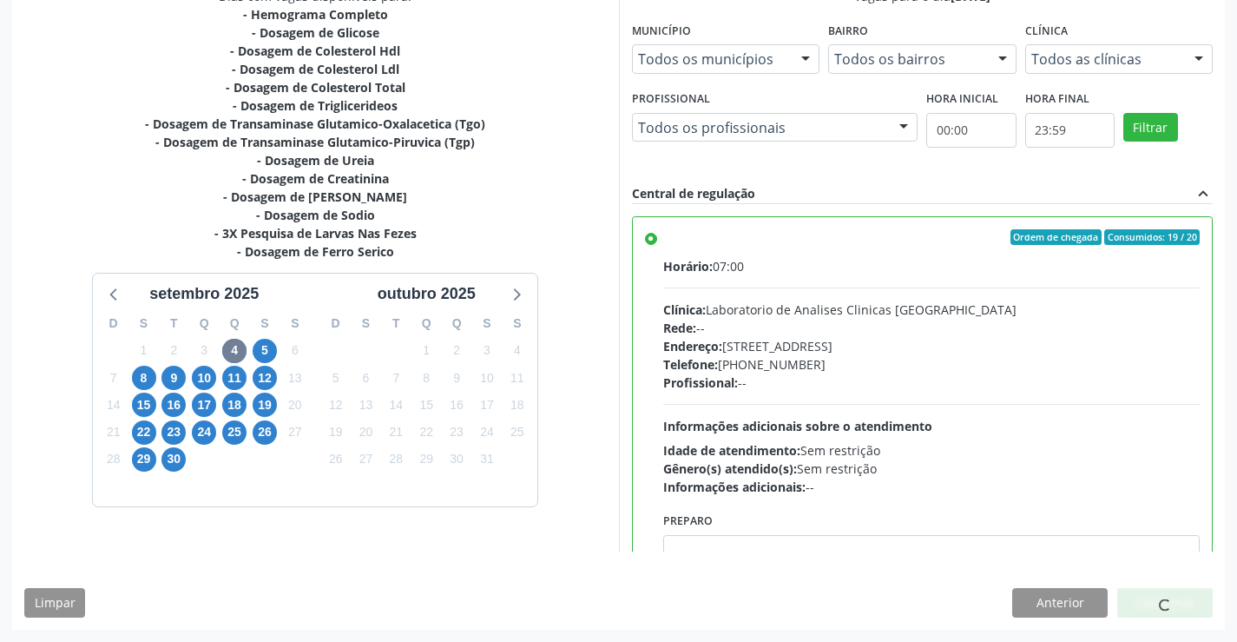
scroll to position [0, 0]
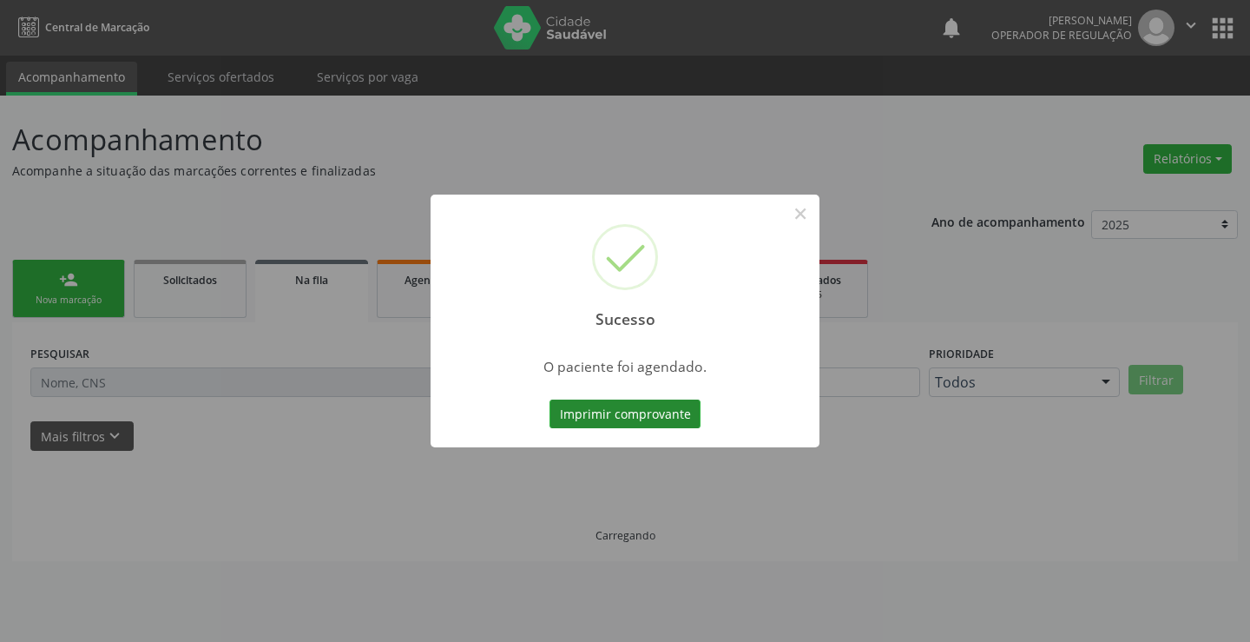
click at [662, 416] on button "Imprimir comprovante" at bounding box center [625, 414] width 151 height 30
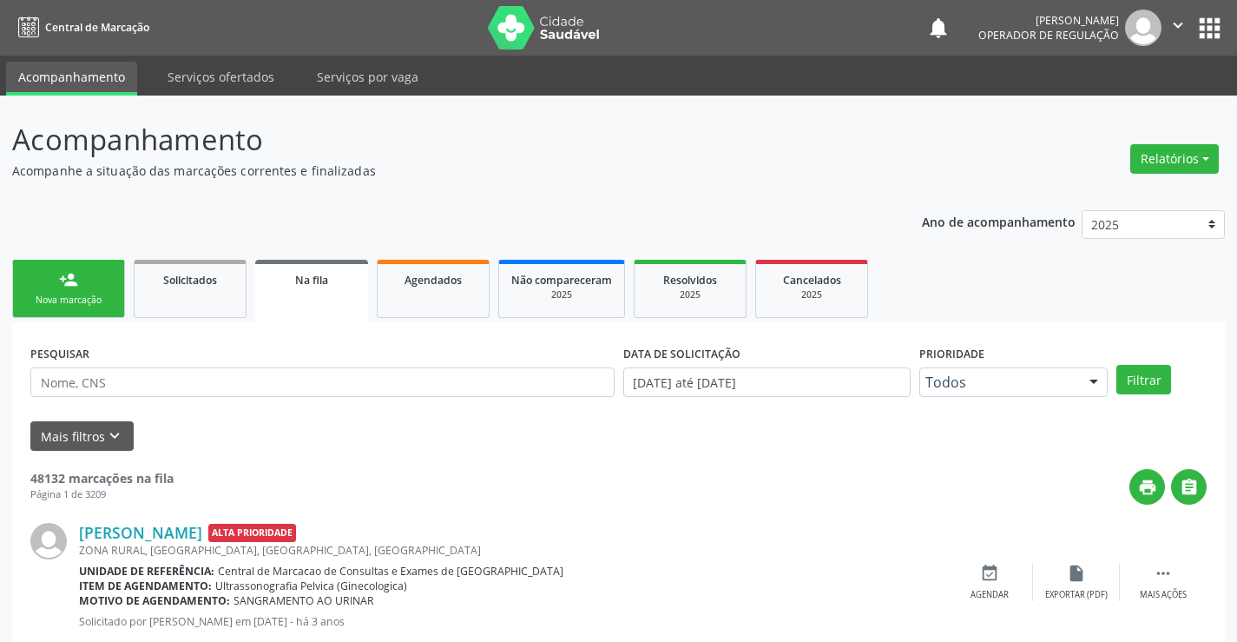
click at [1177, 23] on icon "" at bounding box center [1178, 25] width 19 height 19
click at [1142, 103] on link "Sair" at bounding box center [1134, 106] width 120 height 24
